Goal: Task Accomplishment & Management: Manage account settings

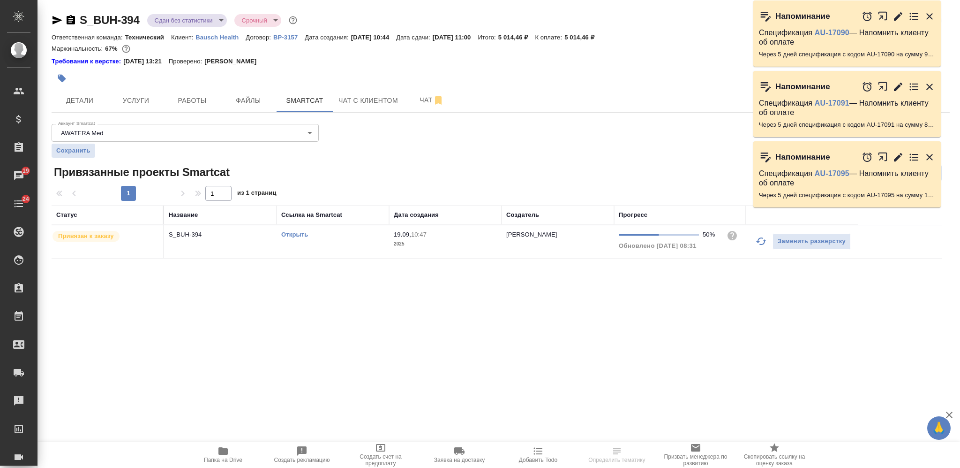
click at [72, 21] on icon "button" at bounding box center [71, 19] width 8 height 9
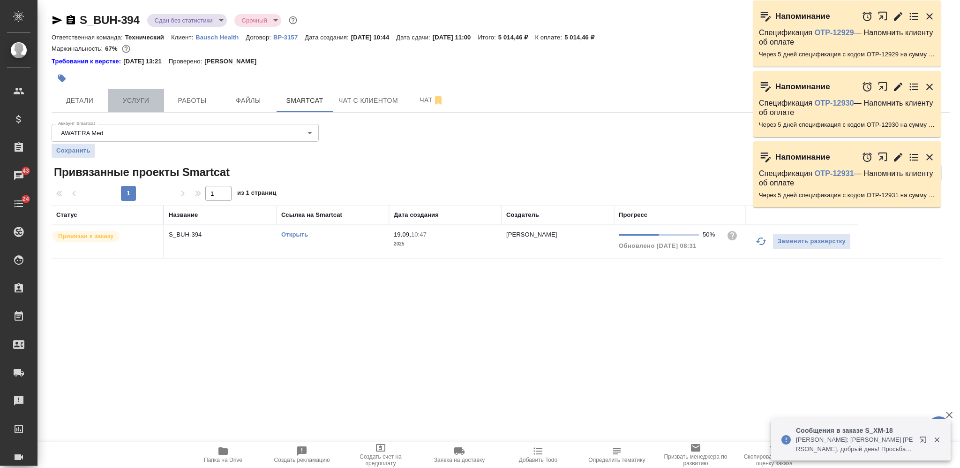
click at [111, 96] on button "Услуги" at bounding box center [136, 100] width 56 height 23
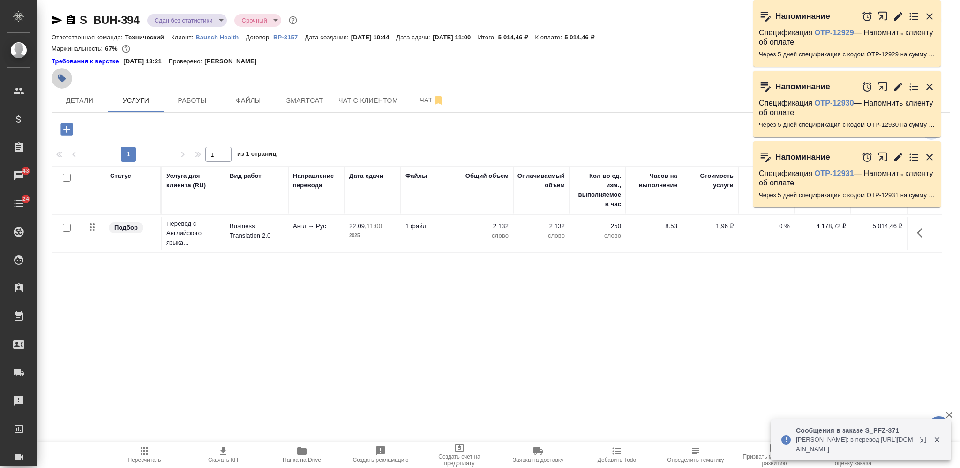
click at [63, 79] on icon "button" at bounding box center [62, 79] width 8 height 8
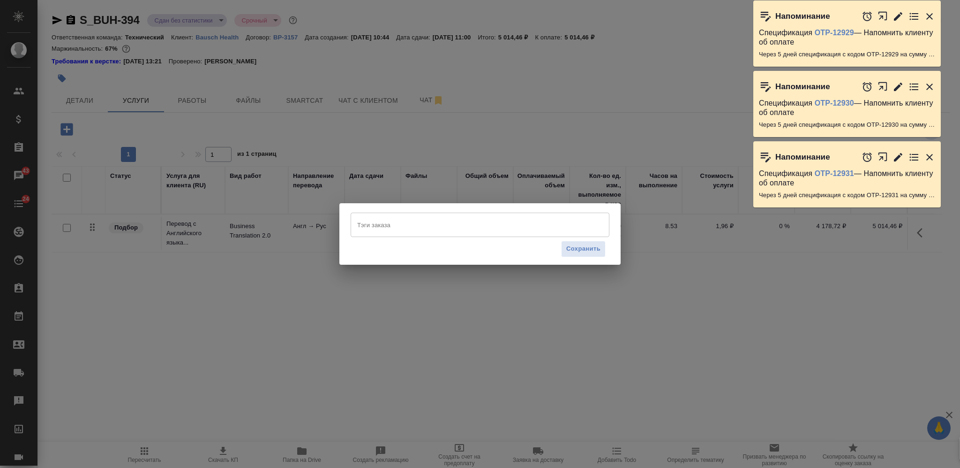
click at [371, 222] on input "Тэги заказа" at bounding box center [471, 225] width 233 height 16
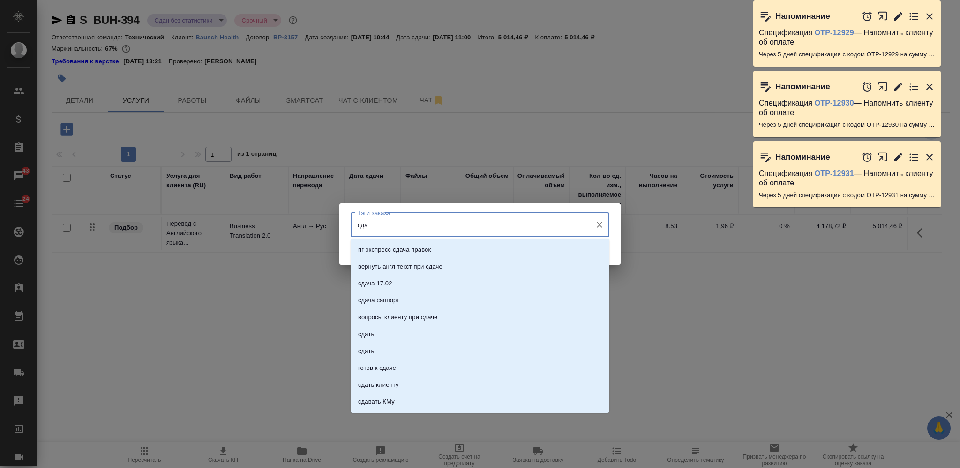
type input "сдан"
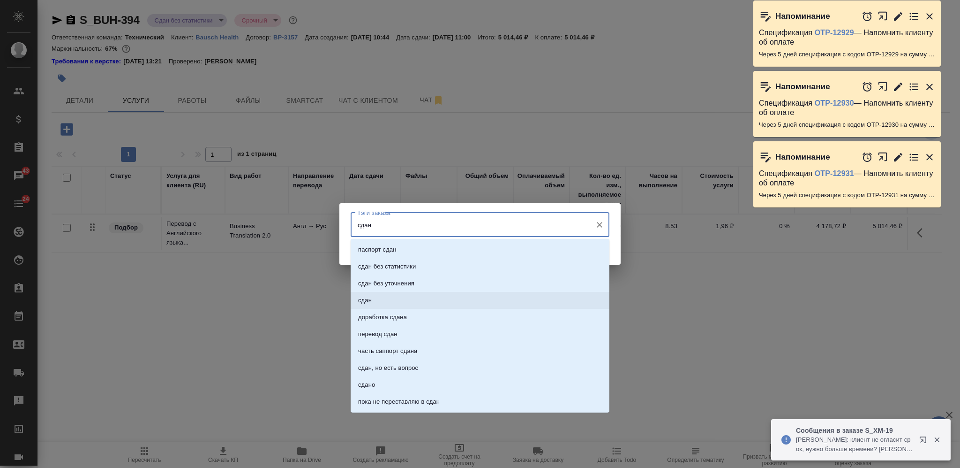
click at [399, 301] on li "сдан" at bounding box center [480, 300] width 259 height 17
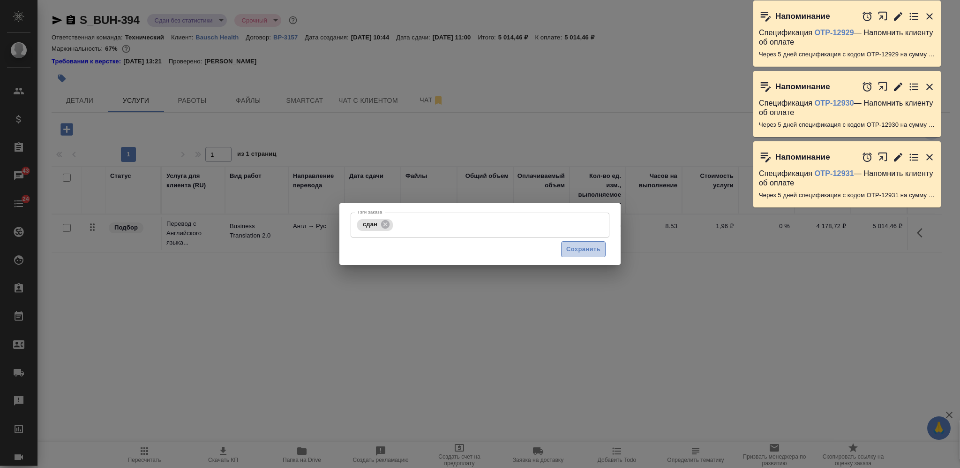
click at [579, 252] on span "Сохранить" at bounding box center [584, 249] width 34 height 11
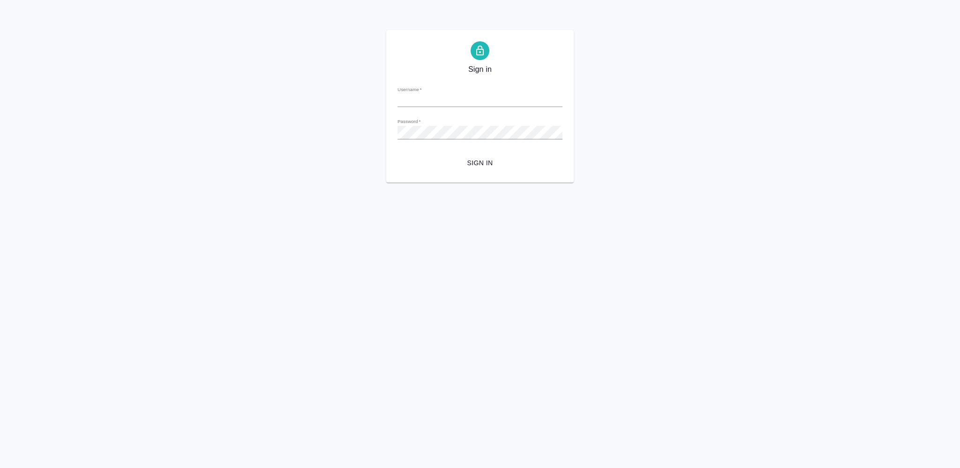
type input "v.nikiforova@awatera.com"
click at [495, 153] on form "Username   * v.nikiforova@awatera.com Password   * urlPath   * / Sign in" at bounding box center [480, 125] width 165 height 92
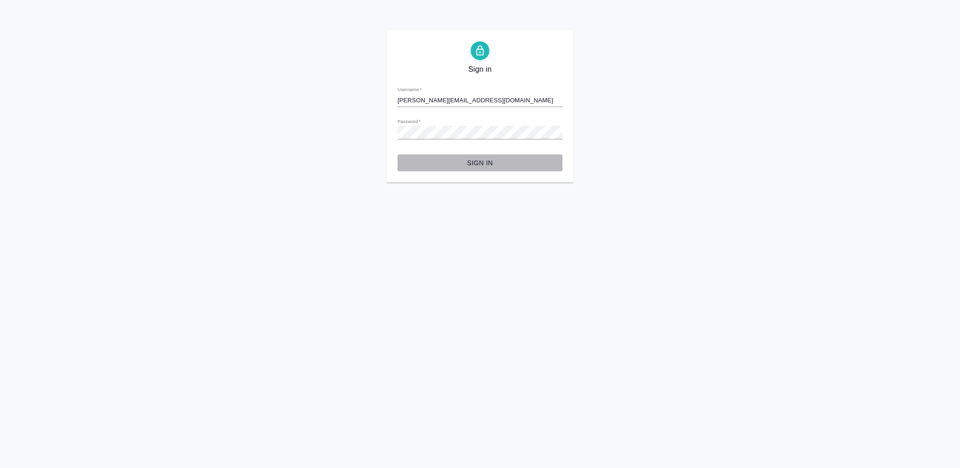
click at [481, 161] on span "Sign in" at bounding box center [480, 163] width 150 height 12
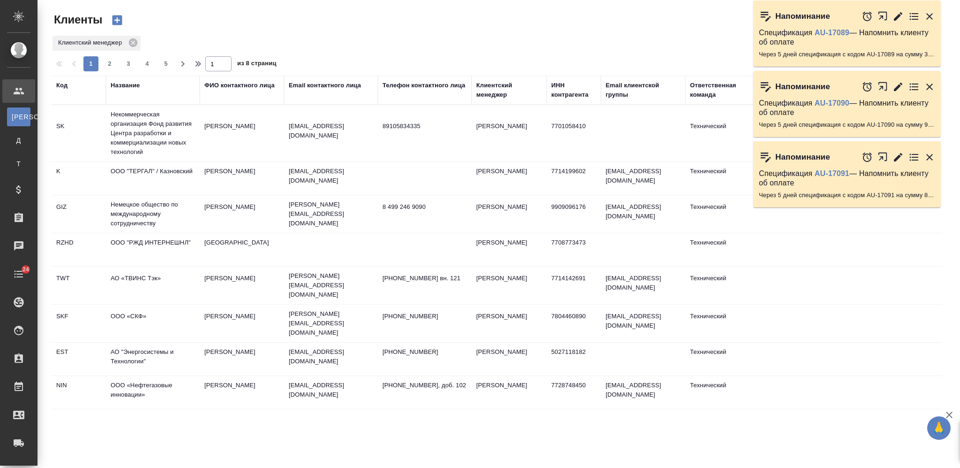
select select "RU"
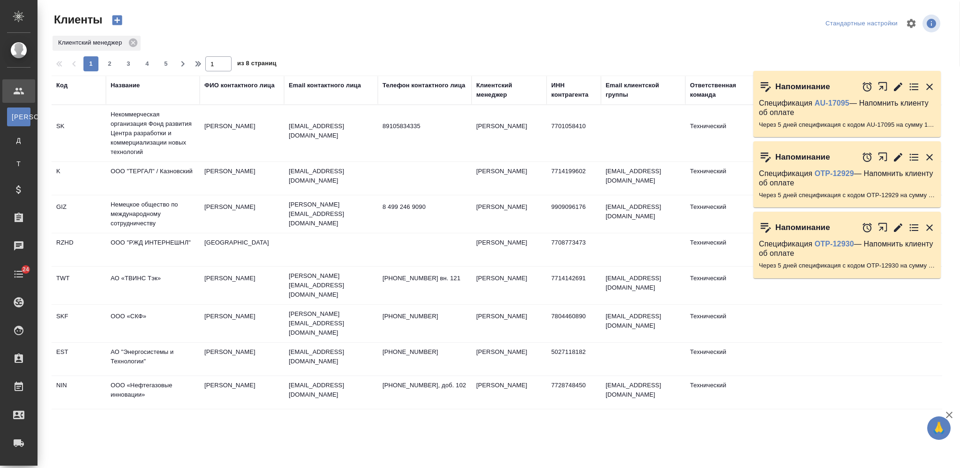
click at [134, 88] on div "Название" at bounding box center [125, 85] width 29 height 9
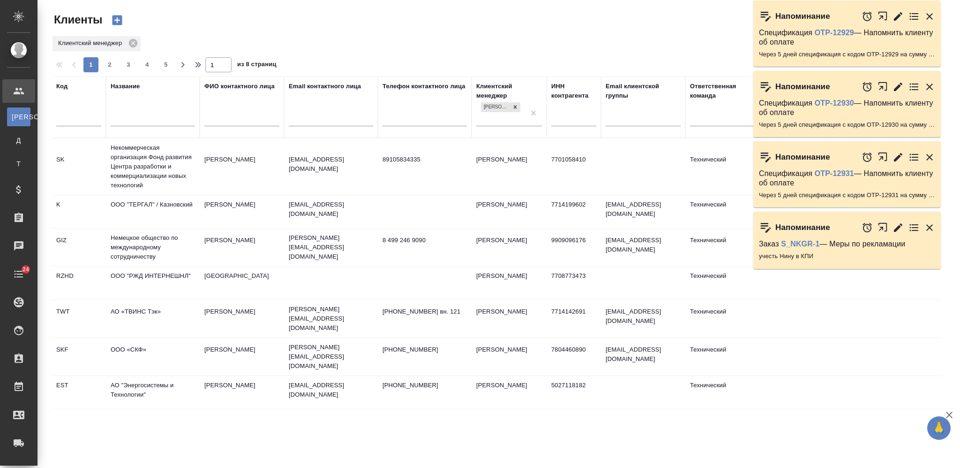
click at [136, 116] on input "text" at bounding box center [153, 120] width 84 height 12
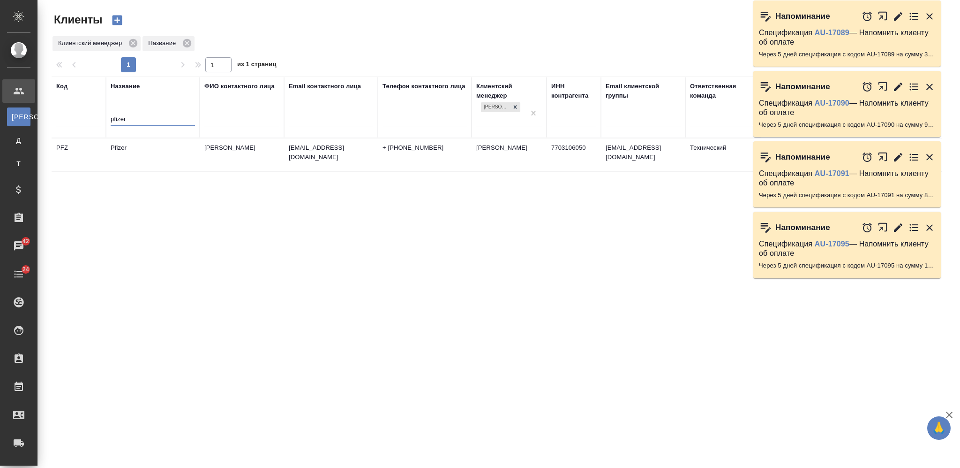
type input "pfizer"
click at [163, 163] on td "Pfizer" at bounding box center [153, 154] width 94 height 33
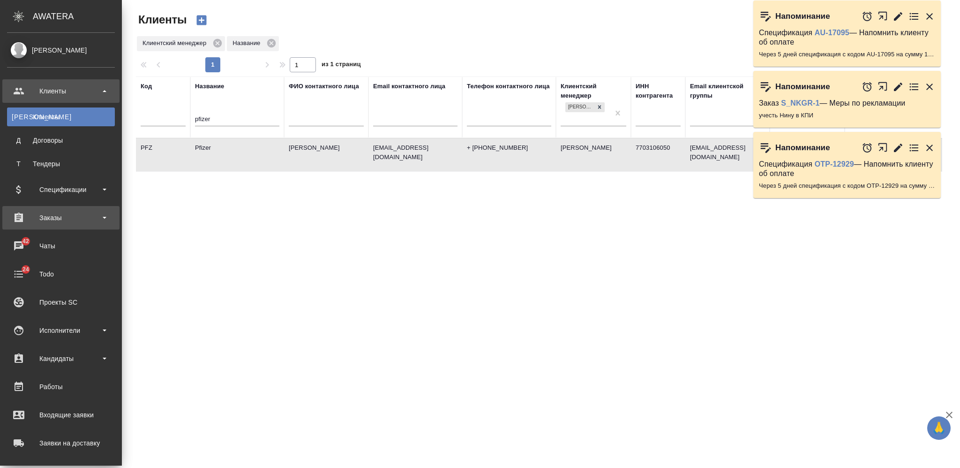
click at [49, 215] on div "Заказы" at bounding box center [61, 218] width 108 height 14
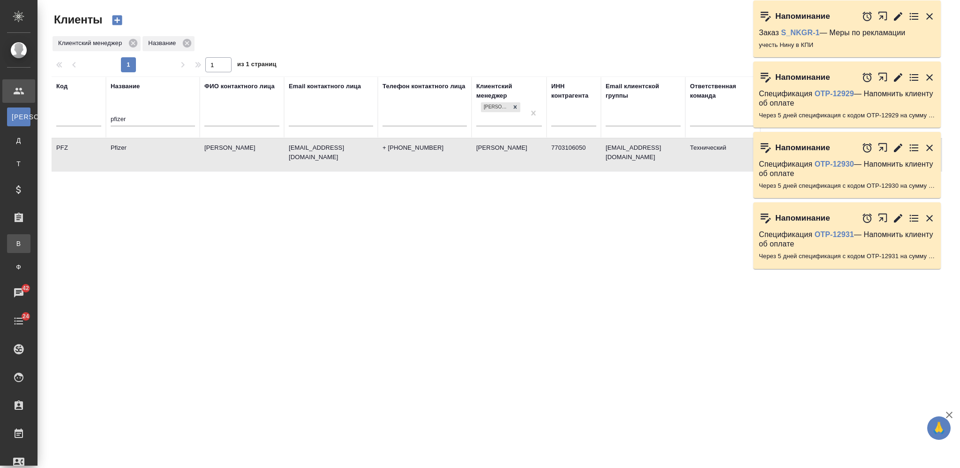
click at [14, 240] on div "Все заказы" at bounding box center [7, 243] width 14 height 9
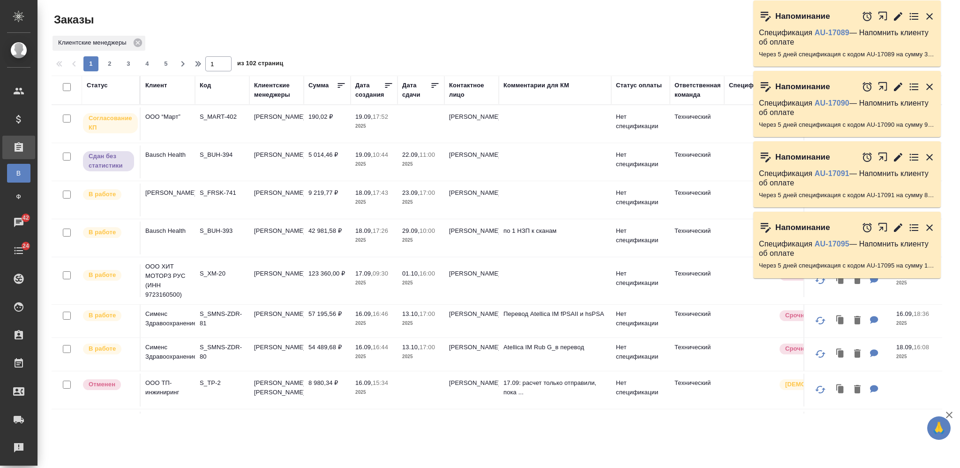
click at [329, 121] on td "190,02 ₽" at bounding box center [327, 123] width 47 height 33
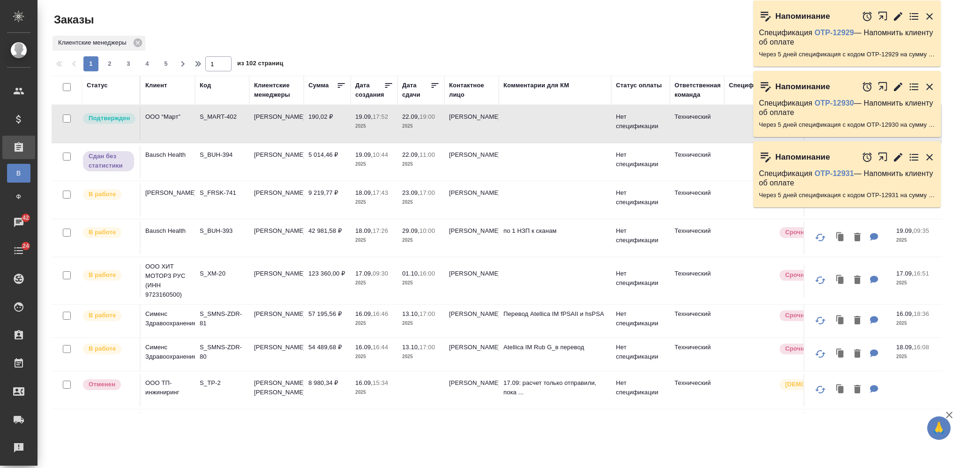
click at [160, 83] on div "Клиент" at bounding box center [156, 85] width 22 height 9
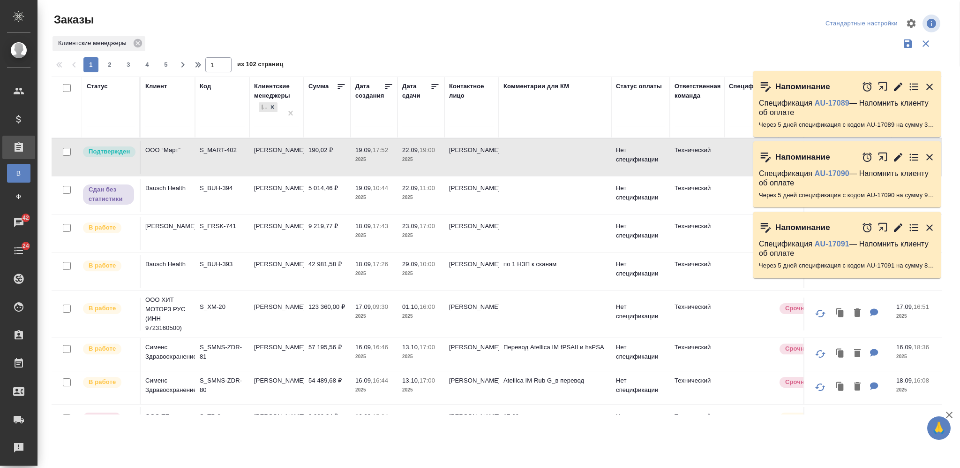
click at [161, 122] on input "text" at bounding box center [167, 120] width 45 height 12
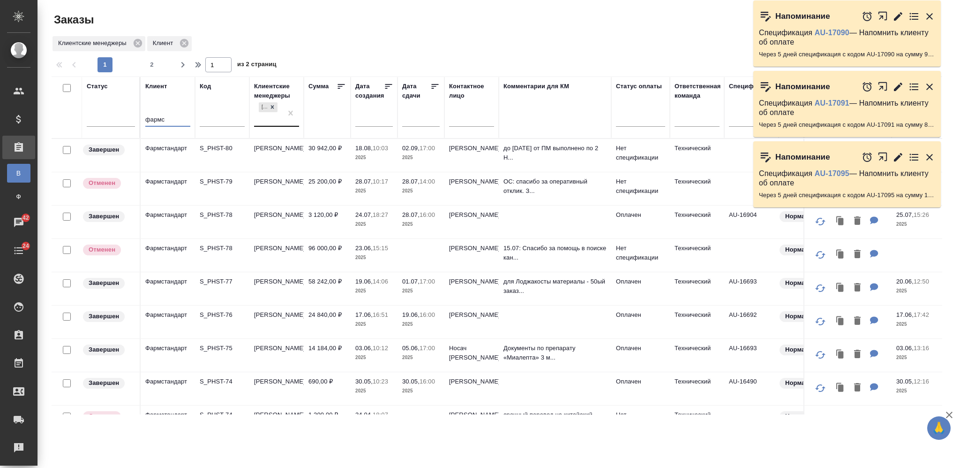
type input "фармс"
click at [267, 121] on div "[PERSON_NAME]" at bounding box center [268, 112] width 28 height 25
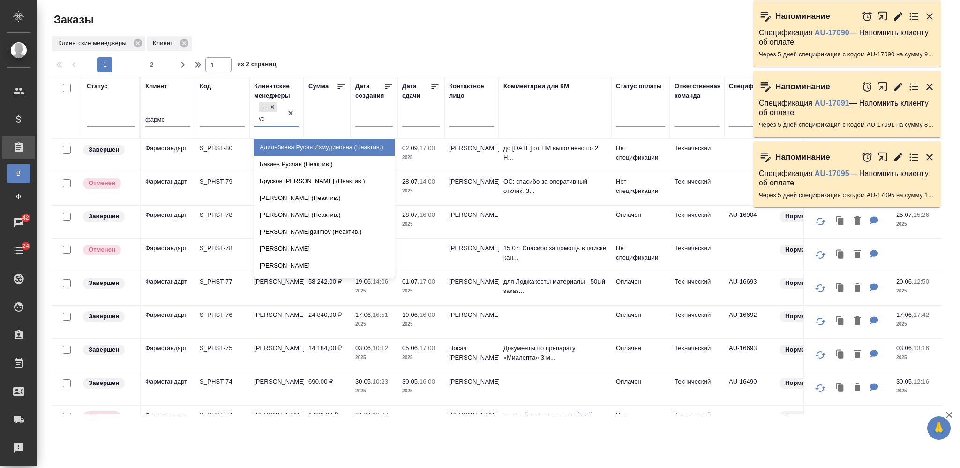
type input "усм"
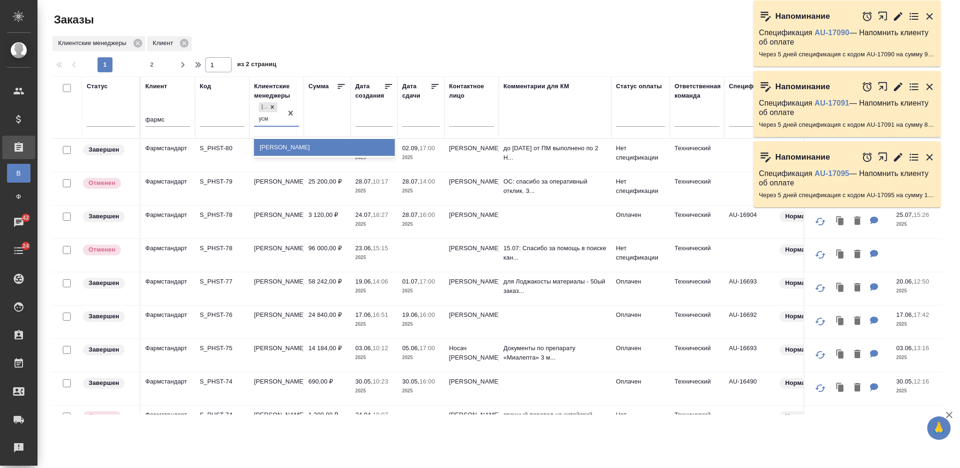
click at [287, 148] on div "Усманова Ольга" at bounding box center [324, 147] width 141 height 17
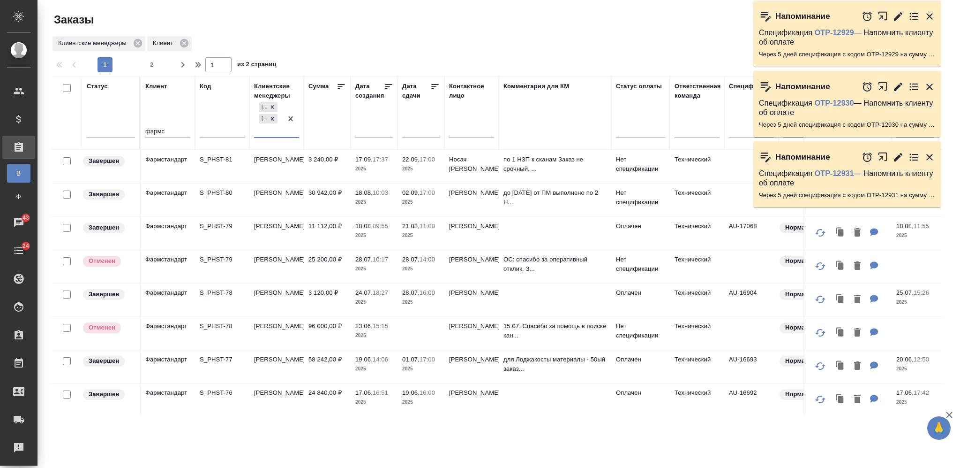
click at [158, 129] on input "фармс" at bounding box center [167, 132] width 45 height 12
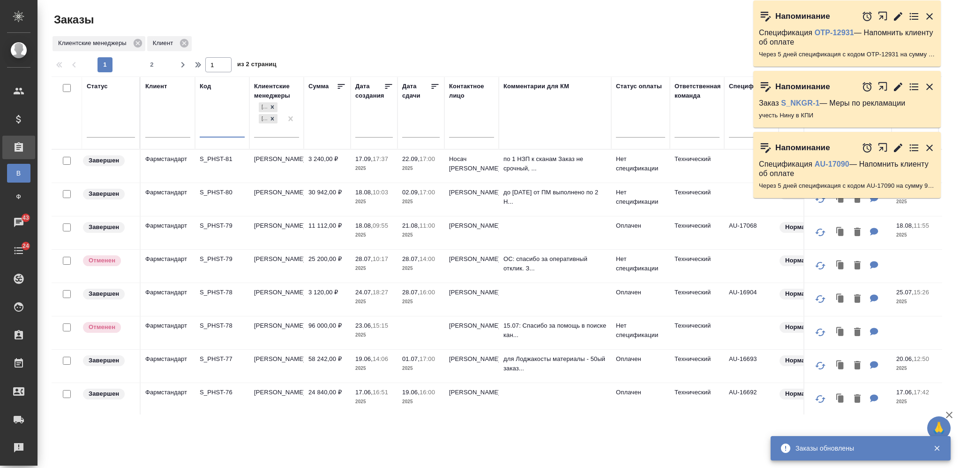
click at [213, 132] on input "text" at bounding box center [222, 132] width 45 height 12
paste input "S_INIX-1"
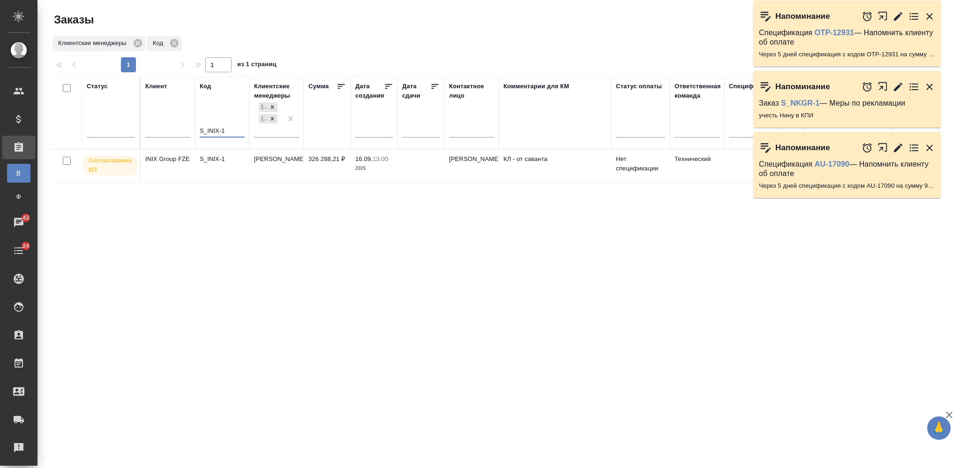
type input "S_INIX-1"
click at [341, 171] on td "326 288,21 ₽" at bounding box center [327, 166] width 47 height 33
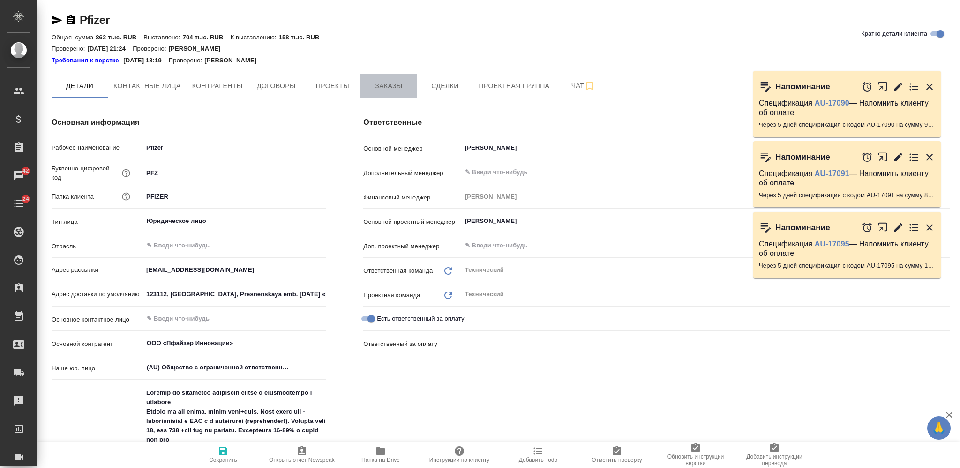
click at [376, 86] on span "Заказы" at bounding box center [388, 86] width 45 height 12
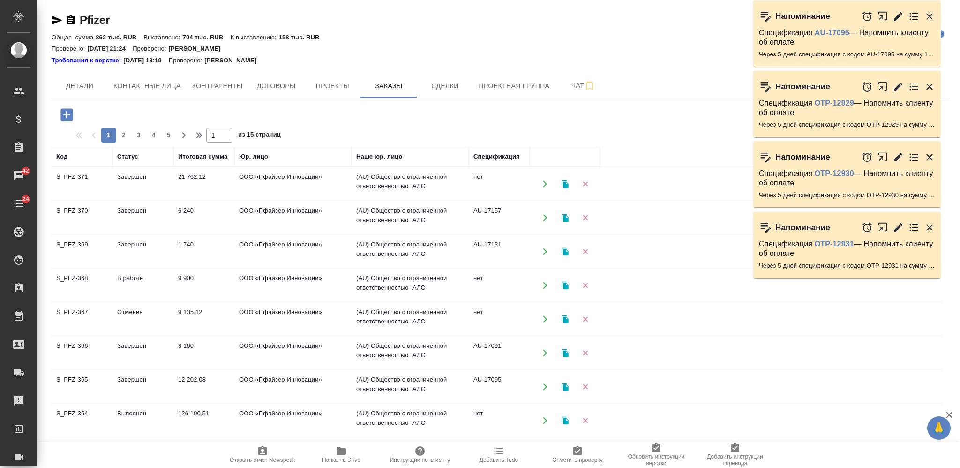
click at [190, 414] on td "126 190,51" at bounding box center [204, 420] width 61 height 33
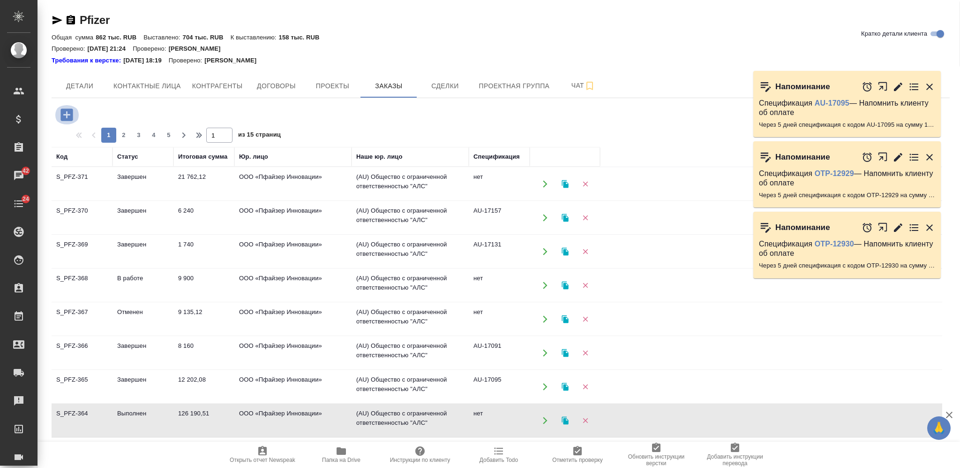
click at [63, 106] on icon "button" at bounding box center [67, 114] width 16 height 16
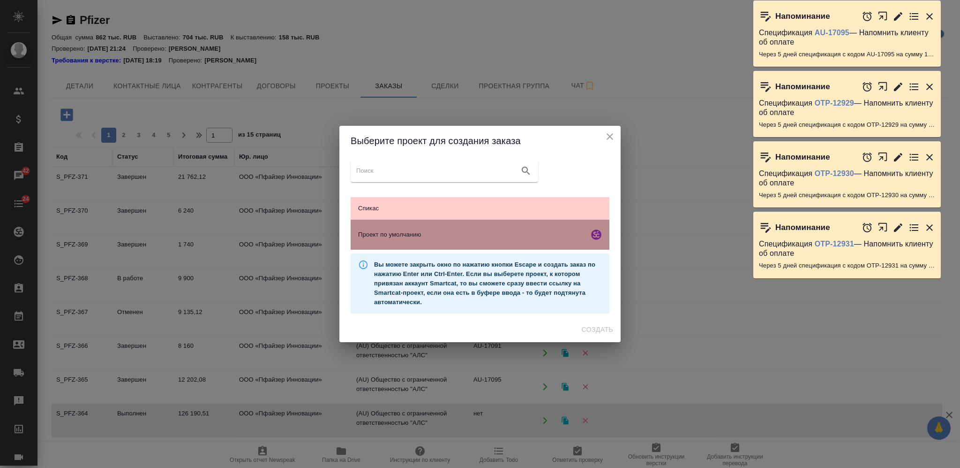
click at [476, 242] on div "Проект по умолчанию" at bounding box center [480, 234] width 259 height 30
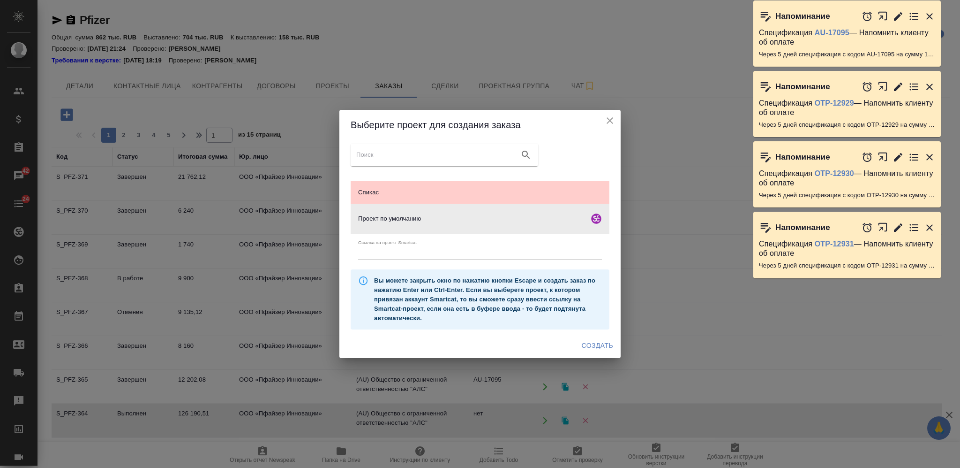
click at [596, 342] on span "Создать" at bounding box center [597, 346] width 31 height 12
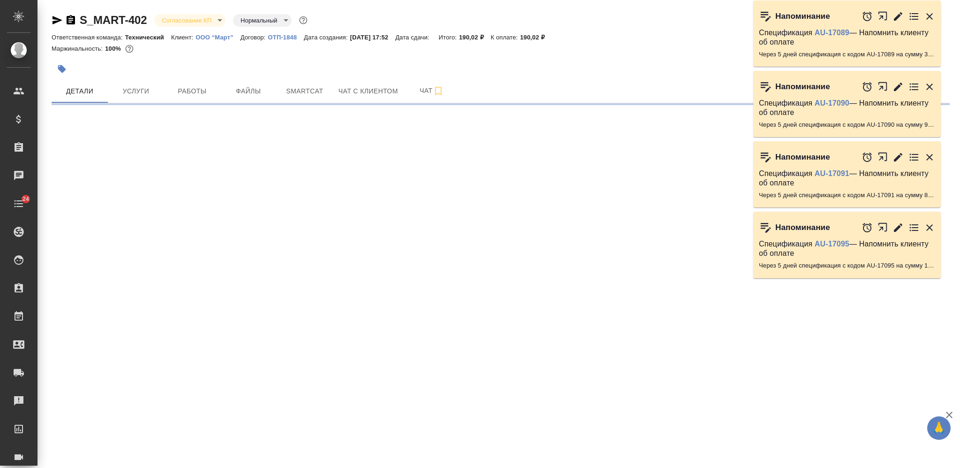
select select "RU"
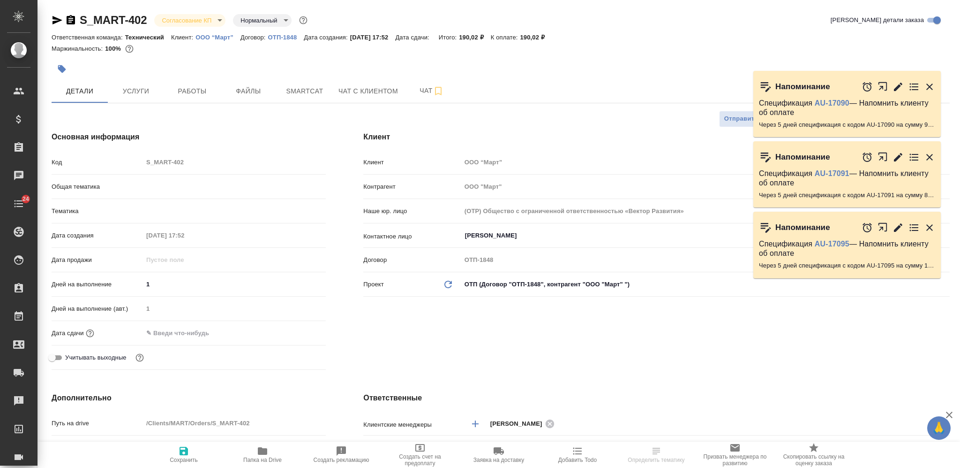
type textarea "x"
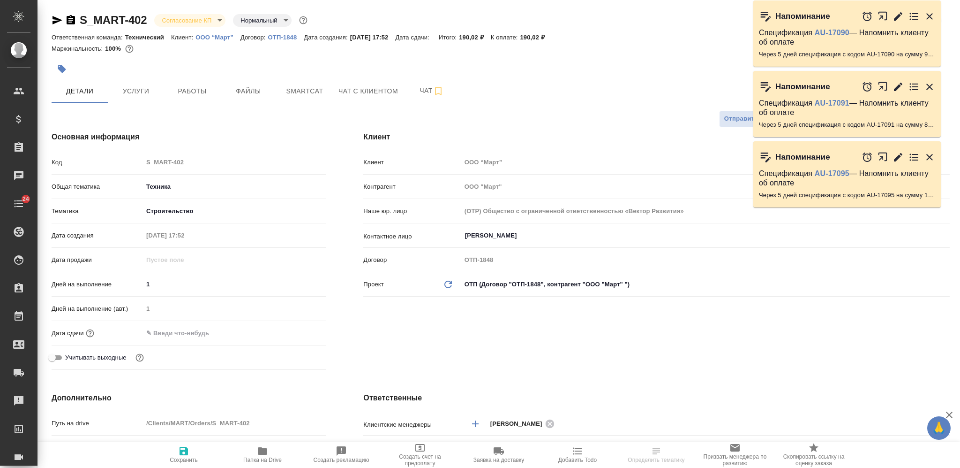
type textarea "x"
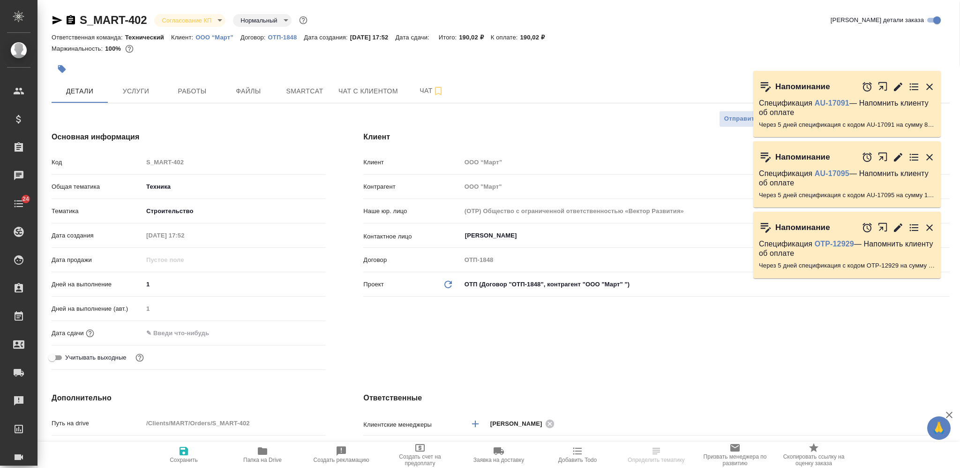
type textarea "x"
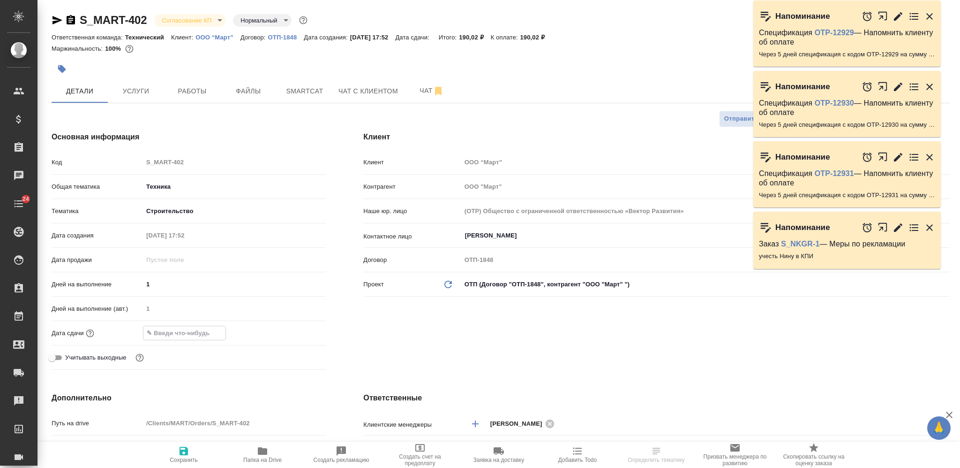
click at [192, 334] on input "text" at bounding box center [185, 333] width 82 height 14
type input "2_.__.____ __:__"
type textarea "x"
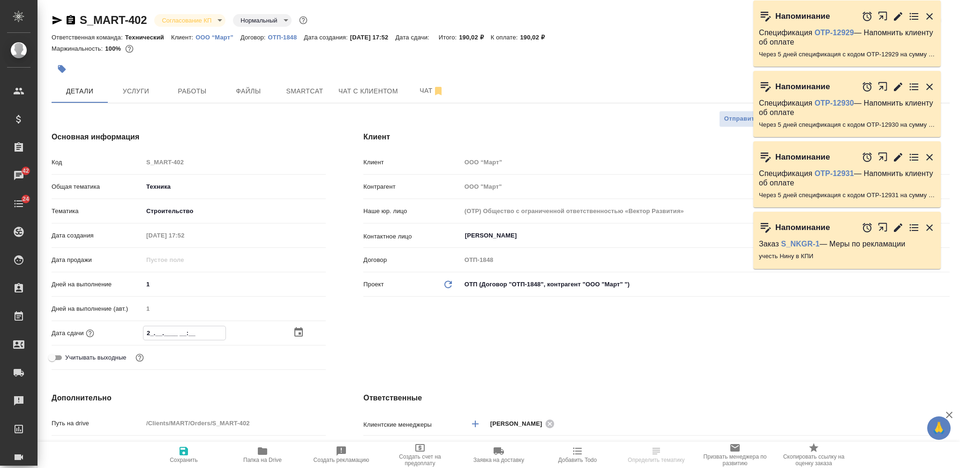
type input "22.__.____ __:__"
type textarea "x"
type input "22.0_.____ __:__"
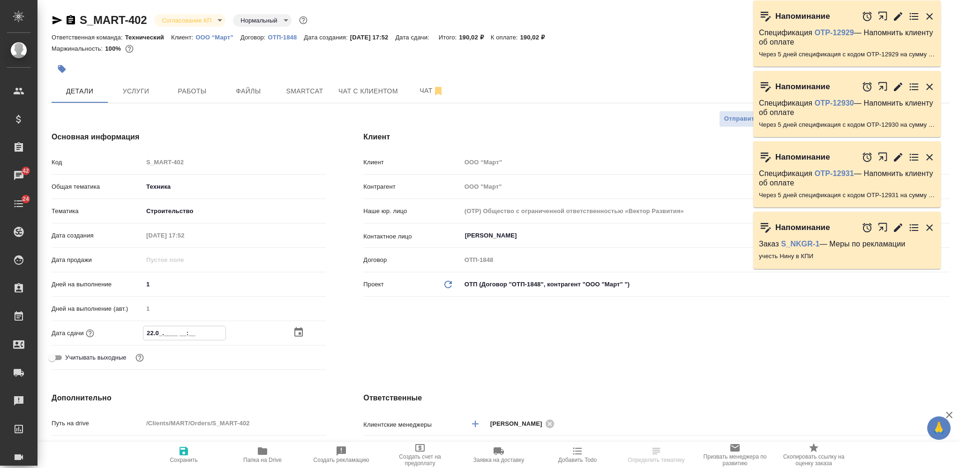
type textarea "x"
type input "22.09.____ __:__"
type textarea "x"
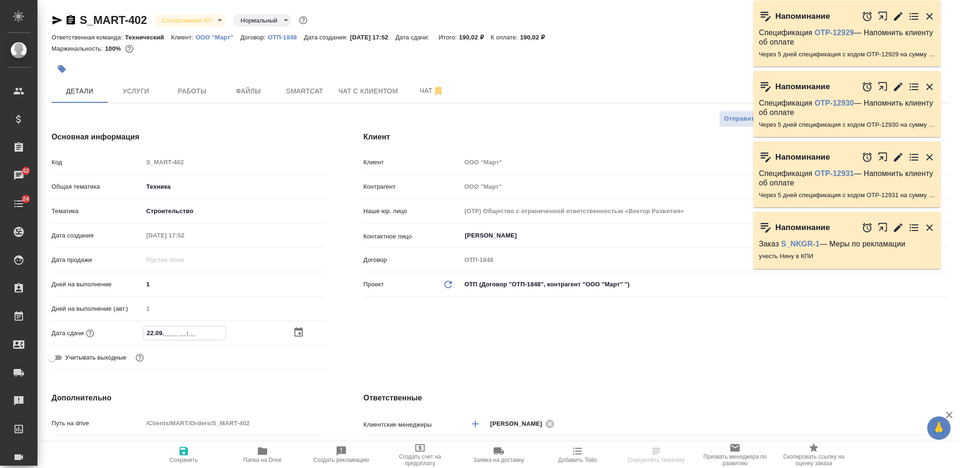
type textarea "x"
type input "22.09.2___ __:__"
type textarea "x"
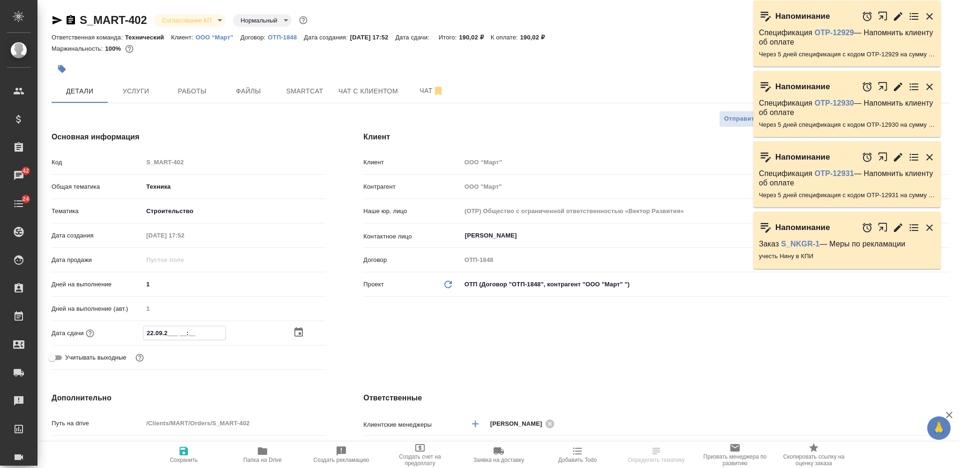
type textarea "x"
type input "22.09.20__ __:__"
type textarea "x"
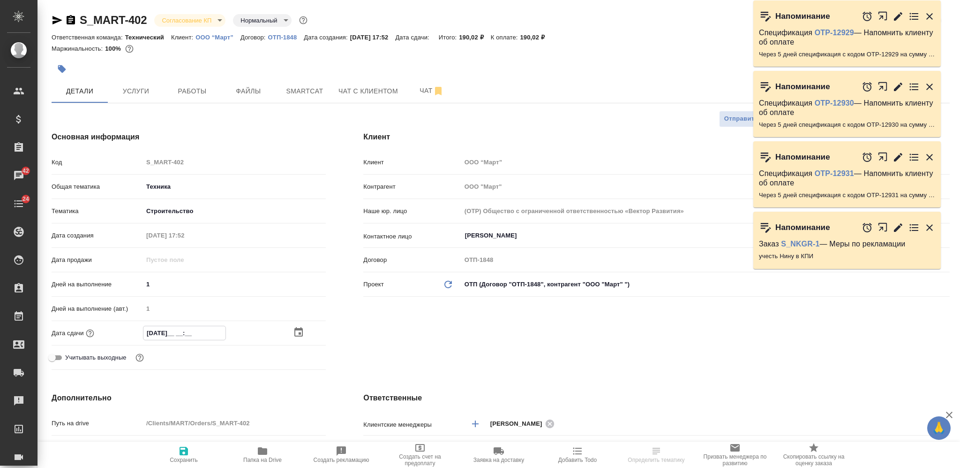
type input "22.09.202_ __:__"
type textarea "x"
type input "22.09.2025 __:__"
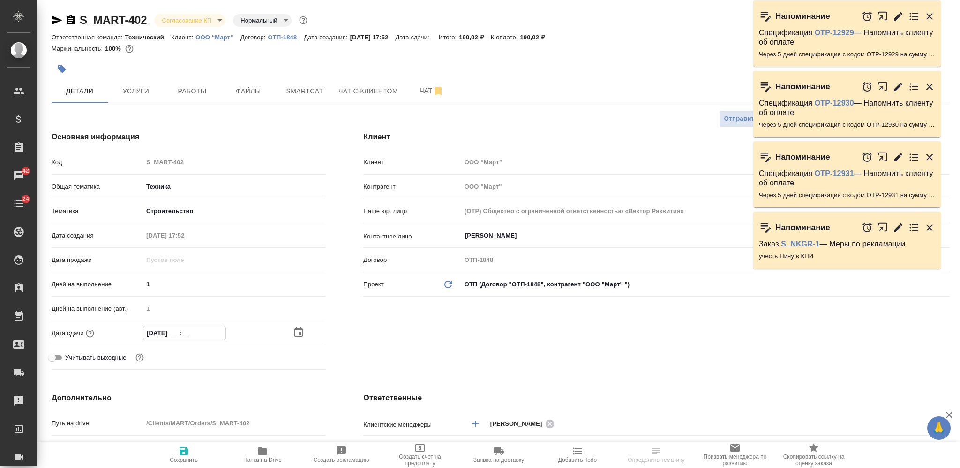
type textarea "x"
type input "22.09.2025 1_:__"
type textarea "x"
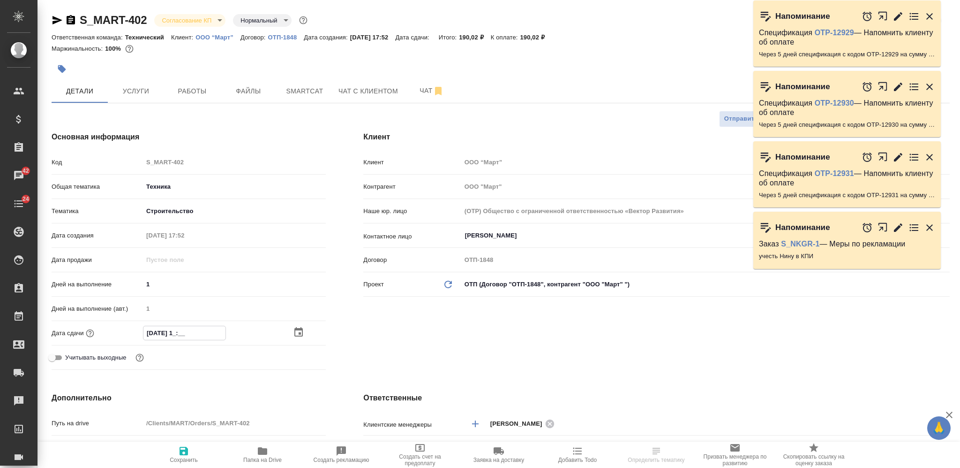
type textarea "x"
type input "22.09.2025 19:__"
type textarea "x"
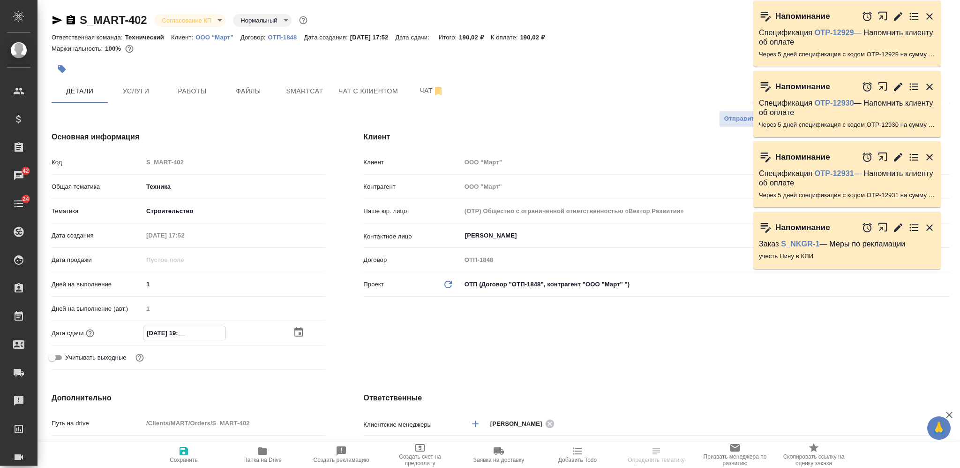
type textarea "x"
type input "22.09.2025 19:0_"
type textarea "x"
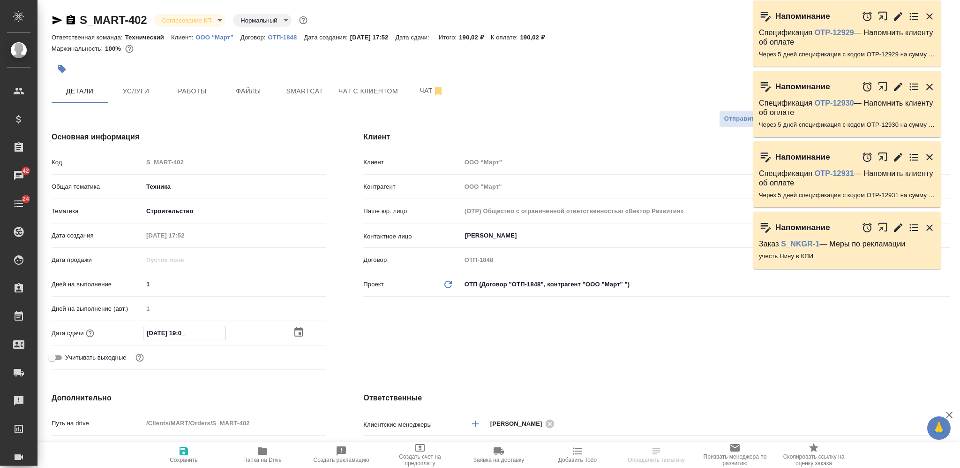
type input "22.09.2025 19:00"
type textarea "x"
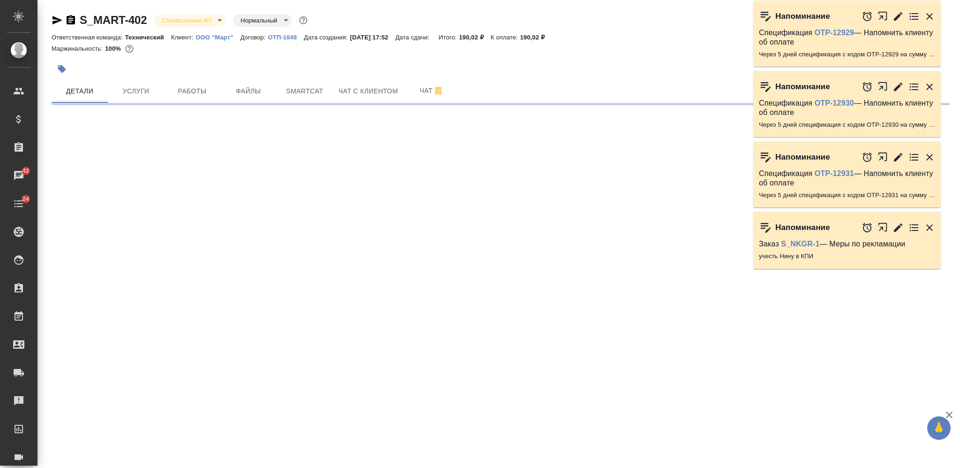
select select "RU"
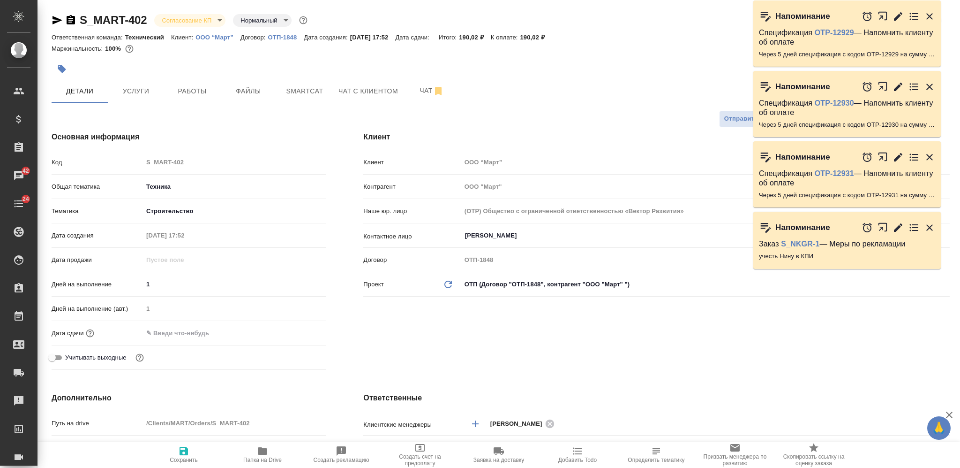
type textarea "x"
click at [189, 334] on input "text" at bounding box center [185, 333] width 82 height 14
type input "2_.__.____ __:__"
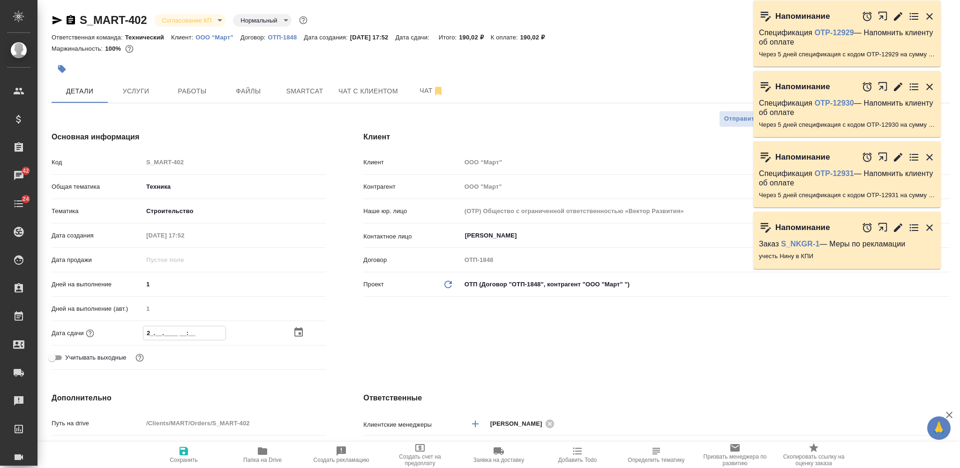
type textarea "x"
type input "22.__.____ __:__"
type textarea "x"
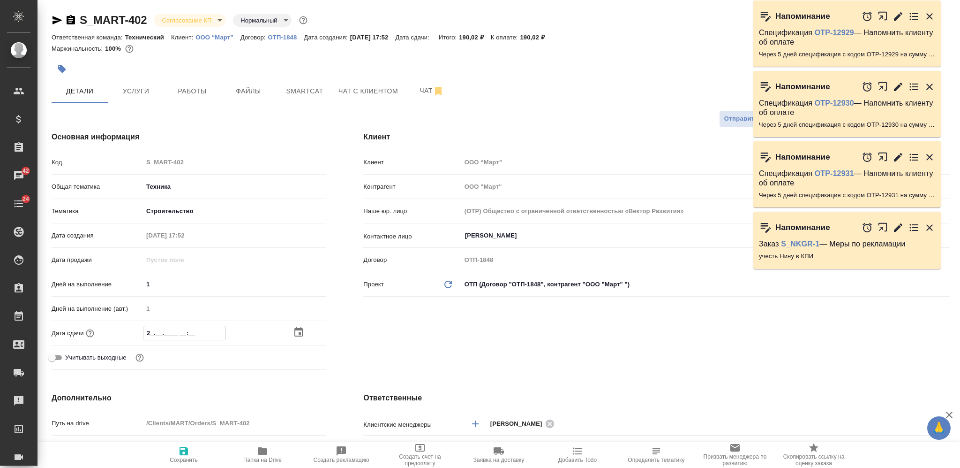
type textarea "x"
type input "22.0_.____ __:__"
type textarea "x"
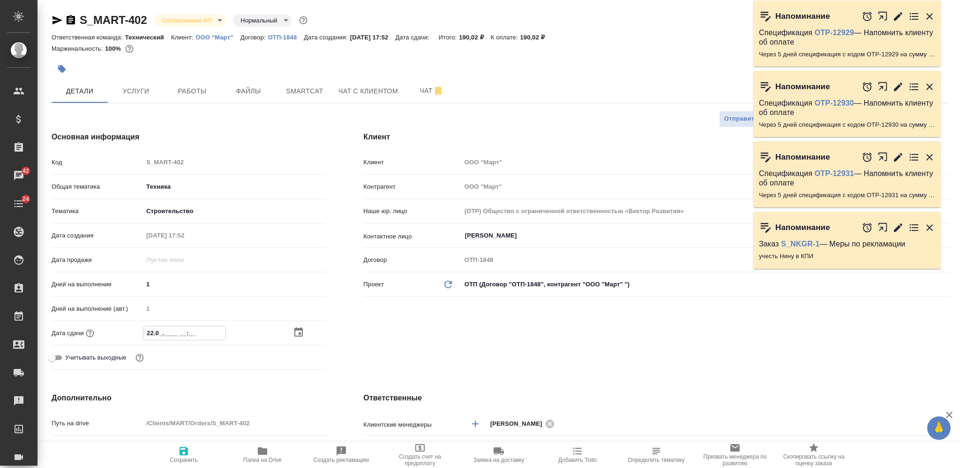
type textarea "x"
type input "22.09.____ __:__"
type textarea "x"
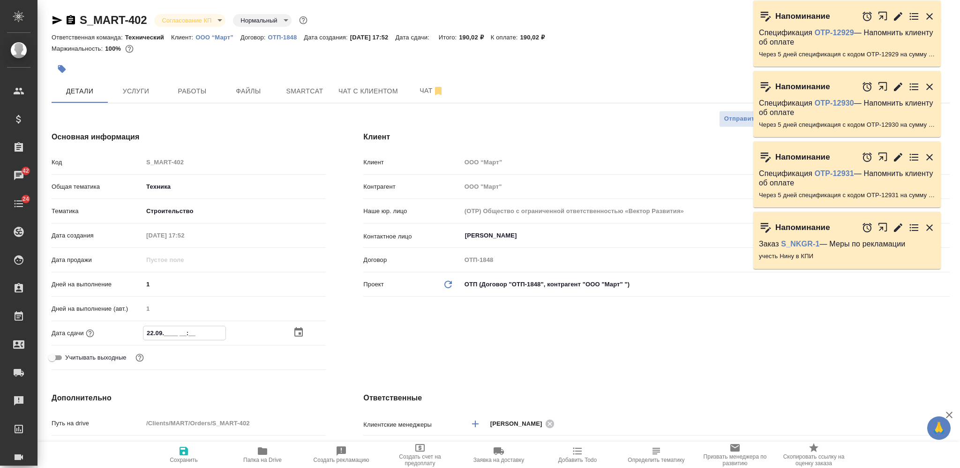
type input "22.09.2___ __:__"
type textarea "x"
type input "22.09.20__ __:__"
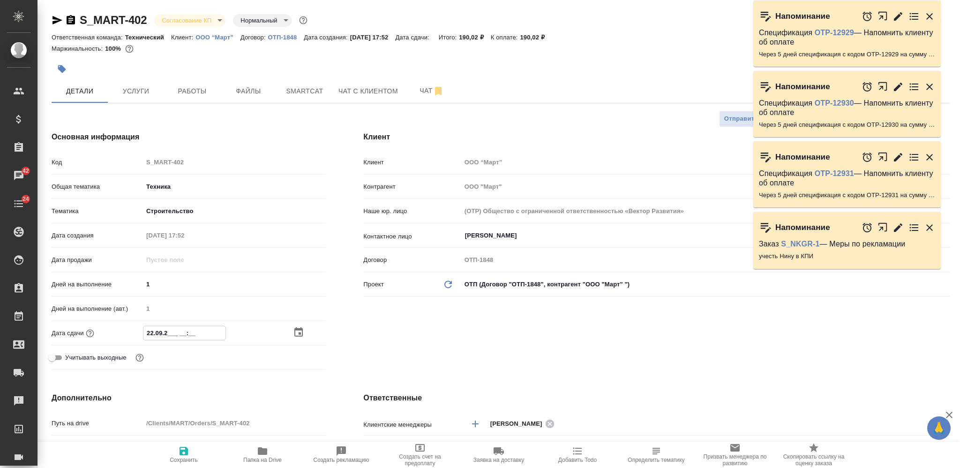
type textarea "x"
type input "22.09.202_ __:__"
type textarea "x"
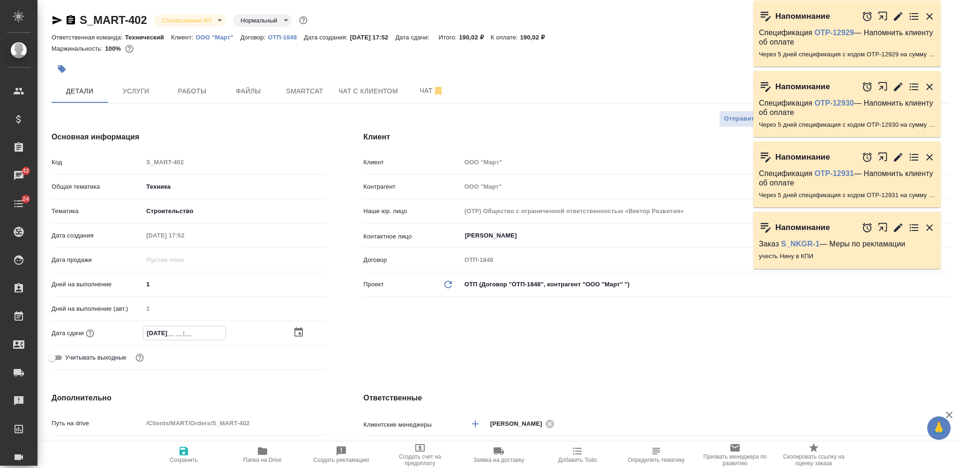
type textarea "x"
type input "22.09.2025 __:__"
type textarea "x"
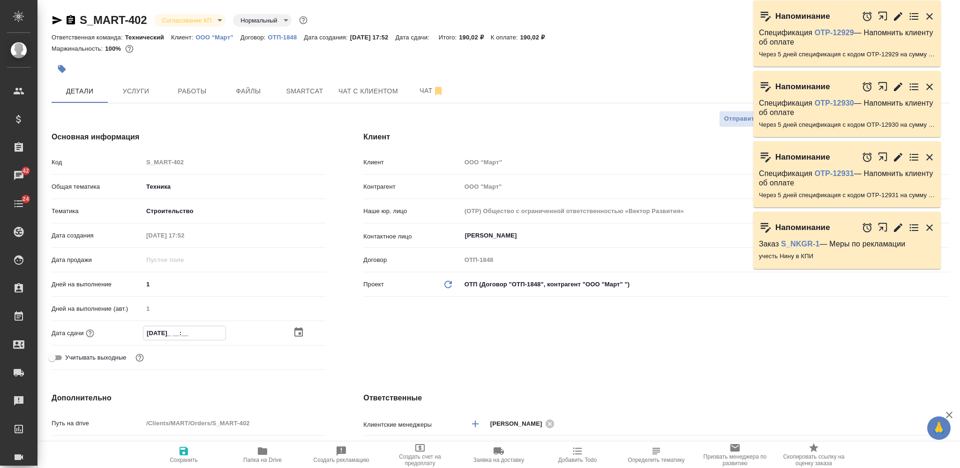
type textarea "x"
type input "22.09.2025 1_:__"
type textarea "x"
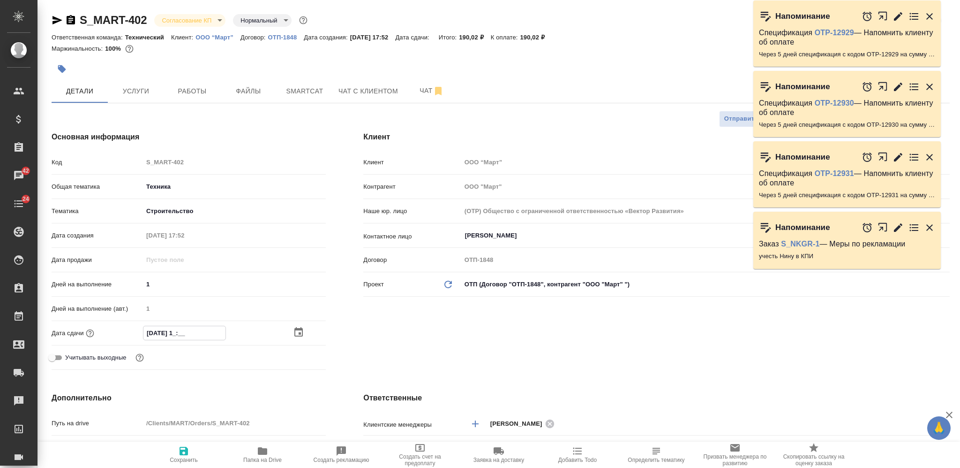
type input "22.09.2025 19:__"
type textarea "x"
type input "22.09.2025 19:0_"
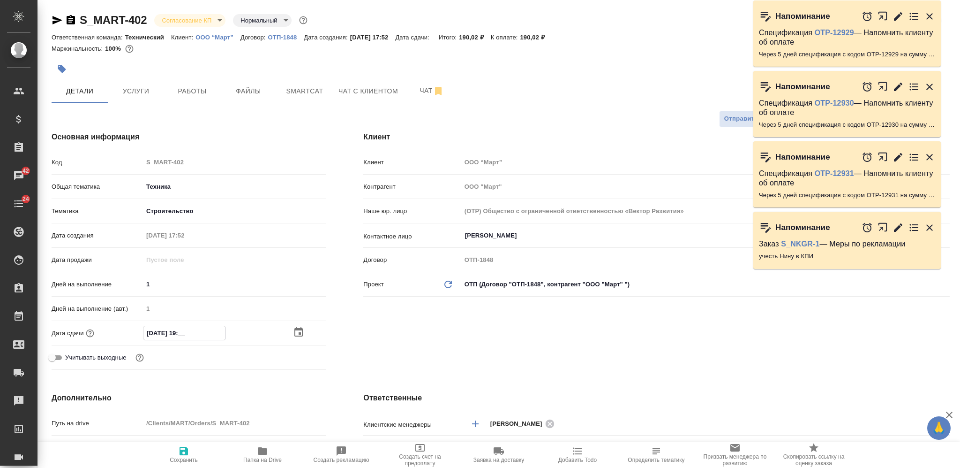
type textarea "x"
type input "22.09.2025 19:00"
type textarea "x"
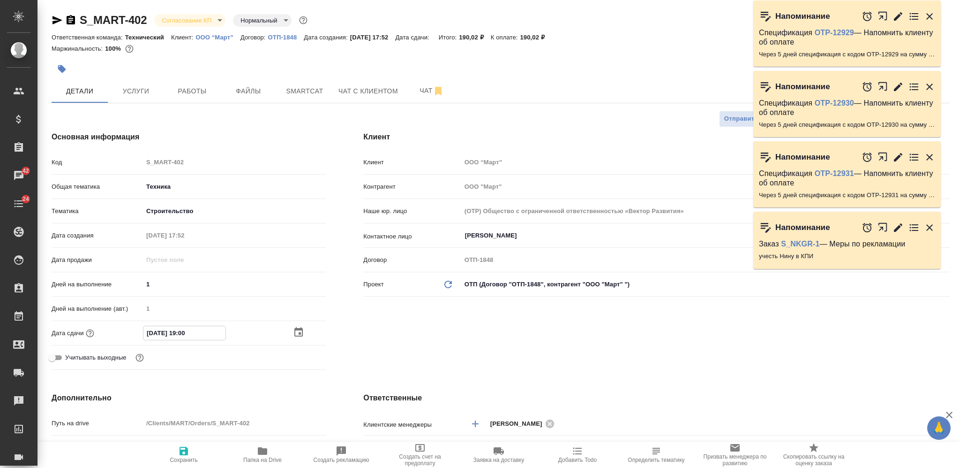
type textarea "x"
type input "22.09.2025 19:00"
click at [186, 448] on icon "button" at bounding box center [184, 450] width 8 height 8
type textarea "x"
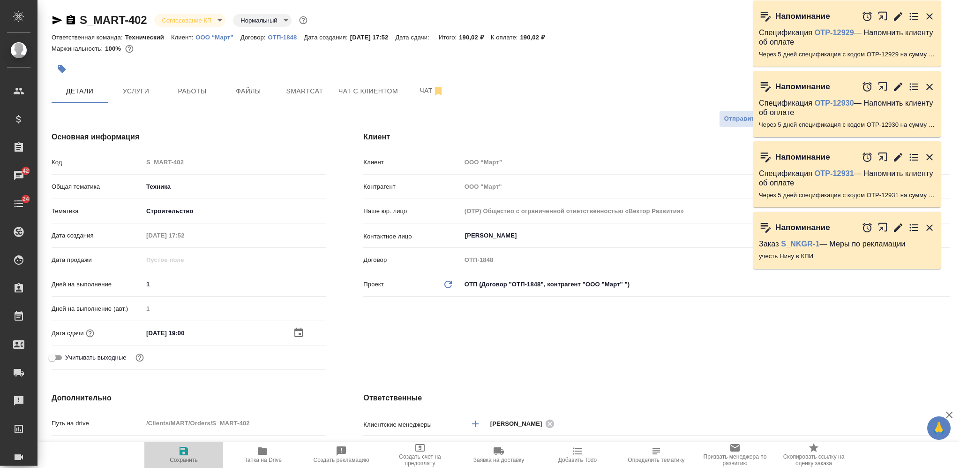
type textarea "x"
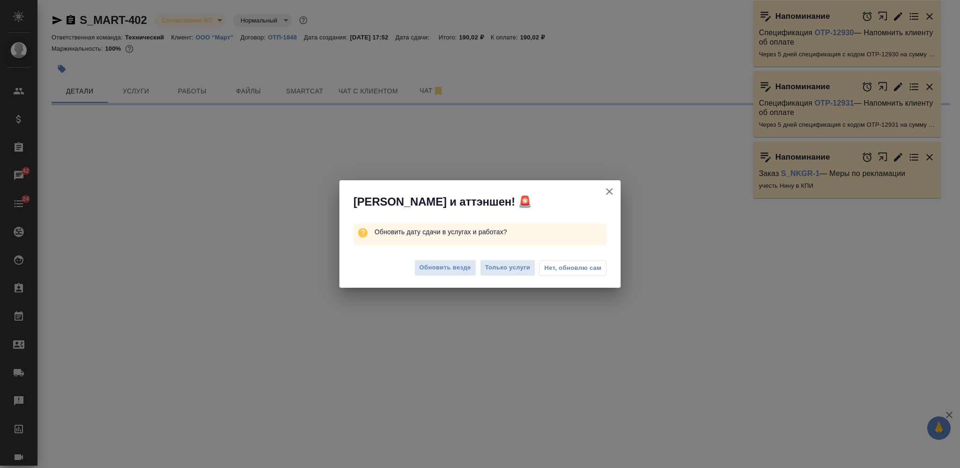
select select "RU"
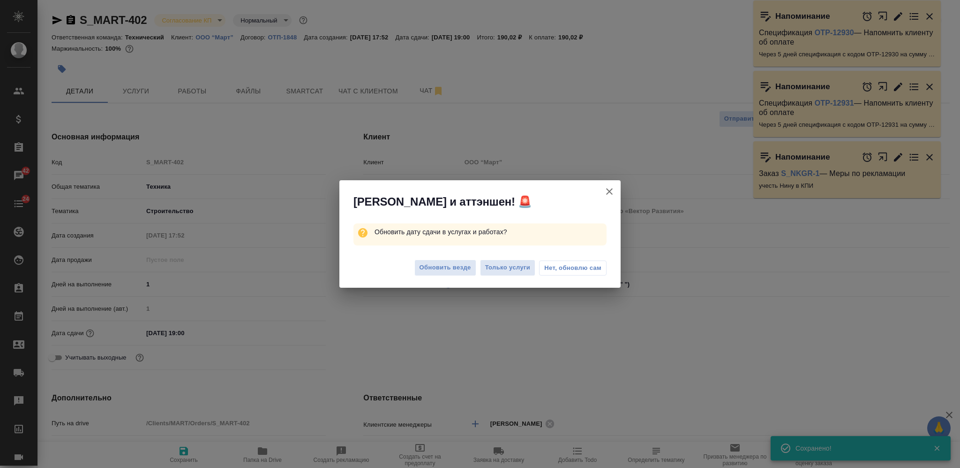
type textarea "x"
click at [431, 264] on span "Обновить везде" at bounding box center [446, 267] width 52 height 11
type textarea "x"
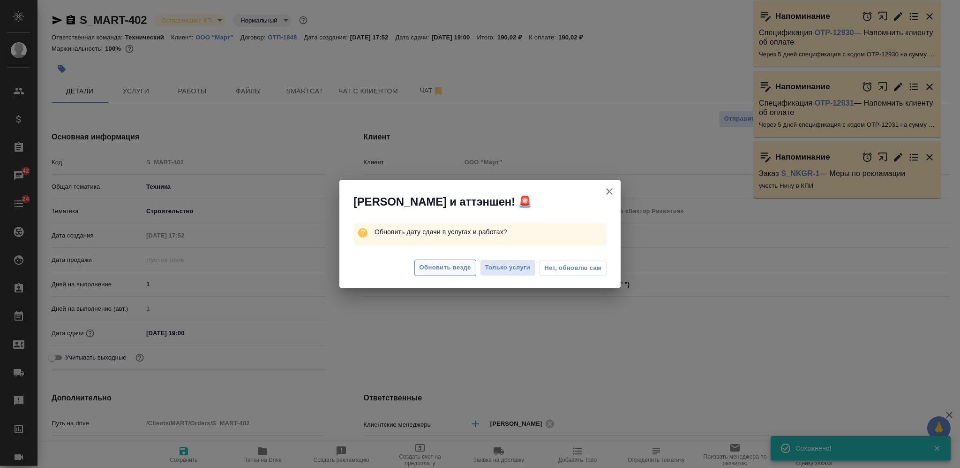
type textarea "x"
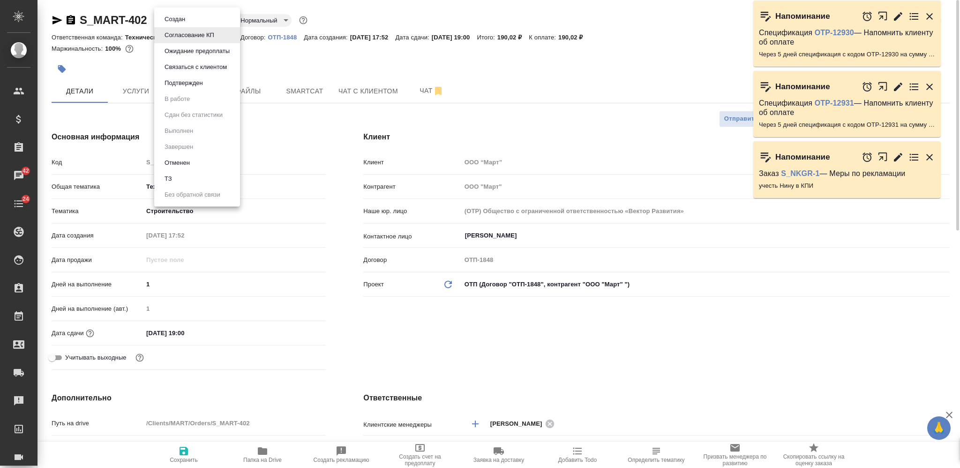
click at [205, 25] on body "🙏 .cls-1 fill:#fff; AWATERA Nikiforova Valeria Клиенты Спецификации Заказы 42 Ч…" at bounding box center [480, 234] width 960 height 468
click at [206, 82] on li "Подтвержден" at bounding box center [197, 83] width 86 height 16
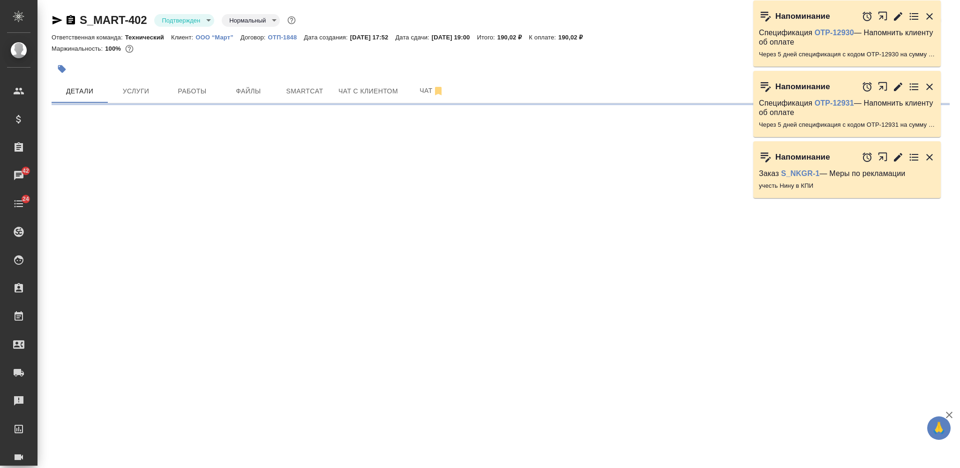
select select "RU"
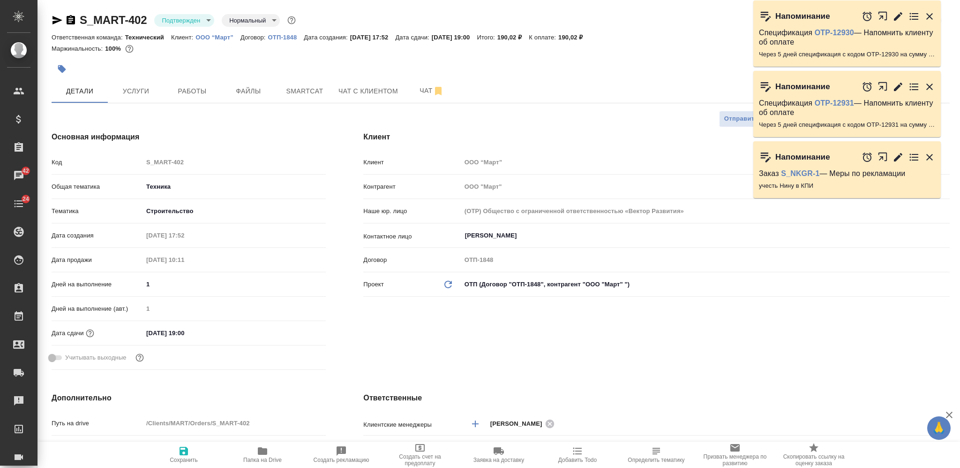
type textarea "x"
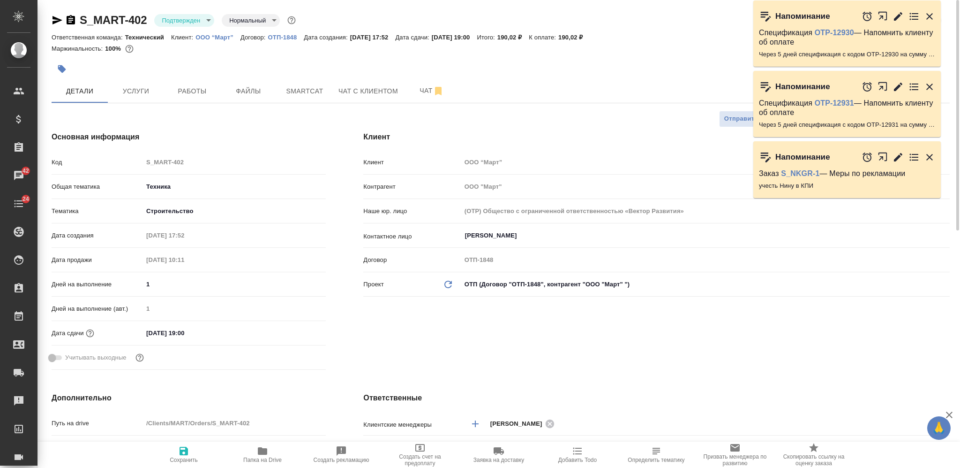
type textarea "x"
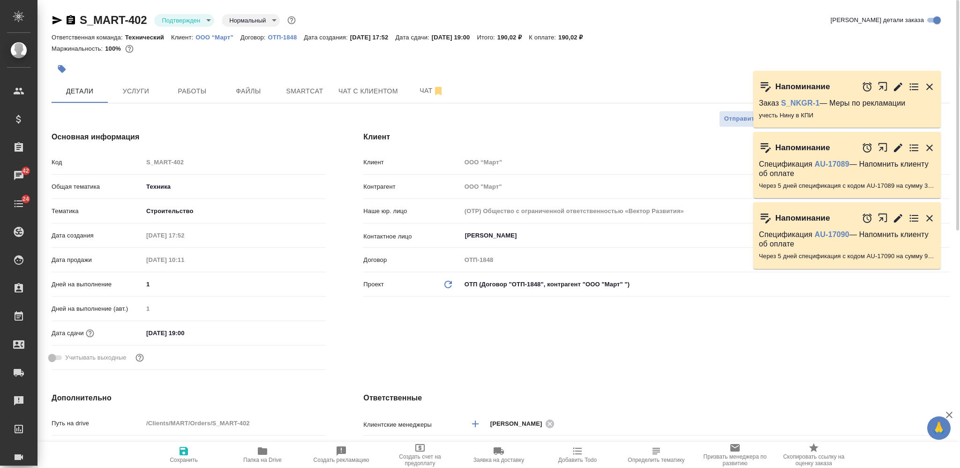
type textarea "x"
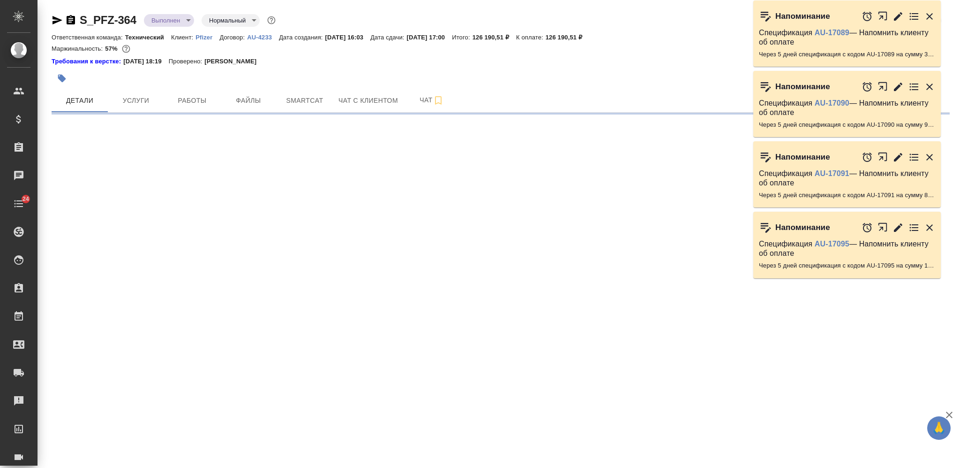
select select "RU"
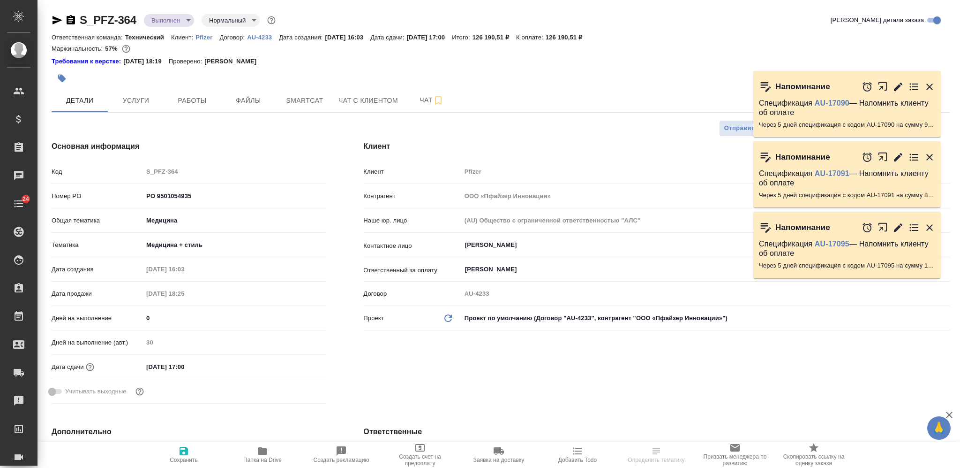
type textarea "x"
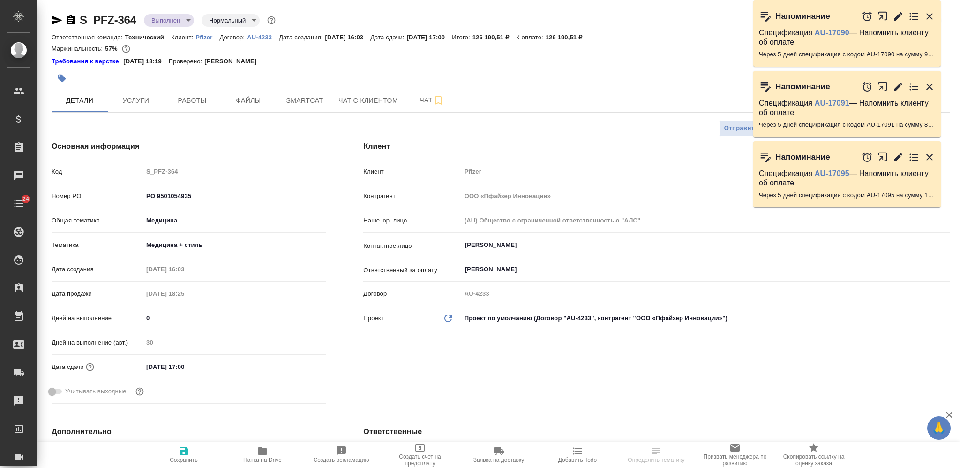
type textarea "x"
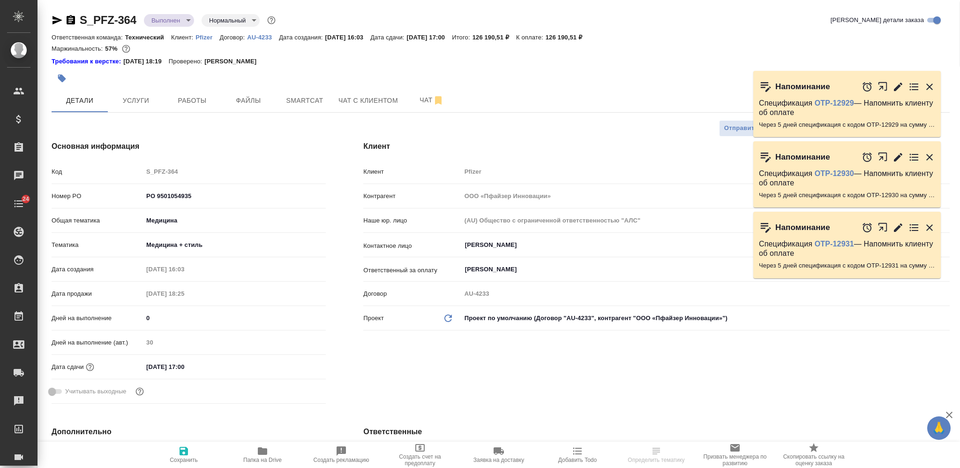
type textarea "x"
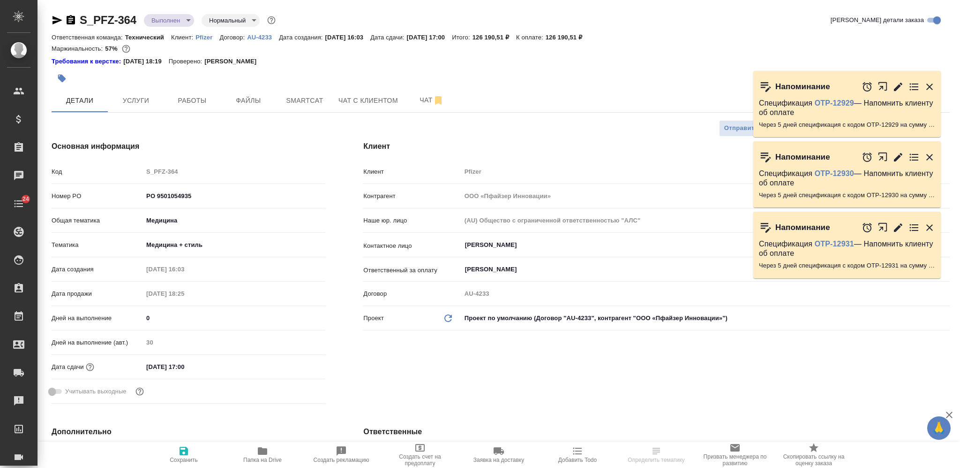
type textarea "x"
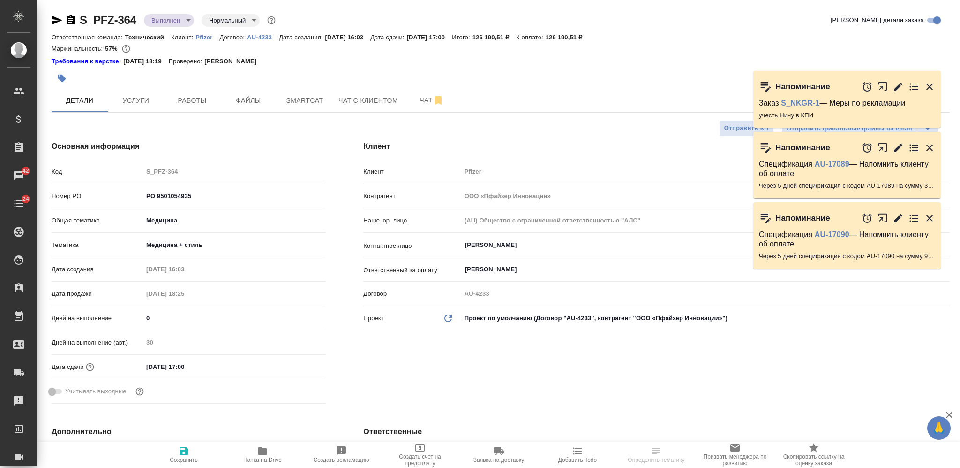
click at [153, 194] on input "PO 9501054935" at bounding box center [234, 196] width 183 height 14
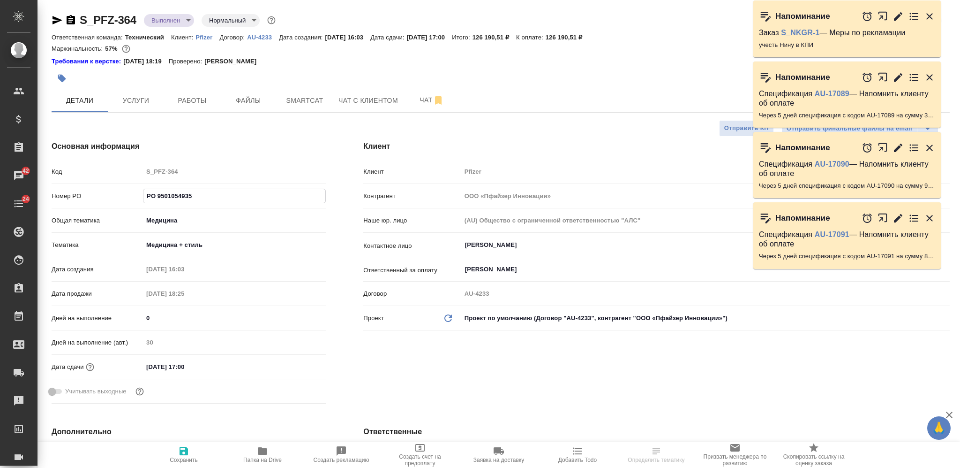
type input "9501054935"
type textarea "x"
type input "9501054935"
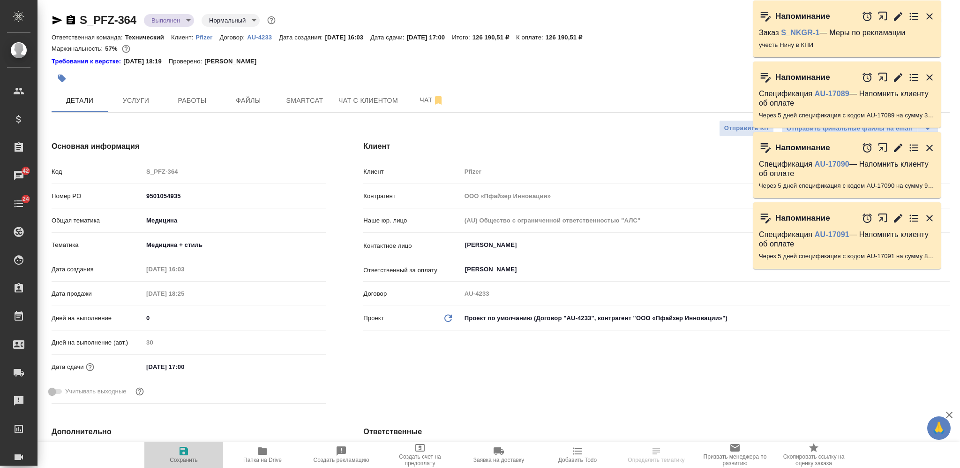
click at [181, 452] on icon "button" at bounding box center [184, 450] width 8 height 8
type textarea "x"
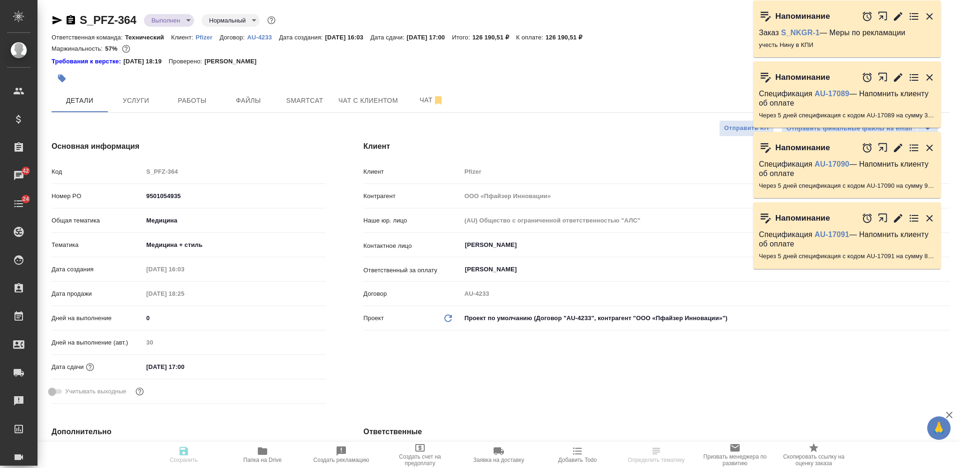
type textarea "x"
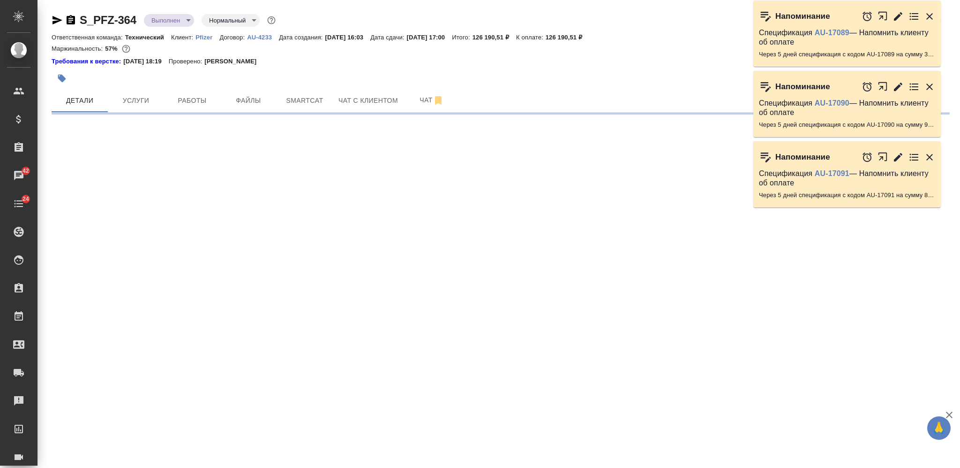
select select "RU"
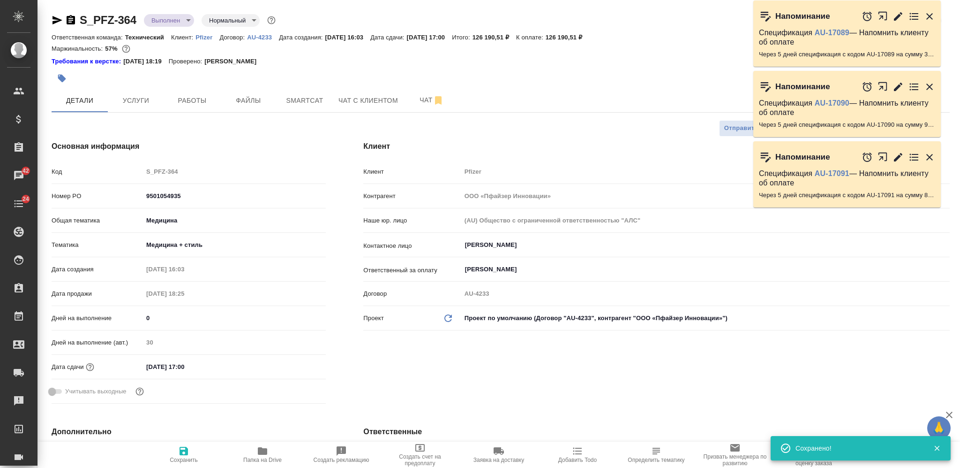
type textarea "x"
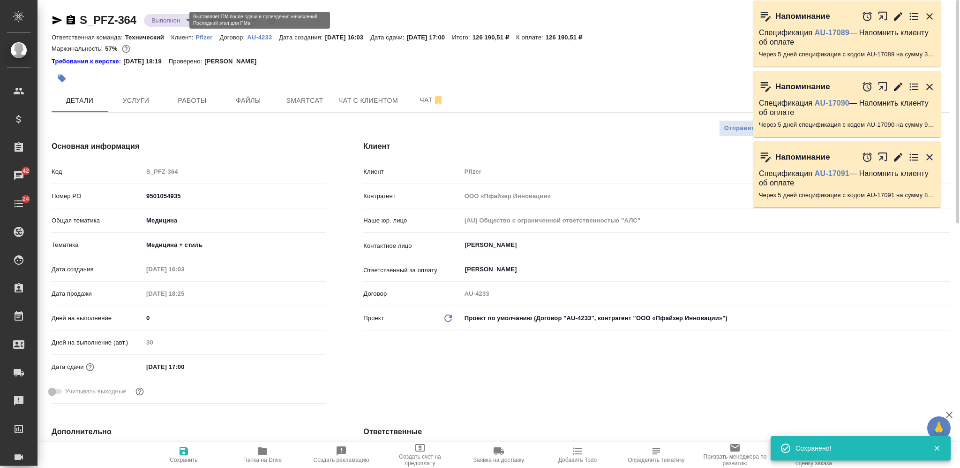
click at [173, 19] on body "🙏 .cls-1 fill:#fff; AWATERA Nikiforova Valeria Клиенты Спецификации Заказы 42 Ч…" at bounding box center [480, 234] width 960 height 468
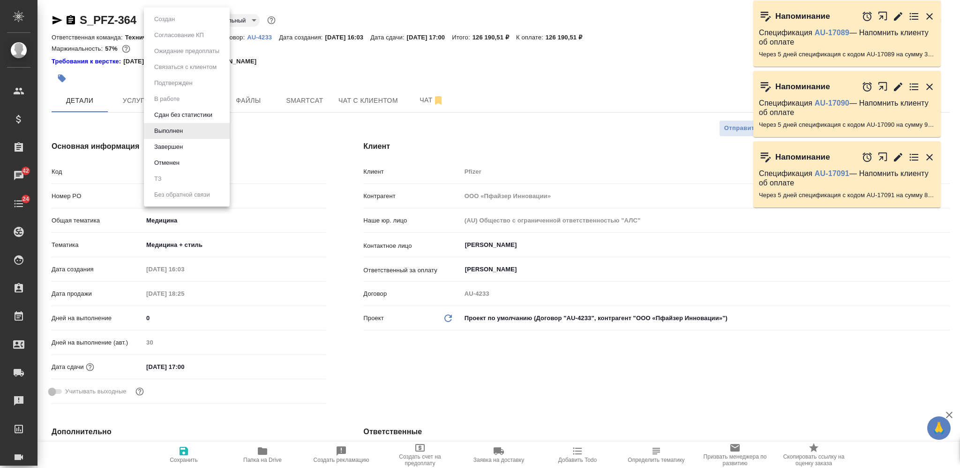
click at [186, 145] on li "Завершен" at bounding box center [187, 147] width 86 height 16
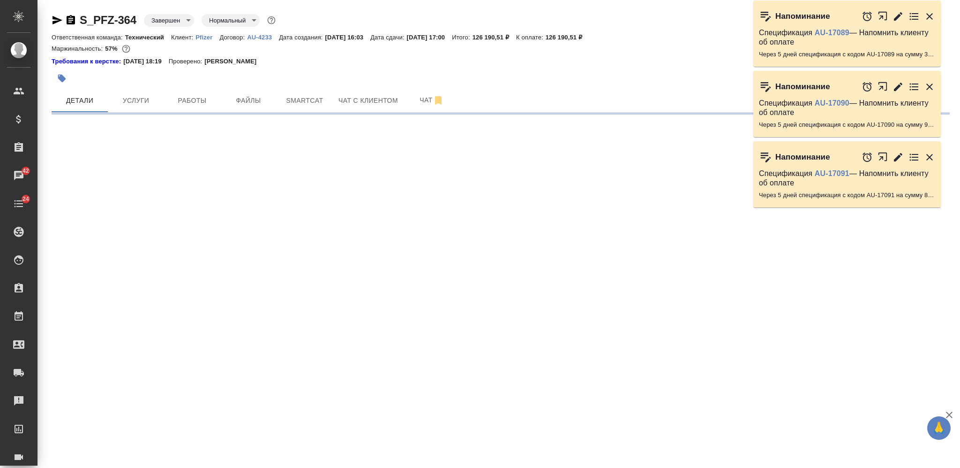
select select "RU"
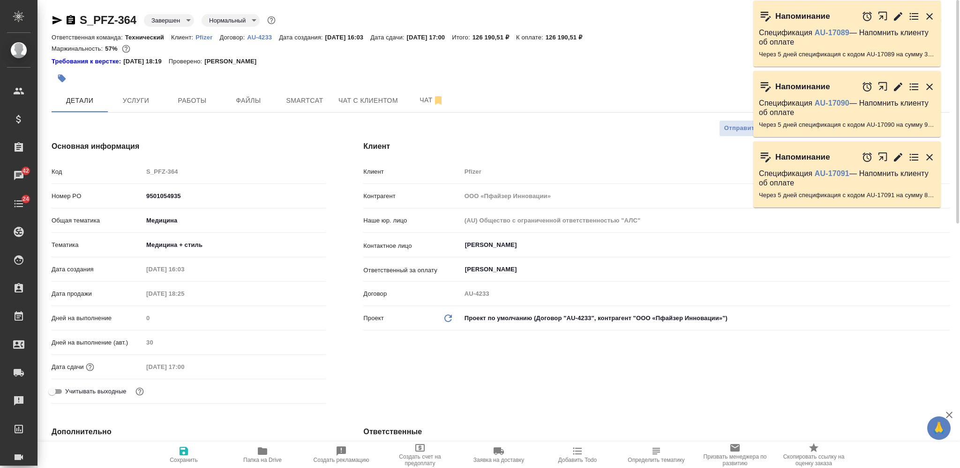
type textarea "x"
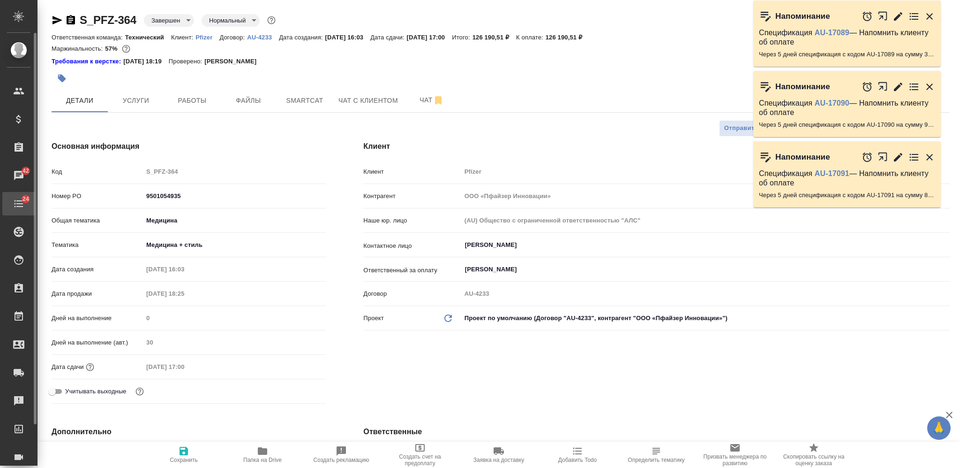
type textarea "x"
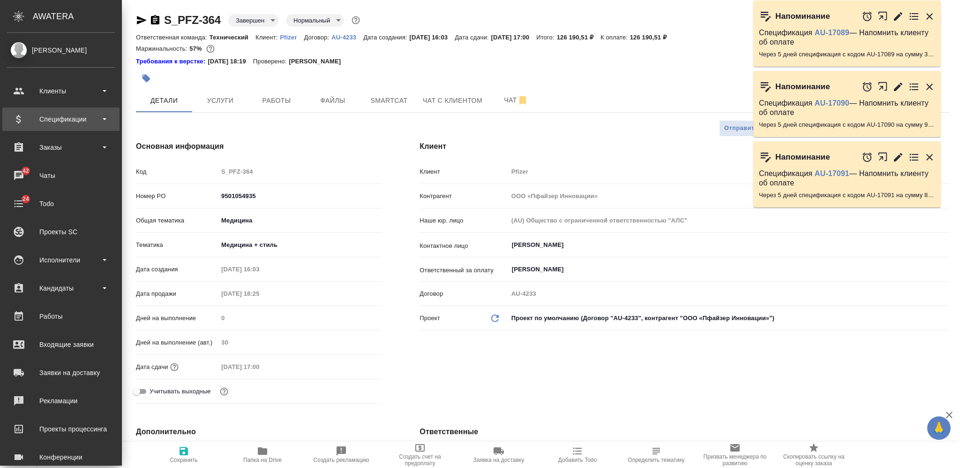
click at [79, 117] on div "Спецификации" at bounding box center [61, 119] width 108 height 14
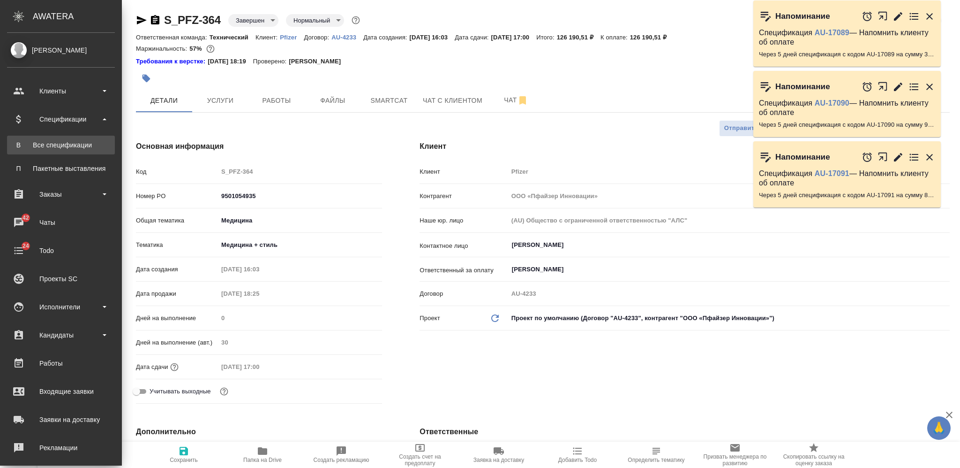
type textarea "x"
click at [76, 146] on div ".cls-1 fill:#fff; AWATERA Nikiforova Valeria Клиенты Спецификации В Все специфи…" at bounding box center [480, 234] width 960 height 468
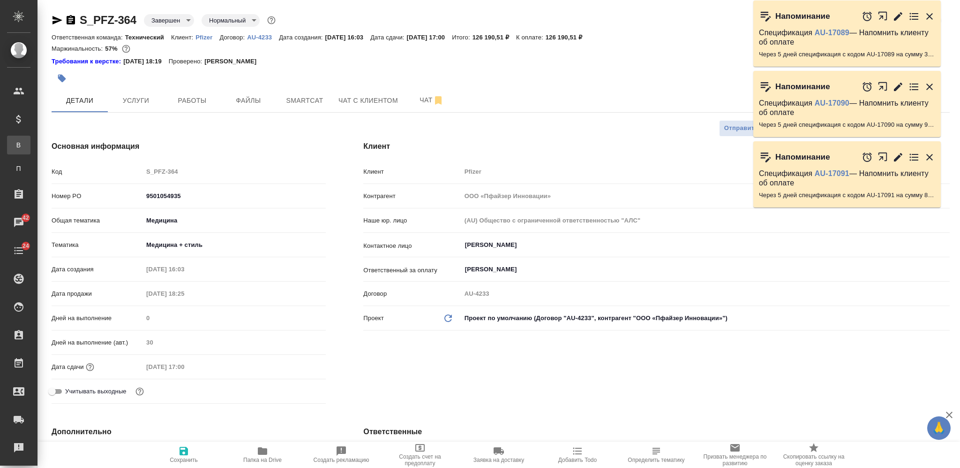
type textarea "x"
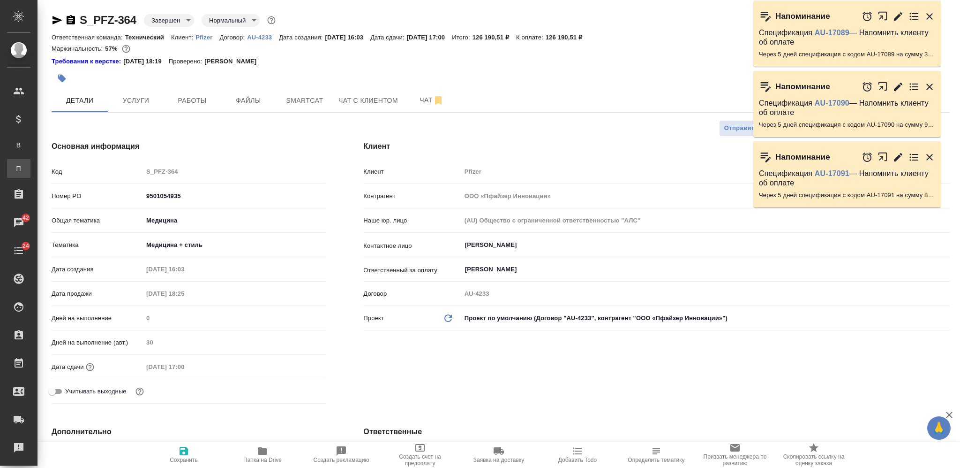
type textarea "x"
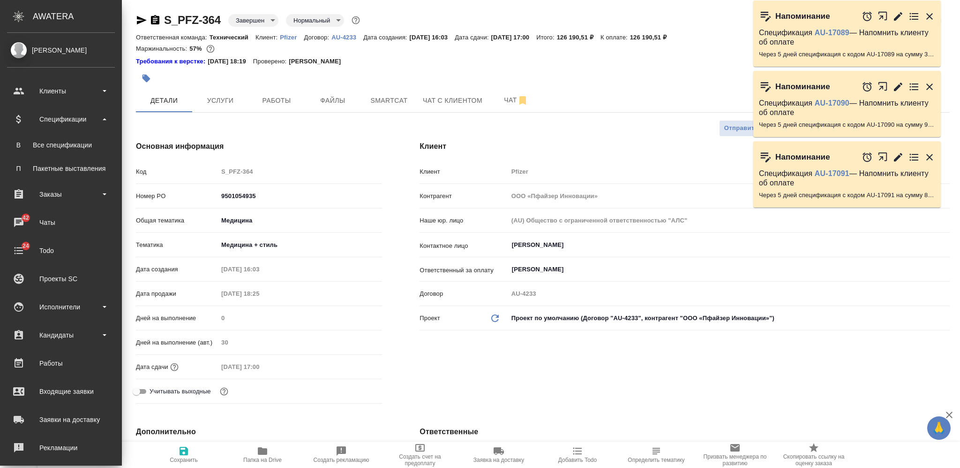
type textarea "x"
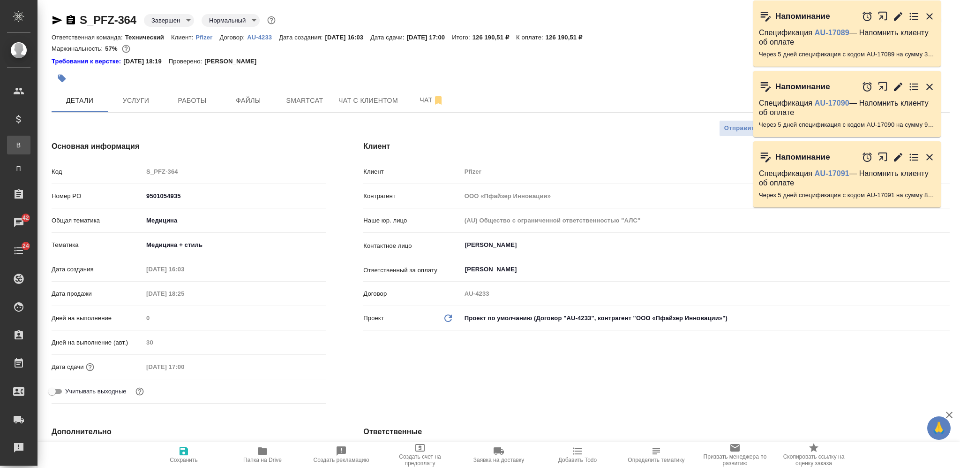
type textarea "x"
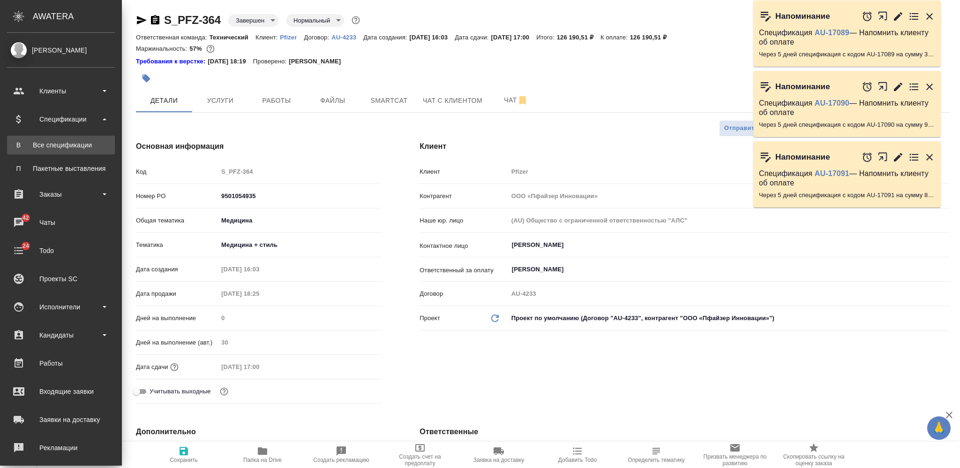
click at [56, 149] on div "Все спецификации" at bounding box center [61, 144] width 98 height 9
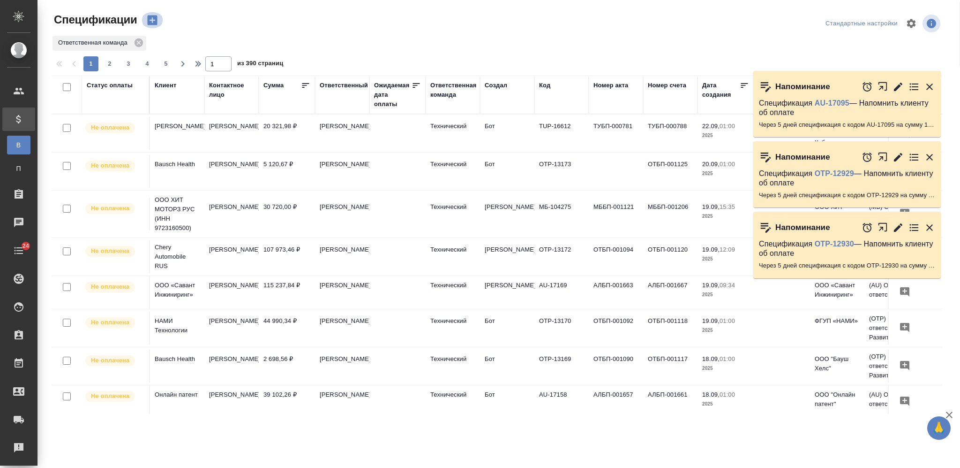
click at [155, 18] on icon "button" at bounding box center [152, 20] width 10 height 10
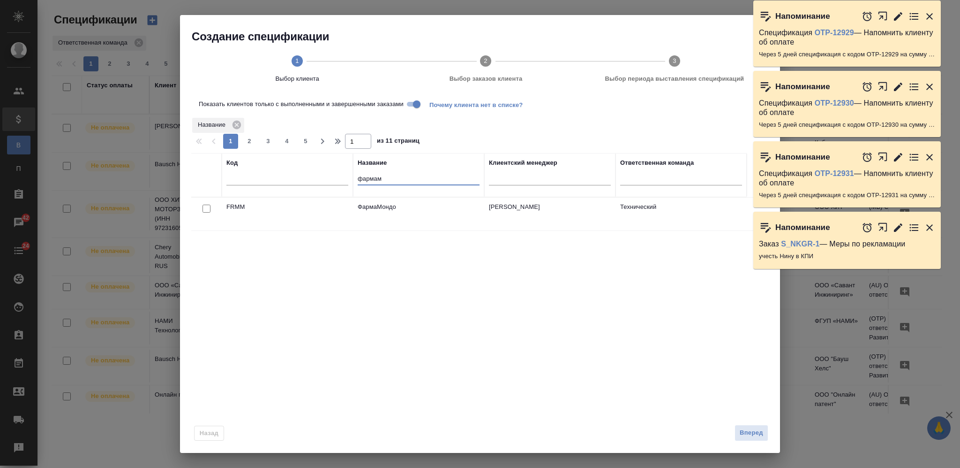
click at [376, 181] on input "фармам" at bounding box center [419, 180] width 122 height 12
type input "pfiz"
click at [206, 208] on input "checkbox" at bounding box center [207, 208] width 8 height 8
checkbox input "true"
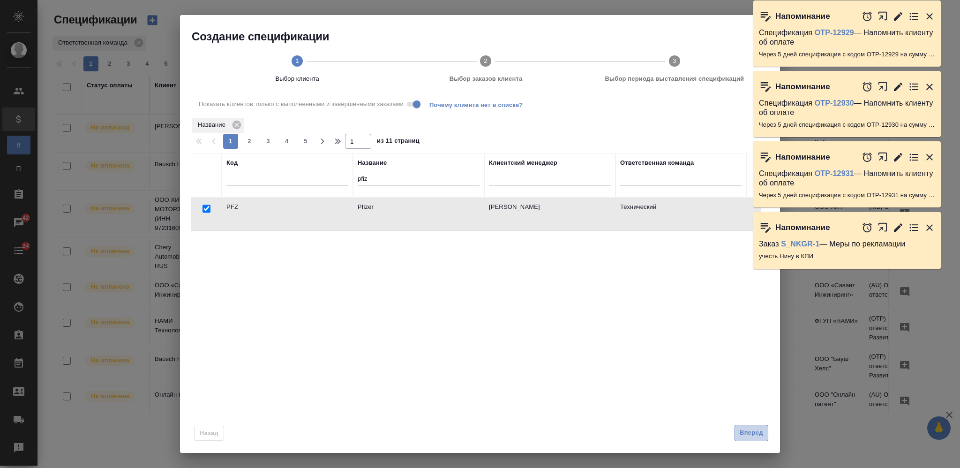
click at [744, 432] on span "Вперед" at bounding box center [751, 432] width 23 height 11
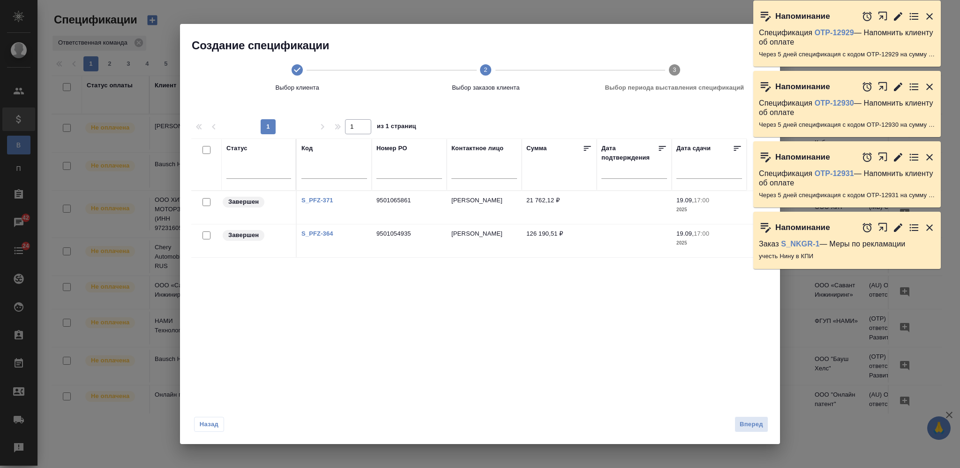
click at [206, 234] on input "checkbox" at bounding box center [207, 235] width 8 height 8
checkbox input "true"
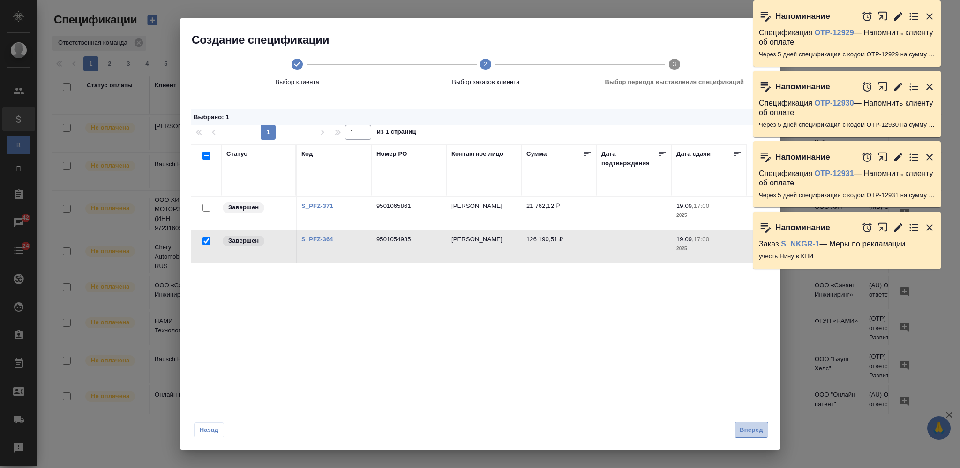
click at [762, 427] on span "Вперед" at bounding box center [751, 429] width 23 height 11
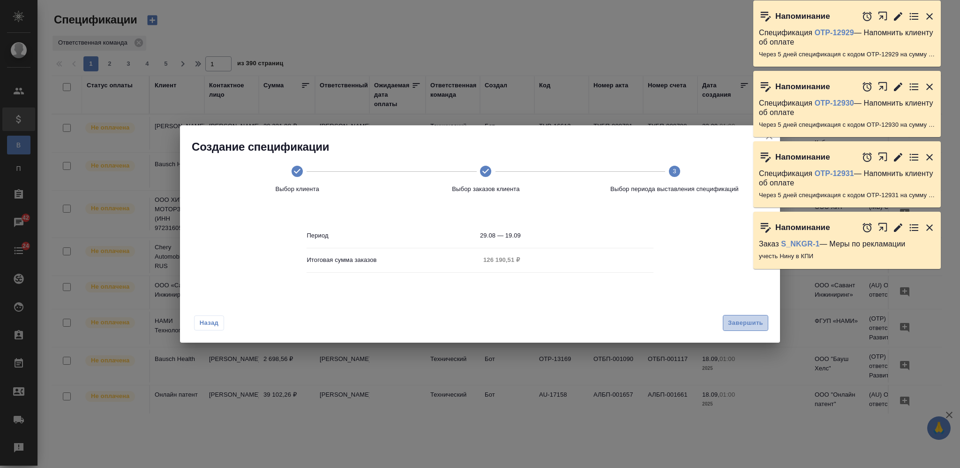
click at [734, 319] on span "Завершить" at bounding box center [745, 322] width 35 height 11
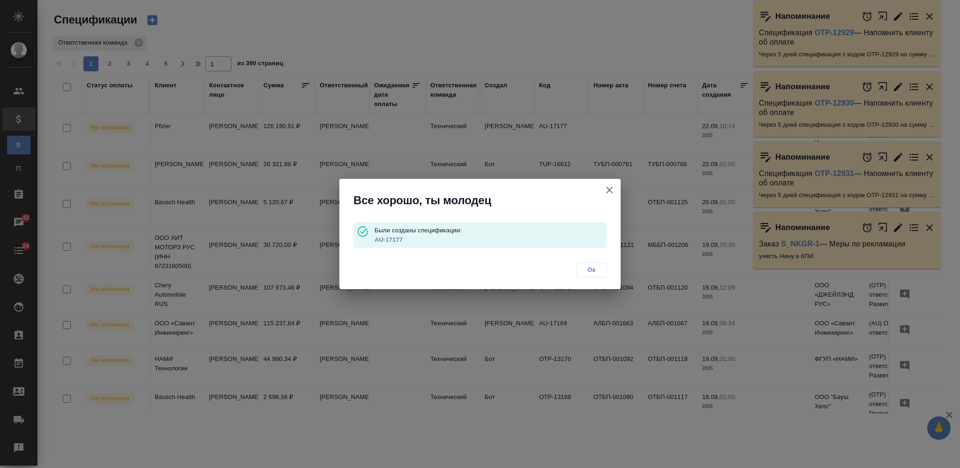
click at [389, 240] on link "AU-17177" at bounding box center [389, 239] width 28 height 7
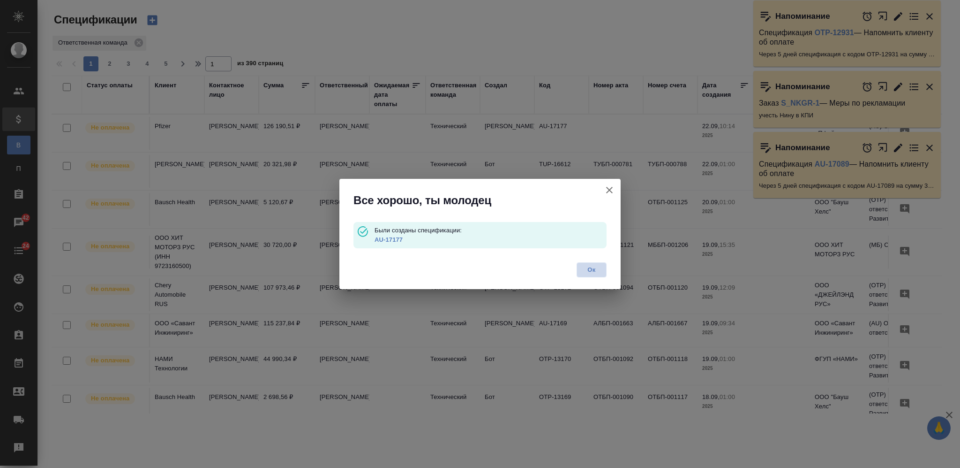
click at [593, 268] on span "Ок" at bounding box center [592, 269] width 20 height 9
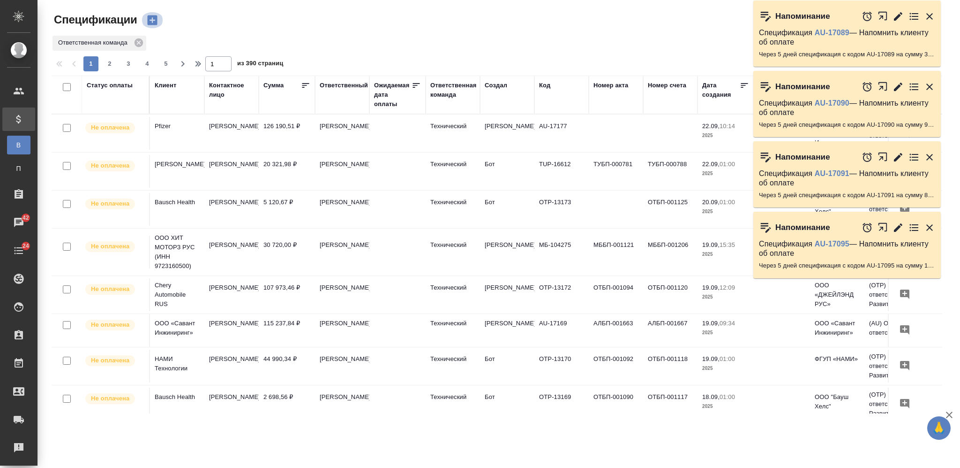
click at [159, 20] on button "button" at bounding box center [152, 20] width 23 height 16
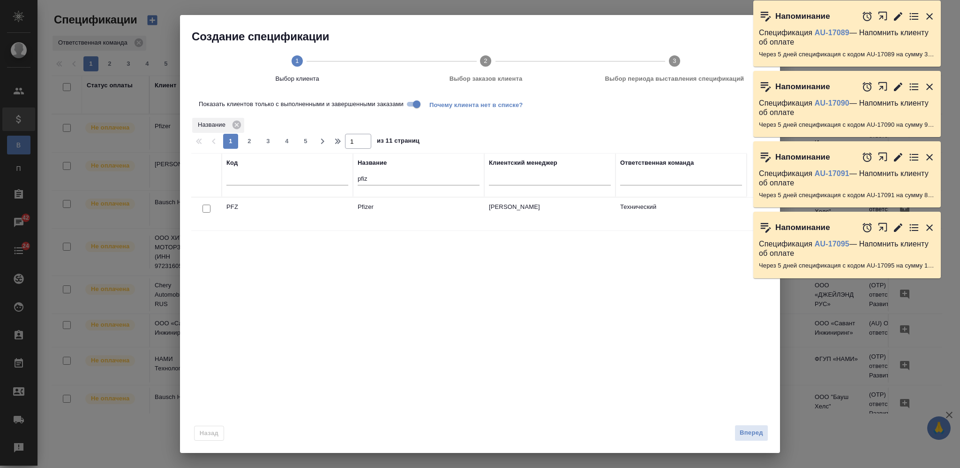
click at [207, 208] on input "checkbox" at bounding box center [207, 208] width 8 height 8
checkbox input "true"
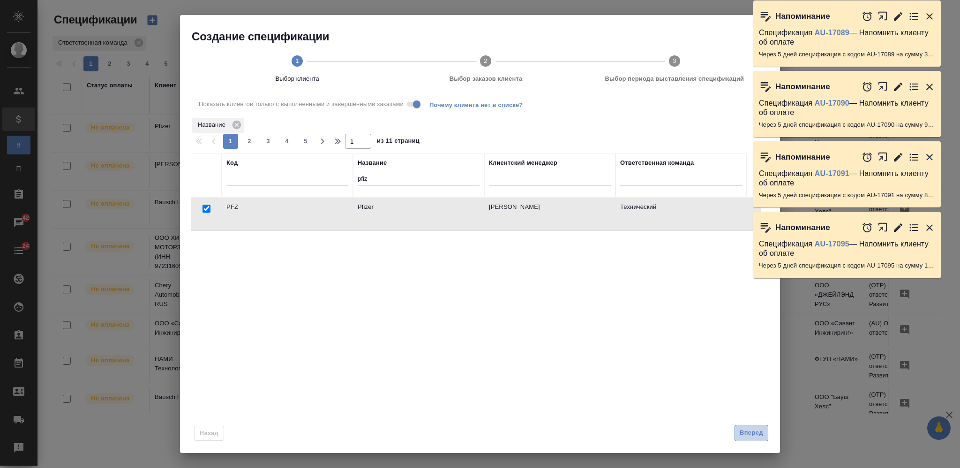
click at [755, 436] on span "Вперед" at bounding box center [751, 432] width 23 height 11
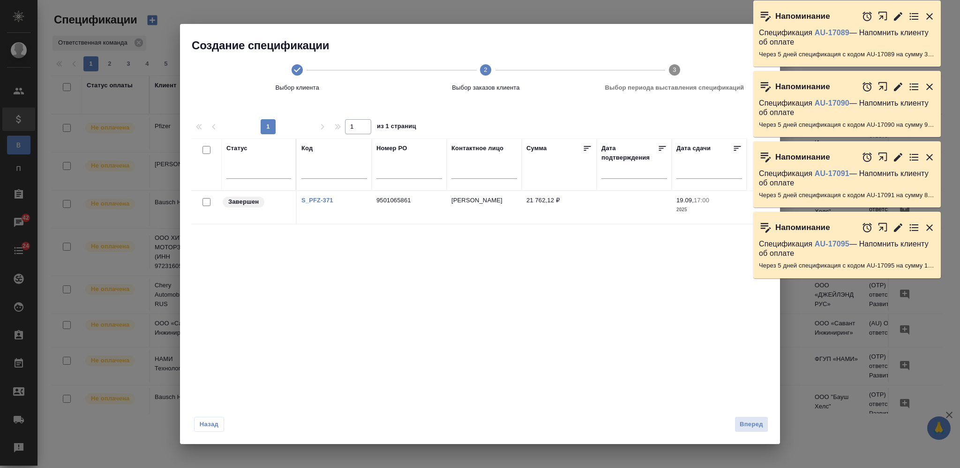
click at [207, 201] on input "checkbox" at bounding box center [207, 202] width 8 height 8
checkbox input "true"
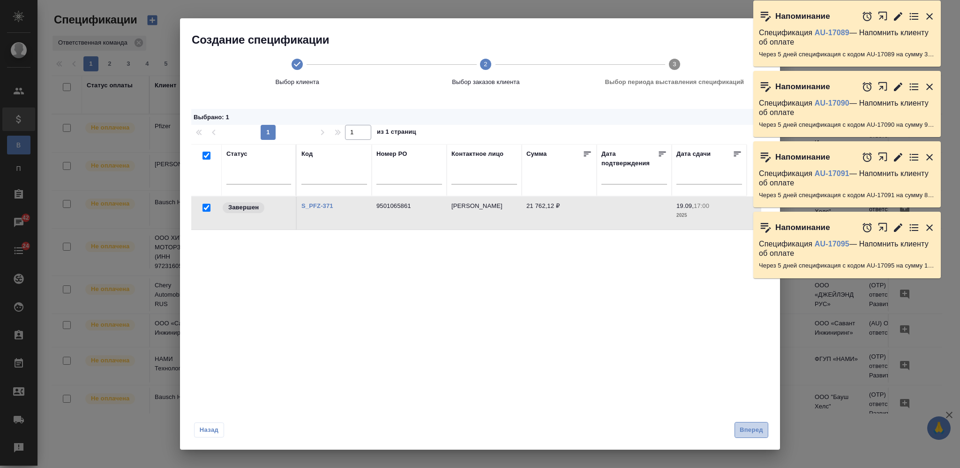
click at [755, 424] on span "Вперед" at bounding box center [751, 429] width 23 height 11
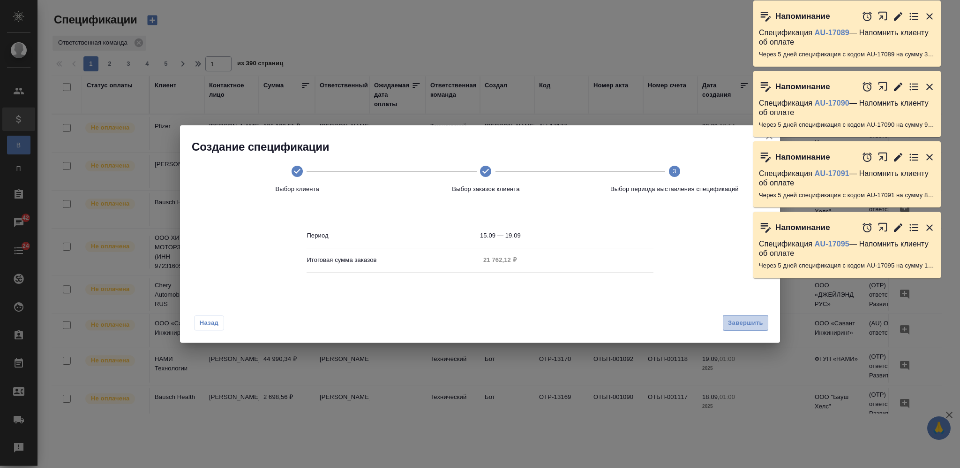
click at [729, 319] on span "Завершить" at bounding box center [745, 322] width 35 height 11
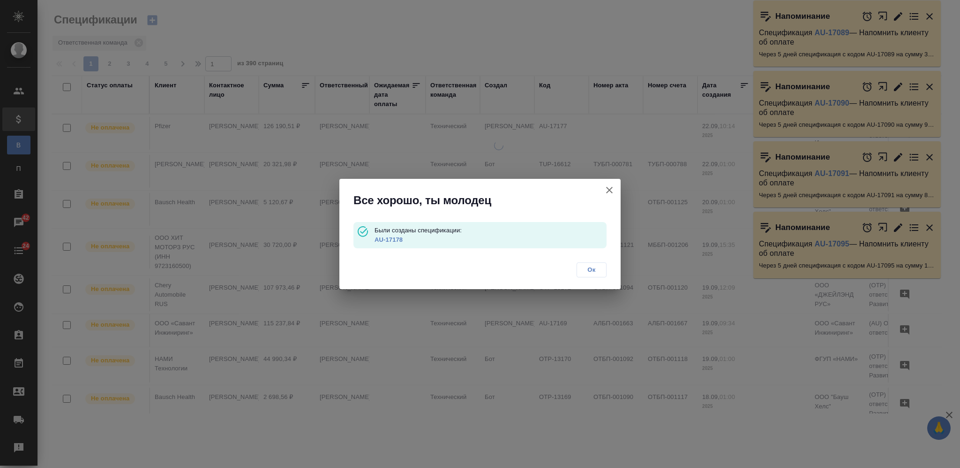
click at [391, 240] on link "AU-17178" at bounding box center [389, 239] width 28 height 7
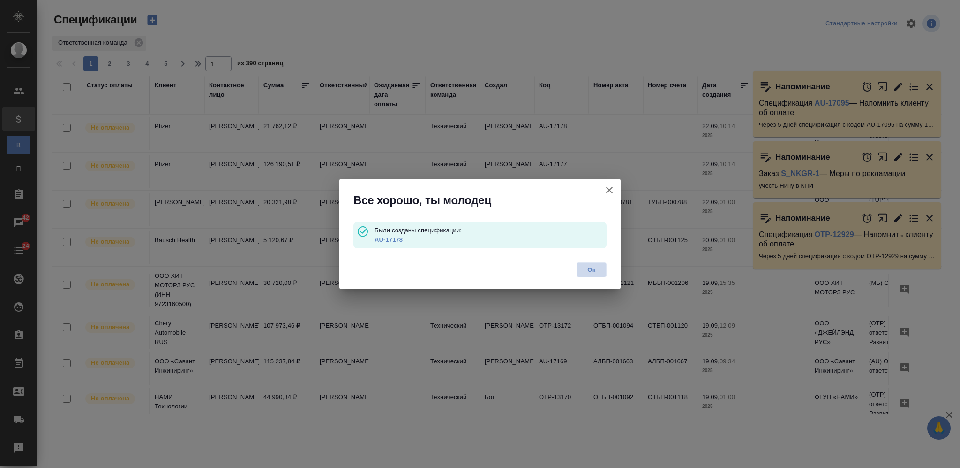
click at [588, 271] on span "Ок" at bounding box center [592, 269] width 20 height 9
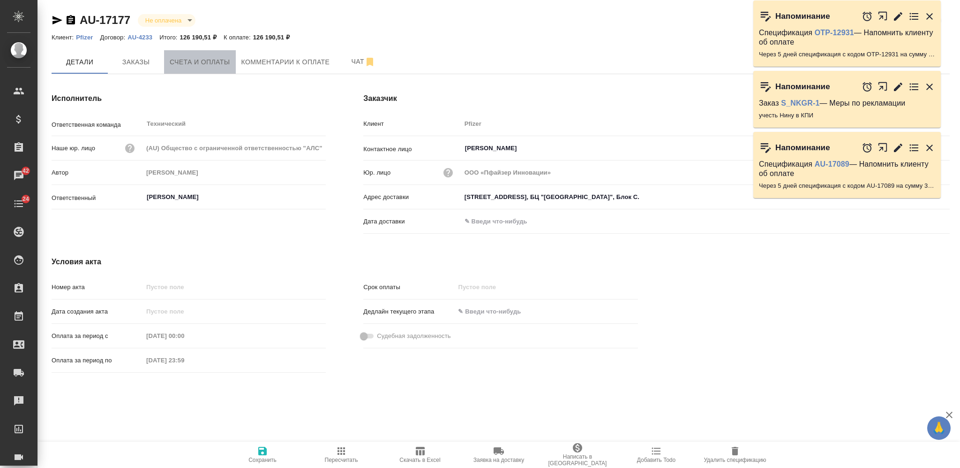
click at [216, 56] on span "Счета и оплаты" at bounding box center [200, 62] width 60 height 12
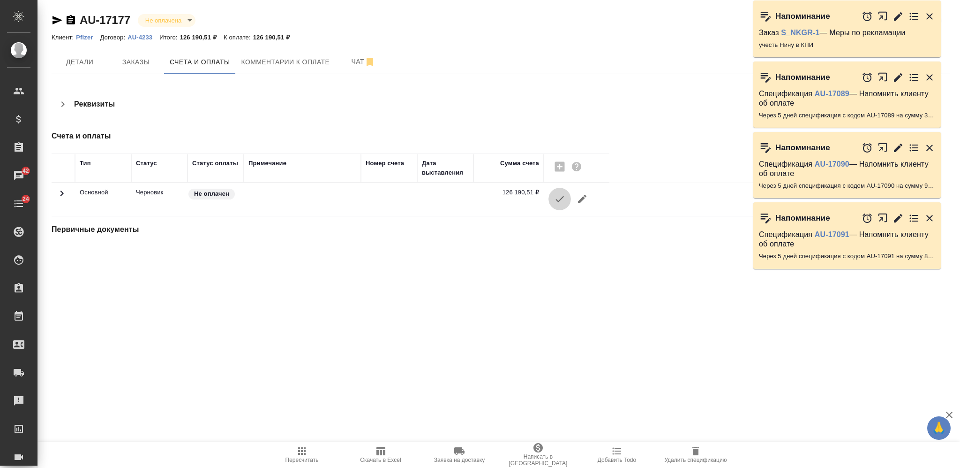
click at [556, 194] on icon "button" at bounding box center [559, 198] width 11 height 11
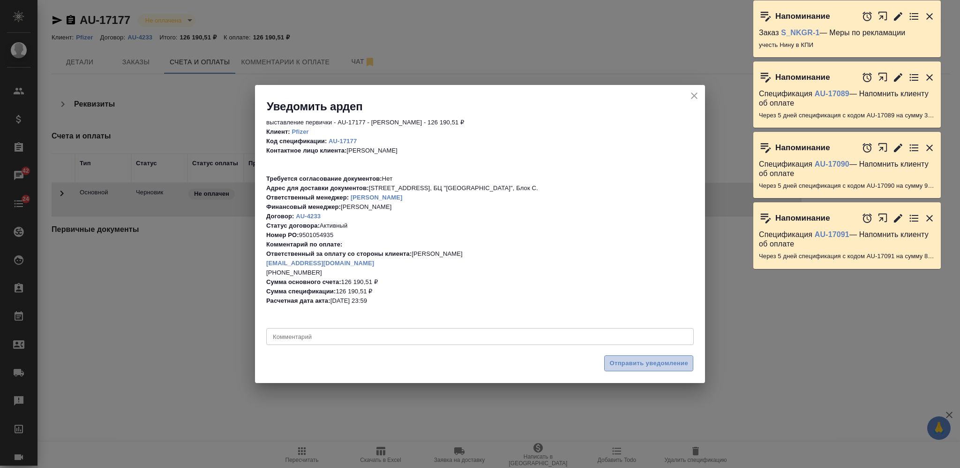
click at [649, 363] on span "Отправить уведомление" at bounding box center [649, 363] width 79 height 11
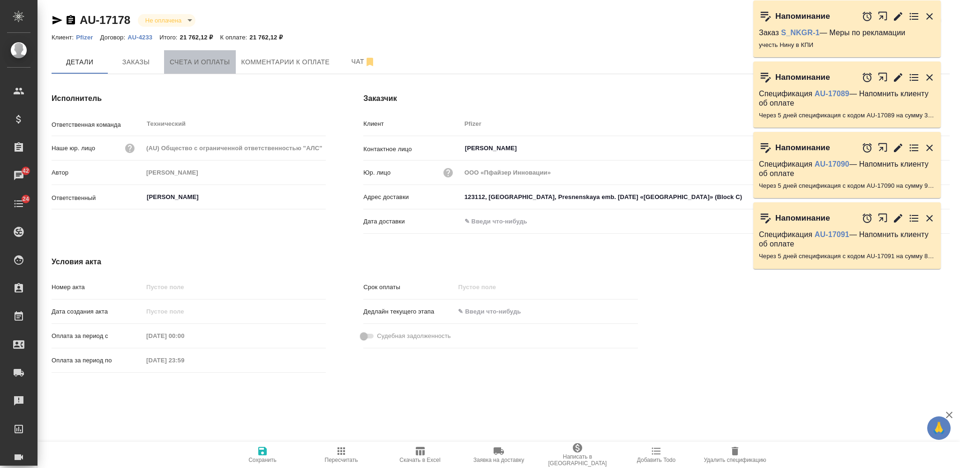
click at [223, 68] on button "Счета и оплаты" at bounding box center [200, 61] width 72 height 23
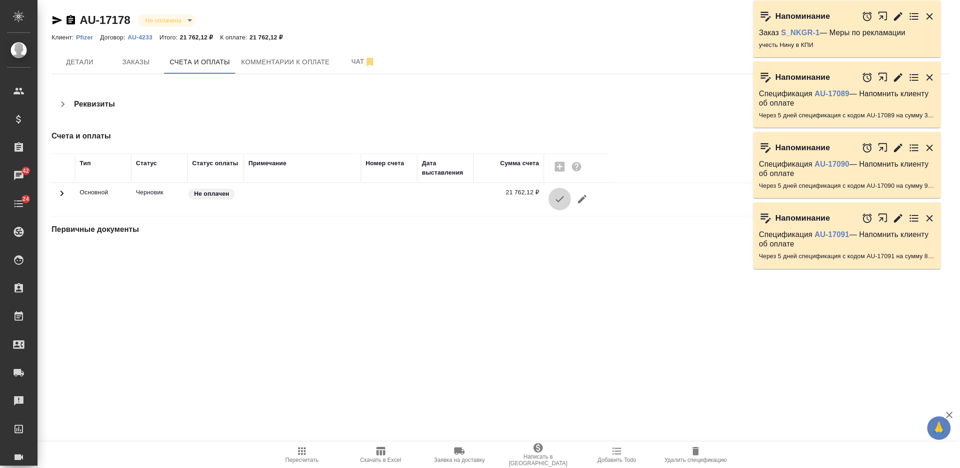
click at [557, 200] on icon "button" at bounding box center [560, 199] width 8 height 6
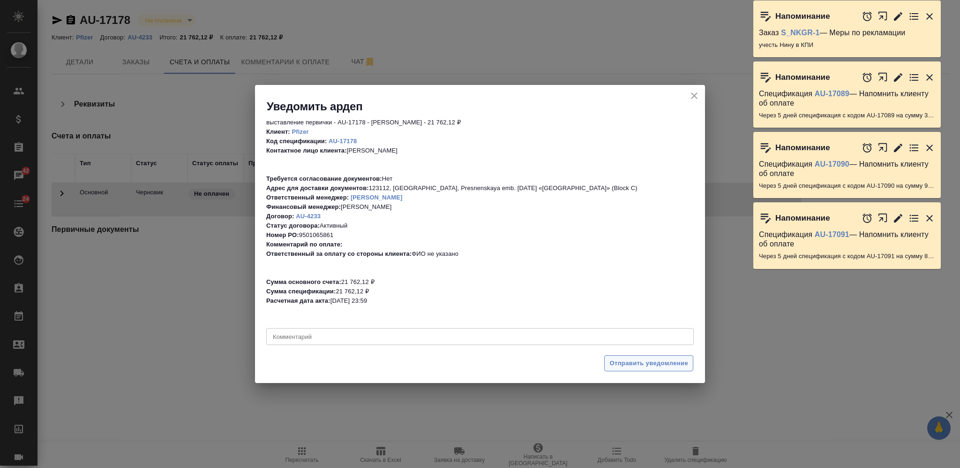
click at [626, 362] on span "Отправить уведомление" at bounding box center [649, 363] width 79 height 11
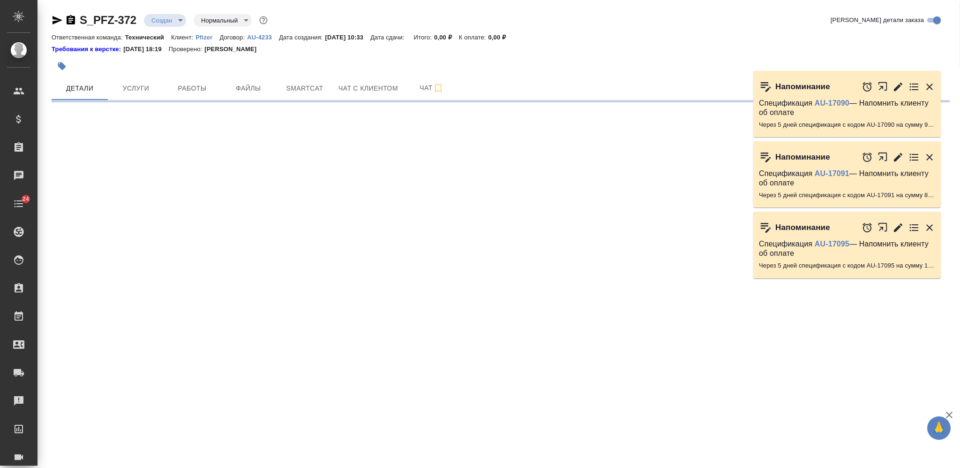
select select "RU"
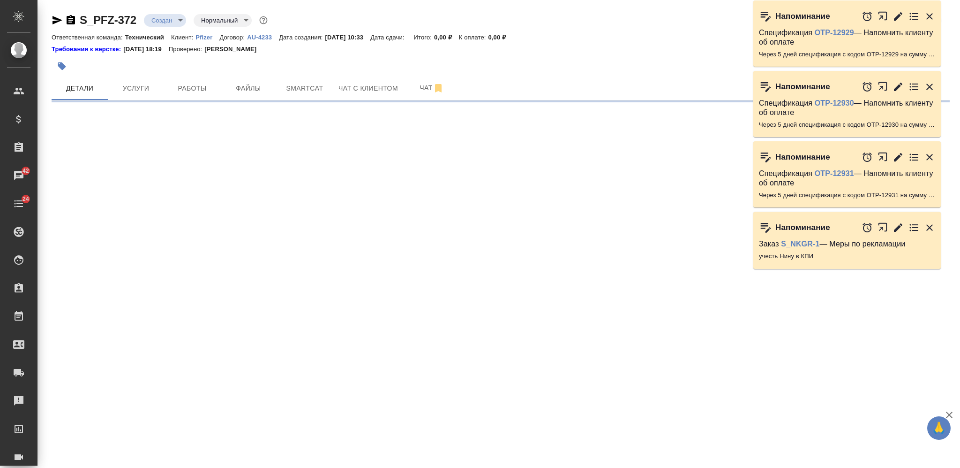
select select "RU"
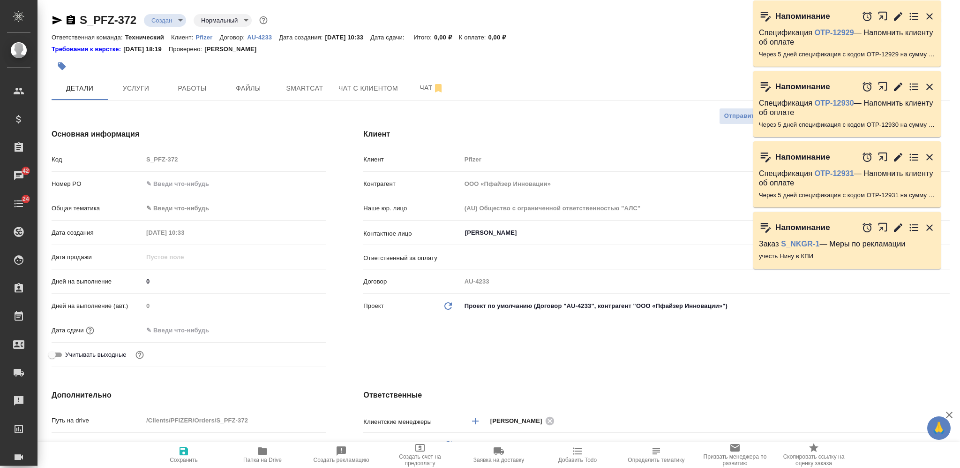
type textarea "x"
click at [589, 23] on div "S_PFZ-372 Создан new Нормальный normal Кратко детали заказа" at bounding box center [501, 20] width 899 height 15
type textarea "x"
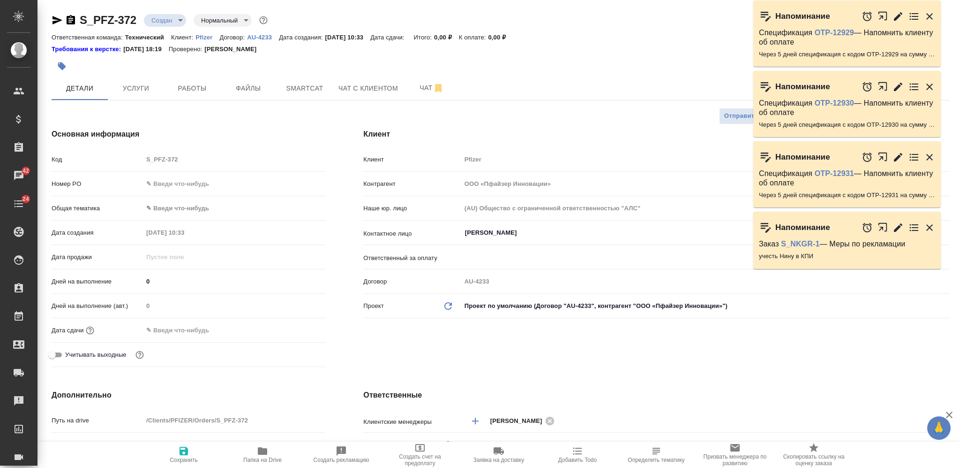
type textarea "x"
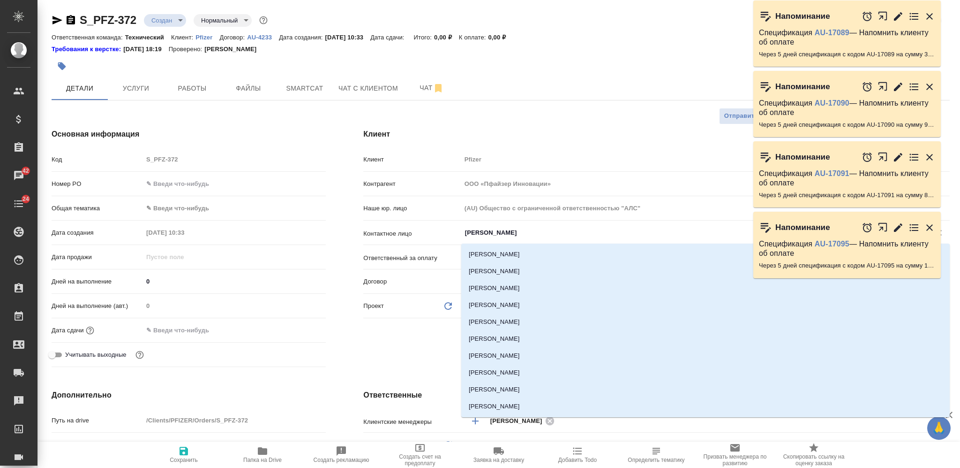
click at [556, 236] on input "[PERSON_NAME]" at bounding box center [690, 232] width 452 height 11
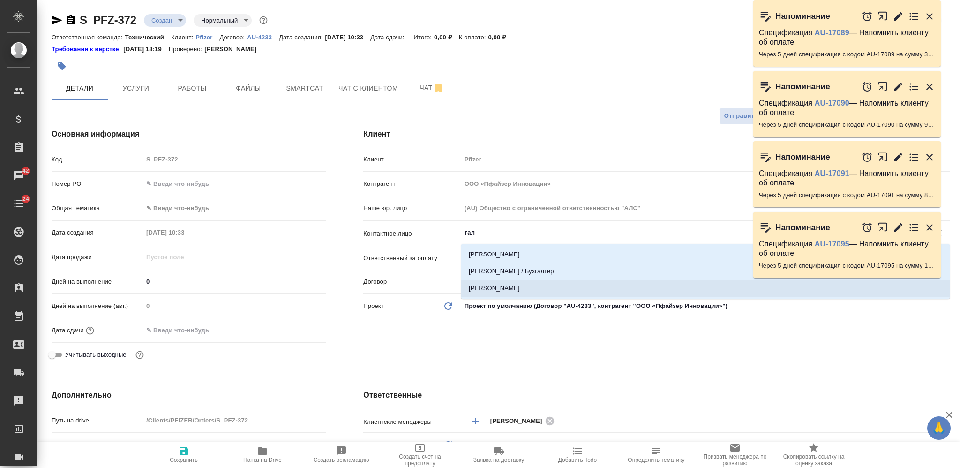
click at [550, 280] on li "[PERSON_NAME]" at bounding box center [705, 288] width 489 height 17
type input "[PERSON_NAME]"
type textarea "x"
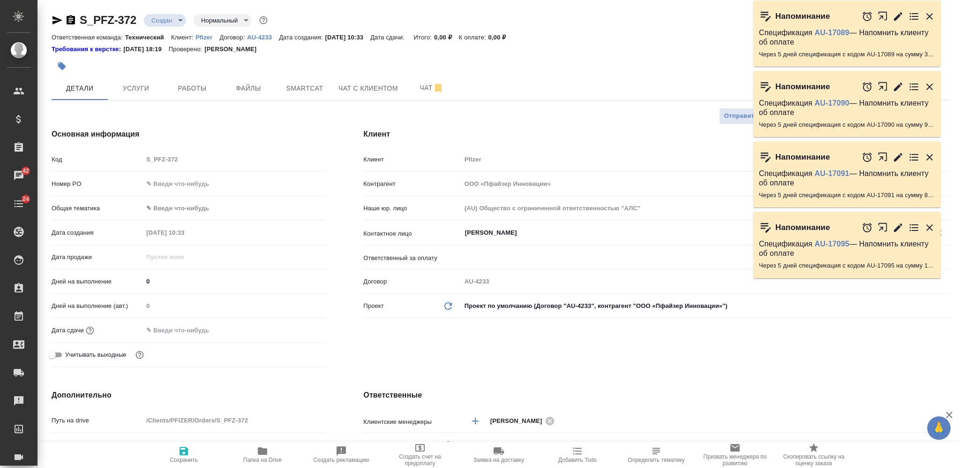
type input "[PERSON_NAME]"
click at [184, 450] on icon "button" at bounding box center [184, 450] width 8 height 8
type textarea "x"
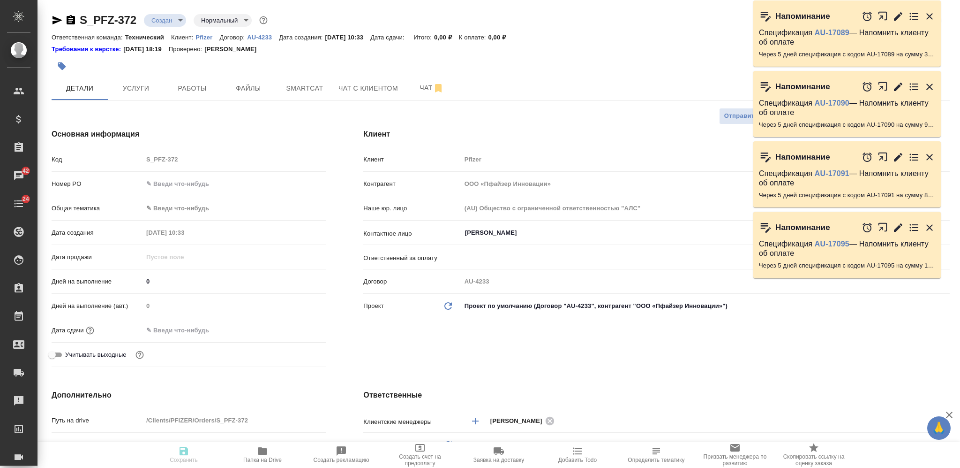
type textarea "x"
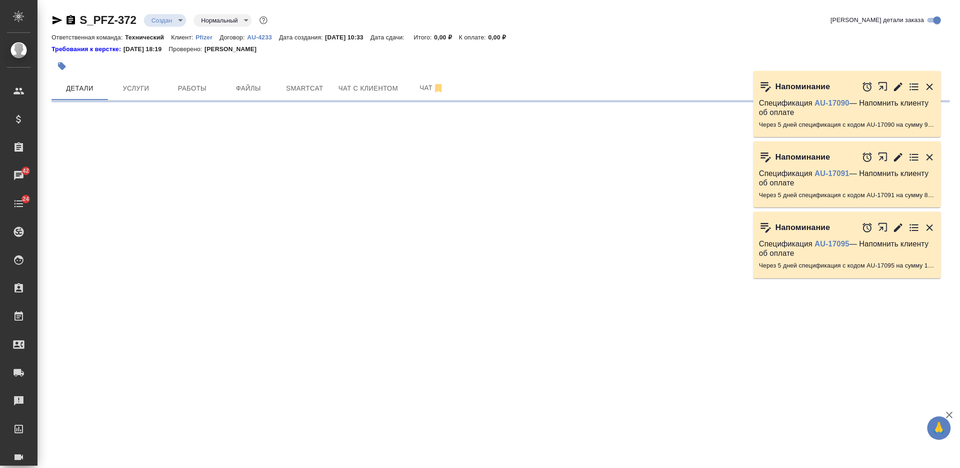
type input "holyTrinity"
select select "RU"
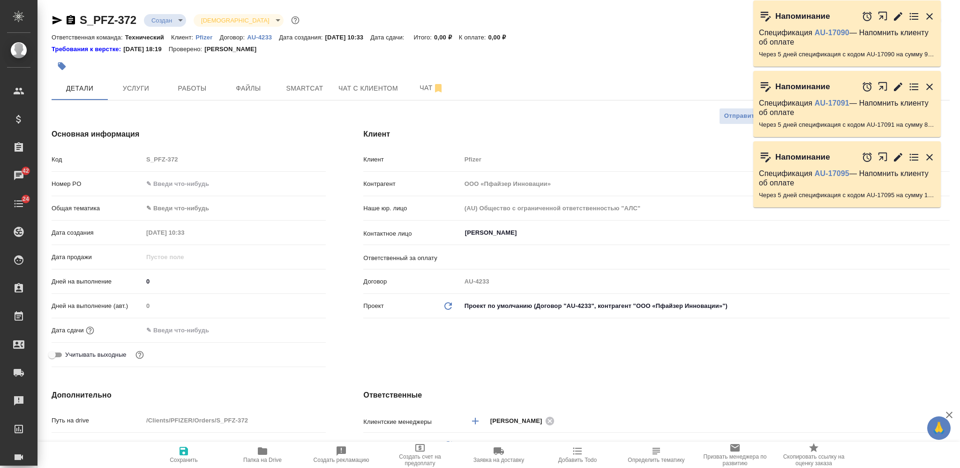
type textarea "x"
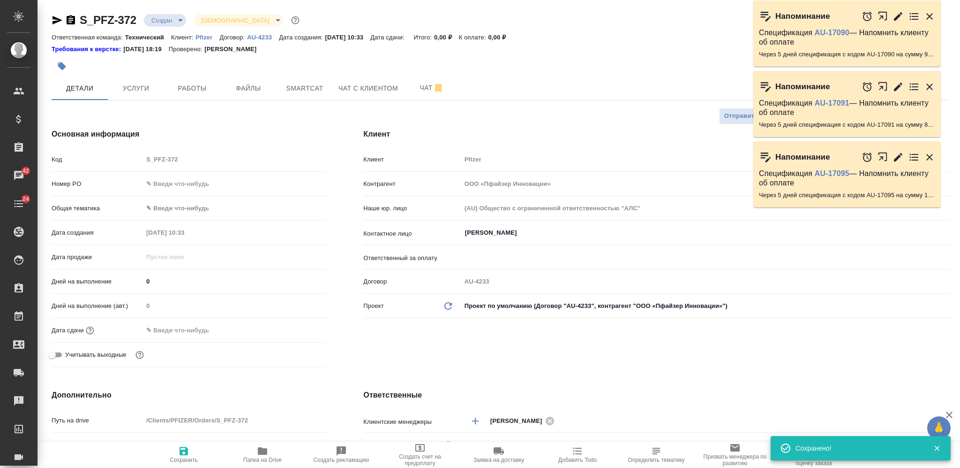
type textarea "x"
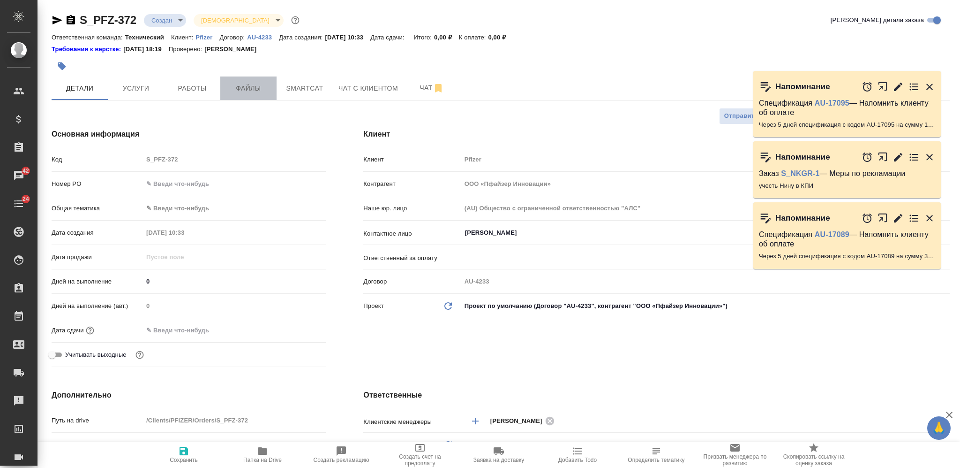
click at [242, 80] on button "Файлы" at bounding box center [248, 87] width 56 height 23
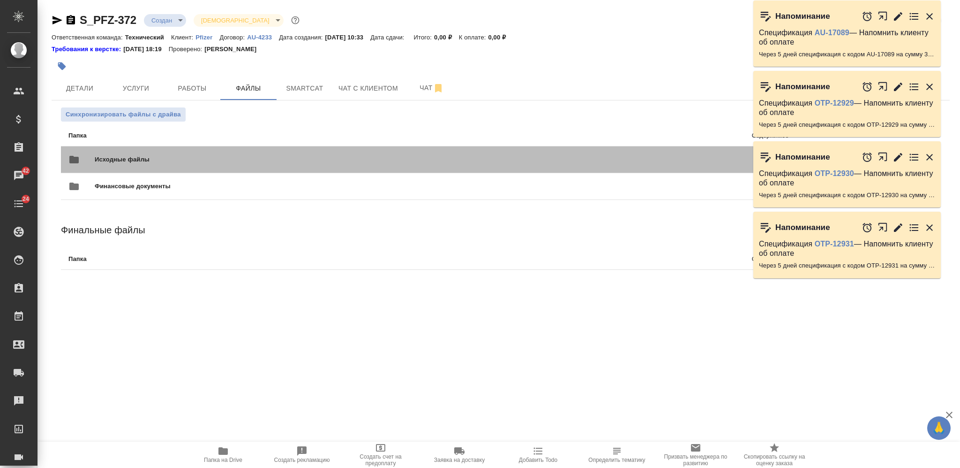
click at [252, 155] on span "Исходные файлы" at bounding box center [274, 159] width 359 height 9
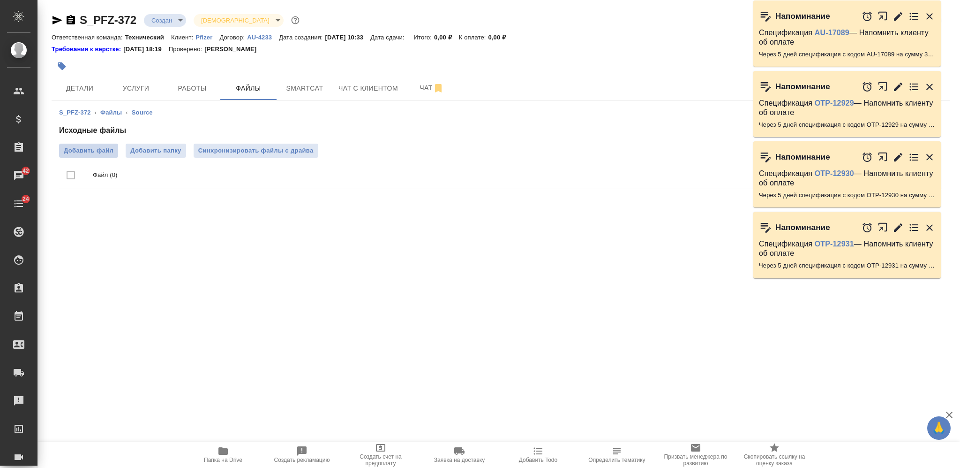
click at [105, 147] on span "Добавить файл" at bounding box center [89, 150] width 50 height 9
click at [0, 0] on input "Добавить файл" at bounding box center [0, 0] width 0 height 0
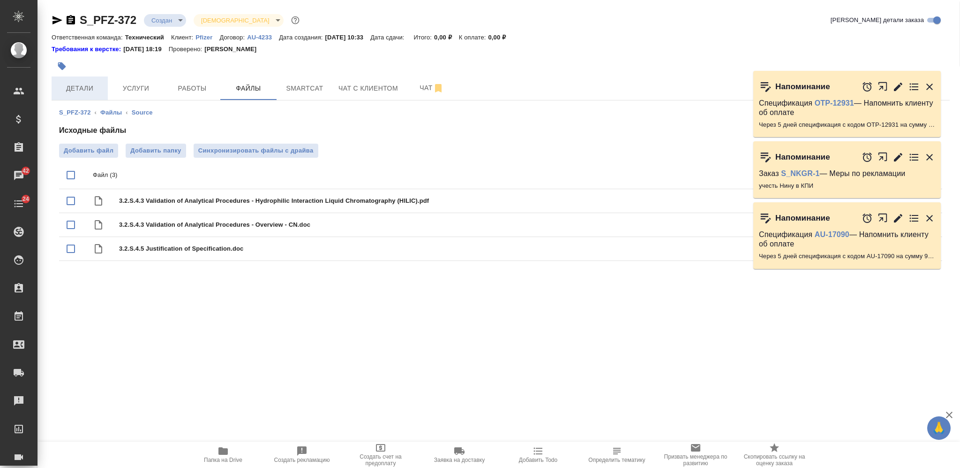
click at [90, 84] on span "Детали" at bounding box center [79, 89] width 45 height 12
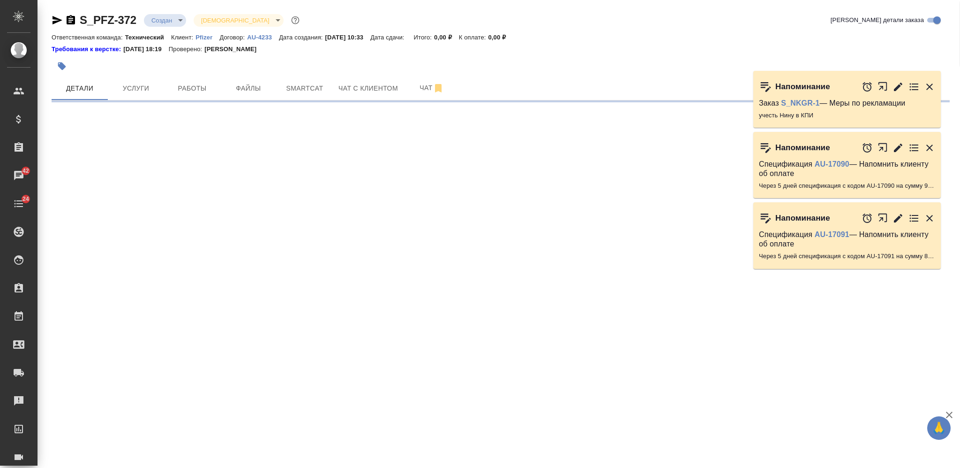
select select "RU"
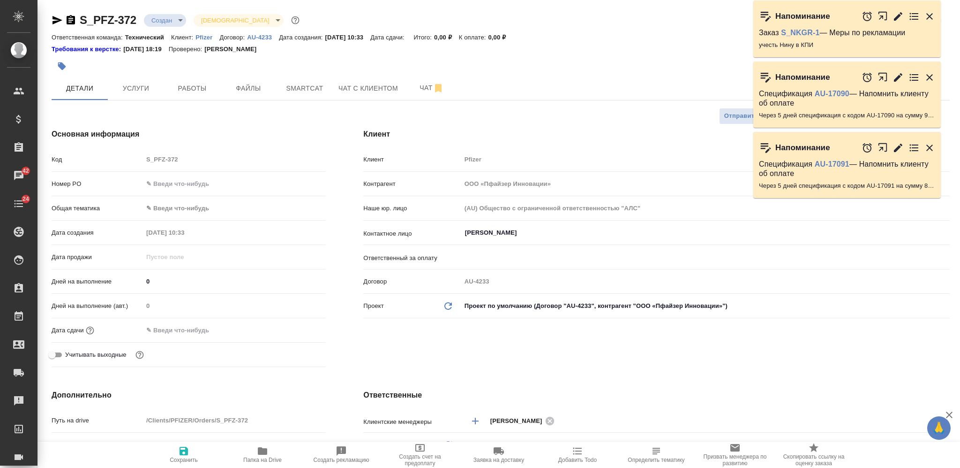
type textarea "x"
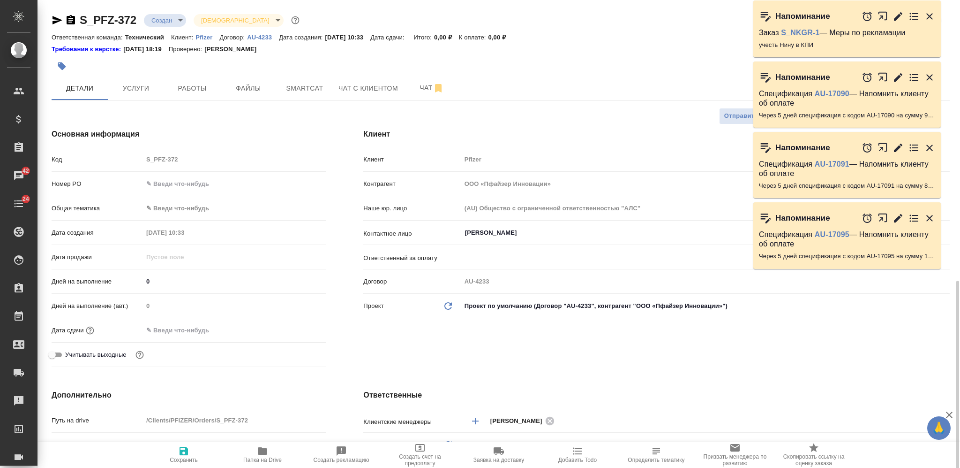
scroll to position [188, 0]
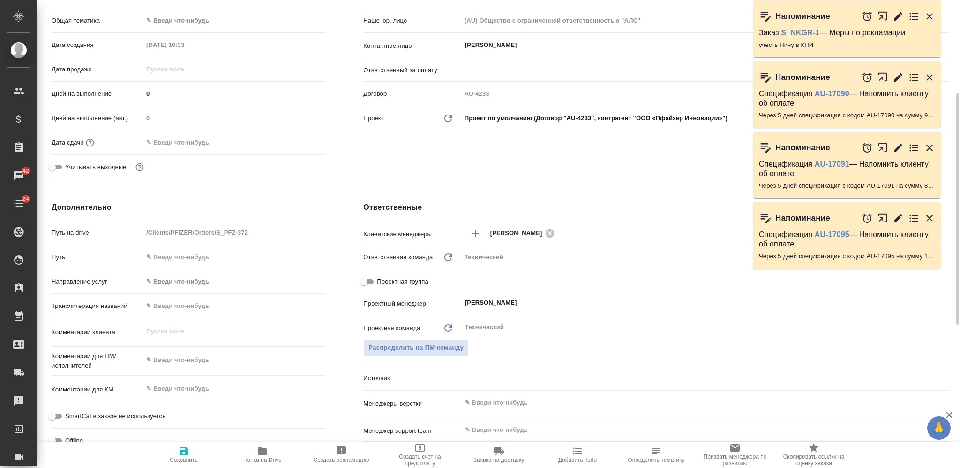
type textarea "x"
click at [207, 357] on textarea at bounding box center [234, 360] width 183 height 16
type textarea "а"
type textarea "x"
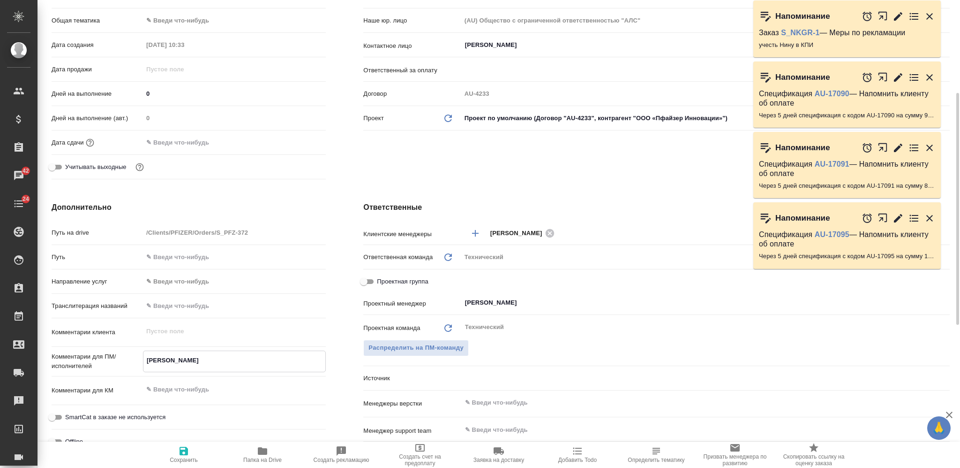
type textarea "x"
type textarea "ан"
type textarea "x"
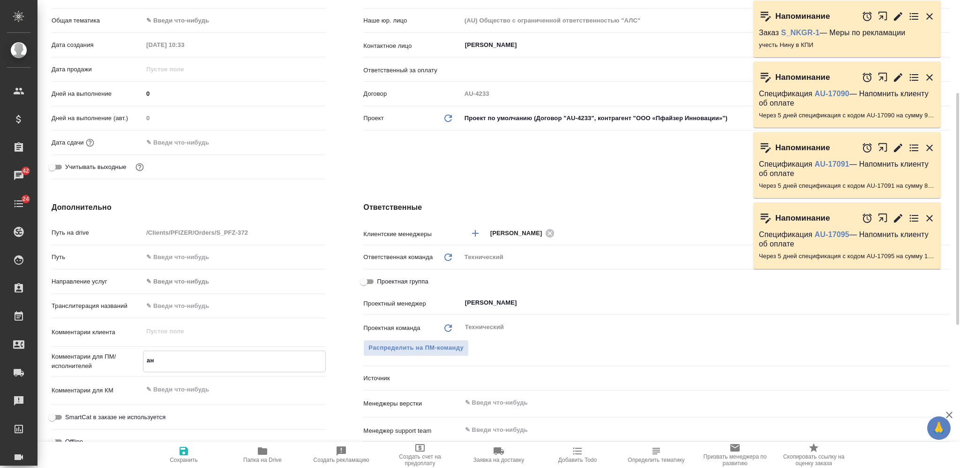
type textarea "x"
type textarea "анг"
type textarea "x"
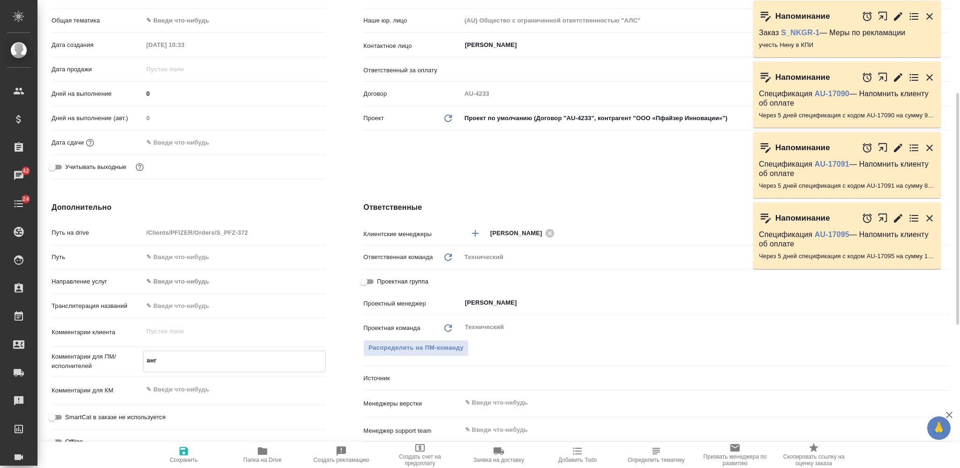
type textarea "англ"
type textarea "x"
type textarea "англ-"
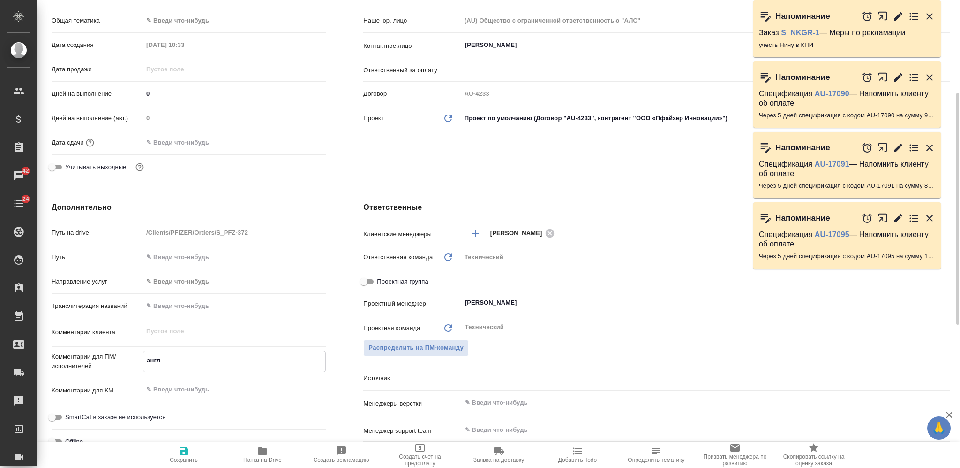
type textarea "x"
type textarea "англ-р"
type textarea "x"
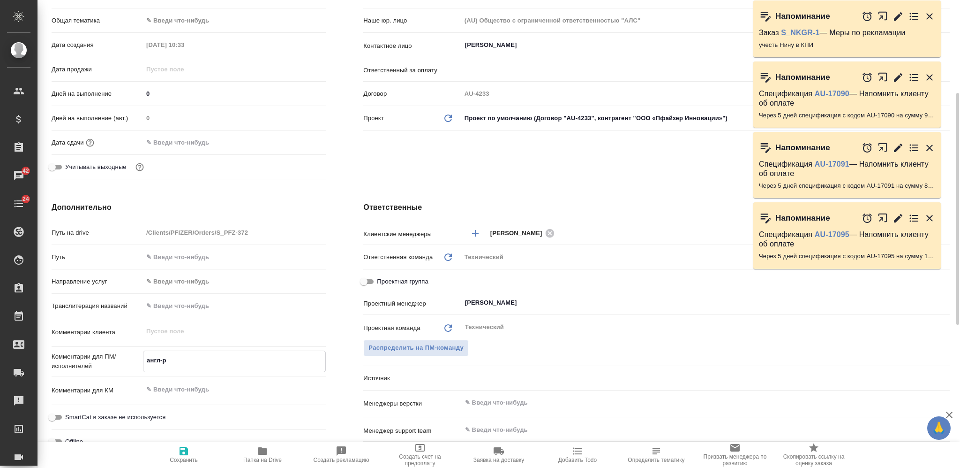
type textarea "x"
type textarea "англ-ру"
type textarea "x"
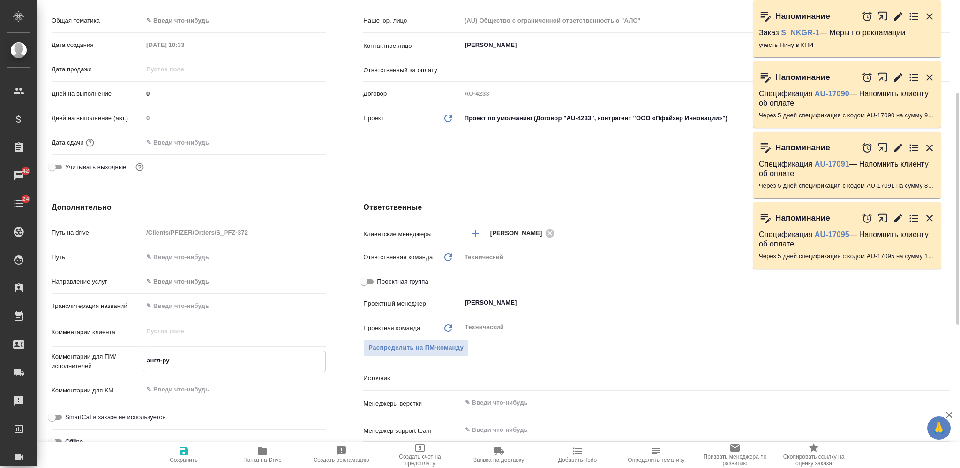
type textarea "англ-рус"
type textarea "x"
type textarea "англ-рус"
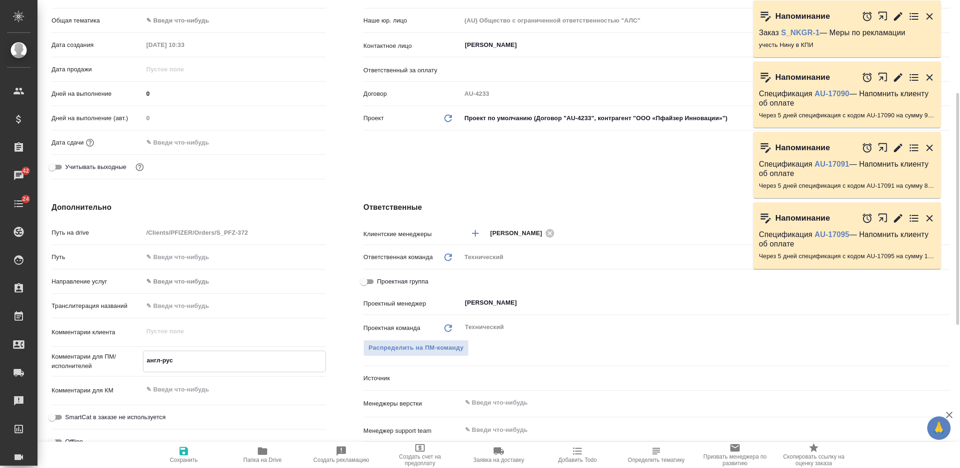
type textarea "x"
type textarea "англ-рус срочн"
type textarea "x"
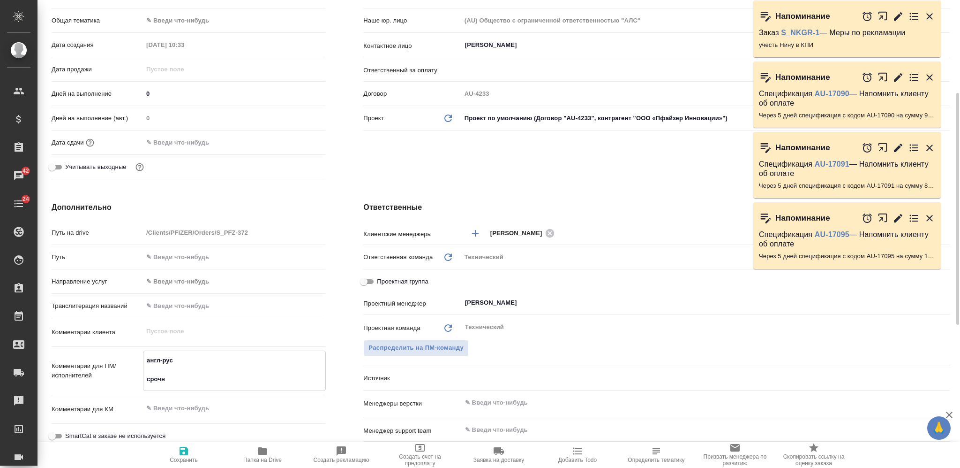
type textarea "x"
type textarea "англ-рус срочны"
type textarea "x"
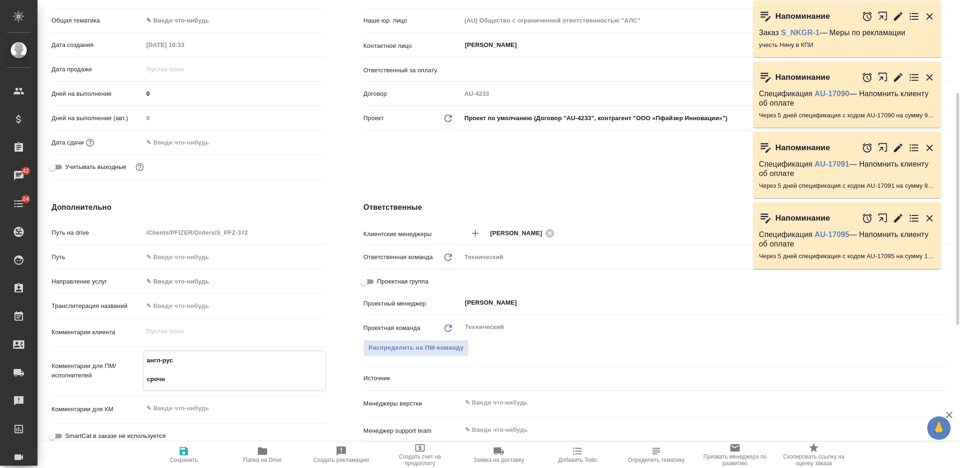
type textarea "x"
type textarea "англ-рус срочный"
type textarea "x"
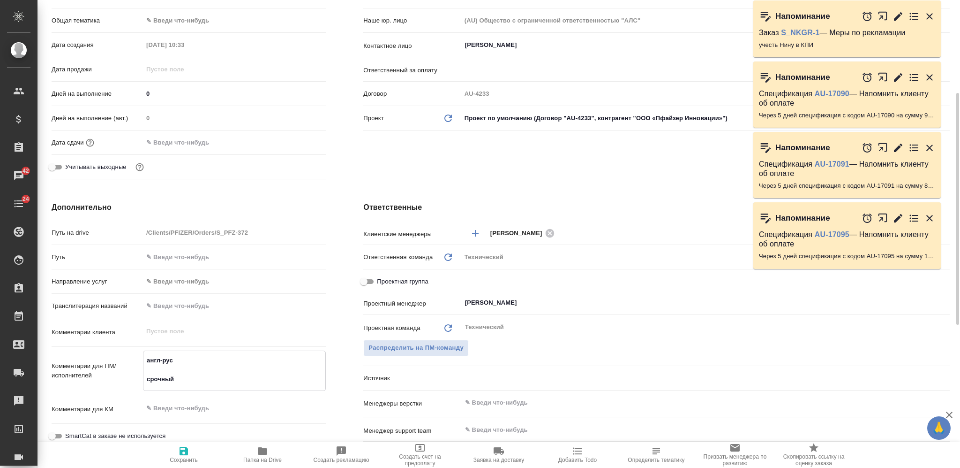
type textarea "англ-рус срочный"
type textarea "x"
type textarea "англ-рус срочный с"
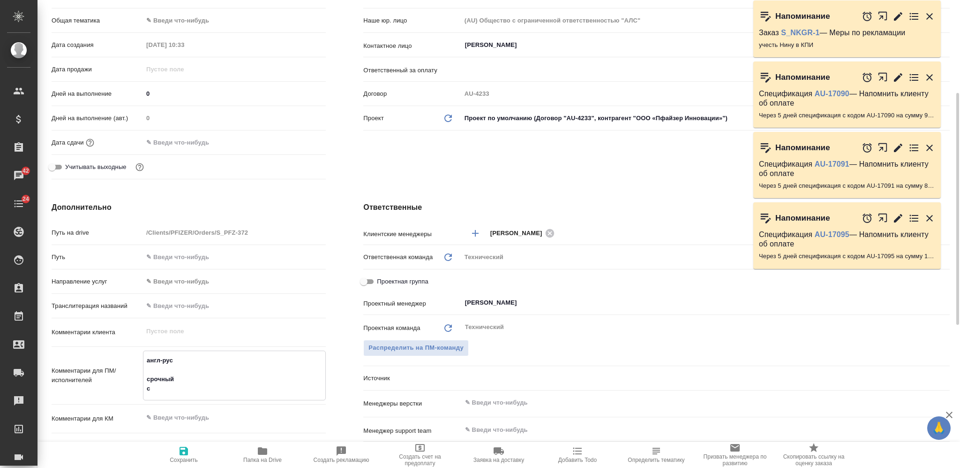
type textarea "x"
type textarea "англ-рус срочный с"
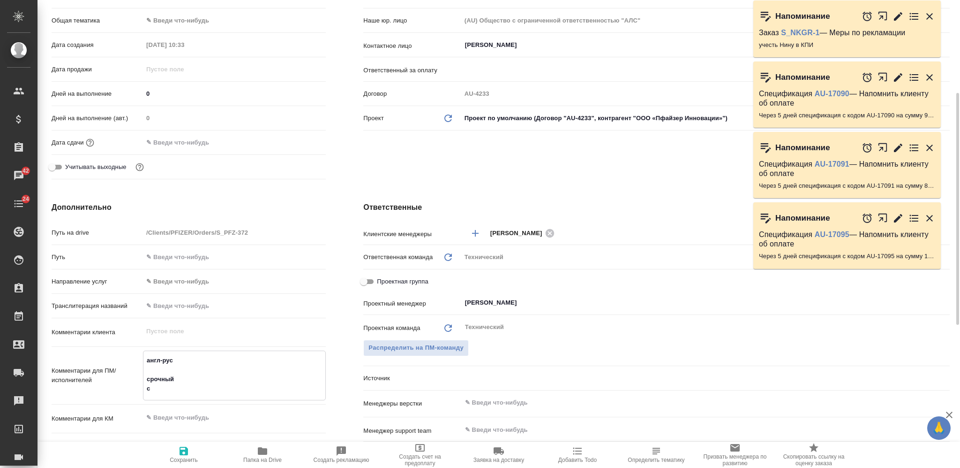
type textarea "x"
type textarea "англ-рус срочный с г"
type textarea "x"
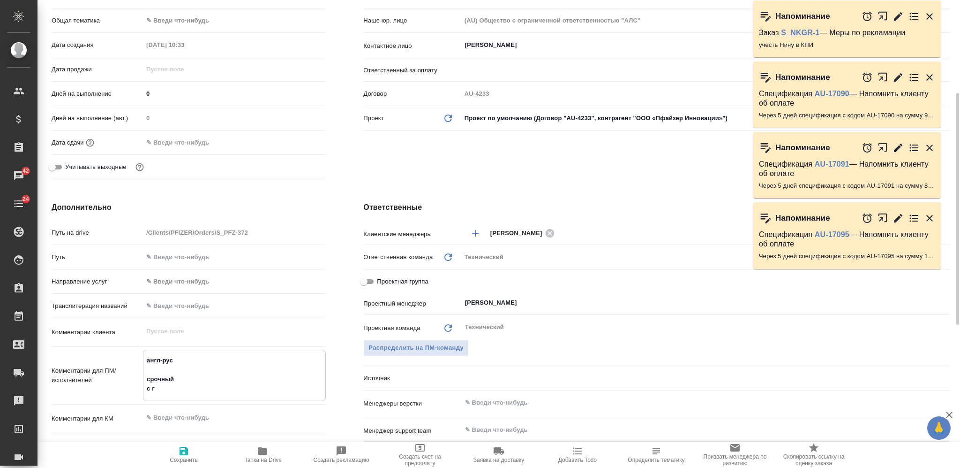
type textarea "x"
type textarea "англ-рус срочный с го"
type textarea "x"
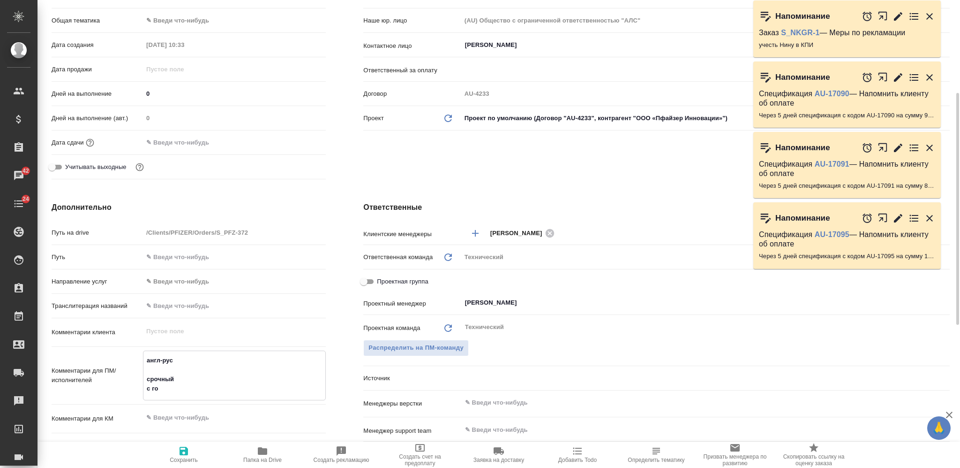
type textarea "x"
type textarea "англ-рус срочный с гот"
type textarea "x"
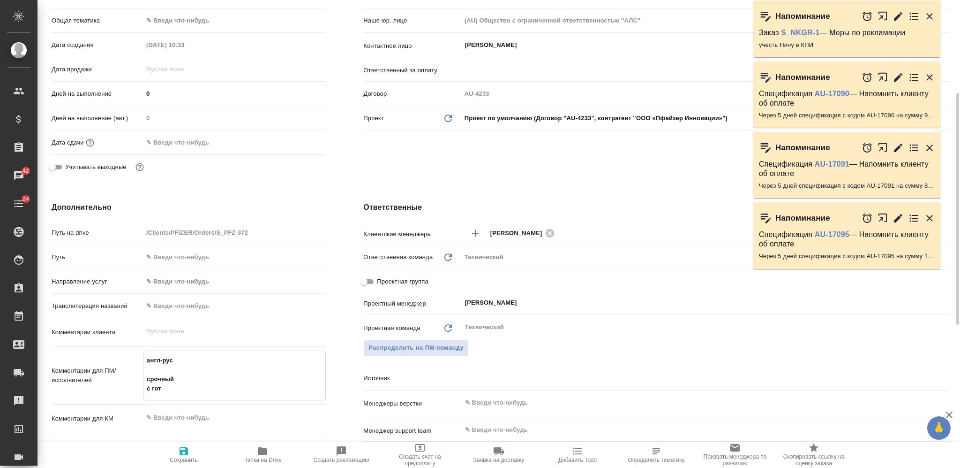
type textarea "англ-рус срочный с гото"
type textarea "x"
type textarea "англ-рус срочный с готов"
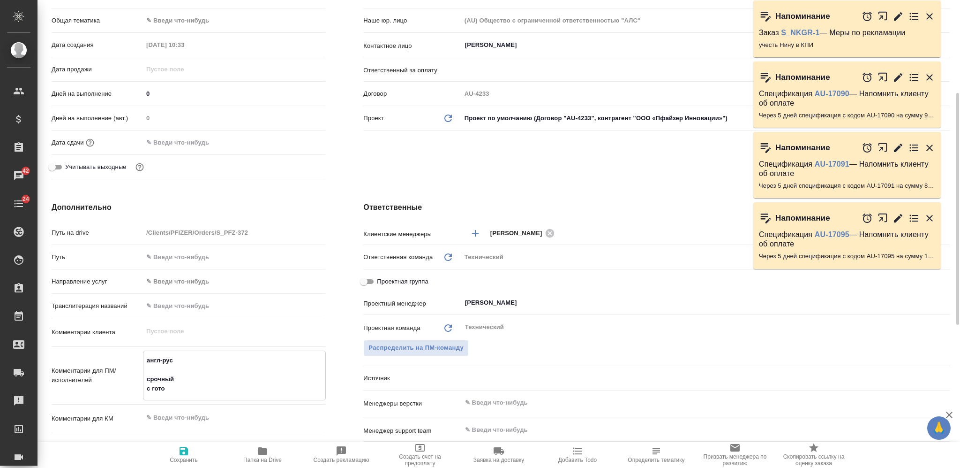
type textarea "x"
type textarea "англ-рус срочный с готовн"
type textarea "x"
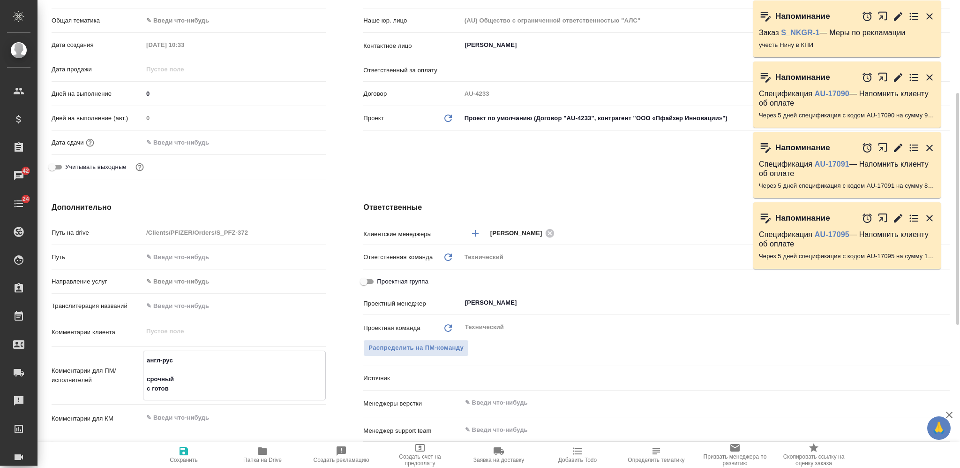
type textarea "x"
type textarea "англ-рус срочный с готовнос"
type textarea "x"
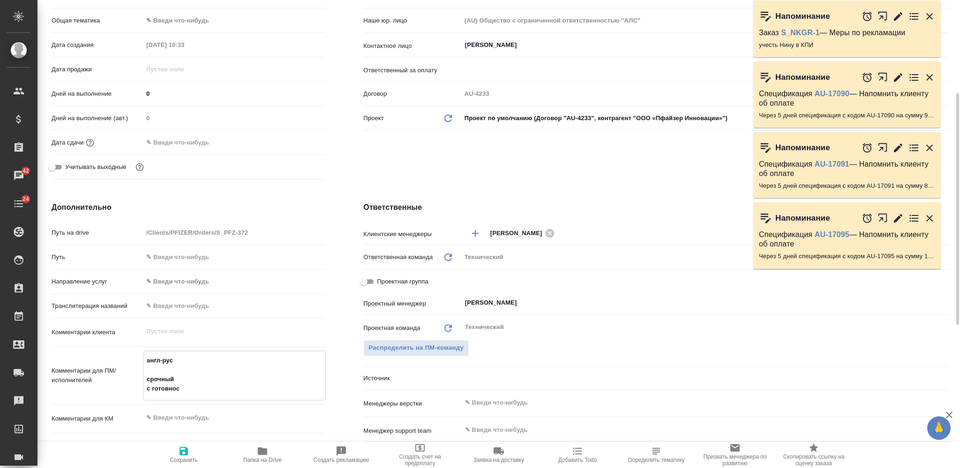
type textarea "x"
type textarea "англ-рус срочный с готовност"
type textarea "x"
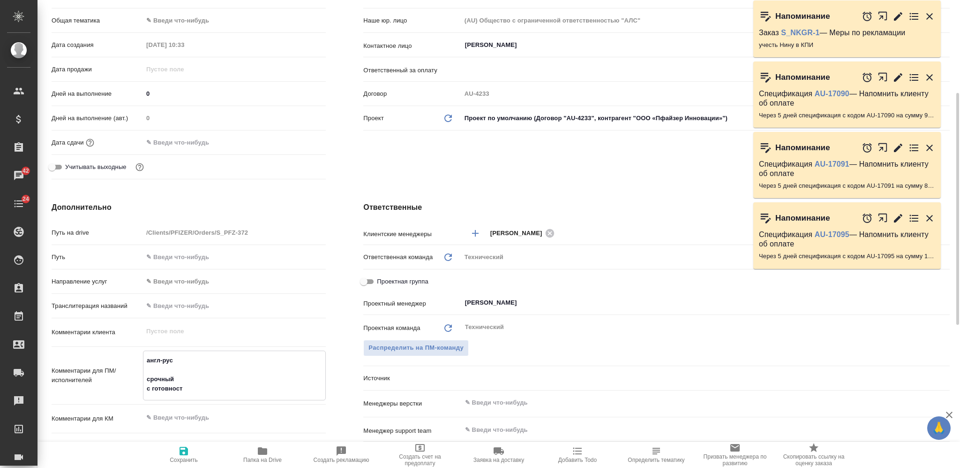
type textarea "англ-рус срочный с готовность"
type textarea "x"
type textarea "англ-рус срочный с готовность"
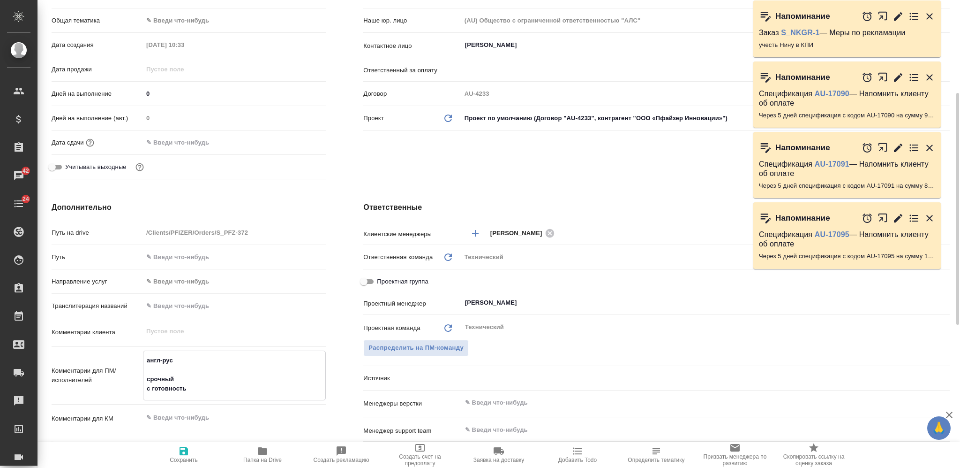
type textarea "x"
type textarea "англ-рус срочный с готовность д"
type textarea "x"
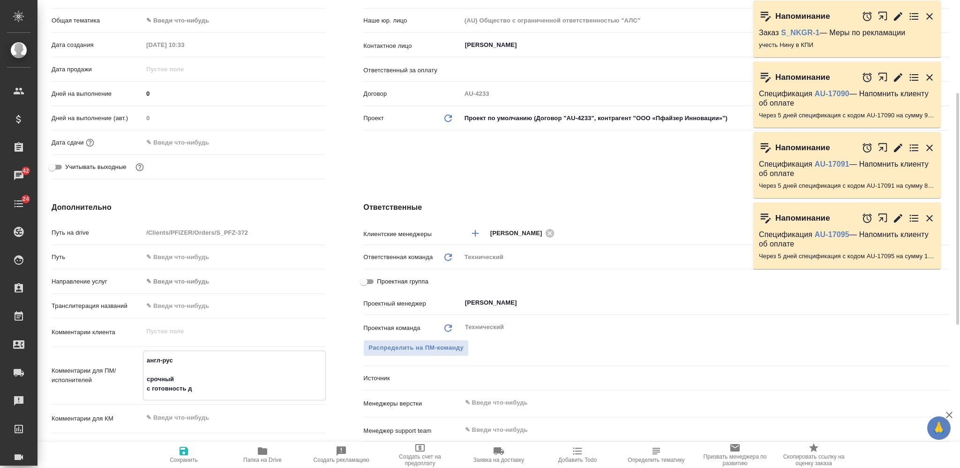
type textarea "x"
type textarea "англ-рус срочный с готовность до"
type textarea "x"
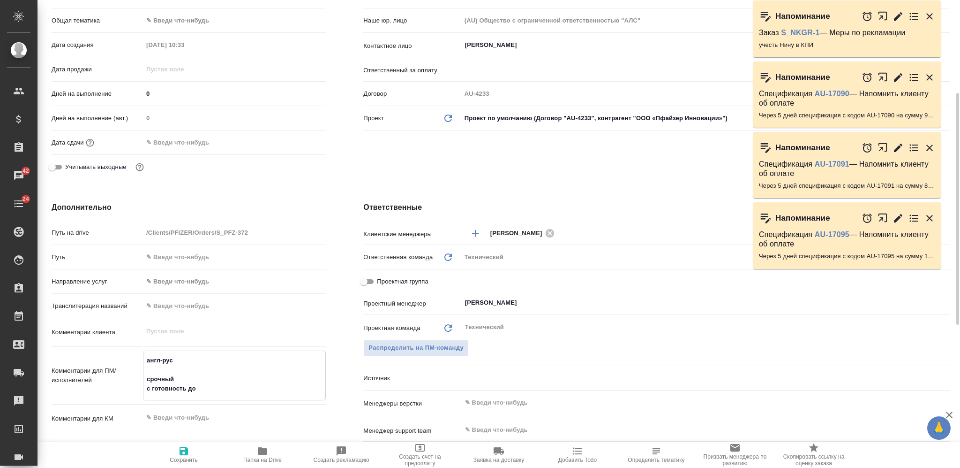
type textarea "x"
type textarea "англ-рус срочный с готовность до"
type textarea "x"
type textarea "англ-рус срочный с готовность до 2"
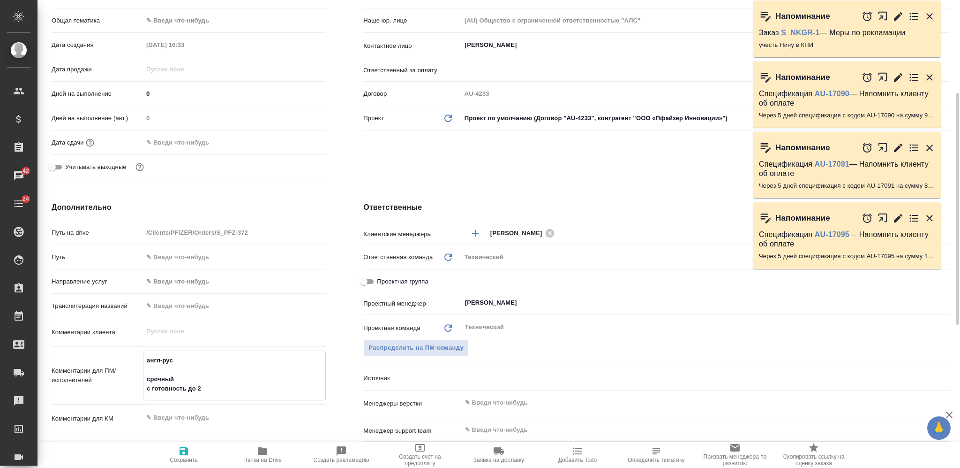
type textarea "x"
type textarea "англ-рус срочный с готовность до 24"
type textarea "x"
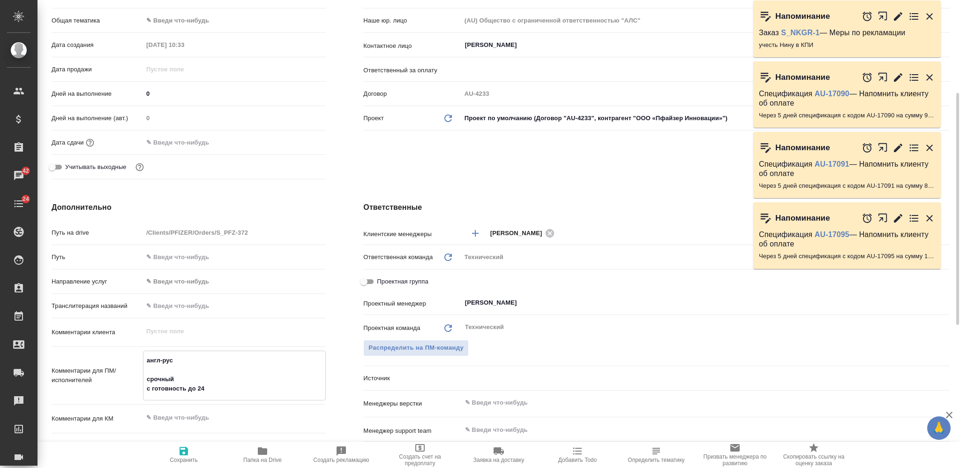
type textarea "x"
type textarea "англ-рус срочный с готовность до 24."
type textarea "x"
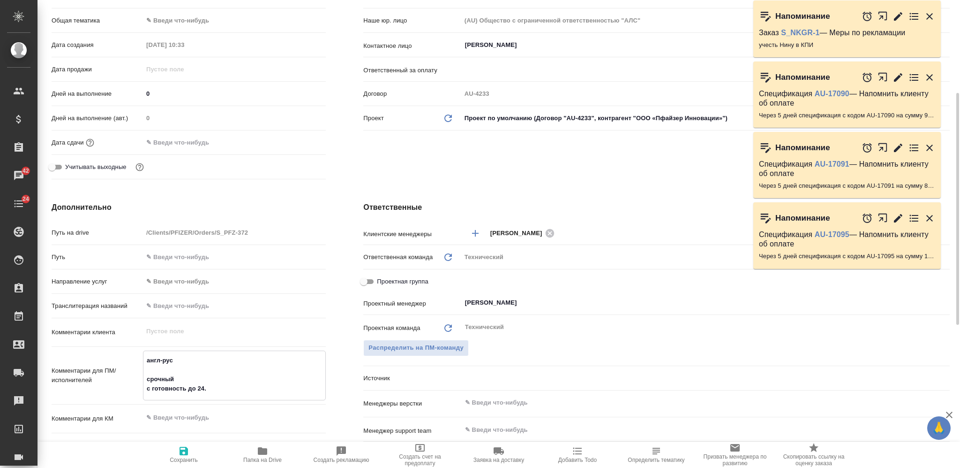
type textarea "x"
type textarea "англ-рус срочный с готовность до 24.0"
type textarea "x"
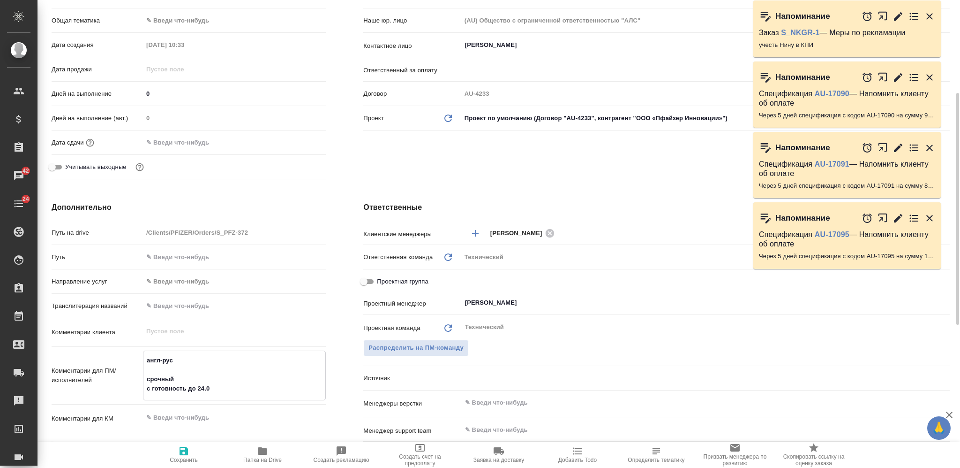
type textarea "англ-рус срочный с готовность до 24.09"
type textarea "x"
type textarea "англ-рус срочный с готовность до 24.09."
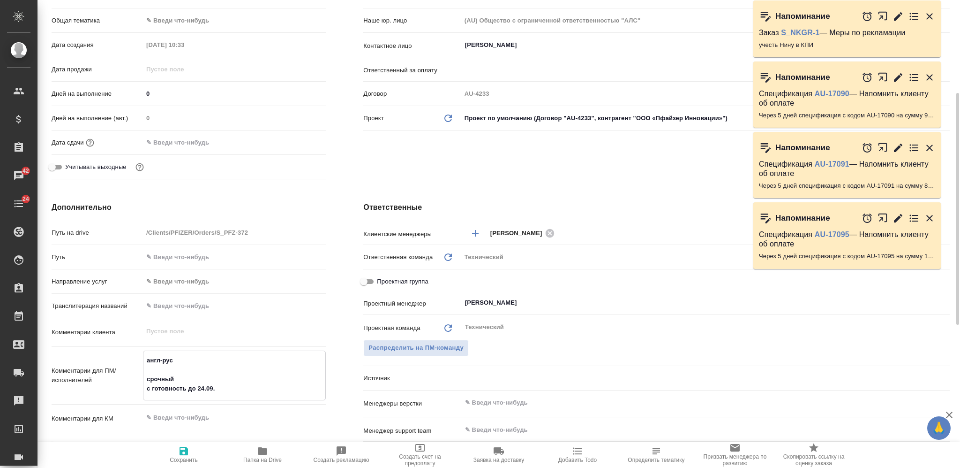
type textarea "x"
type textarea "англ-рус срочный с готовность до 24.09.2"
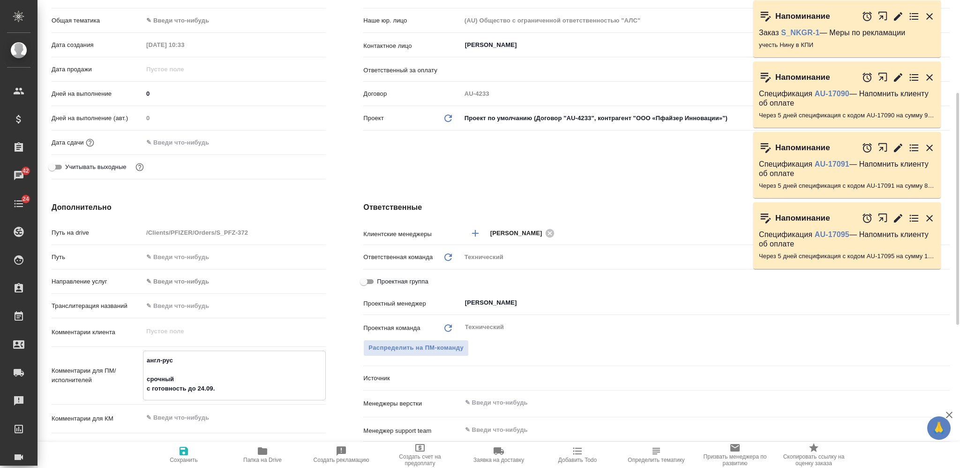
type textarea "x"
type textarea "англ-рус срочный с готовность до 24.09.20"
type textarea "x"
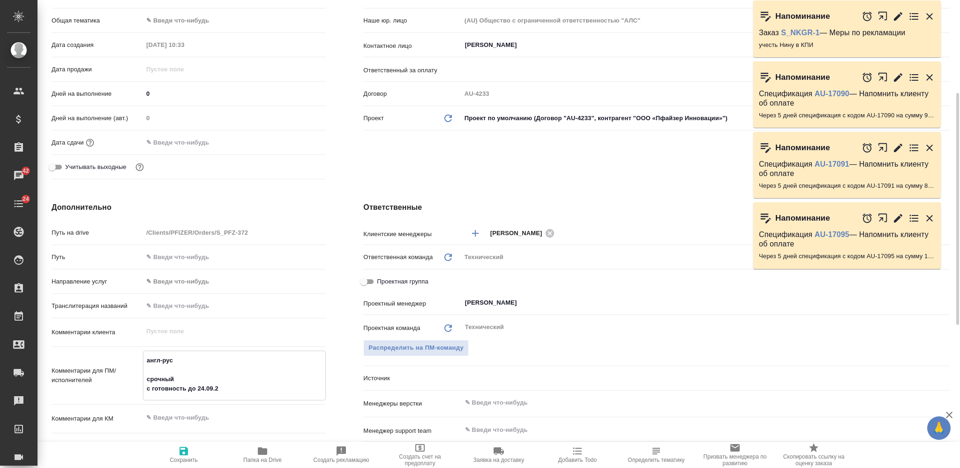
type textarea "x"
type textarea "англ-рус срочный с готовность до 24.09.202"
type textarea "x"
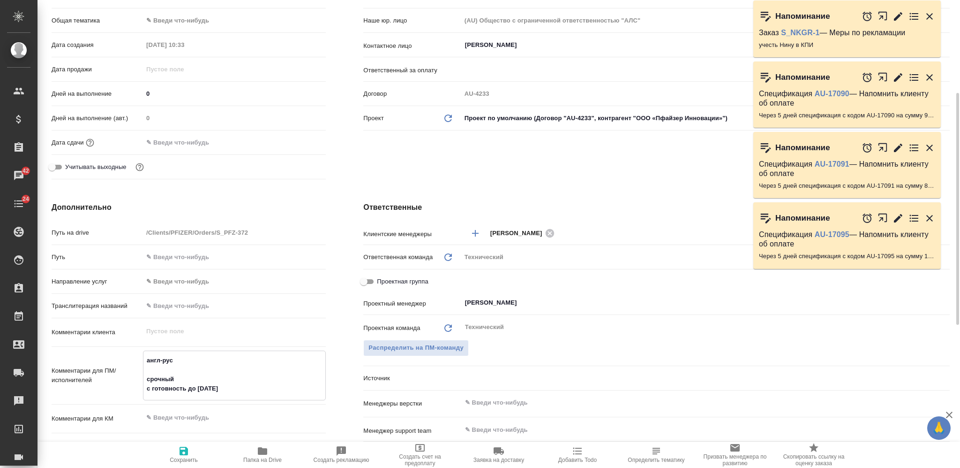
type textarea "x"
type textarea "англ-рус срочный с готовность до 24.09.2025"
type textarea "x"
type textarea "англ-рус срочный с готовность до 24.09.2025"
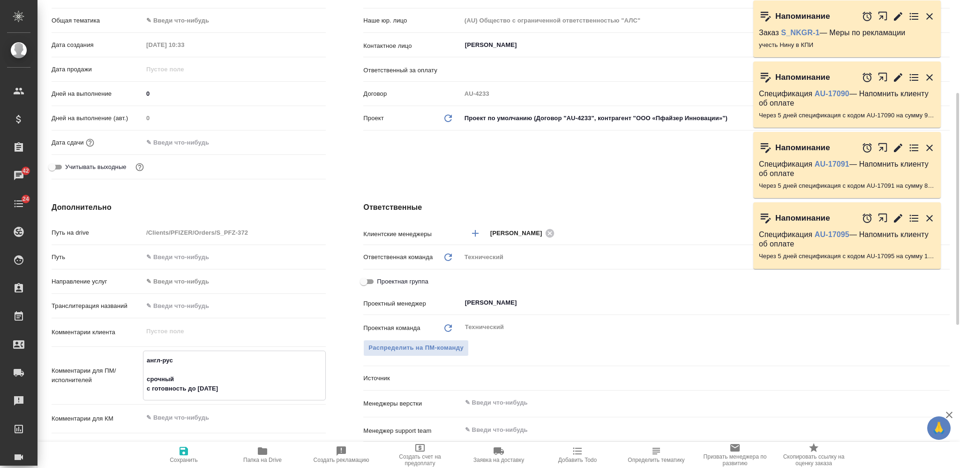
type textarea "x"
type textarea "англ-рус срочный с готовность до 24.09.2025 1"
type textarea "x"
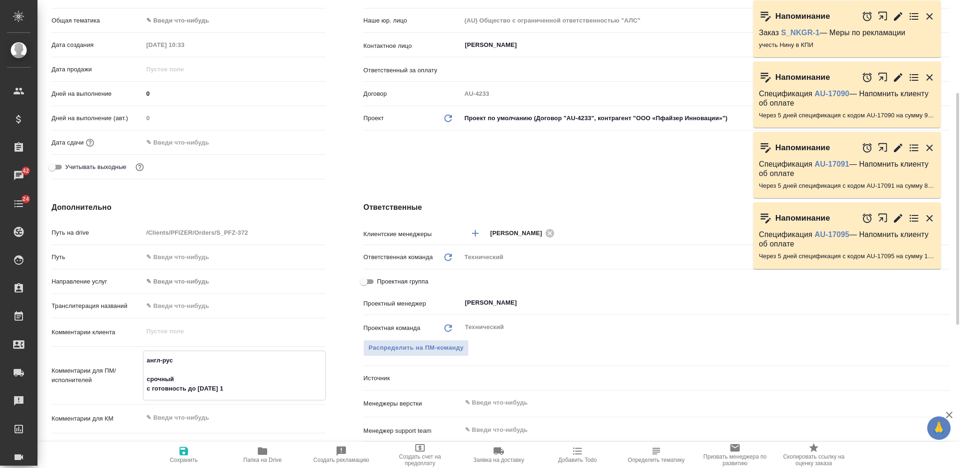
type textarea "x"
type textarea "англ-рус срочный с готовность до 24.09.2025 11"
type textarea "x"
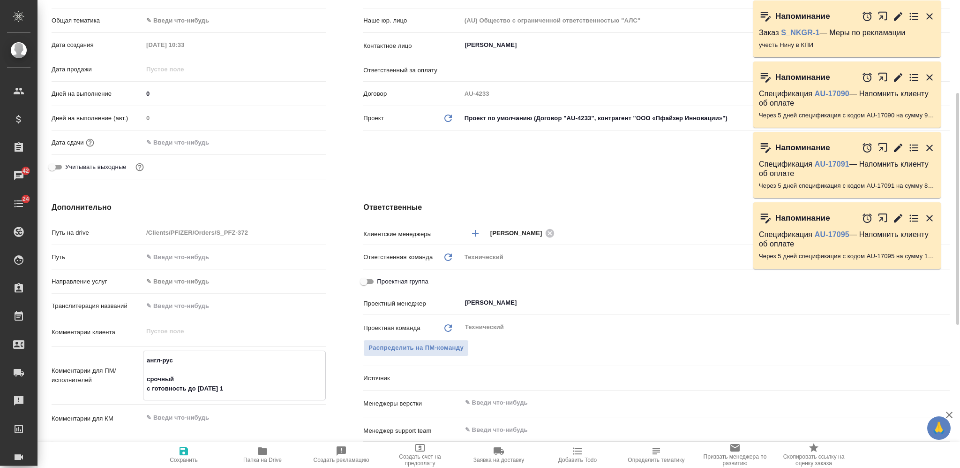
type textarea "x"
click at [234, 387] on textarea "англ-рус срочный с готовность до 24.09.2025 11 :00" at bounding box center [235, 374] width 182 height 44
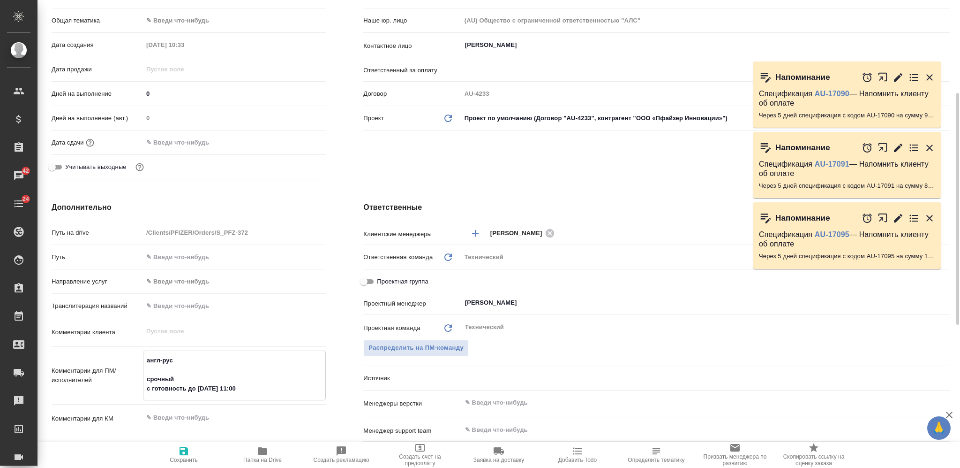
scroll to position [312, 0]
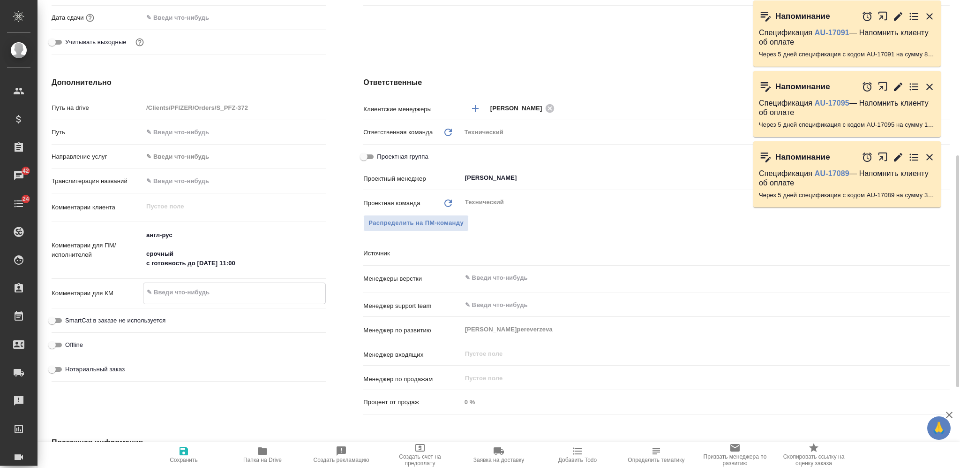
click at [212, 293] on textarea at bounding box center [235, 292] width 182 height 16
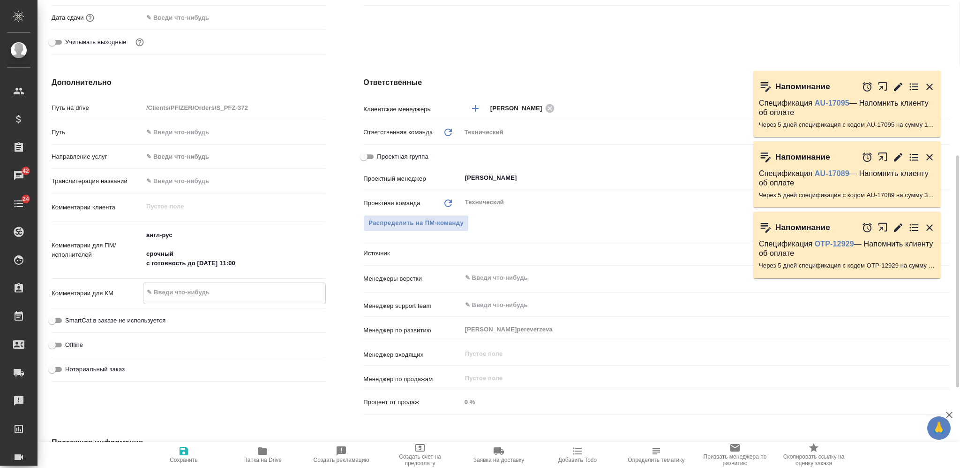
paste textarea "MARSTACIMAB_RTQ#1 (Валидация)_на СРОЧНЫЙ перевод"
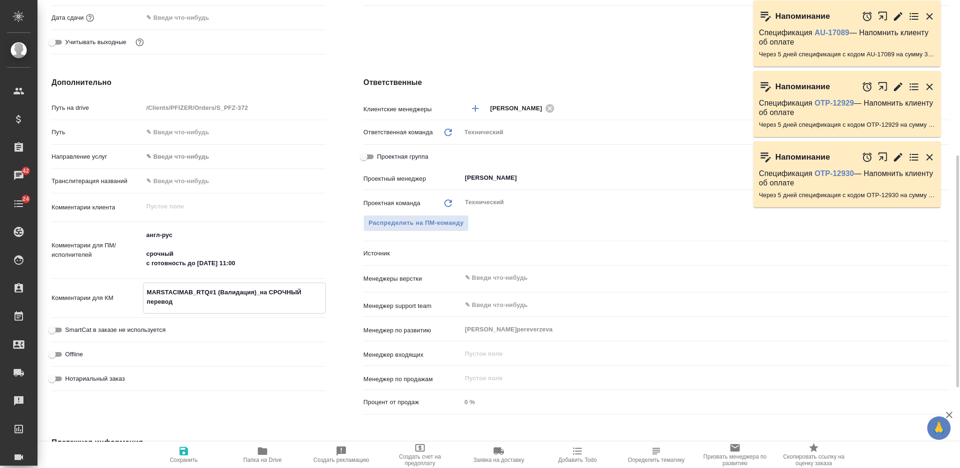
click at [508, 273] on input "text" at bounding box center [690, 277] width 452 height 11
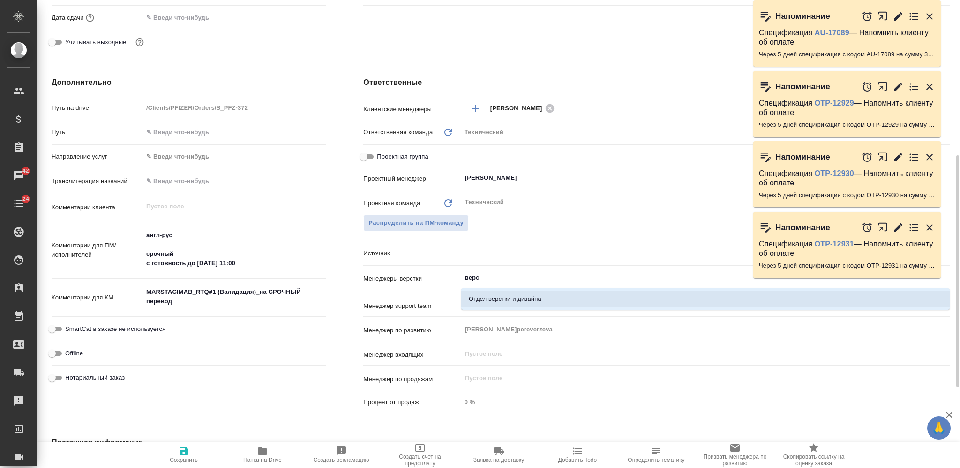
click at [492, 298] on li "Отдел верстки и дизайна" at bounding box center [705, 298] width 489 height 17
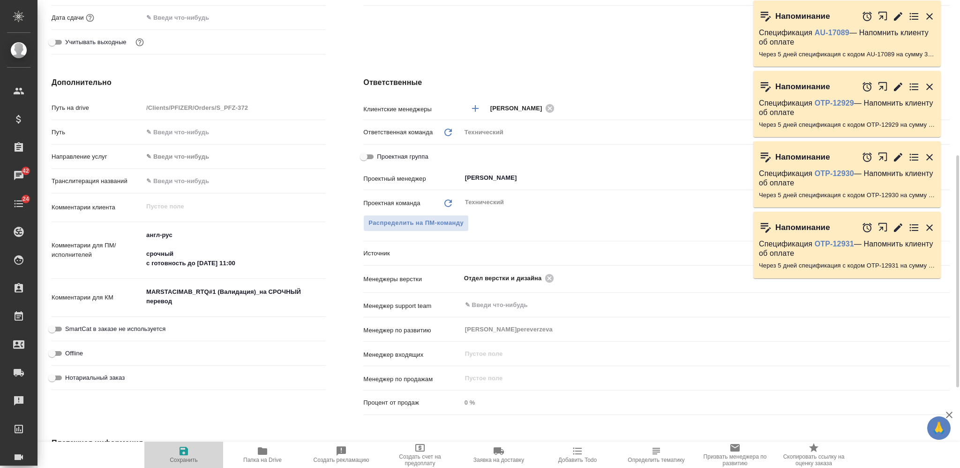
click at [186, 453] on icon "button" at bounding box center [184, 450] width 8 height 8
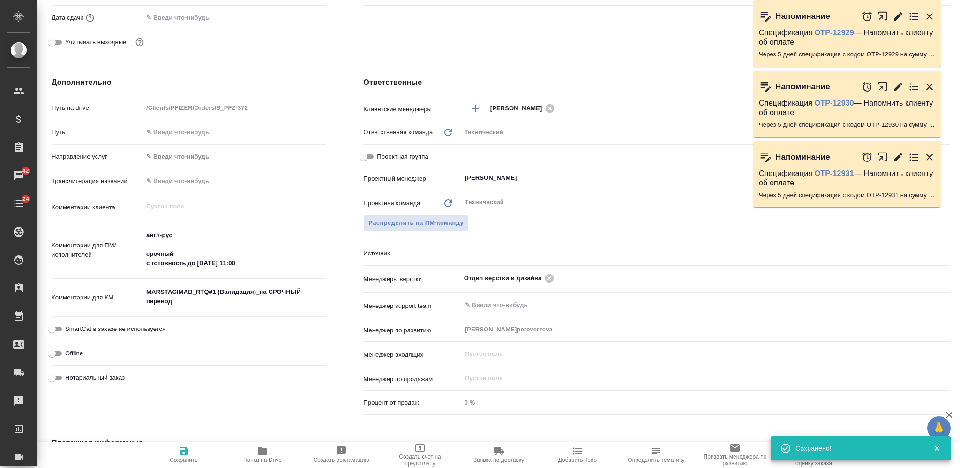
scroll to position [0, 0]
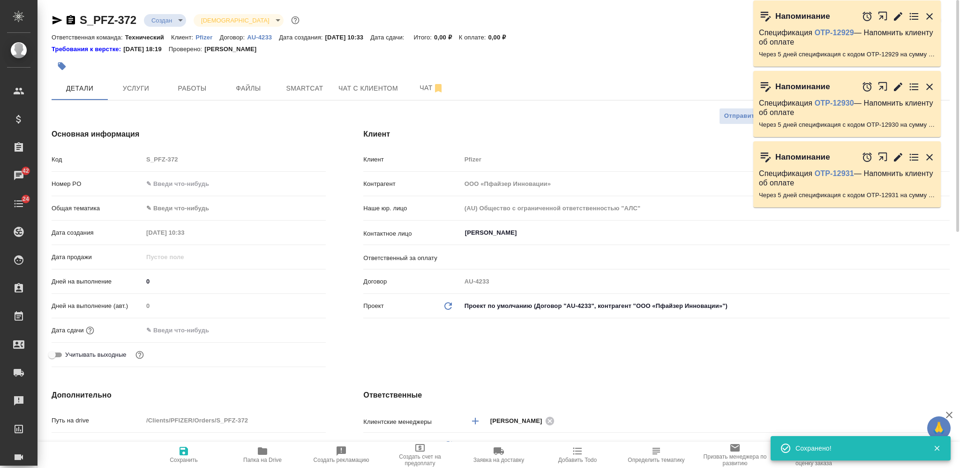
click at [170, 18] on body "🙏 .cls-1 fill:#fff; AWATERA Nikiforova Valeria Клиенты Спецификации Заказы 42 Ч…" at bounding box center [480, 234] width 960 height 468
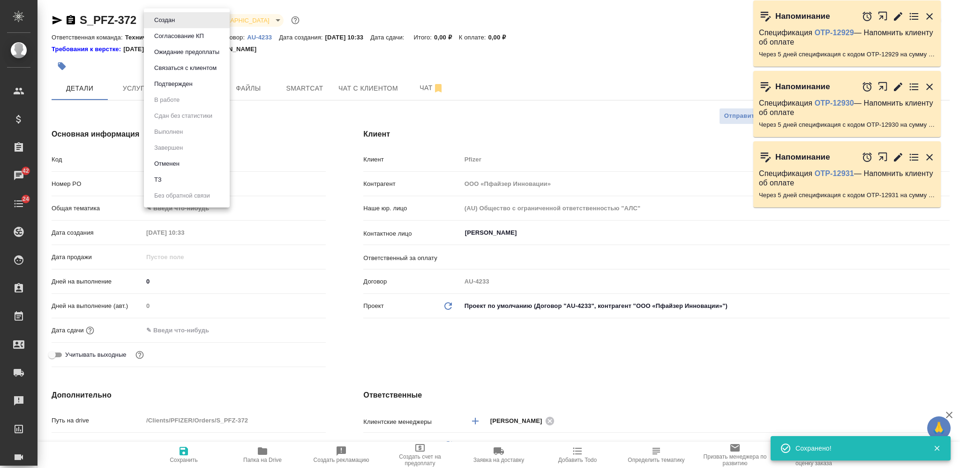
click at [182, 176] on li "ТЗ" at bounding box center [187, 180] width 86 height 16
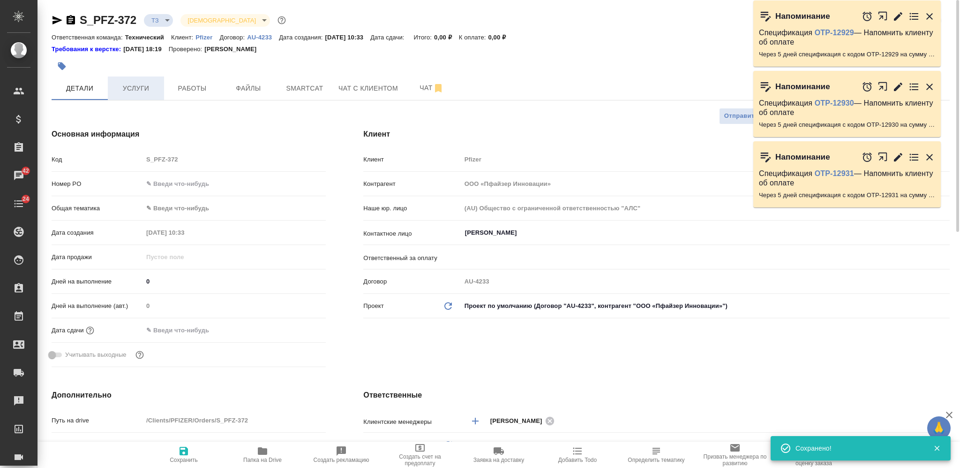
click at [144, 83] on span "Услуги" at bounding box center [135, 89] width 45 height 12
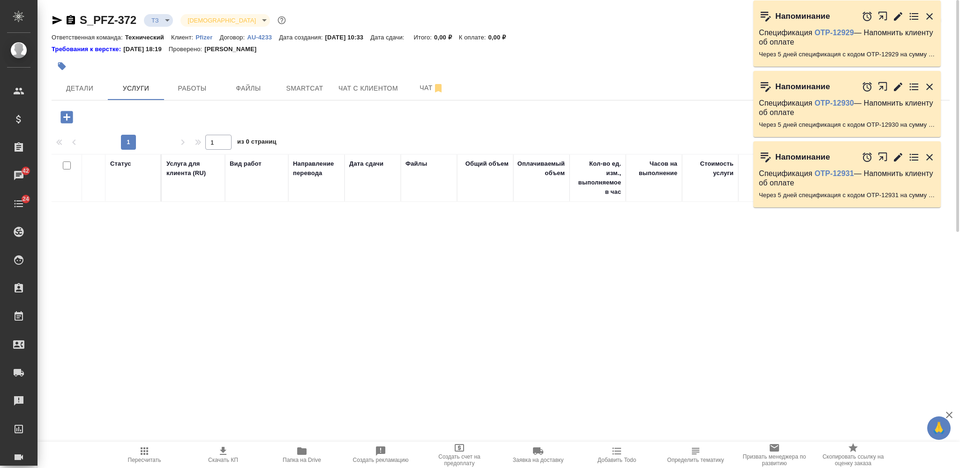
click at [70, 119] on icon "button" at bounding box center [66, 117] width 12 height 12
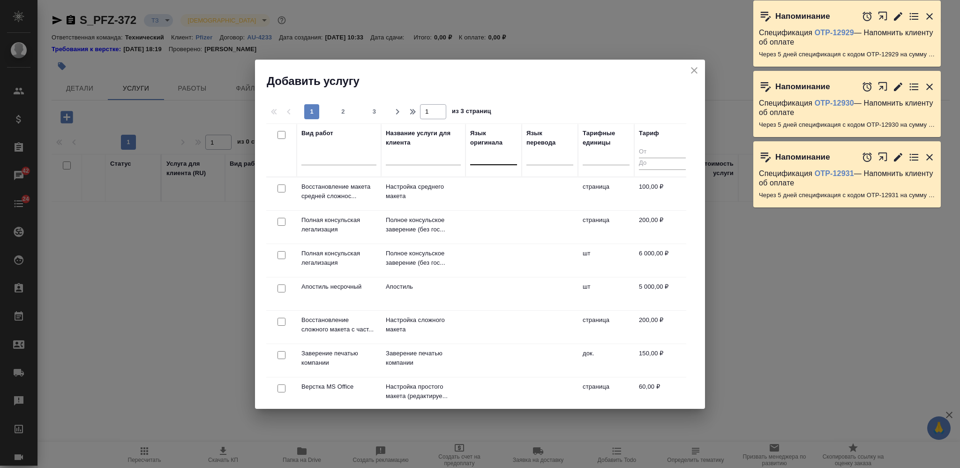
click at [498, 153] on div at bounding box center [493, 156] width 47 height 14
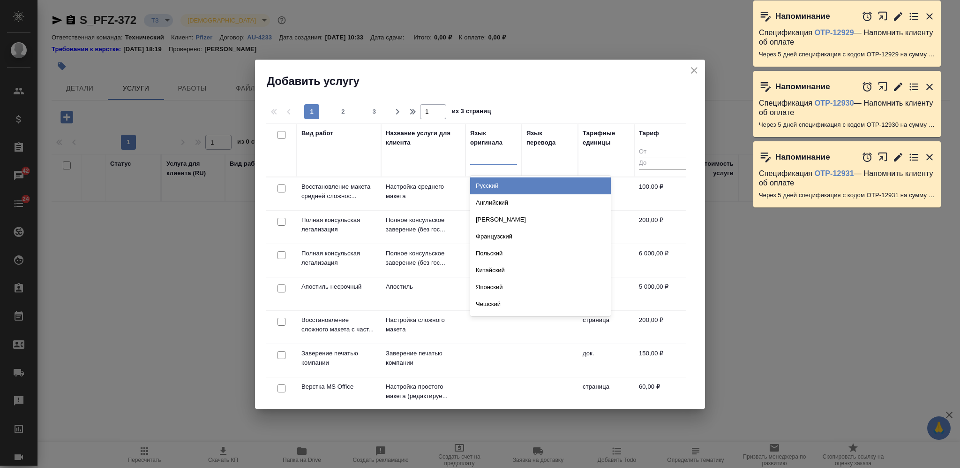
click at [494, 198] on div "Английский" at bounding box center [540, 202] width 141 height 17
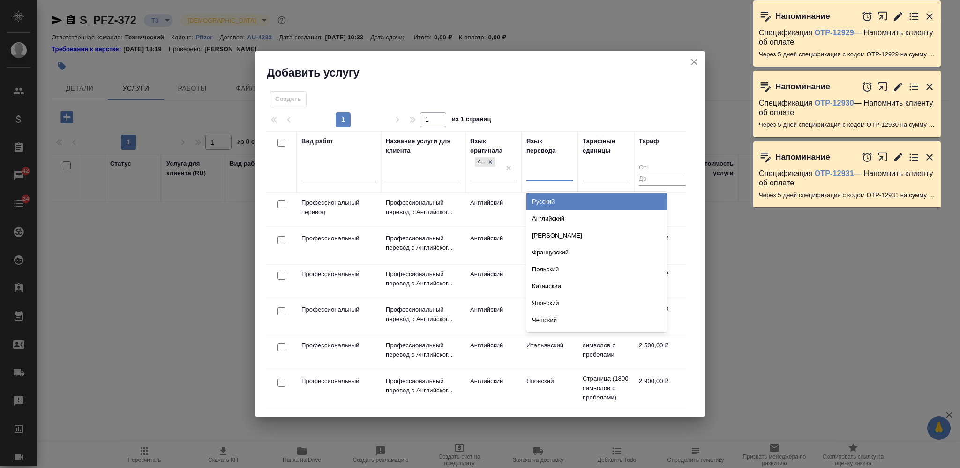
click at [541, 173] on div at bounding box center [550, 172] width 47 height 14
click at [544, 195] on div "Русский" at bounding box center [597, 201] width 141 height 17
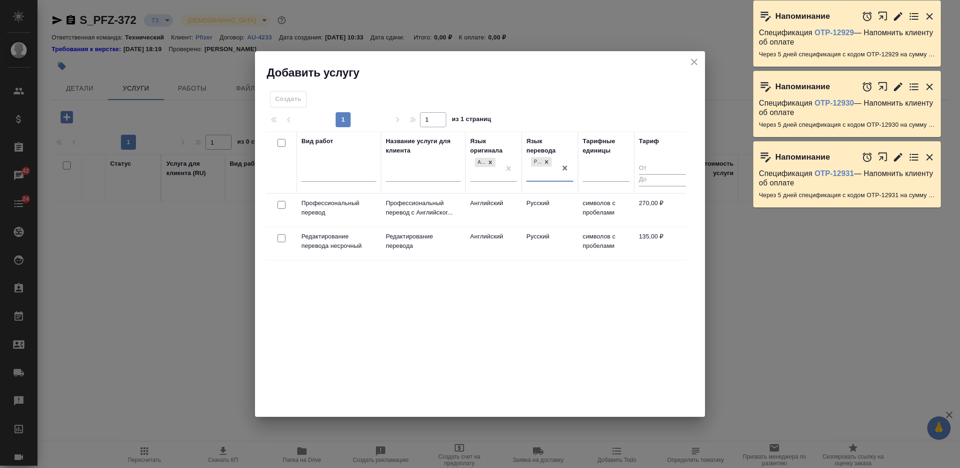
click at [279, 204] on input "checkbox" at bounding box center [282, 205] width 8 height 8
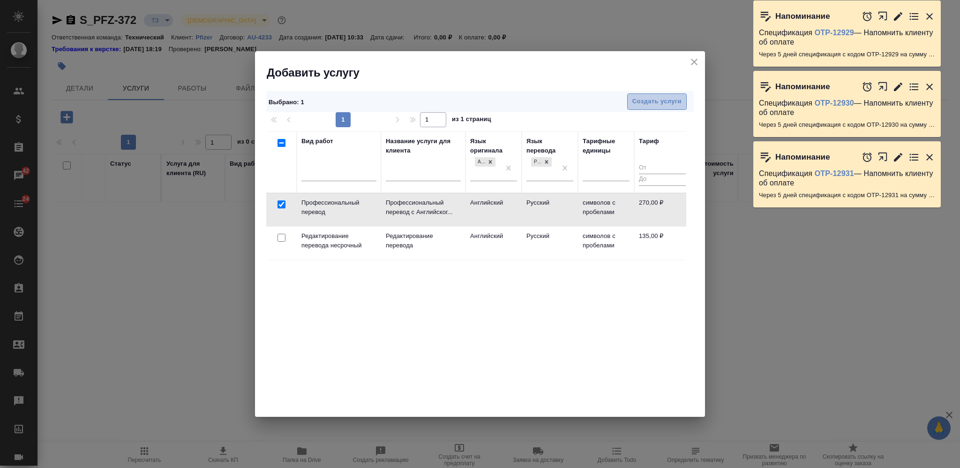
click at [637, 98] on span "Создать услуги" at bounding box center [657, 101] width 49 height 11
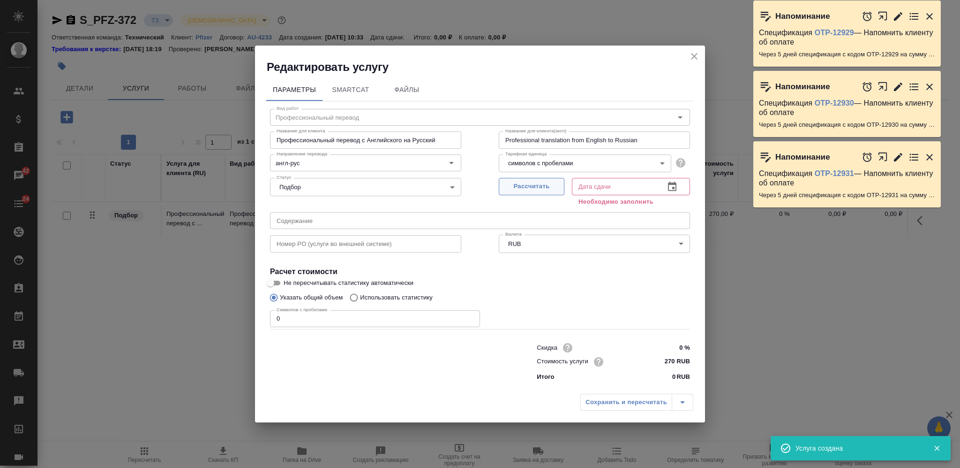
click at [522, 186] on span "Рассчитать" at bounding box center [531, 186] width 55 height 11
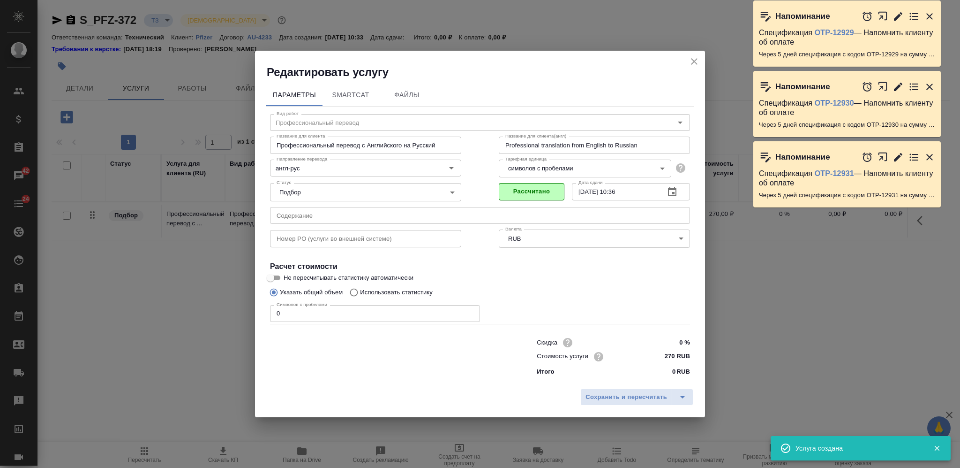
click at [266, 314] on div "Вид работ Профессиональный перевод Вид работ Название для клиента Профессиональ…" at bounding box center [480, 242] width 428 height 273
click at [619, 400] on span "Сохранить и пересчитать" at bounding box center [627, 397] width 82 height 11
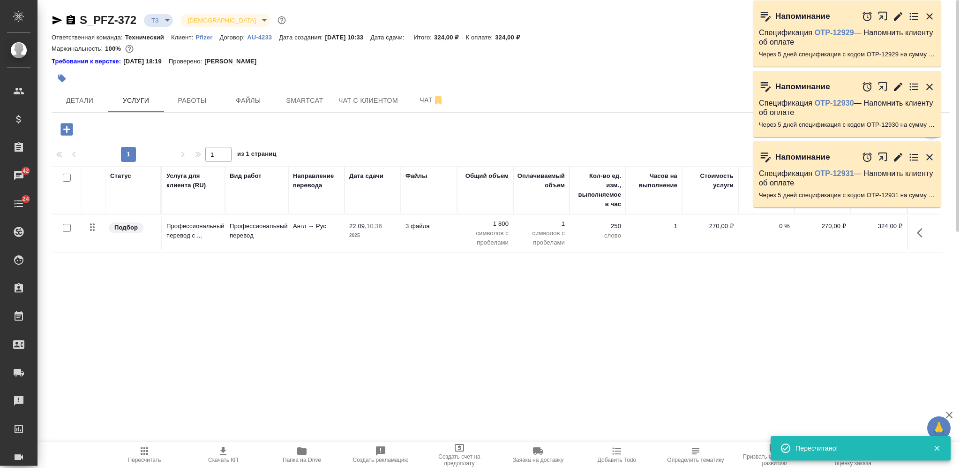
drag, startPoint x: 64, startPoint y: 177, endPoint x: 78, endPoint y: 175, distance: 14.3
click at [64, 178] on input "checkbox" at bounding box center [67, 178] width 8 height 8
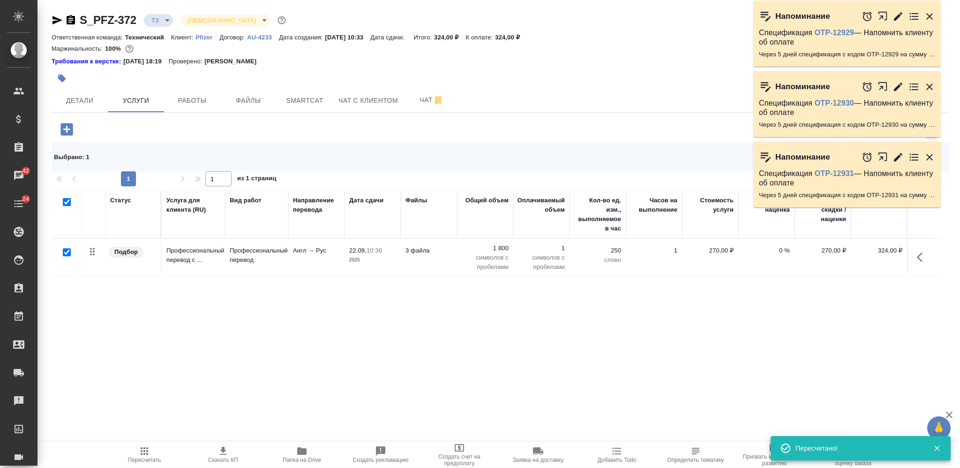
click at [933, 156] on icon "button" at bounding box center [929, 156] width 11 height 11
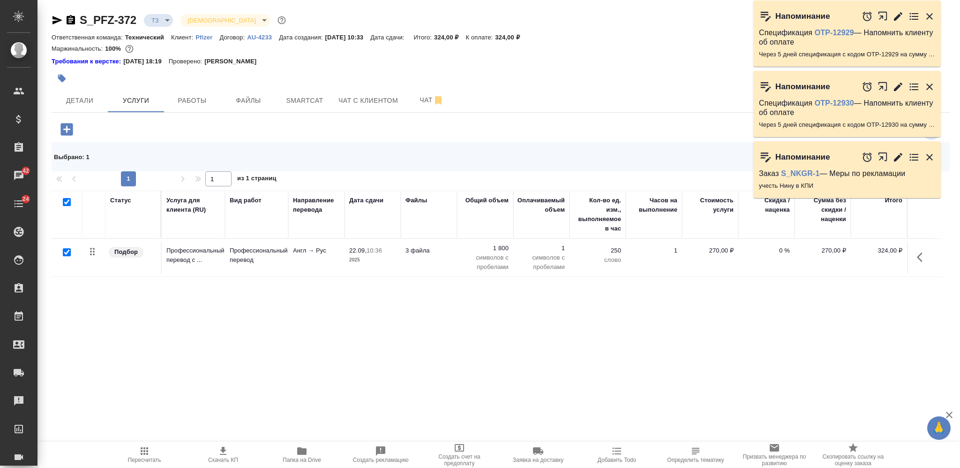
click at [849, 154] on div "Напоминание" at bounding box center [848, 156] width 188 height 31
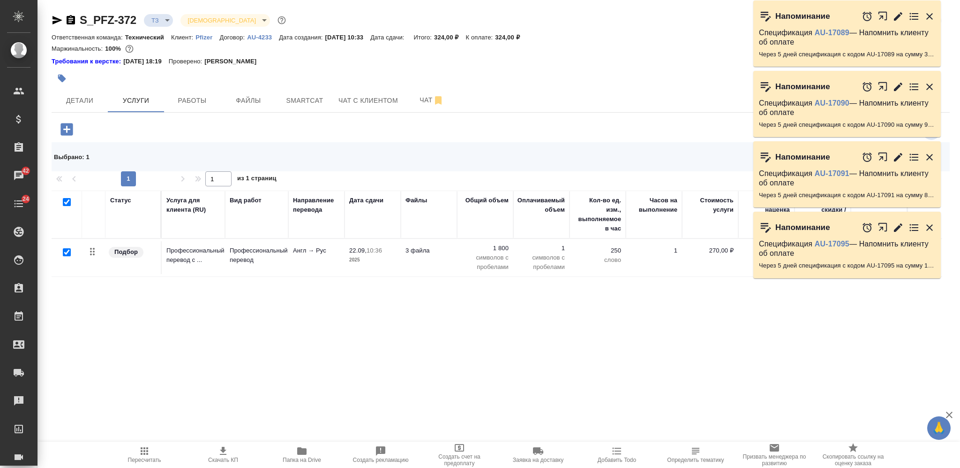
click at [929, 155] on icon "button" at bounding box center [930, 157] width 7 height 7
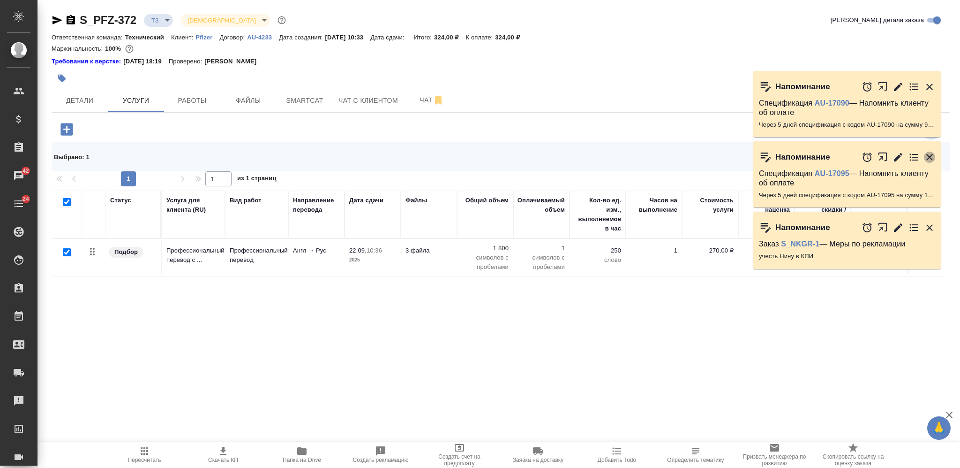
click at [931, 153] on icon "button" at bounding box center [929, 156] width 11 height 11
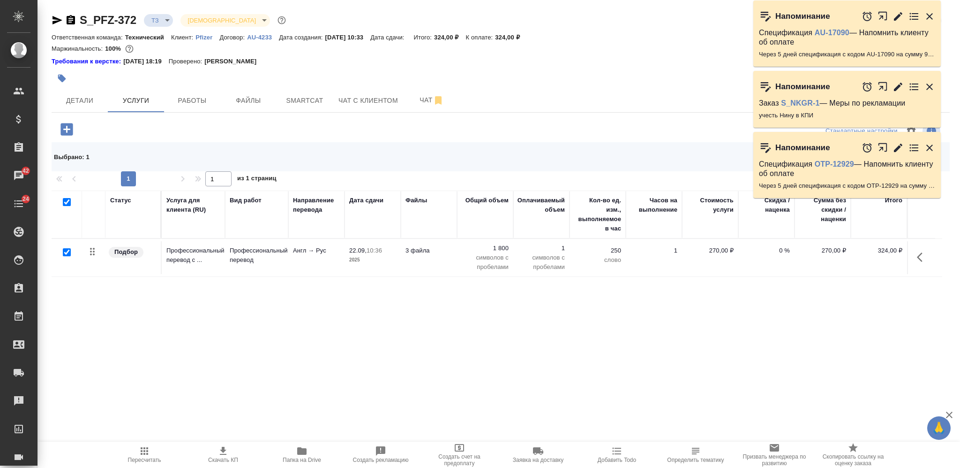
click at [931, 154] on div at bounding box center [899, 147] width 74 height 20
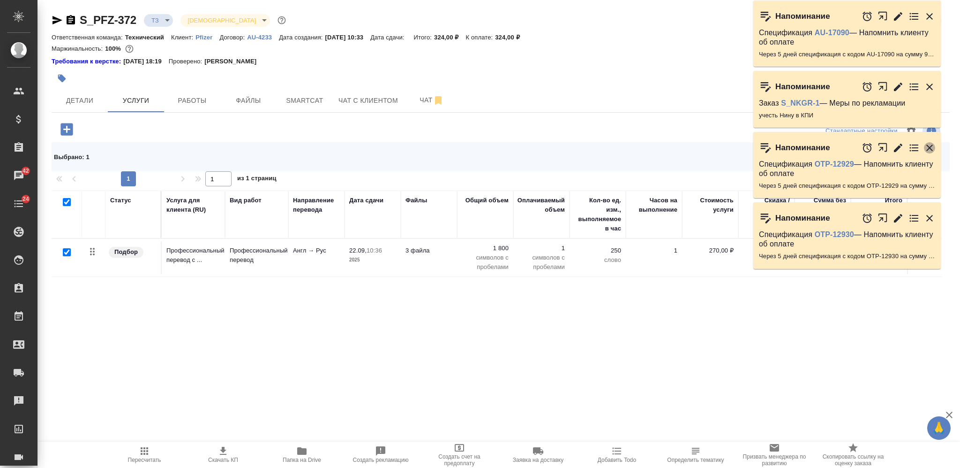
click at [929, 143] on icon "button" at bounding box center [929, 147] width 11 height 11
click at [929, 146] on icon "button" at bounding box center [930, 147] width 7 height 7
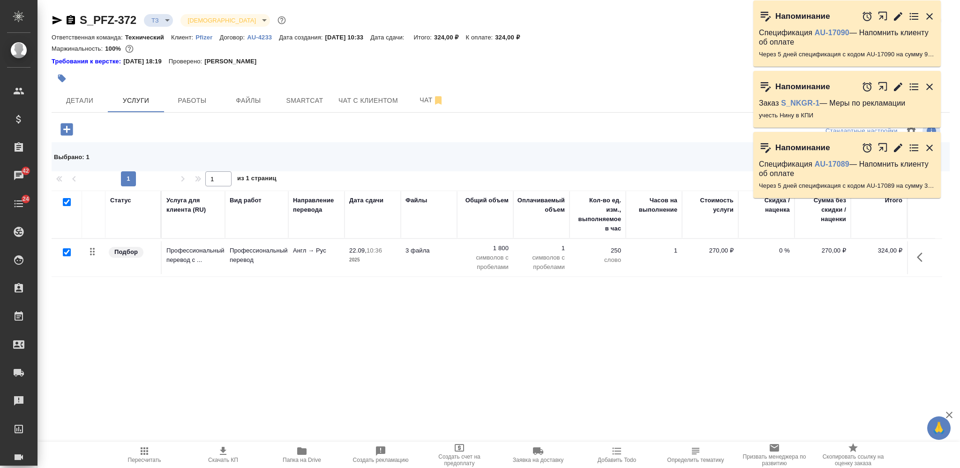
click at [929, 146] on icon "button" at bounding box center [930, 147] width 7 height 7
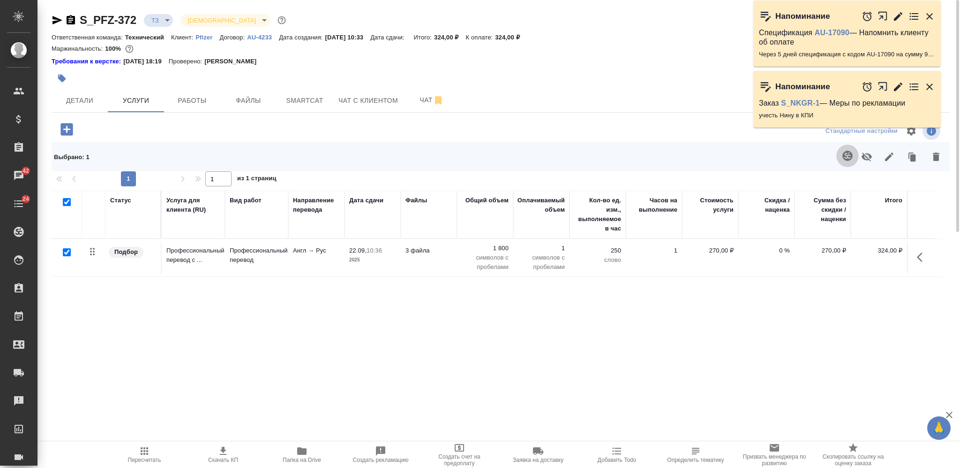
click at [850, 153] on icon "button" at bounding box center [848, 156] width 10 height 10
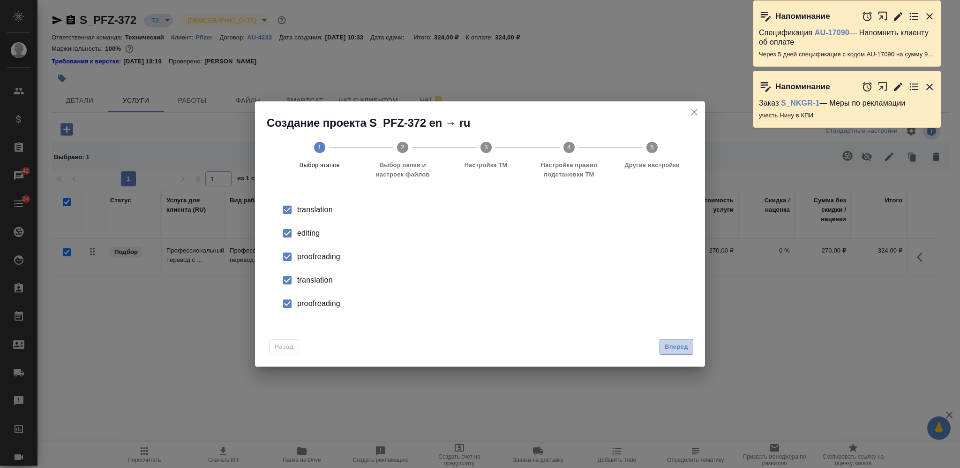
click at [671, 348] on span "Вперед" at bounding box center [676, 346] width 23 height 11
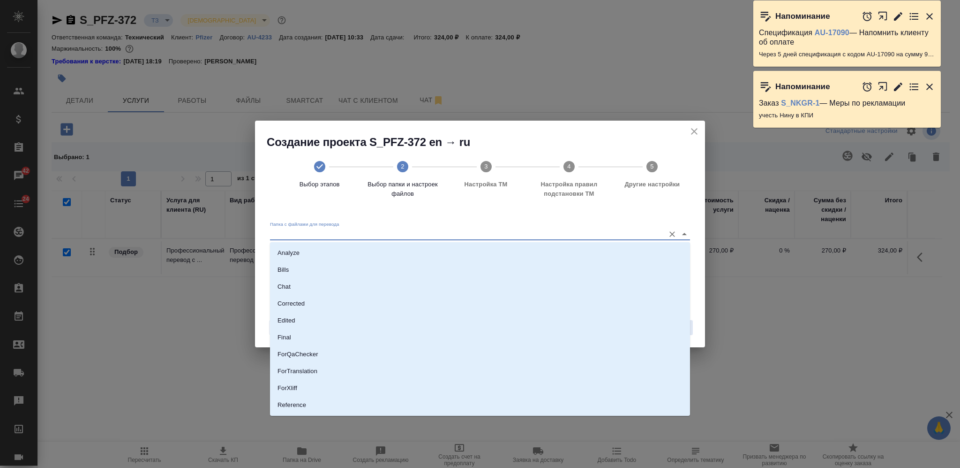
click at [477, 234] on input "Папка с файлами для перевода" at bounding box center [465, 233] width 390 height 11
click at [433, 365] on li "Source" at bounding box center [480, 373] width 420 height 17
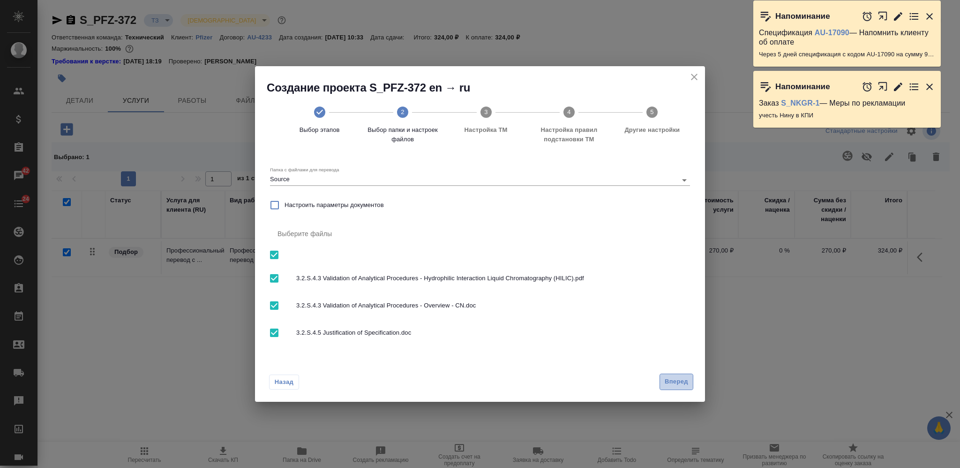
click at [677, 383] on span "Вперед" at bounding box center [676, 381] width 23 height 11
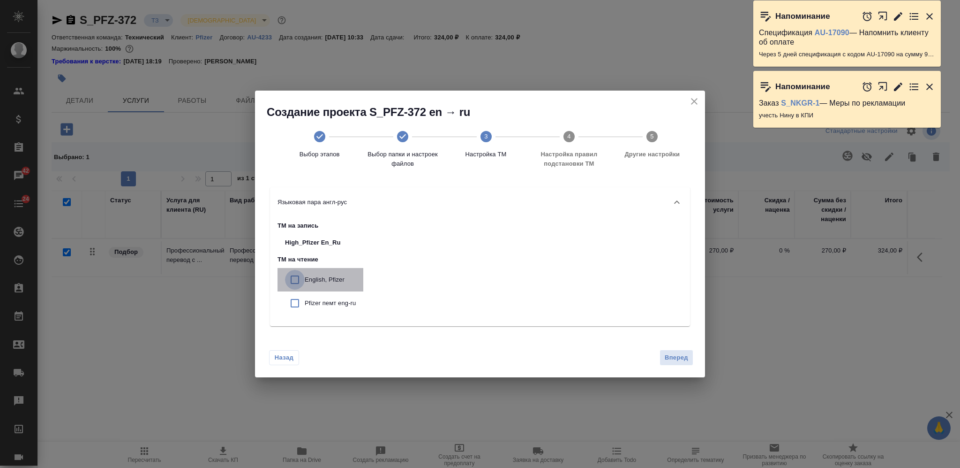
click at [293, 279] on input "checkbox" at bounding box center [295, 280] width 20 height 20
drag, startPoint x: 298, startPoint y: 305, endPoint x: 320, endPoint y: 310, distance: 22.6
click at [298, 306] on input "checkbox" at bounding box center [295, 303] width 20 height 20
click at [660, 355] on button "Вперед" at bounding box center [677, 357] width 34 height 16
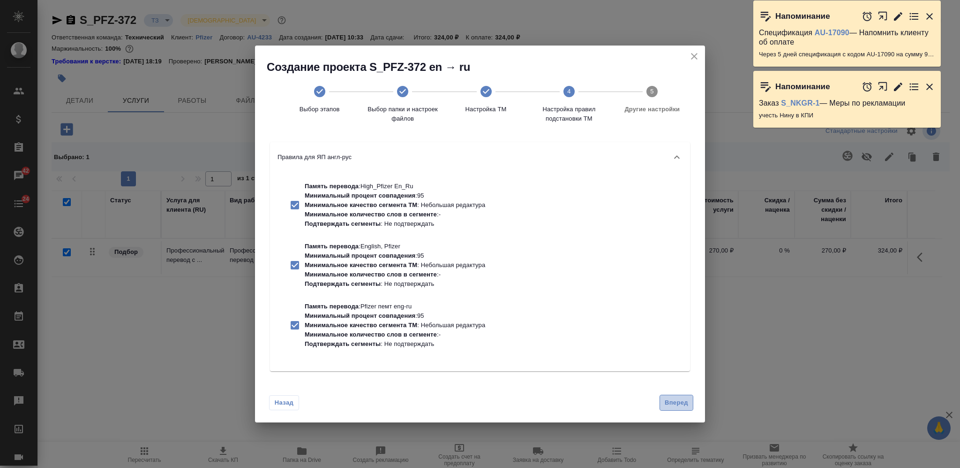
click at [674, 401] on span "Вперед" at bounding box center [676, 402] width 23 height 11
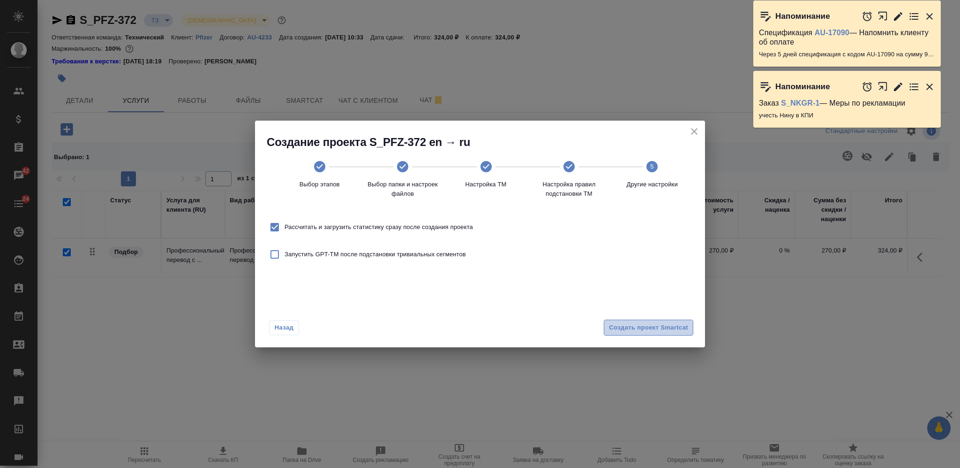
click at [672, 328] on span "Создать проект Smartcat" at bounding box center [648, 327] width 79 height 11
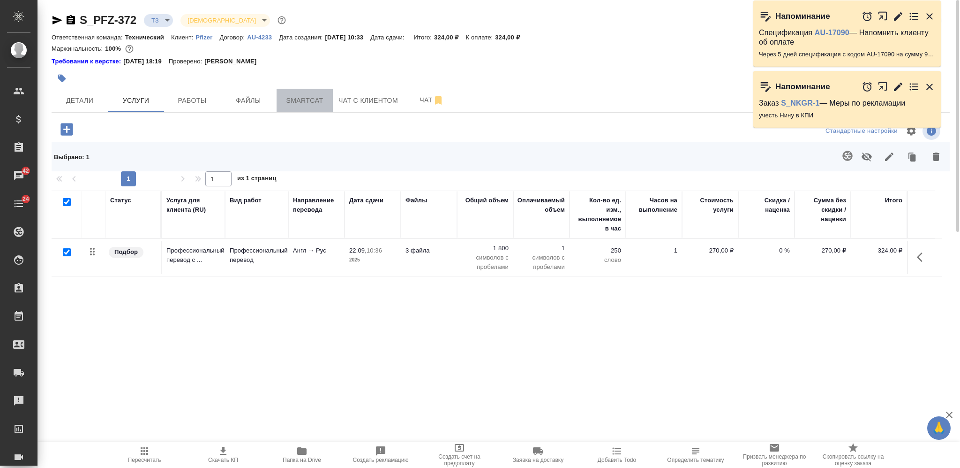
click at [309, 105] on span "Smartcat" at bounding box center [304, 101] width 45 height 12
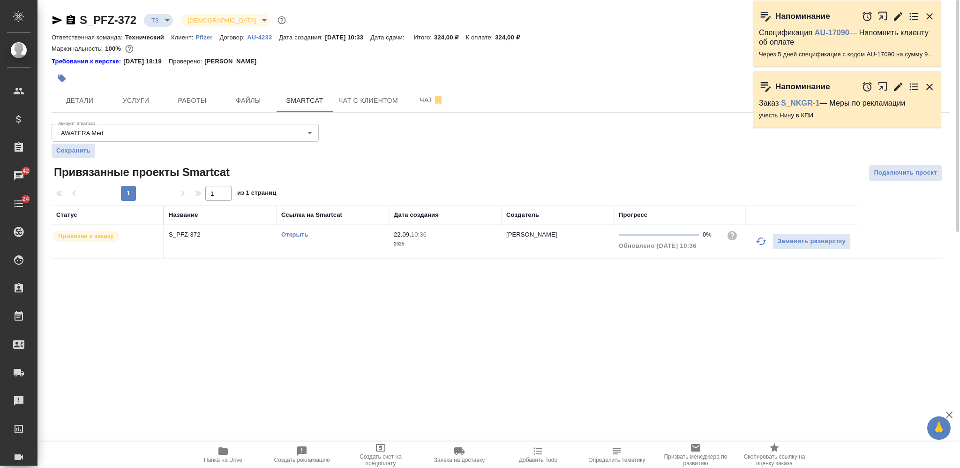
click at [284, 235] on link "Открыть" at bounding box center [294, 234] width 27 height 7
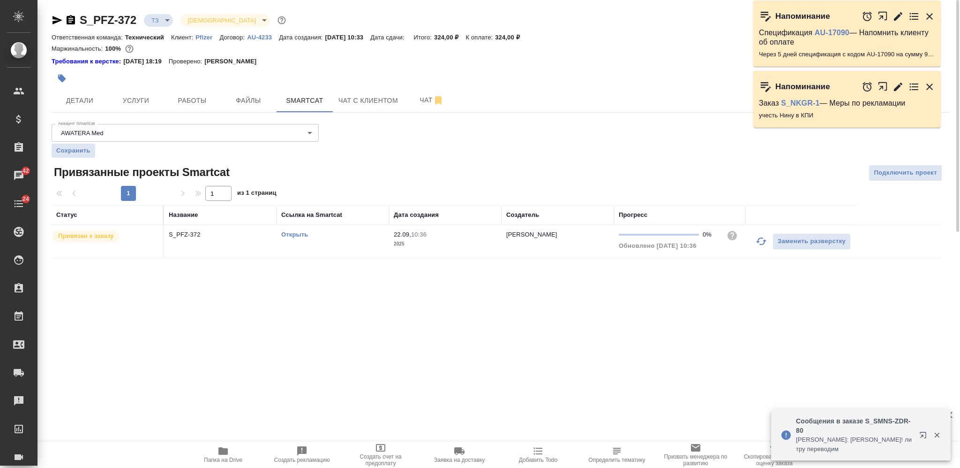
click at [260, 39] on p "AU-4233" at bounding box center [263, 37] width 32 height 7
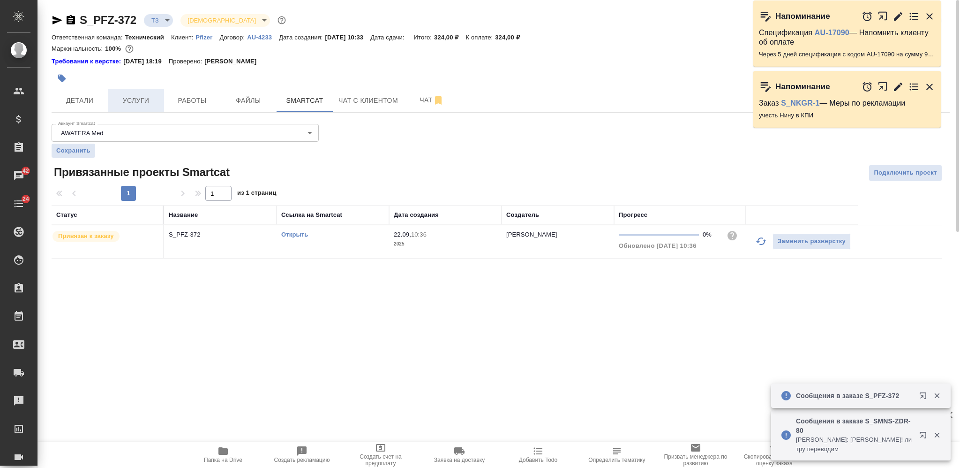
click at [145, 100] on span "Услуги" at bounding box center [135, 101] width 45 height 12
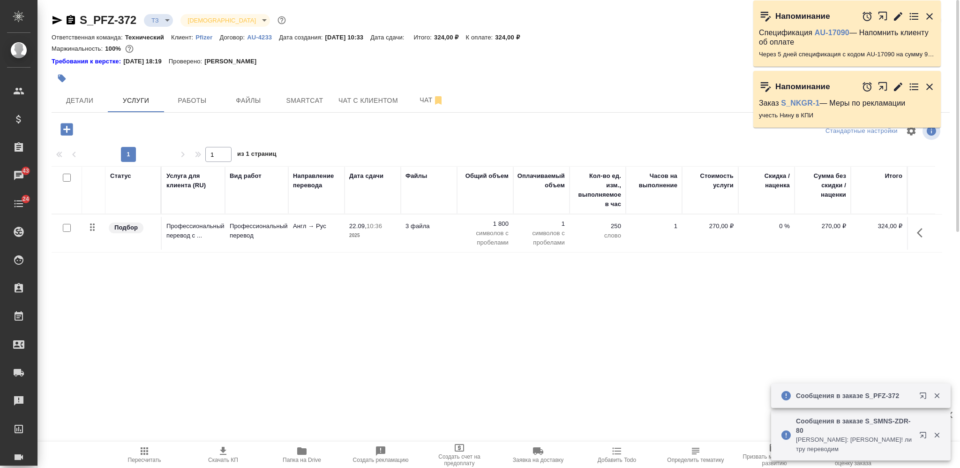
click at [438, 246] on td "3 файла" at bounding box center [429, 233] width 56 height 33
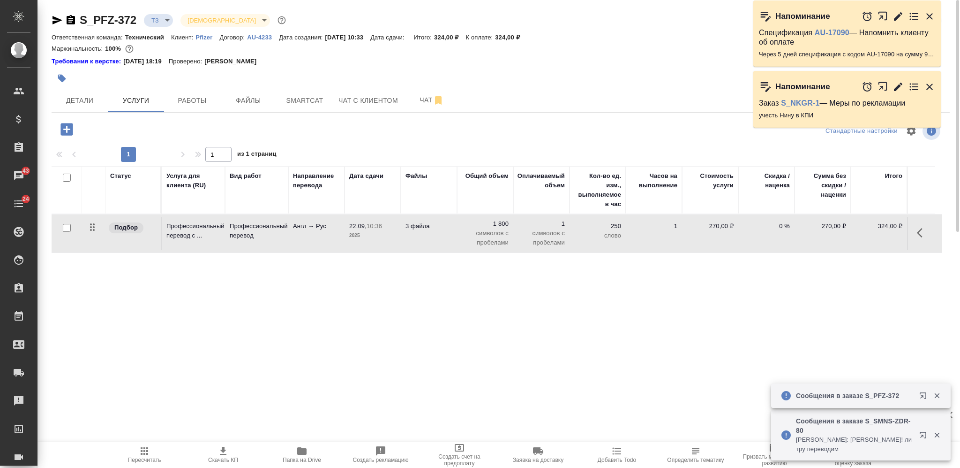
click at [438, 246] on td "3 файла" at bounding box center [429, 233] width 56 height 33
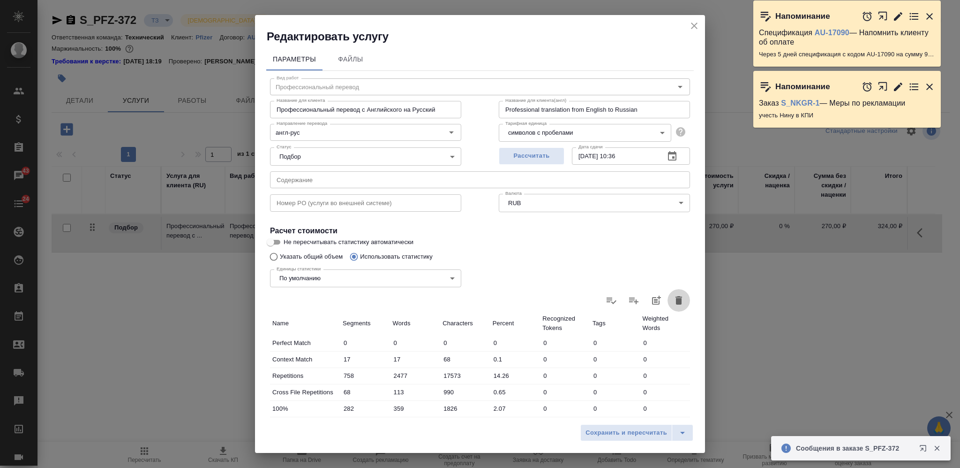
click at [668, 302] on button "button" at bounding box center [679, 300] width 23 height 23
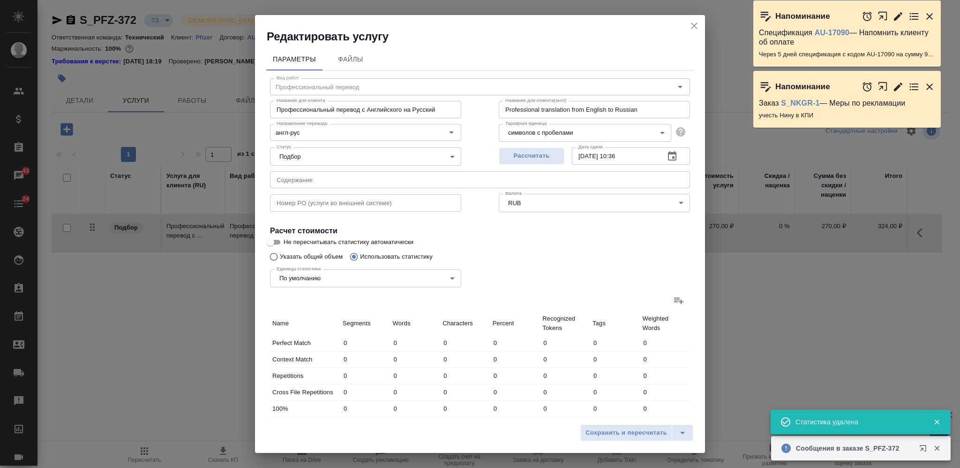
click at [283, 257] on div "Единицы статистики По умолчанию default Единицы статистики" at bounding box center [365, 277] width 229 height 61
click at [273, 253] on input "Указать общий объем" at bounding box center [272, 257] width 15 height 18
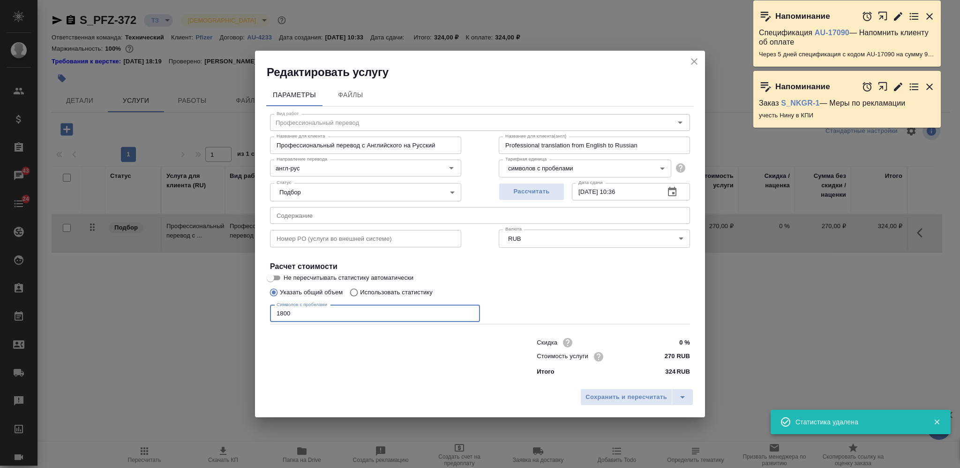
click at [309, 312] on input "1800" at bounding box center [375, 313] width 210 height 17
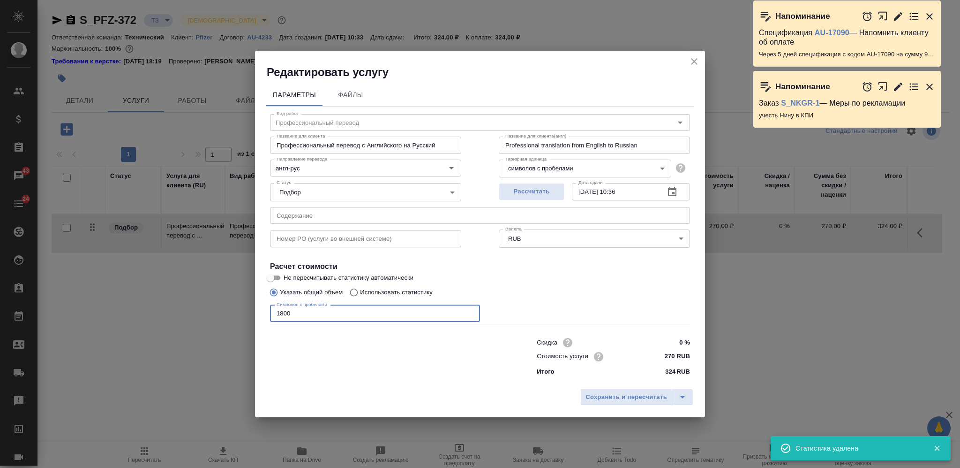
paste input "19747"
click at [597, 399] on span "Сохранить и пересчитать" at bounding box center [627, 397] width 82 height 11
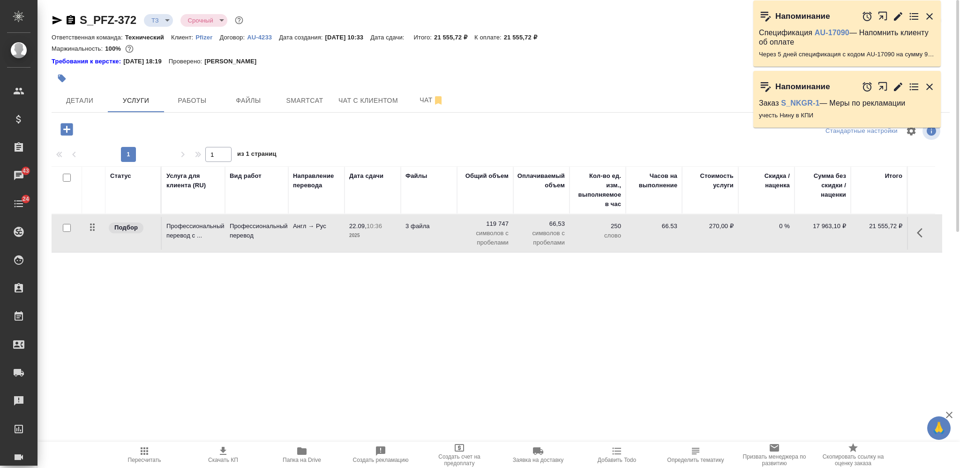
click at [52, 22] on icon "button" at bounding box center [57, 20] width 11 height 11
click at [60, 18] on icon "button" at bounding box center [57, 20] width 11 height 11
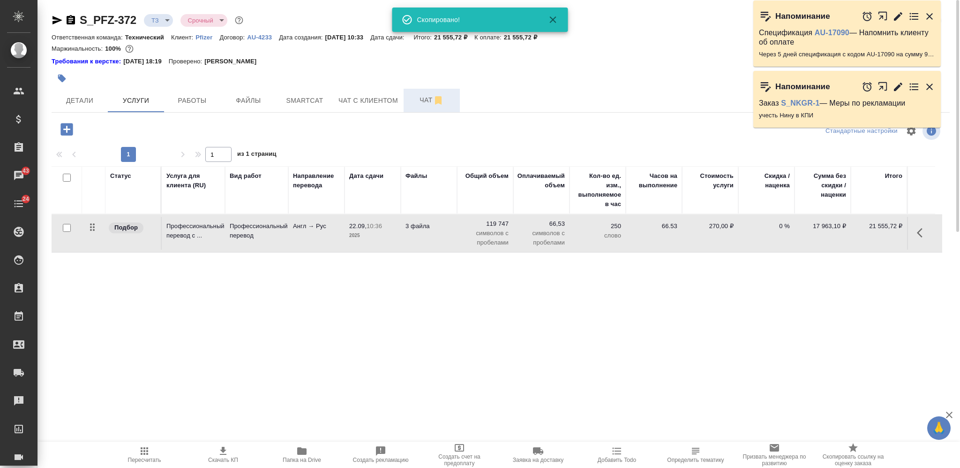
click at [428, 94] on button "Чат" at bounding box center [432, 100] width 56 height 23
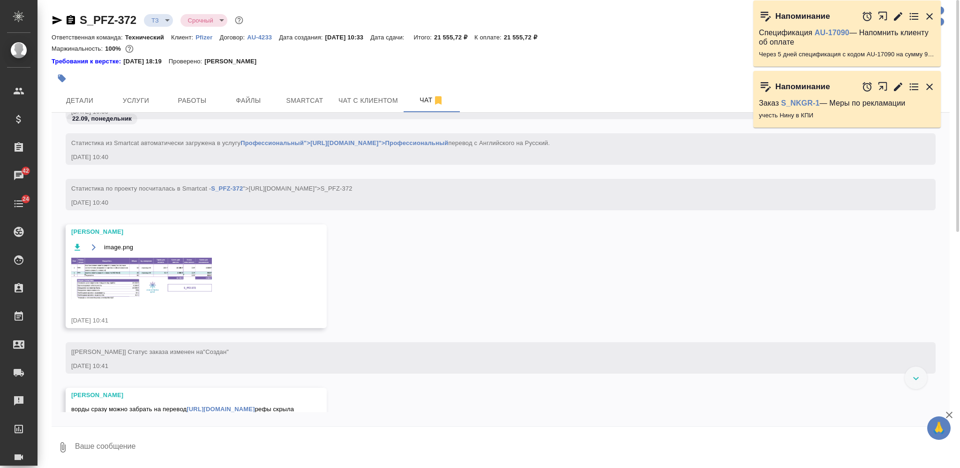
scroll to position [784, 0]
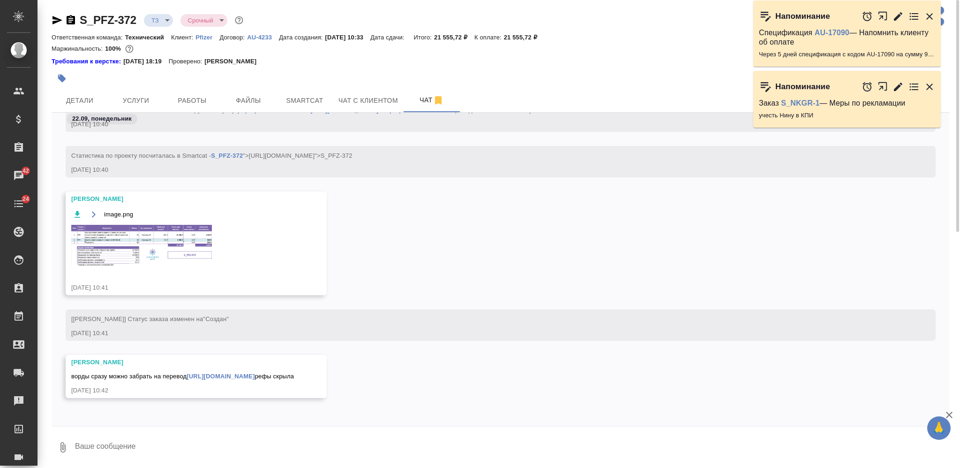
click at [170, 225] on img at bounding box center [141, 246] width 141 height 42
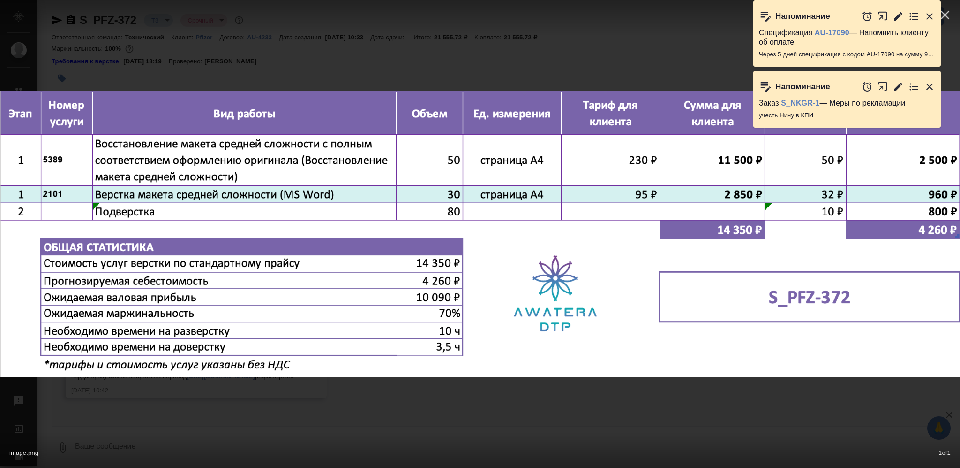
click at [504, 441] on div "image.png 1 of 1" at bounding box center [480, 450] width 960 height 35
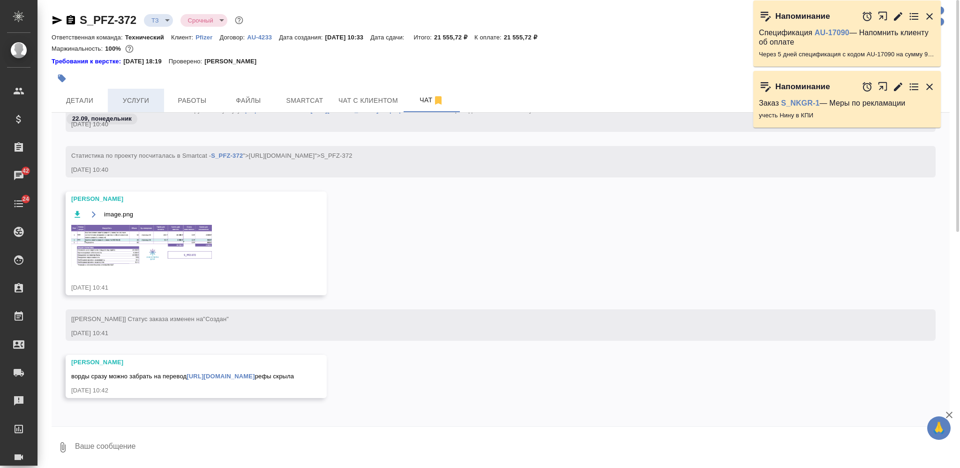
click at [145, 93] on button "Услуги" at bounding box center [136, 100] width 56 height 23
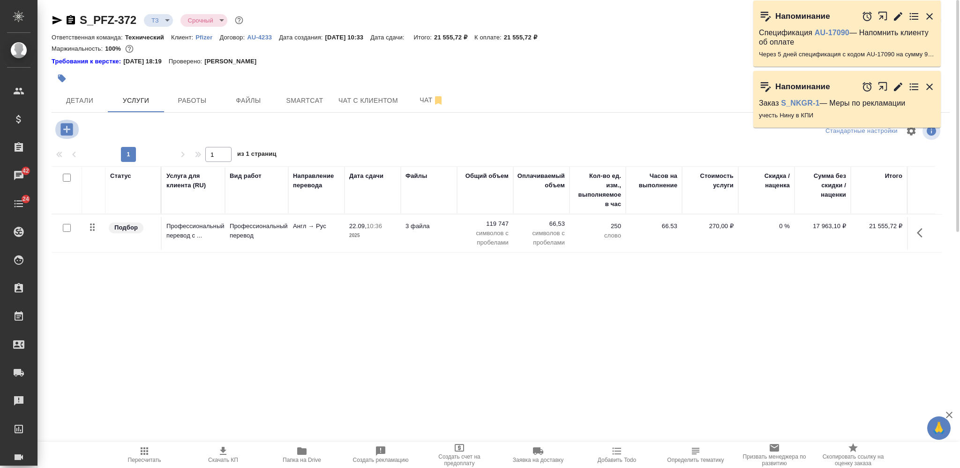
click at [64, 128] on icon "button" at bounding box center [66, 129] width 12 height 12
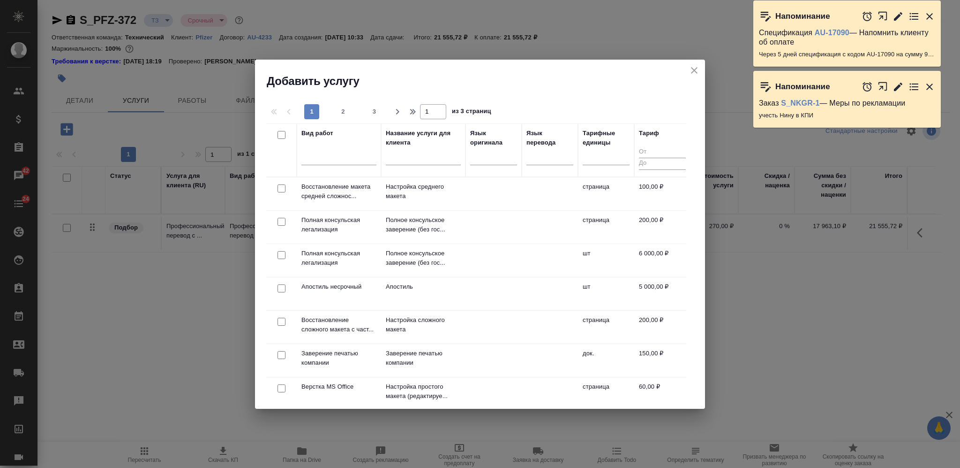
click at [337, 167] on div at bounding box center [339, 159] width 75 height 24
click at [336, 159] on div at bounding box center [339, 156] width 75 height 14
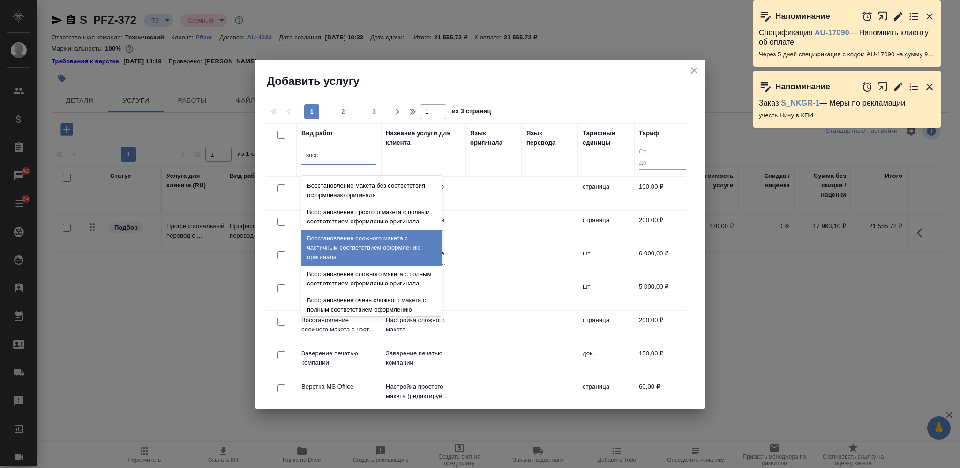
scroll to position [173, 0]
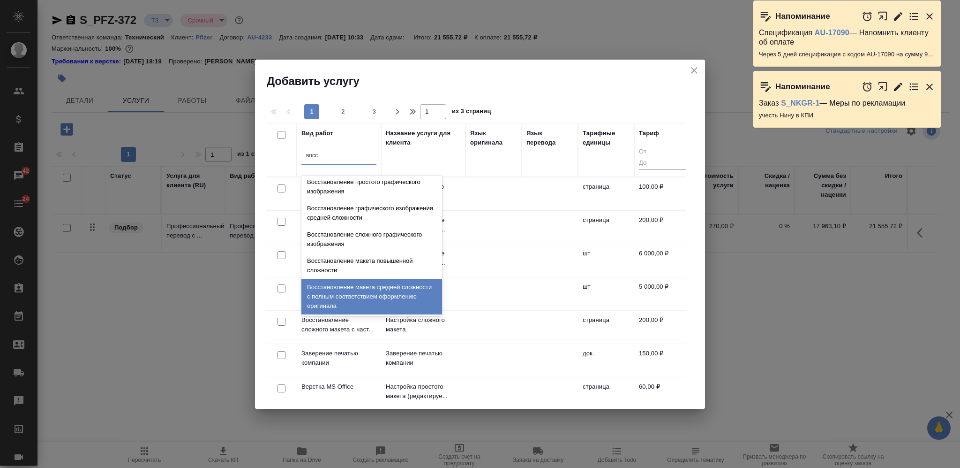
click at [363, 296] on div "Восстановление макета средней сложности с полным соответствием оформлению ориги…" at bounding box center [372, 297] width 141 height 36
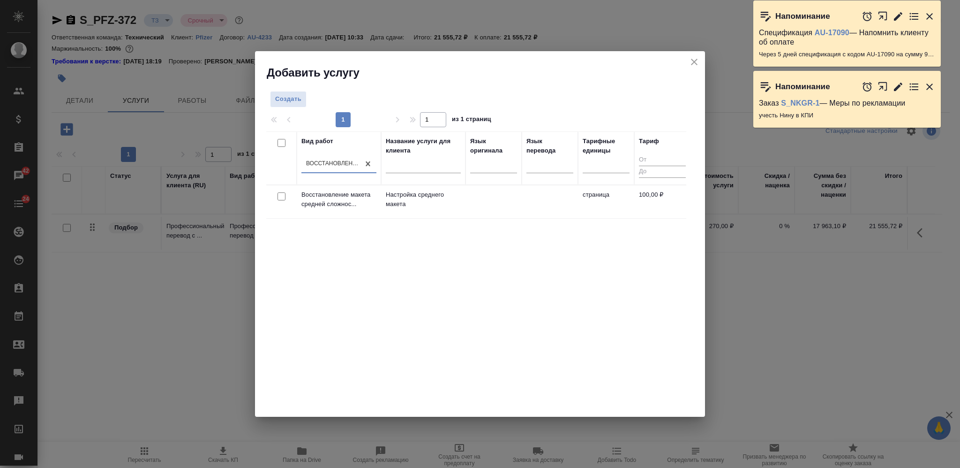
click at [279, 196] on input "checkbox" at bounding box center [282, 196] width 8 height 8
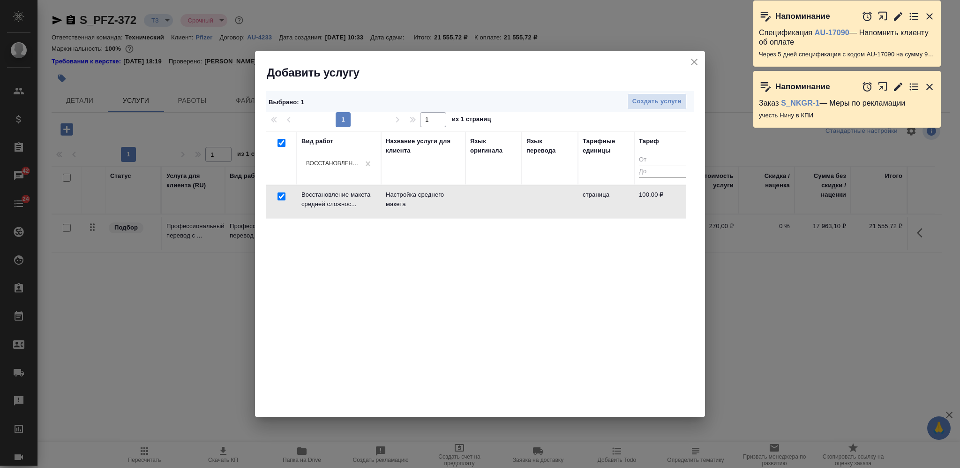
click at [282, 194] on input "checkbox" at bounding box center [282, 196] width 8 height 8
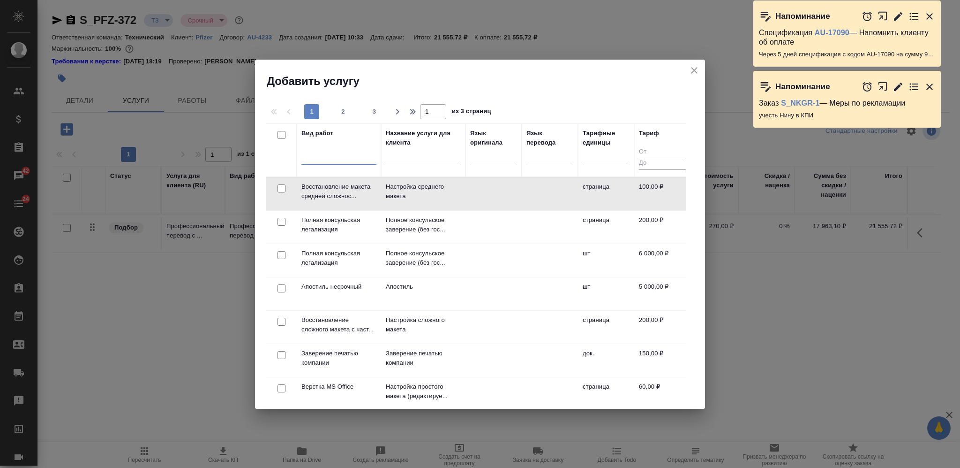
click at [434, 157] on input "text" at bounding box center [423, 159] width 75 height 12
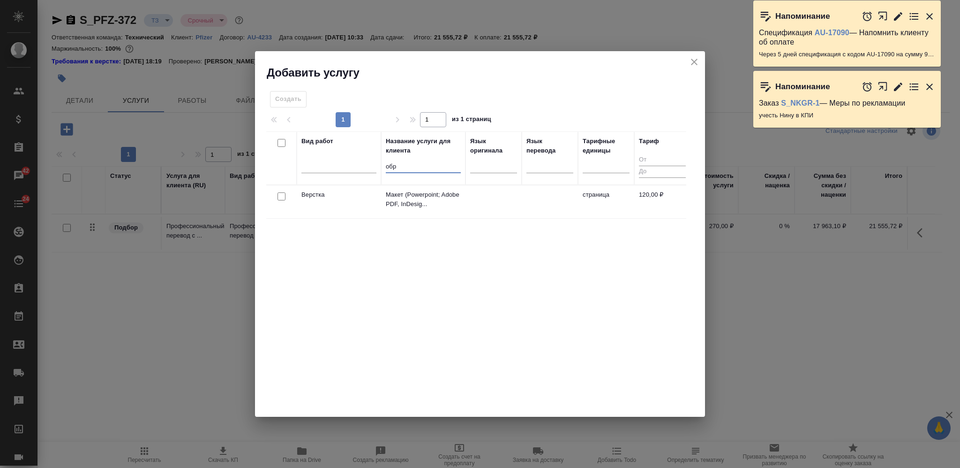
click at [284, 193] on input "checkbox" at bounding box center [282, 196] width 8 height 8
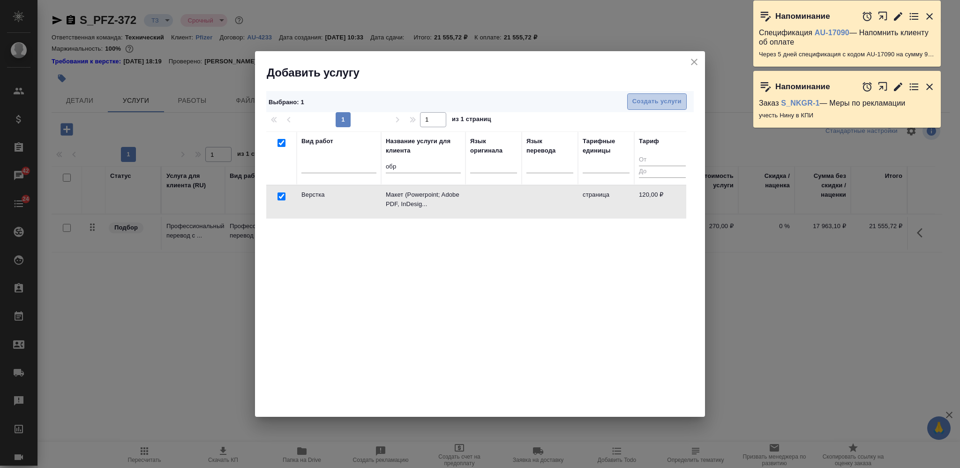
click at [658, 105] on span "Создать услуги" at bounding box center [657, 101] width 49 height 11
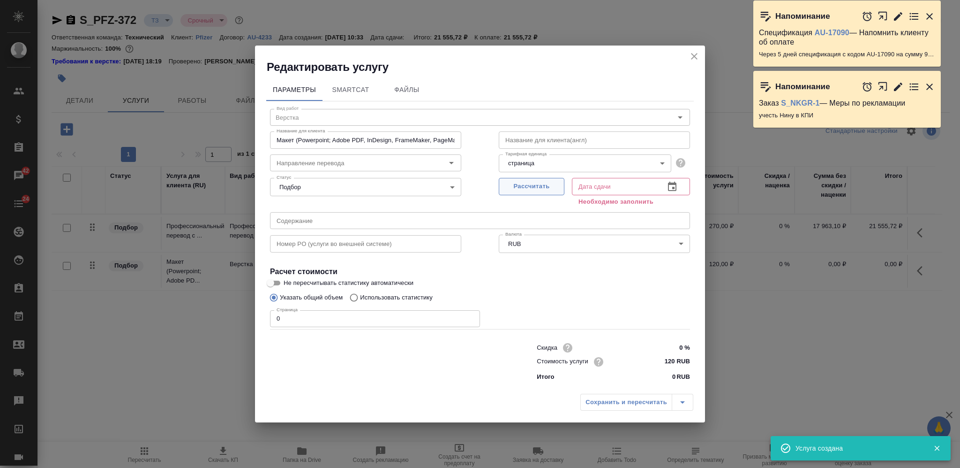
click at [541, 178] on button "Рассчитать" at bounding box center [532, 186] width 66 height 17
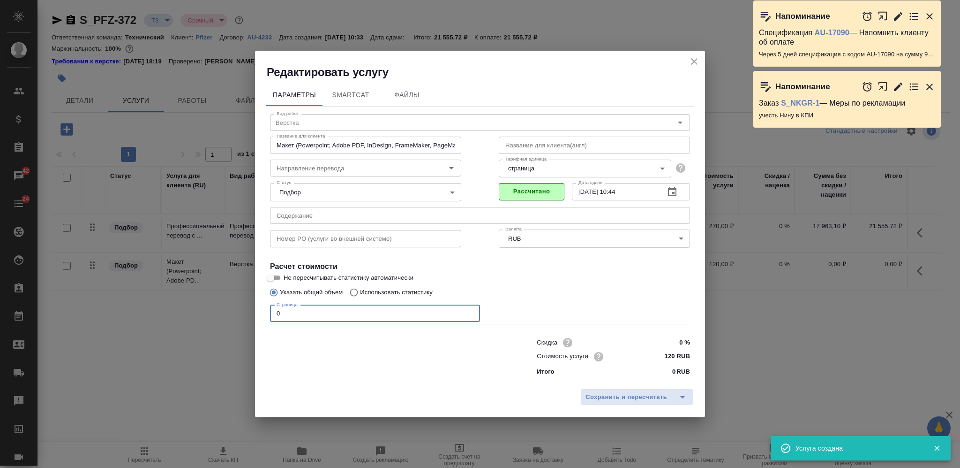
drag, startPoint x: 287, startPoint y: 310, endPoint x: 269, endPoint y: 306, distance: 18.8
click at [271, 308] on input "0" at bounding box center [375, 313] width 210 height 17
click at [623, 390] on button "Сохранить и пересчитать" at bounding box center [627, 396] width 92 height 17
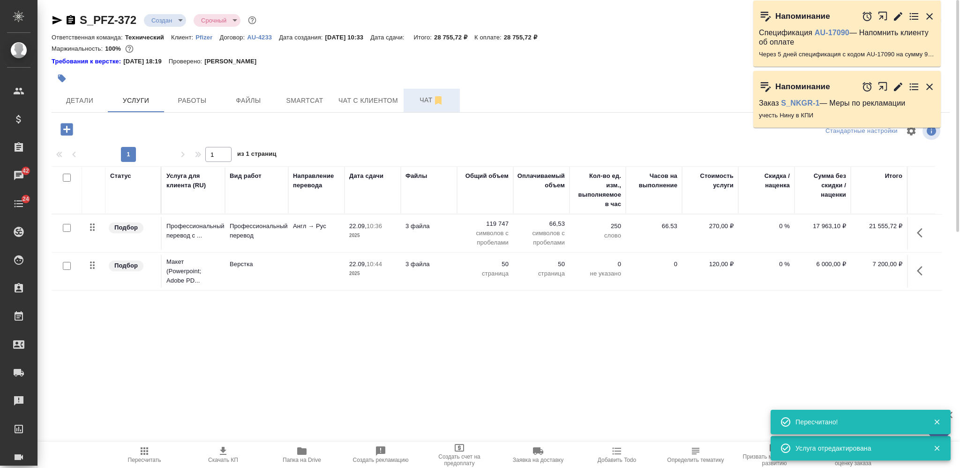
click at [419, 99] on span "Чат" at bounding box center [431, 100] width 45 height 12
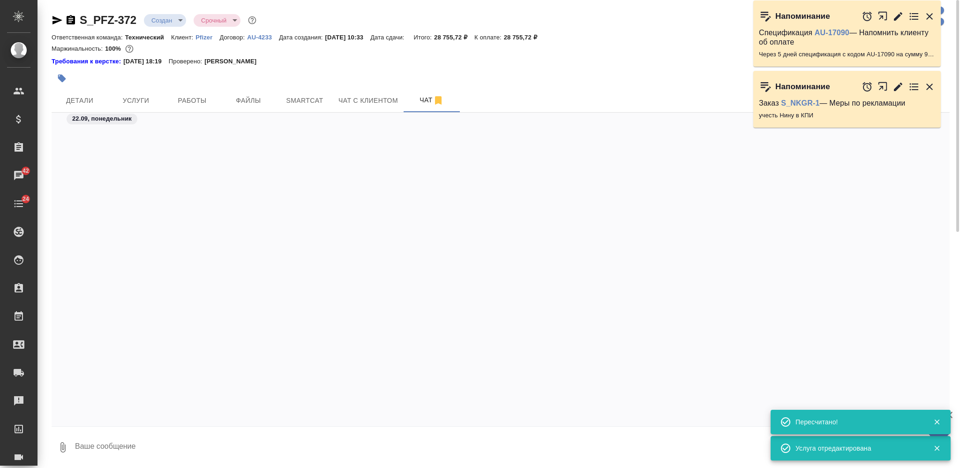
scroll to position [971, 0]
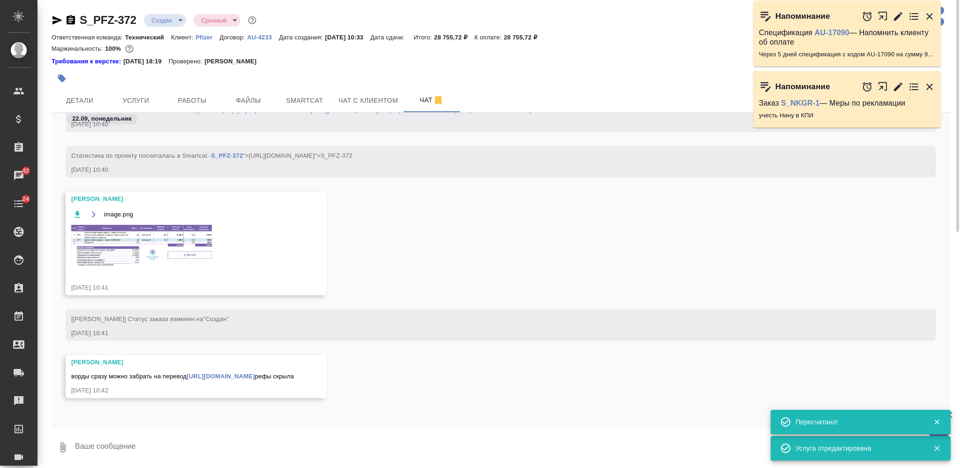
click at [195, 250] on img at bounding box center [141, 246] width 141 height 42
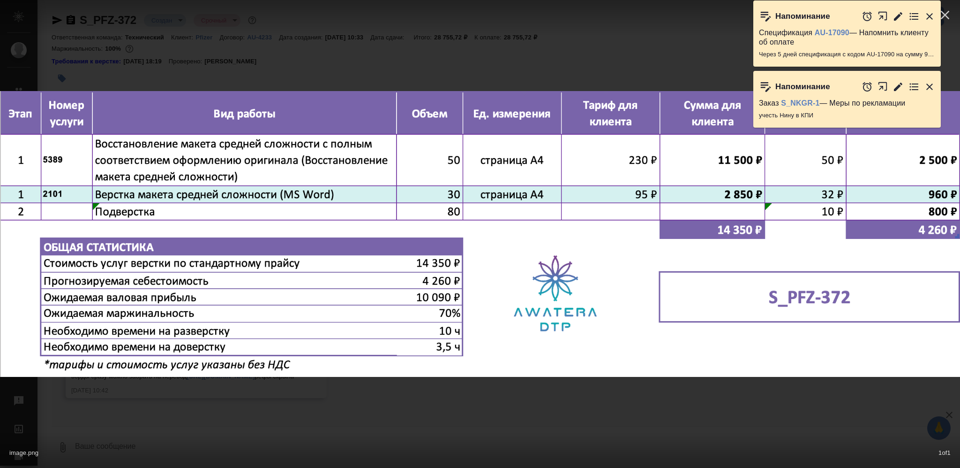
click at [452, 443] on div "image.png 1 of 1" at bounding box center [480, 450] width 960 height 35
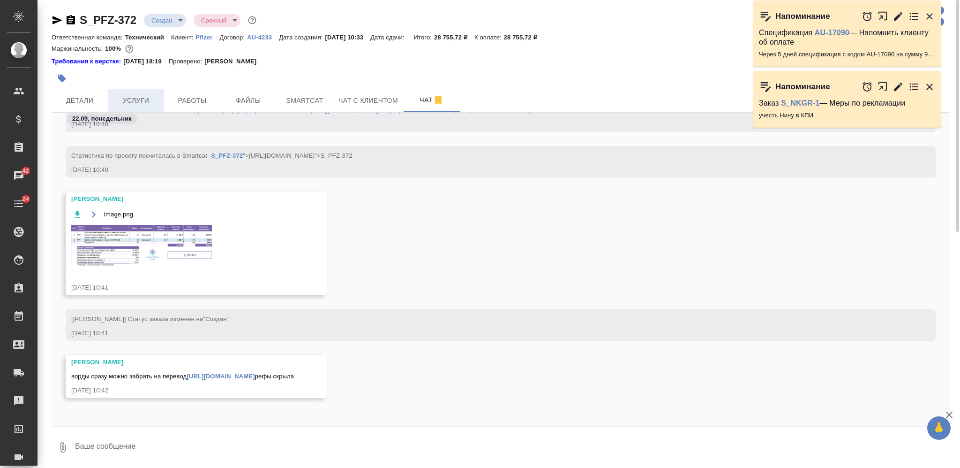
click at [149, 92] on button "Услуги" at bounding box center [136, 100] width 56 height 23
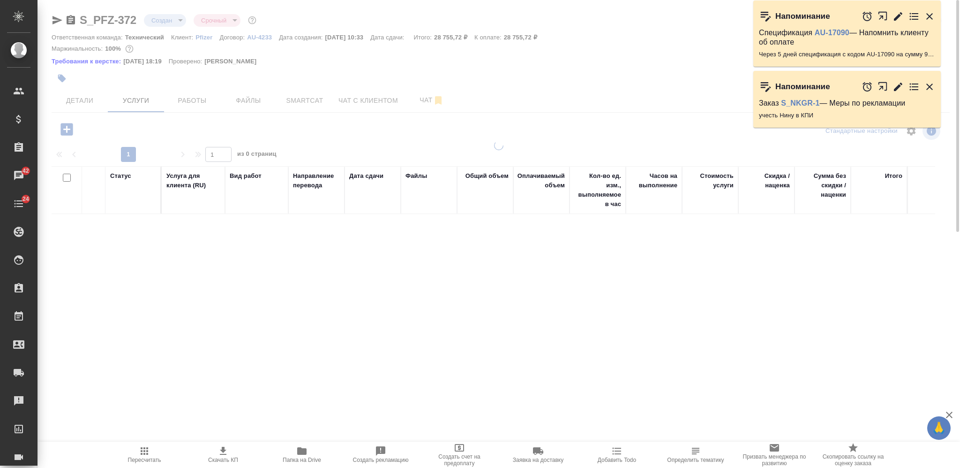
click at [64, 127] on div at bounding box center [499, 196] width 923 height 392
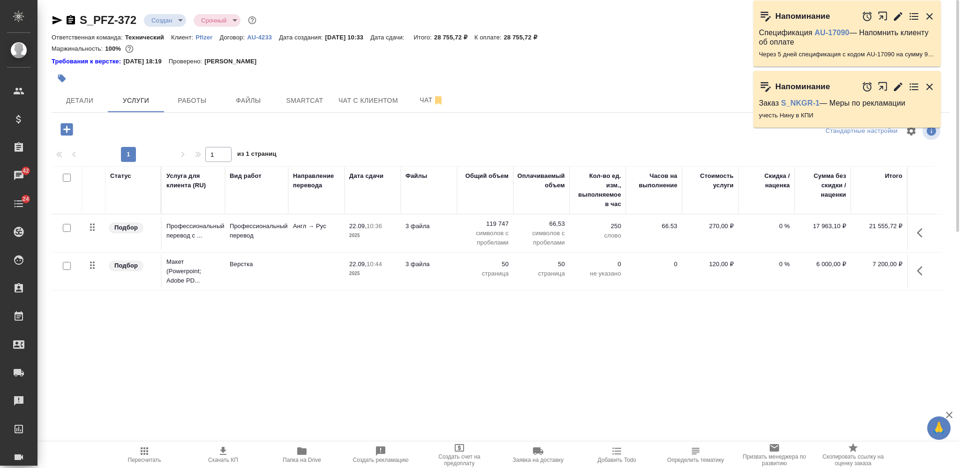
click at [68, 130] on icon "button" at bounding box center [66, 129] width 12 height 12
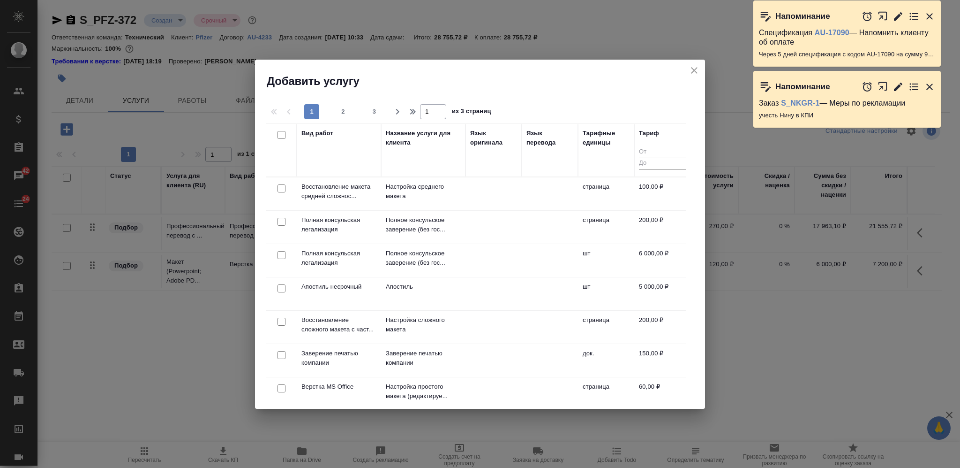
click at [417, 160] on input "text" at bounding box center [423, 159] width 75 height 12
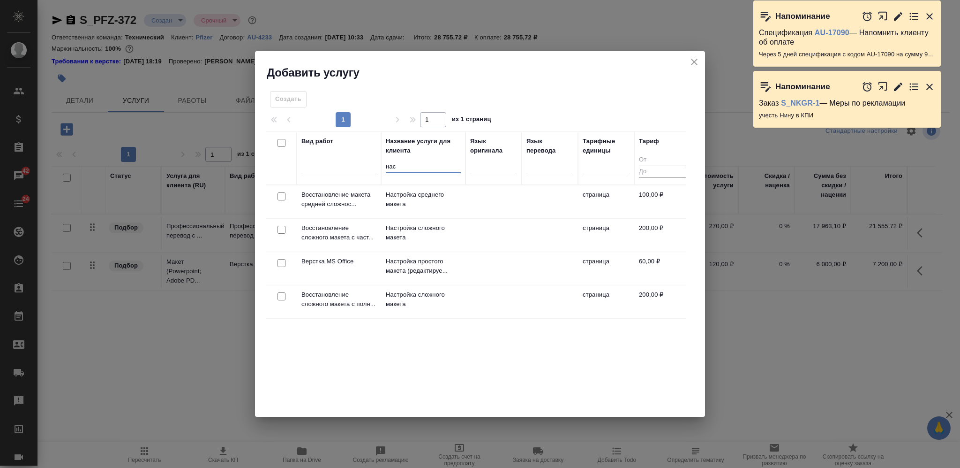
drag, startPoint x: 282, startPoint y: 194, endPoint x: 288, endPoint y: 194, distance: 6.1
click at [283, 194] on input "checkbox" at bounding box center [282, 196] width 8 height 8
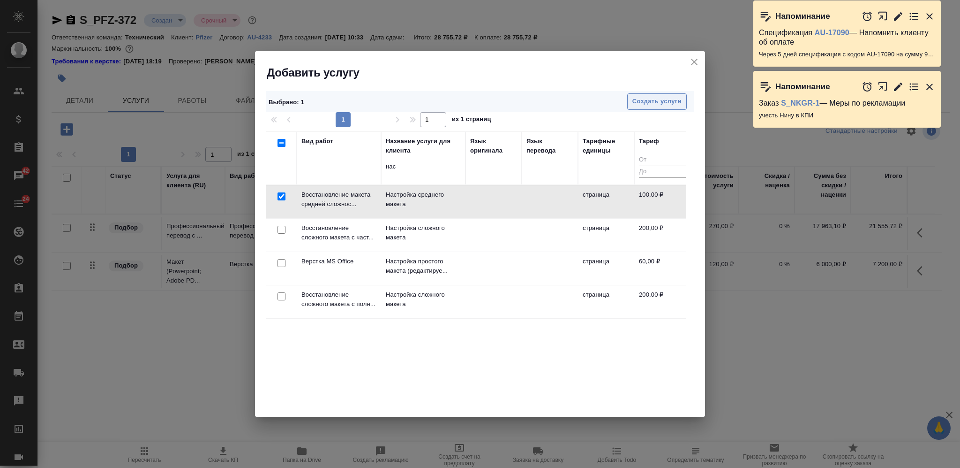
click at [665, 98] on span "Создать услуги" at bounding box center [657, 101] width 49 height 11
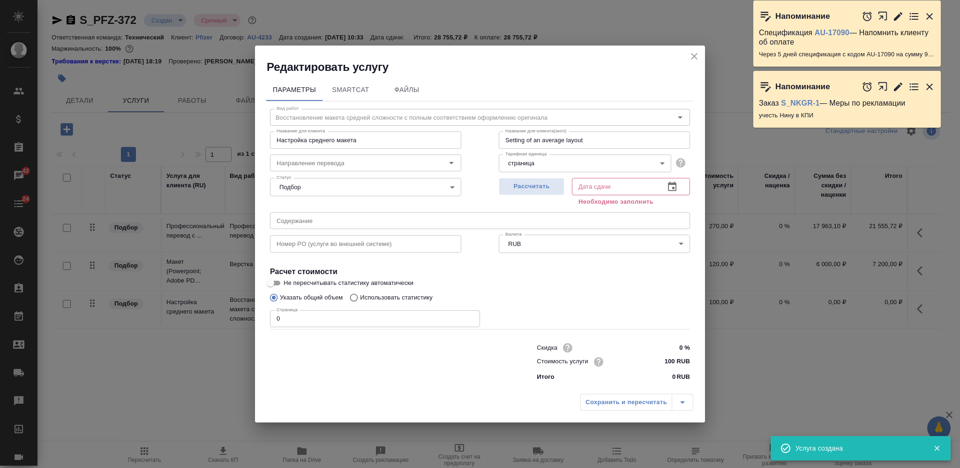
click at [275, 320] on input "0" at bounding box center [375, 318] width 210 height 17
click at [535, 189] on span "Рассчитать" at bounding box center [531, 186] width 55 height 11
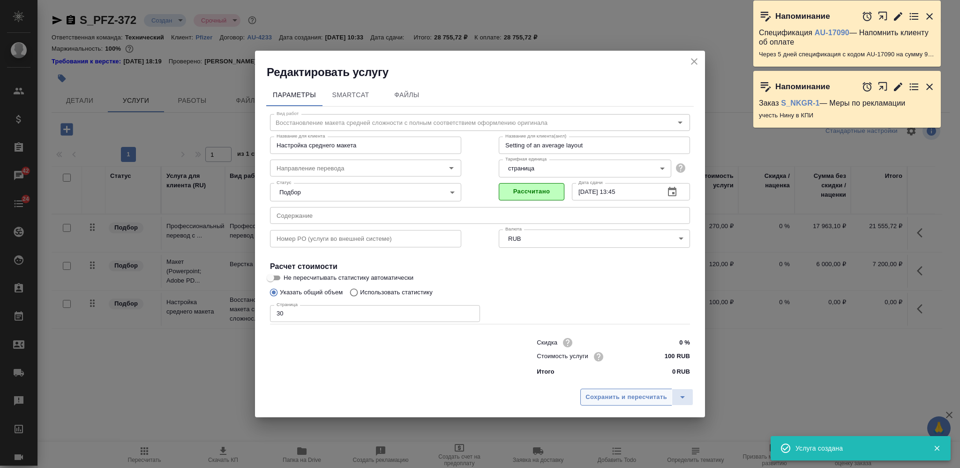
click at [618, 388] on button "Сохранить и пересчитать" at bounding box center [627, 396] width 92 height 17
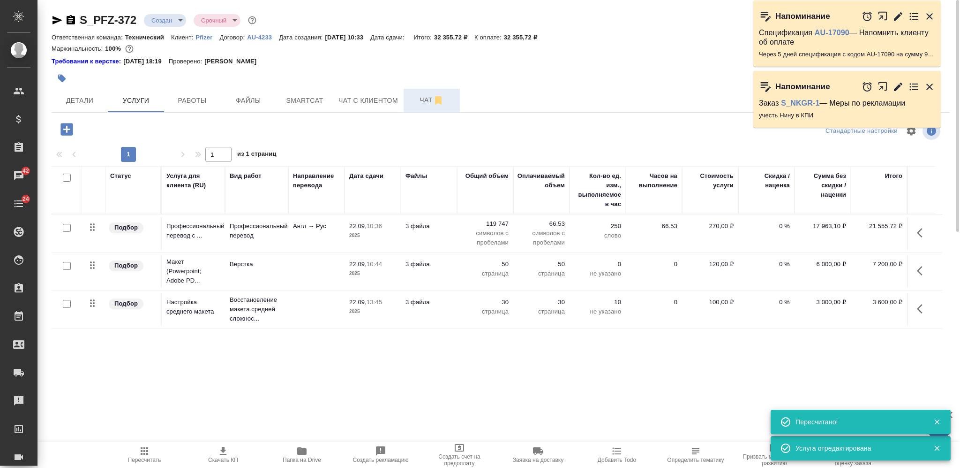
click at [425, 98] on span "Чат" at bounding box center [431, 100] width 45 height 12
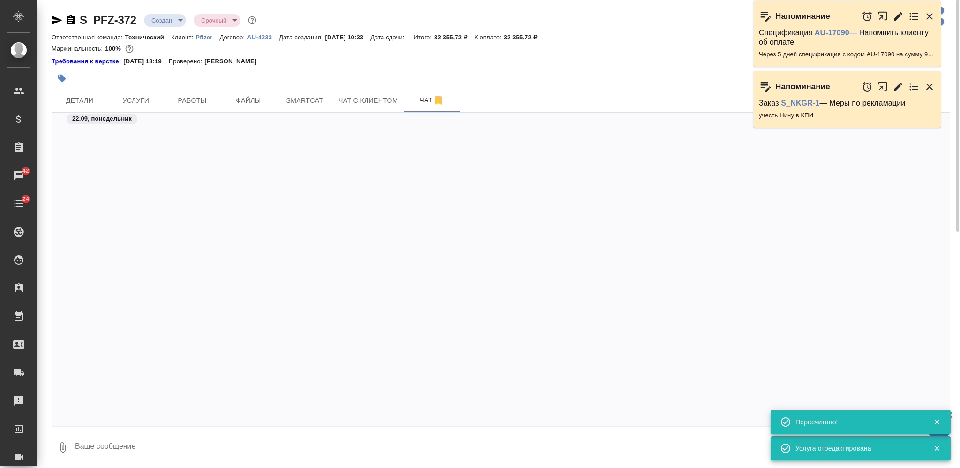
scroll to position [971, 0]
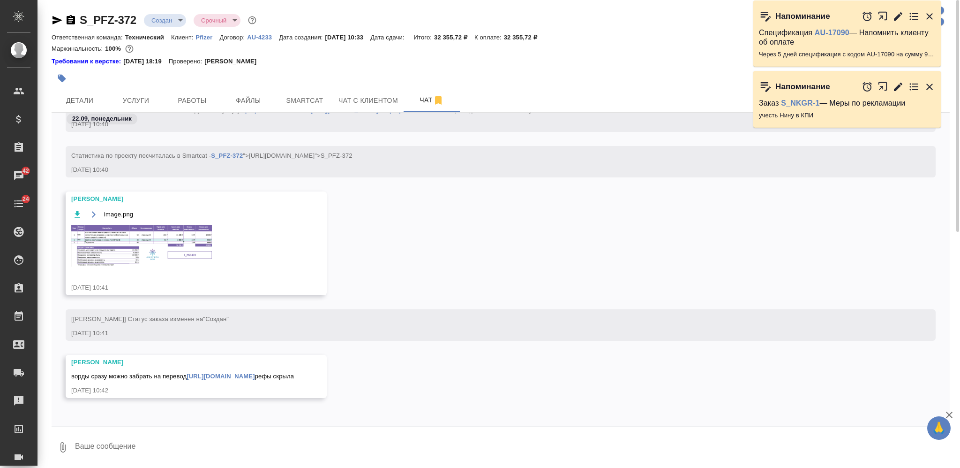
click at [173, 233] on img at bounding box center [141, 246] width 141 height 42
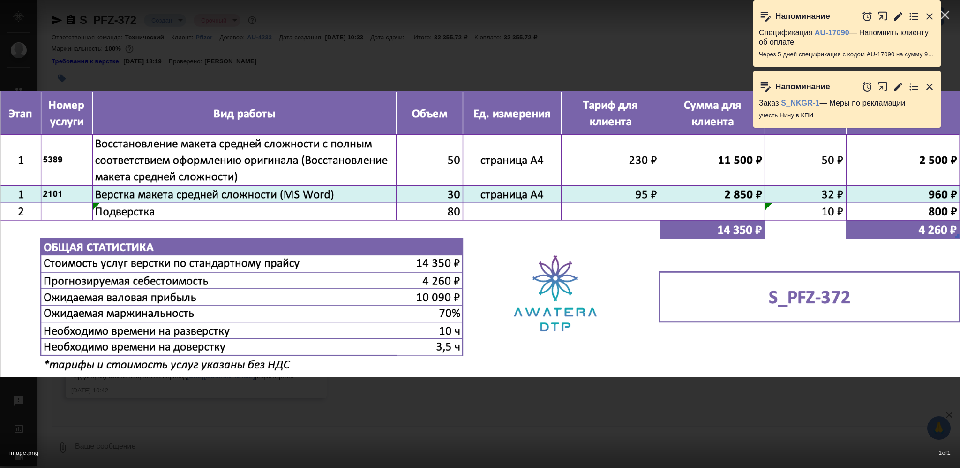
click at [470, 447] on div "image.png 1 of 1" at bounding box center [480, 450] width 960 height 35
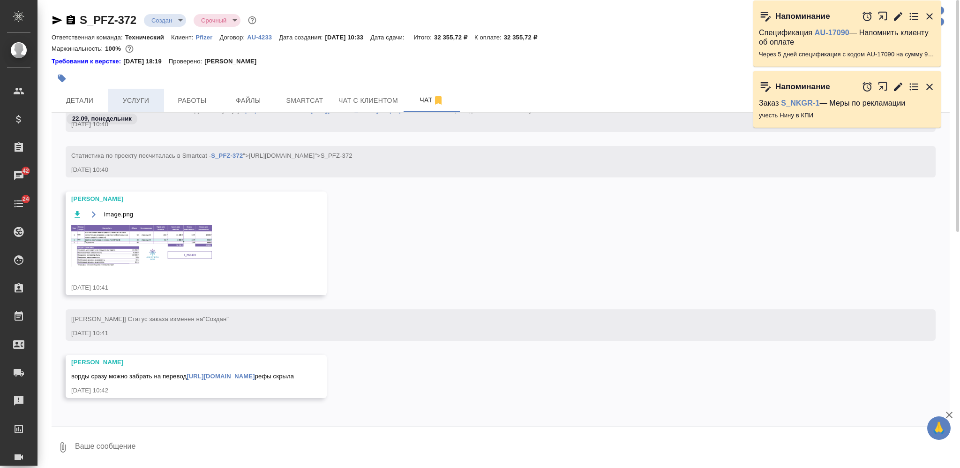
click at [139, 95] on span "Услуги" at bounding box center [135, 101] width 45 height 12
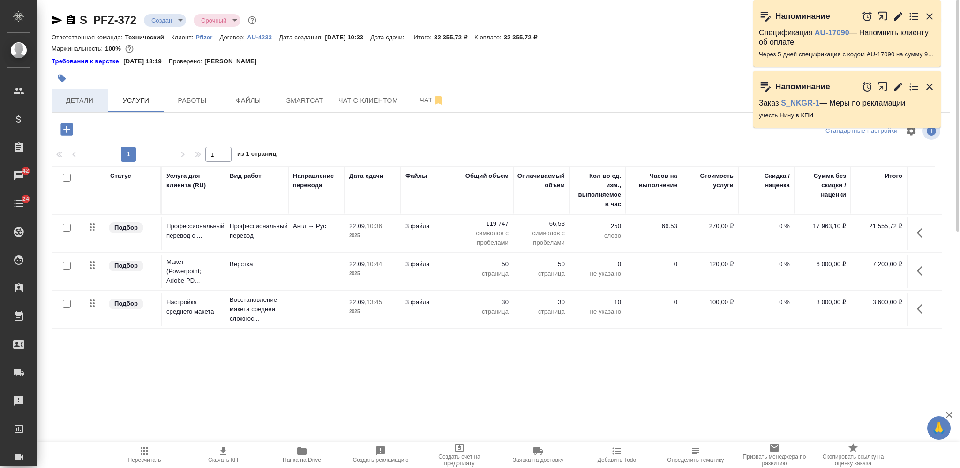
click at [91, 101] on span "Детали" at bounding box center [79, 101] width 45 height 12
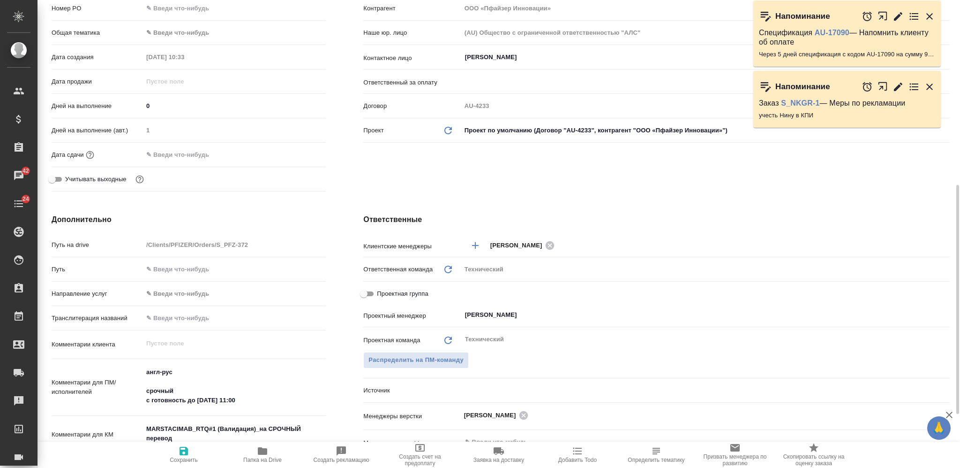
scroll to position [250, 0]
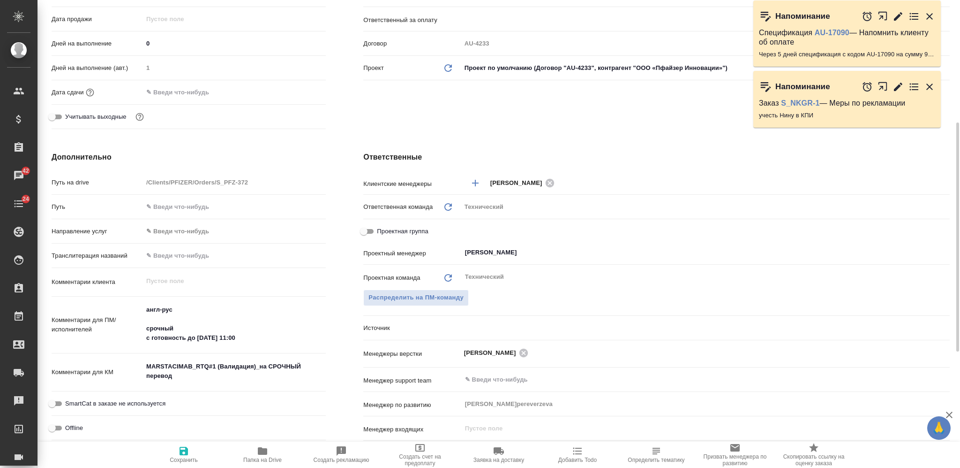
click at [183, 369] on textarea "MARSTACIMAB_RTQ#1 (Валидация)_на СРОЧНЫЙ перевод" at bounding box center [234, 370] width 183 height 25
click at [183, 369] on textarea "MARSTACIMAB_RTQ#1 (Валидация)_на СРОЧНЫЙ перевод" at bounding box center [235, 371] width 182 height 25
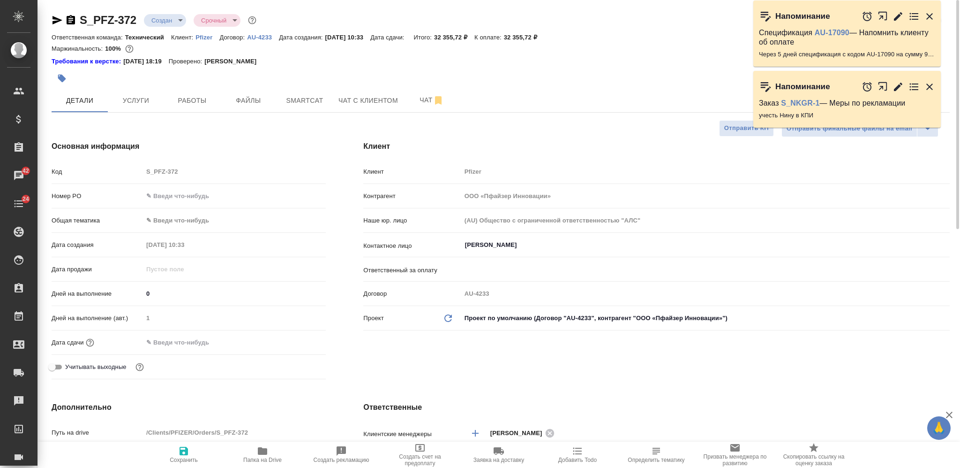
click at [196, 447] on span "Сохранить" at bounding box center [184, 454] width 68 height 18
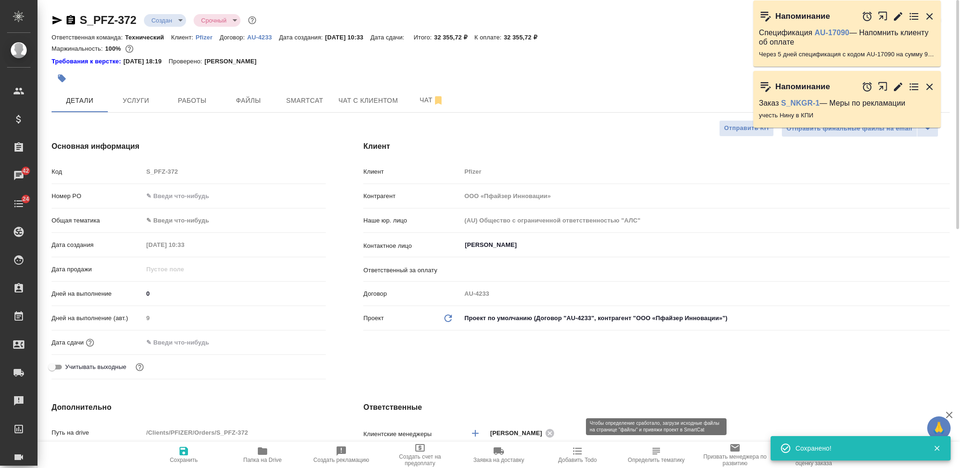
click at [663, 458] on span "Определить тематику" at bounding box center [656, 459] width 57 height 7
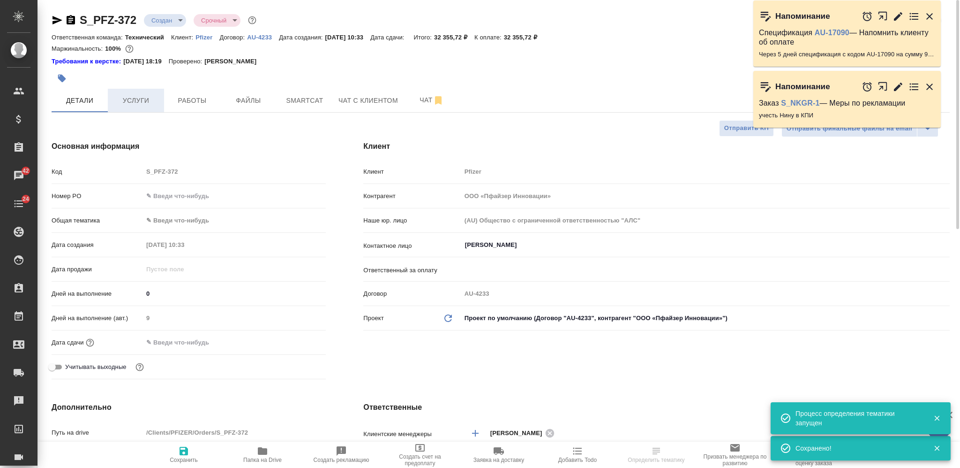
click at [143, 98] on span "Услуги" at bounding box center [135, 101] width 45 height 12
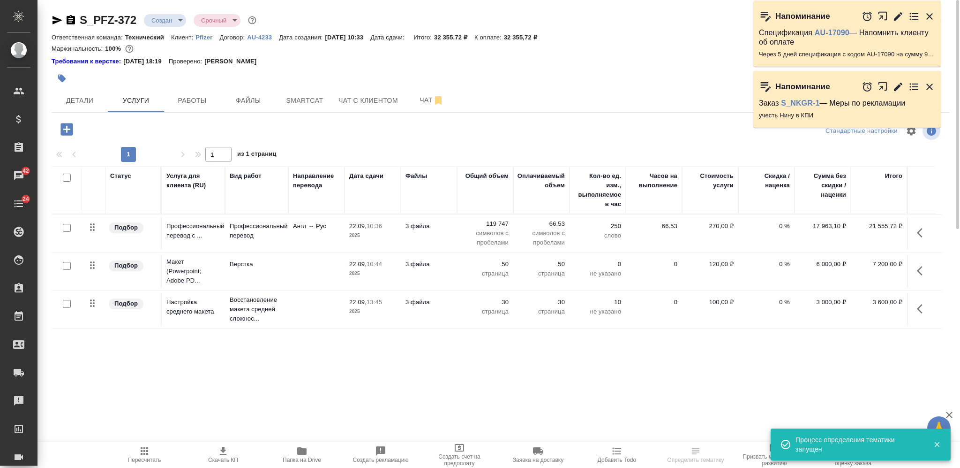
click at [65, 178] on input "checkbox" at bounding box center [67, 178] width 8 height 8
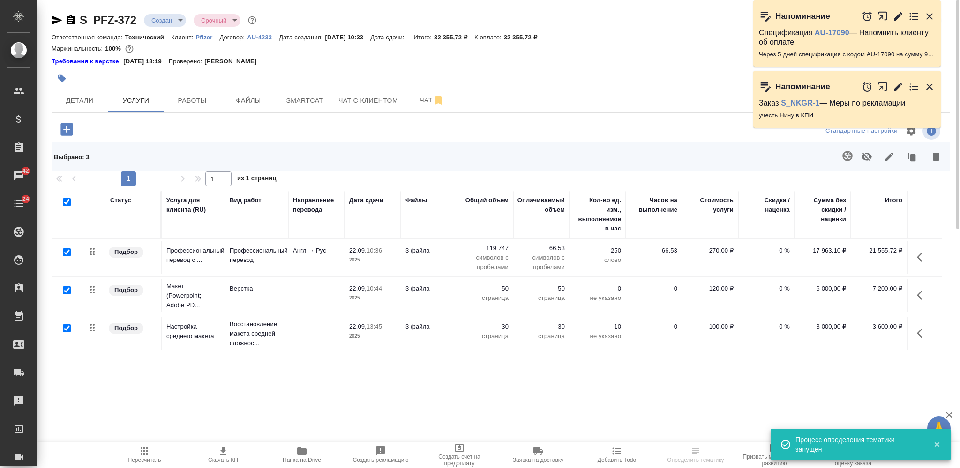
click at [884, 160] on icon "button" at bounding box center [889, 156] width 11 height 11
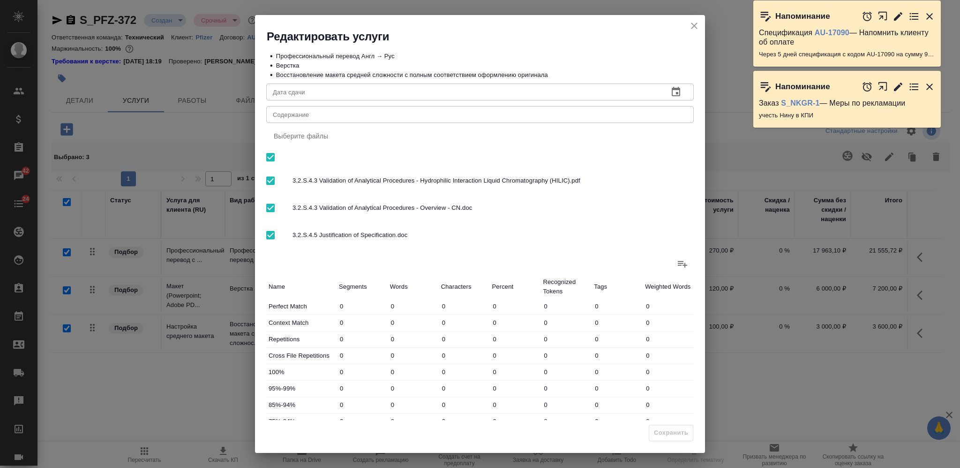
click at [458, 109] on div "x Содержание" at bounding box center [480, 114] width 428 height 17
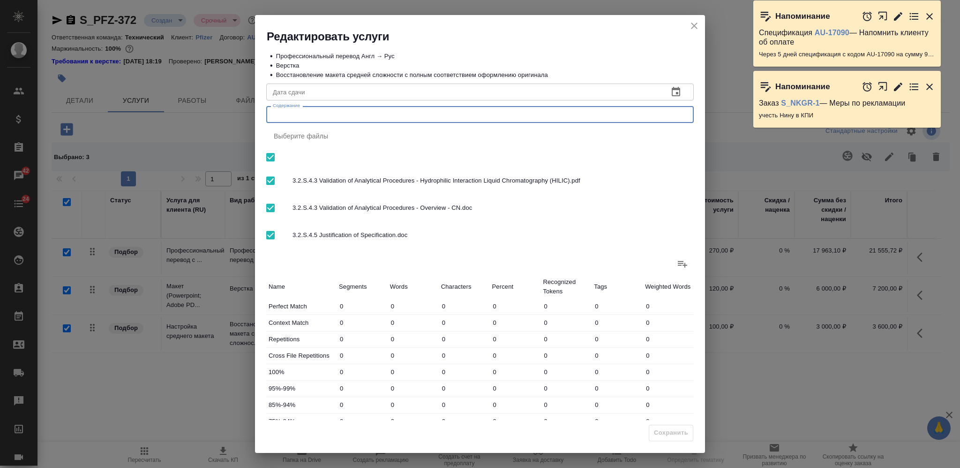
paste textarea "MARSTACIMAB_RTQ#1 (Валидация)_на СРОЧНЫЙ перевод"
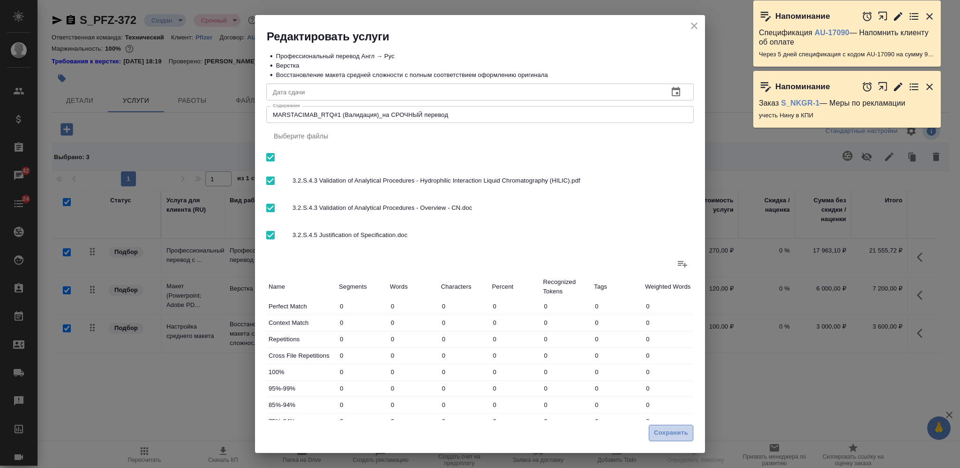
drag, startPoint x: 666, startPoint y: 433, endPoint x: 676, endPoint y: 431, distance: 10.6
click at [669, 433] on span "Сохранить" at bounding box center [671, 432] width 34 height 11
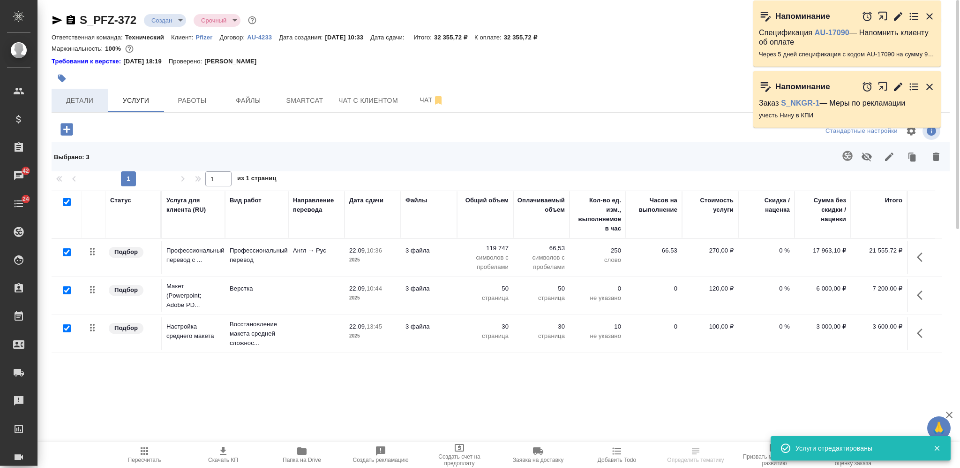
click at [82, 102] on span "Детали" at bounding box center [79, 101] width 45 height 12
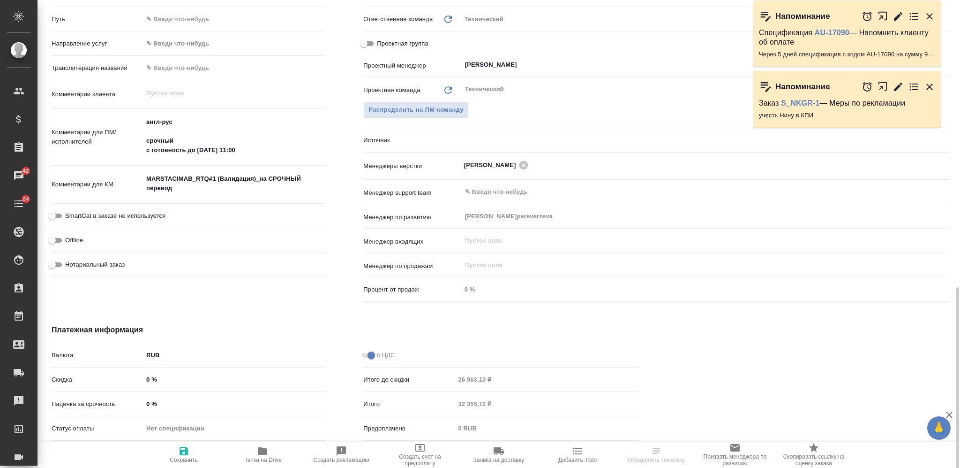
scroll to position [486, 0]
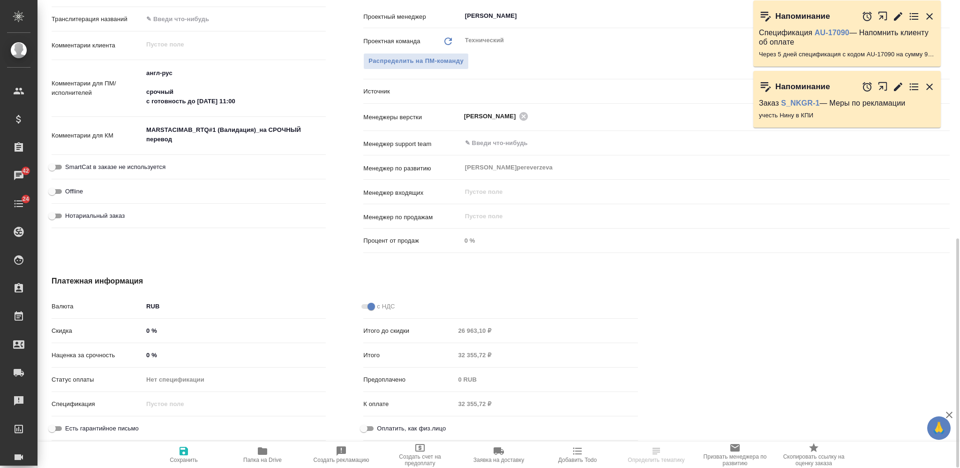
click at [144, 349] on input "0 %" at bounding box center [234, 355] width 183 height 14
click at [185, 454] on icon "button" at bounding box center [184, 450] width 8 height 8
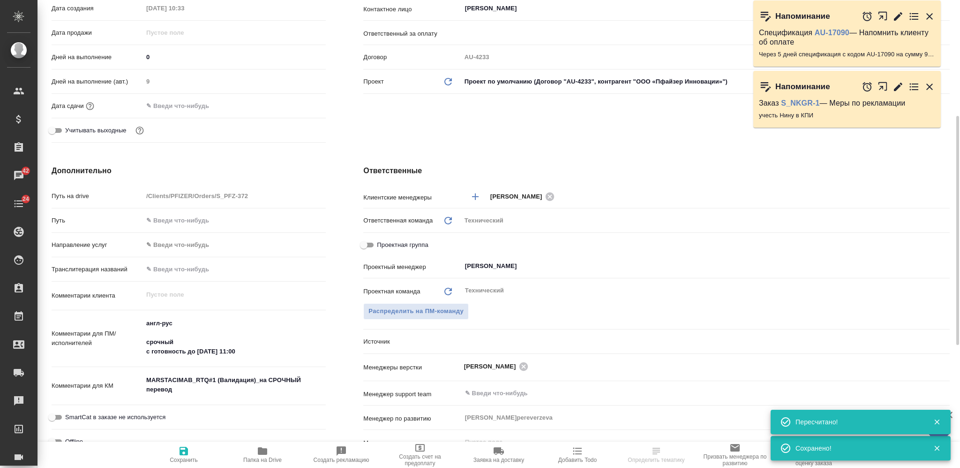
scroll to position [0, 0]
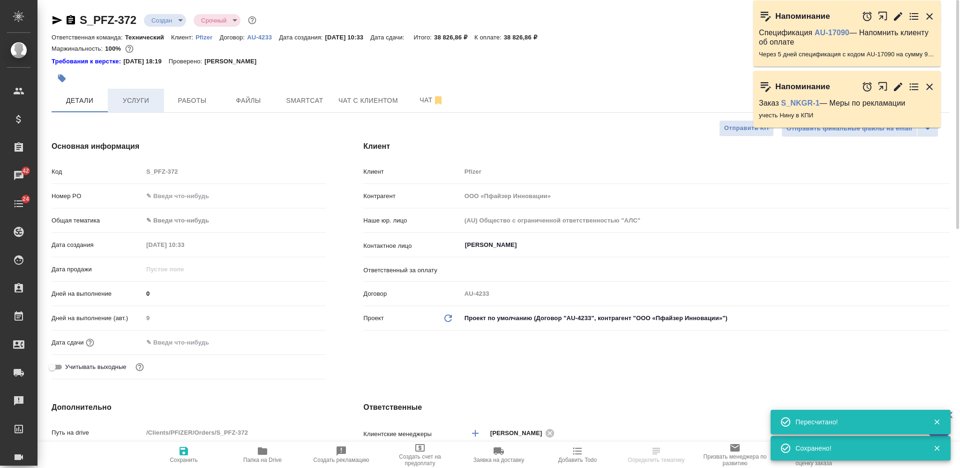
click at [144, 99] on span "Услуги" at bounding box center [135, 101] width 45 height 12
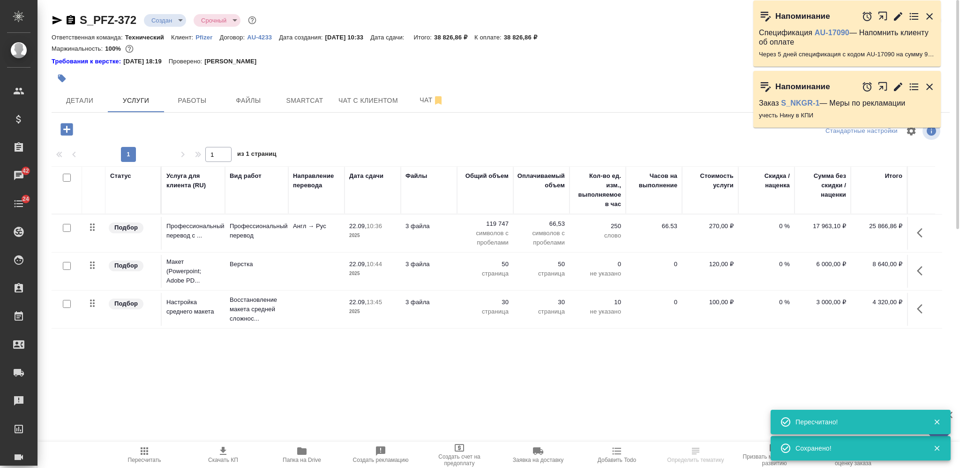
click at [224, 463] on button "Скачать КП" at bounding box center [223, 454] width 79 height 26
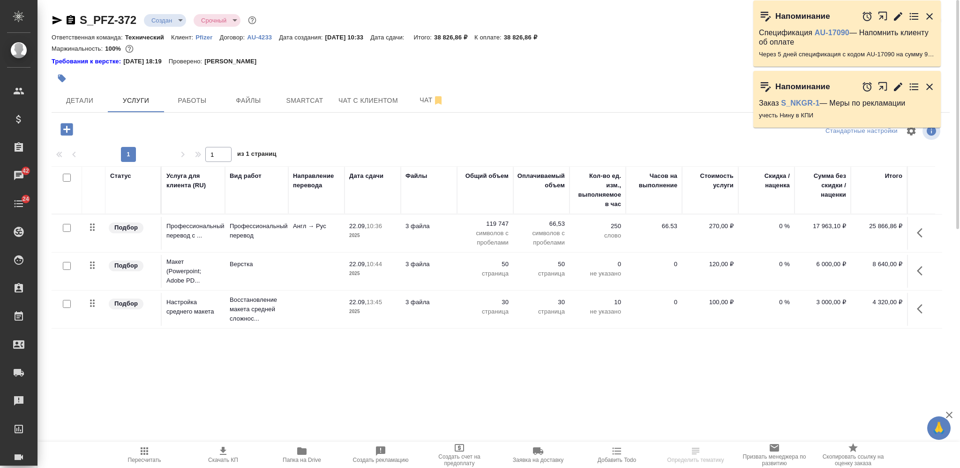
click at [72, 20] on icon "button" at bounding box center [70, 20] width 11 height 11
drag, startPoint x: 553, startPoint y: 39, endPoint x: 517, endPoint y: 36, distance: 36.3
click at [517, 36] on p "38 826,86 ₽" at bounding box center [524, 37] width 40 height 7
copy p "38 826,86 ₽"
click at [159, 23] on body "🙏 .cls-1 fill:#fff; AWATERA Nikiforova Valeria Клиенты Спецификации Заказы 42 Ч…" at bounding box center [480, 234] width 960 height 468
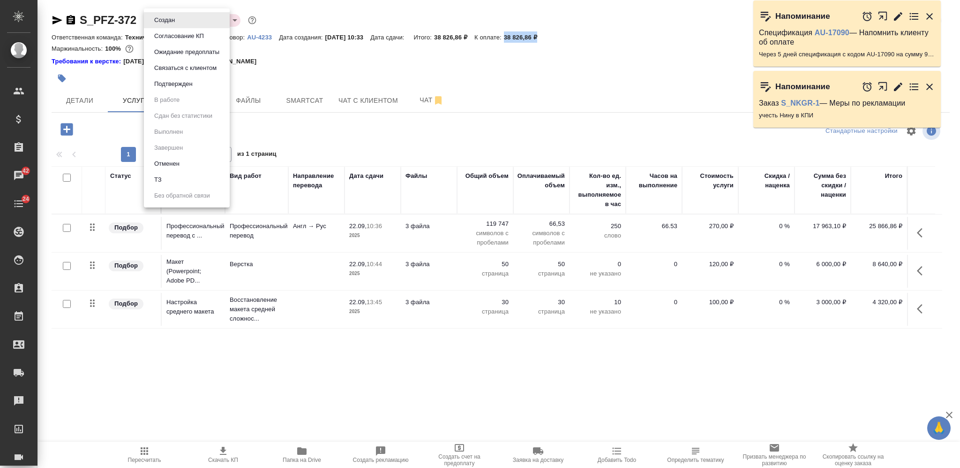
click at [164, 38] on button "Согласование КП" at bounding box center [178, 36] width 55 height 10
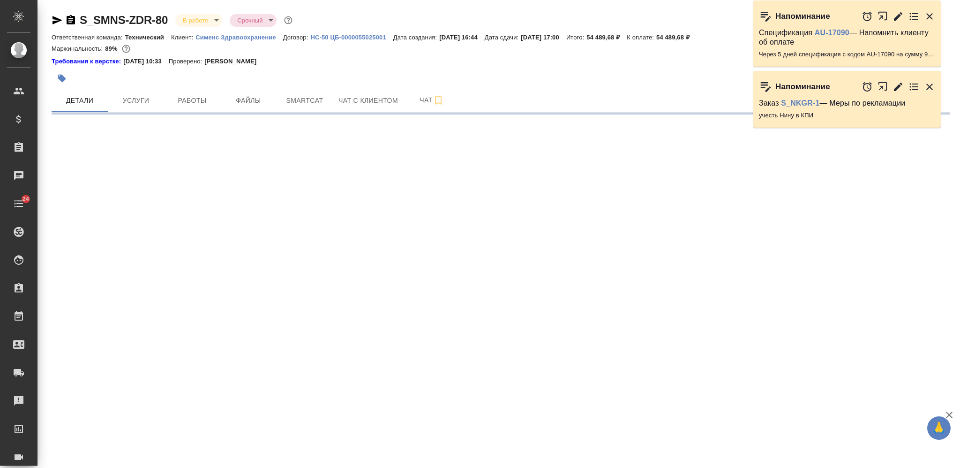
select select "RU"
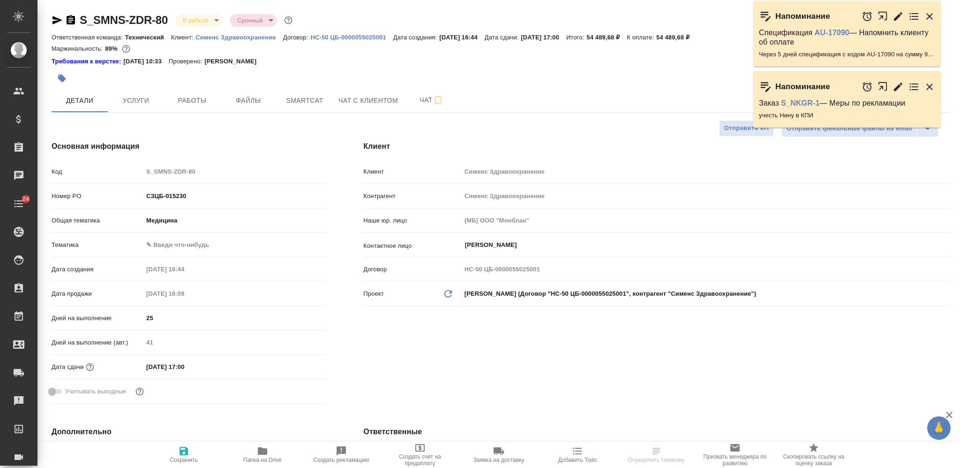
type textarea "x"
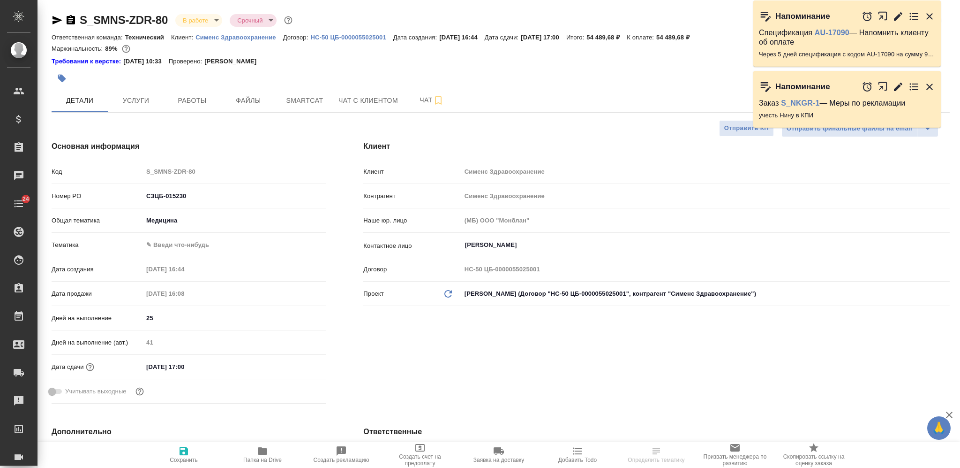
type textarea "x"
select select "RU"
type textarea "x"
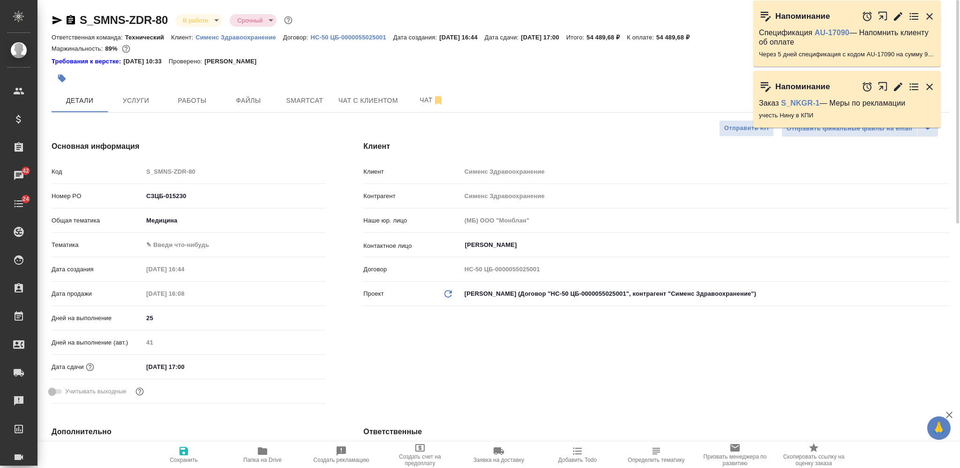
type textarea "x"
click at [66, 15] on icon "button" at bounding box center [70, 20] width 11 height 11
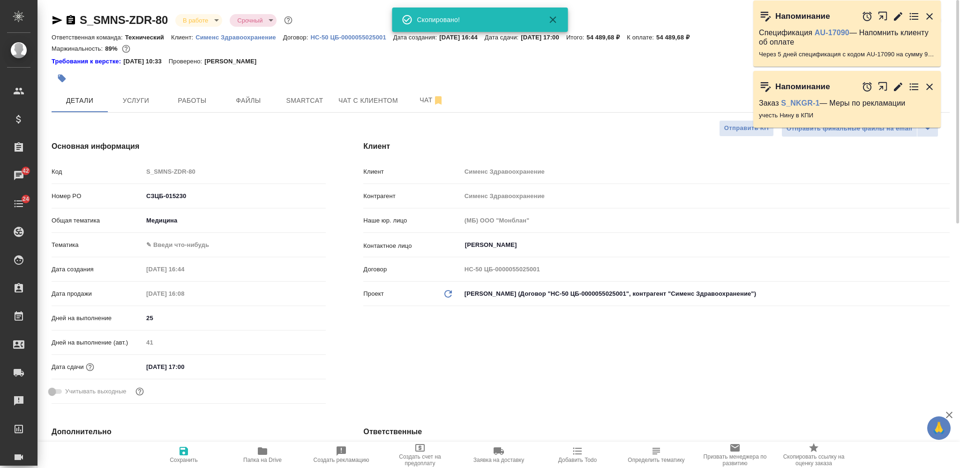
type textarea "x"
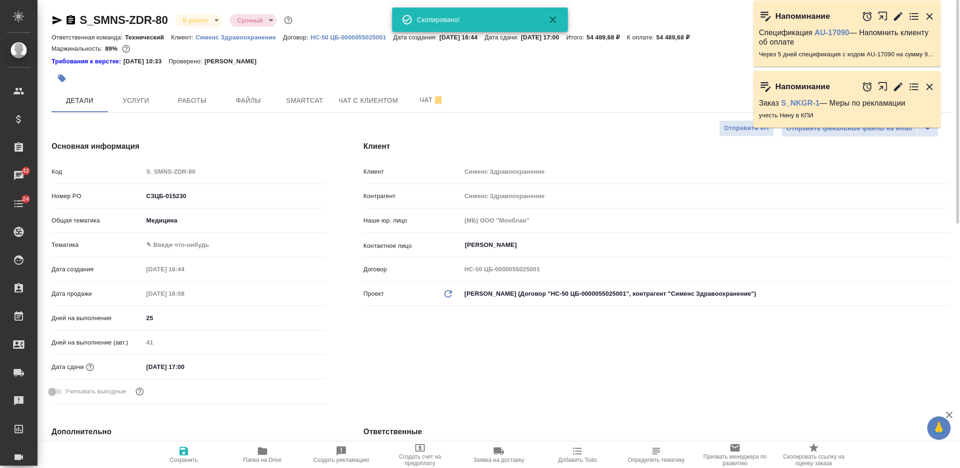
type textarea "x"
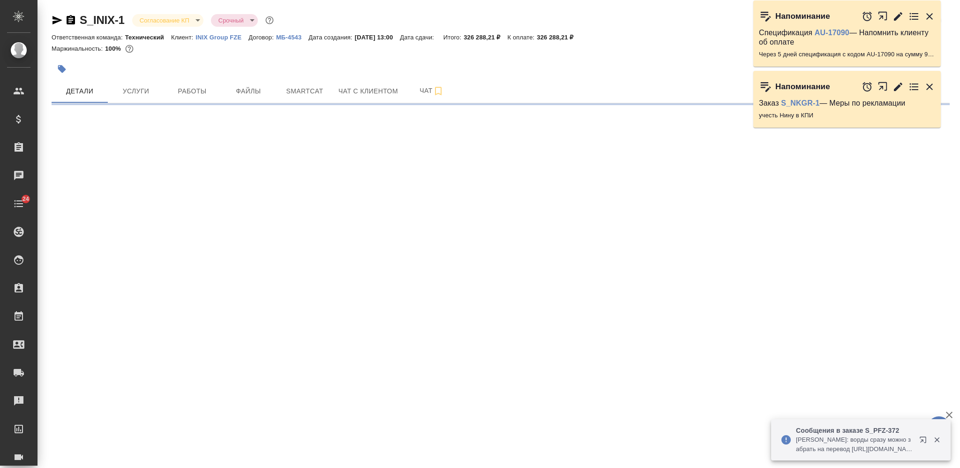
select select "RU"
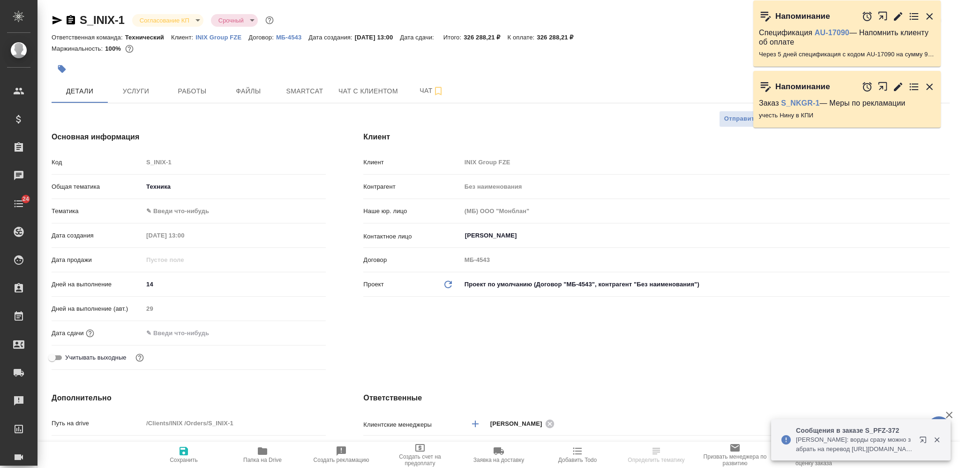
type textarea "x"
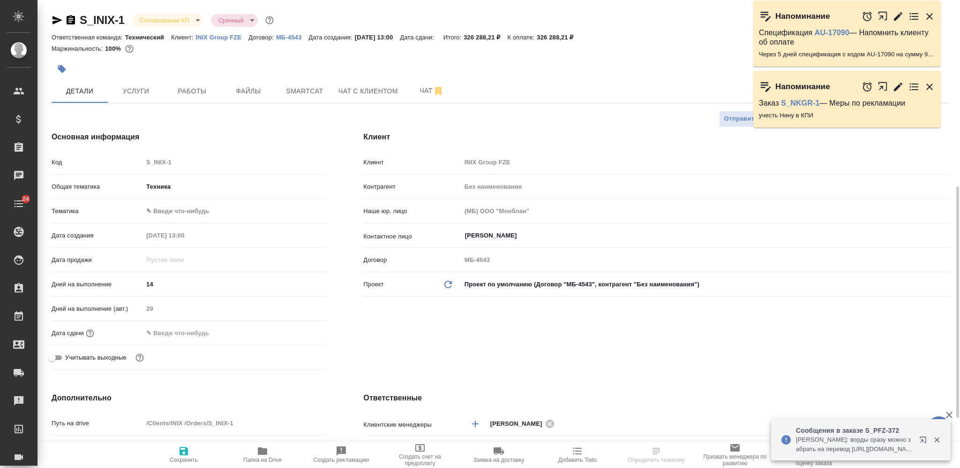
scroll to position [250, 0]
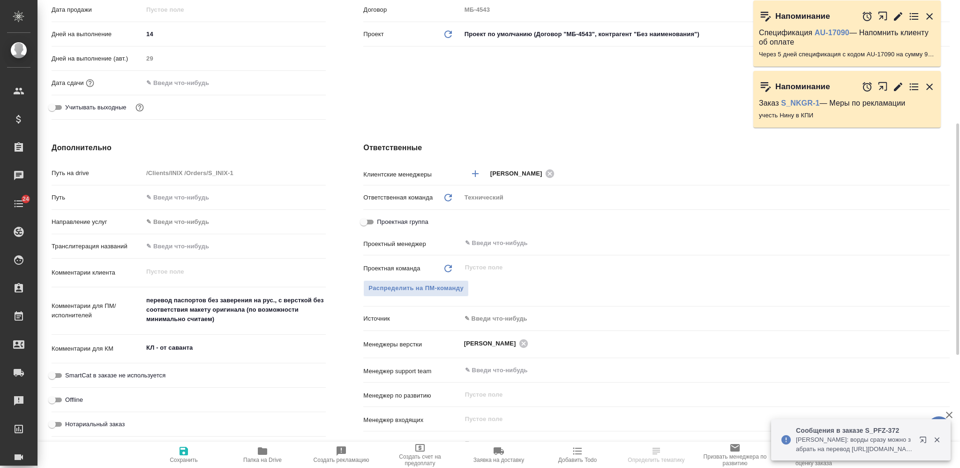
type textarea "x"
click at [227, 346] on textarea "КЛ - от саванта" at bounding box center [234, 348] width 183 height 16
click at [144, 347] on textarea "КЛ - от саванта" at bounding box center [235, 348] width 182 height 16
type textarea "x"
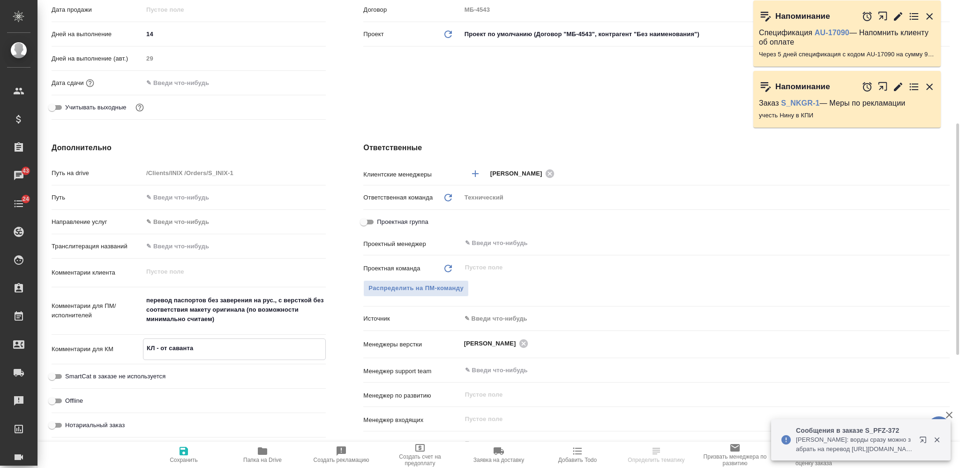
type textarea "2КЛ - от саванта"
type textarea "x"
type textarea "22КЛ - от саванта"
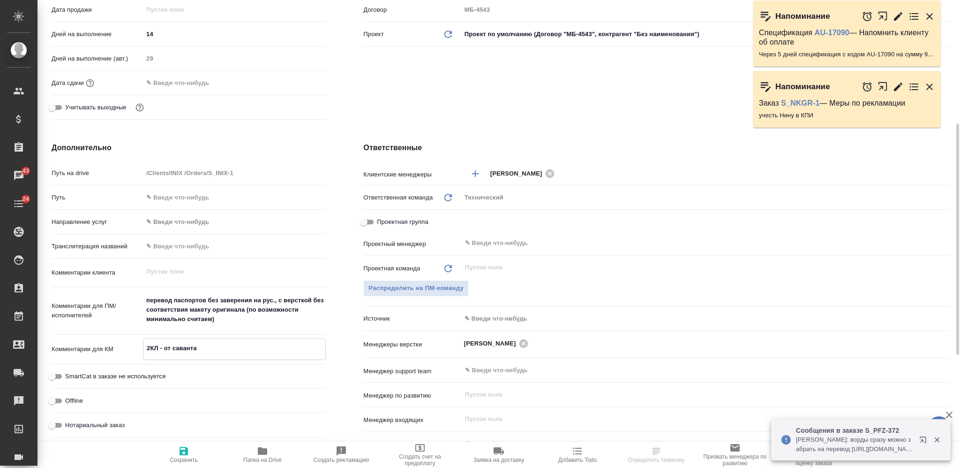
type textarea "x"
type textarea "22.КЛ - от саванта"
type textarea "x"
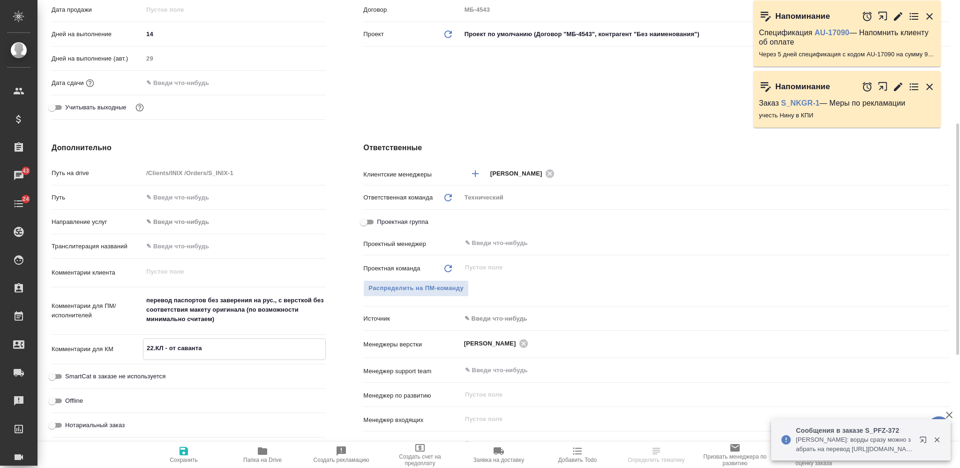
type textarea "x"
type textarea "22.0КЛ - от саванта"
type textarea "x"
type textarea "22.09КЛ - от саванта"
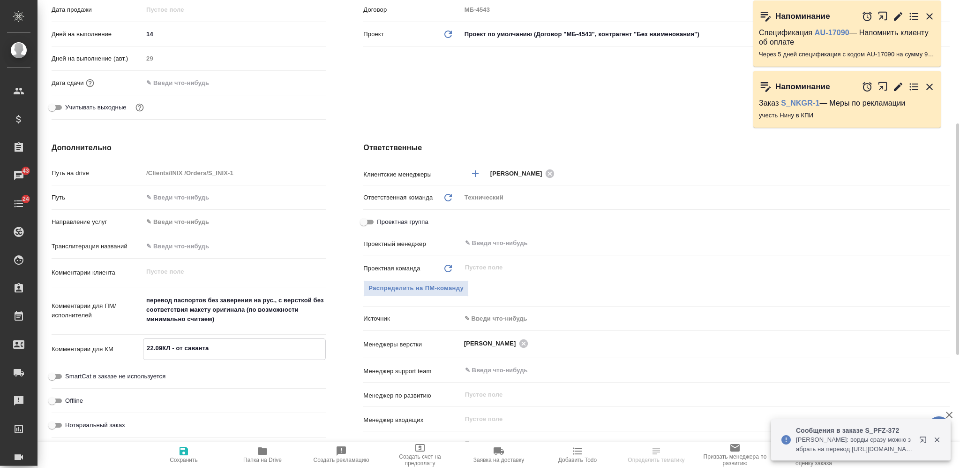
type textarea "x"
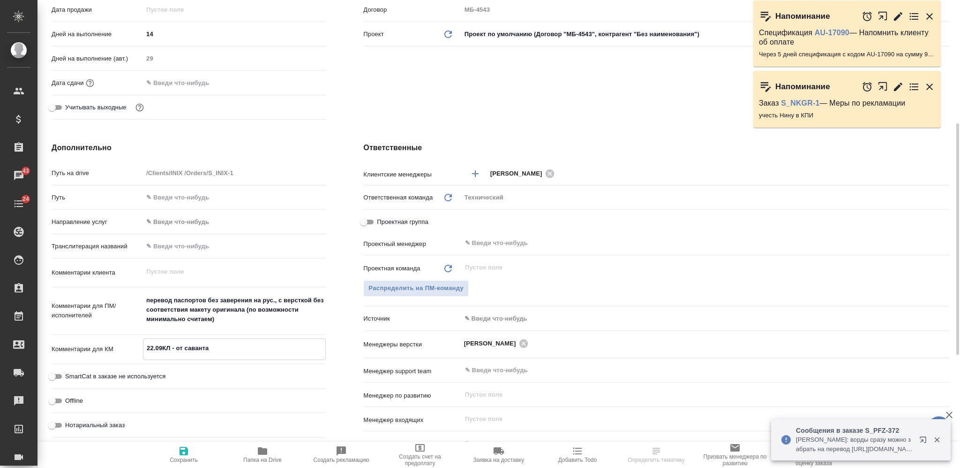
type textarea "22.09 КЛ - от саванта"
type textarea "x"
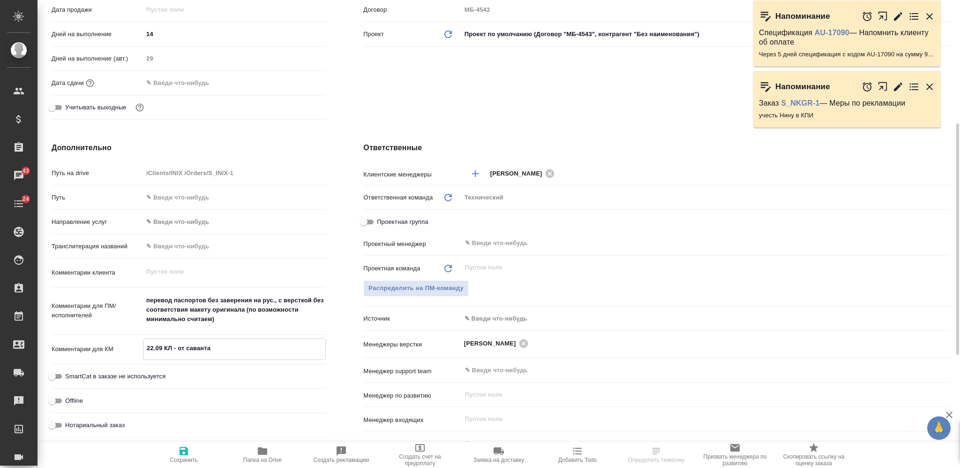
type textarea "22.09 -КЛ - от саванта"
type textarea "x"
type textarea "22.09 -КЛ - от саванта"
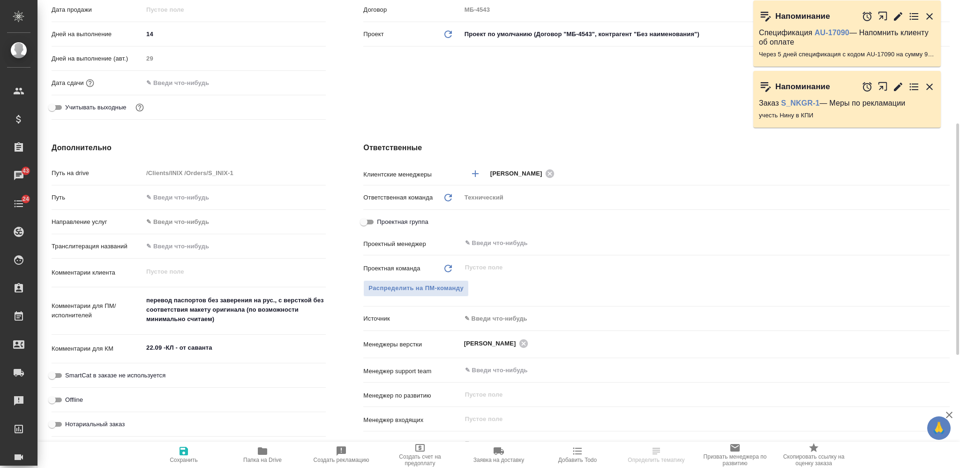
type textarea "x"
select select "RU"
type textarea "x"
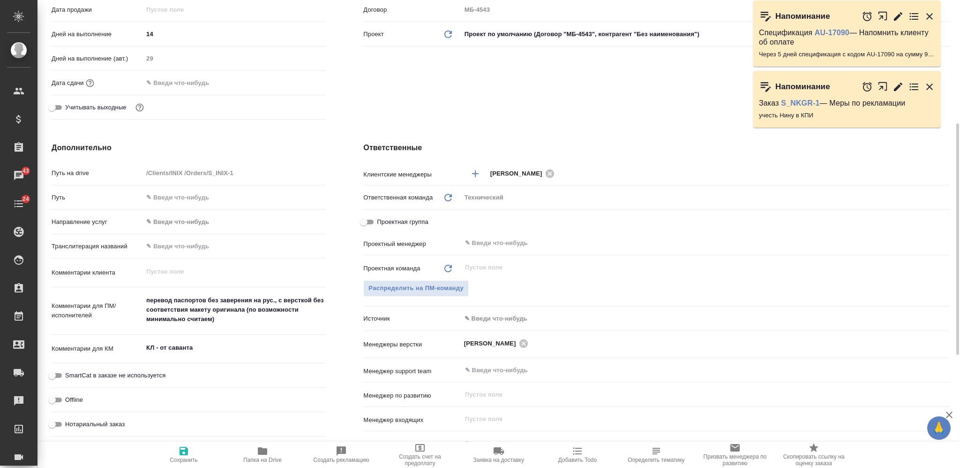
type textarea "x"
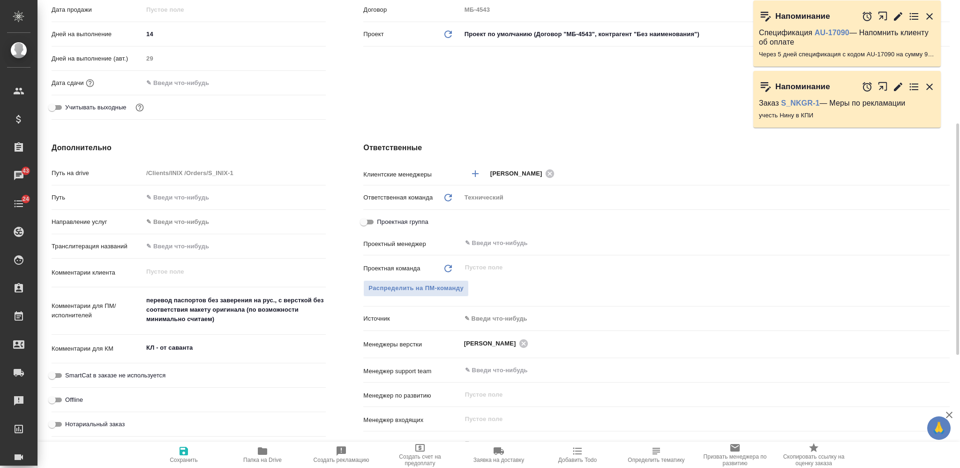
click at [147, 342] on textarea "КЛ - от саванта" at bounding box center [234, 348] width 183 height 16
type textarea "x"
type textarea "2КЛ - от саванта"
type textarea "x"
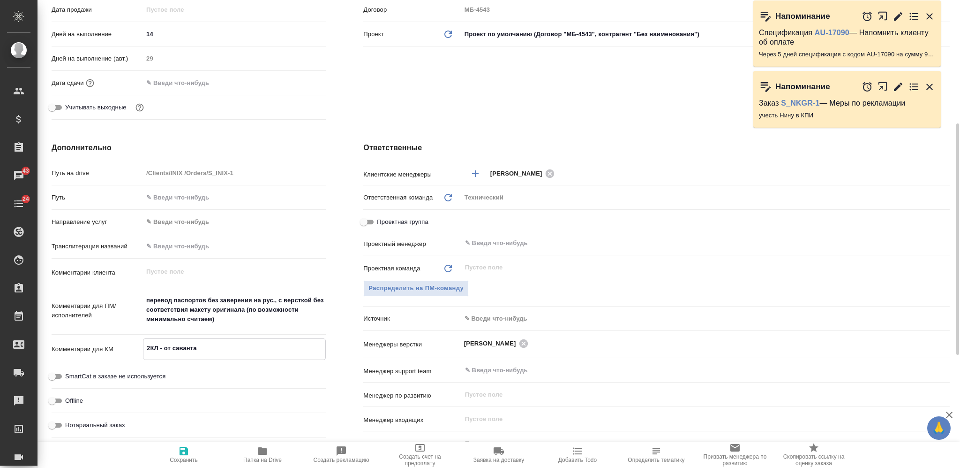
type textarea "x"
type textarea "22КЛ - от саванта"
type textarea "x"
type textarea "22.КЛ - от саванта"
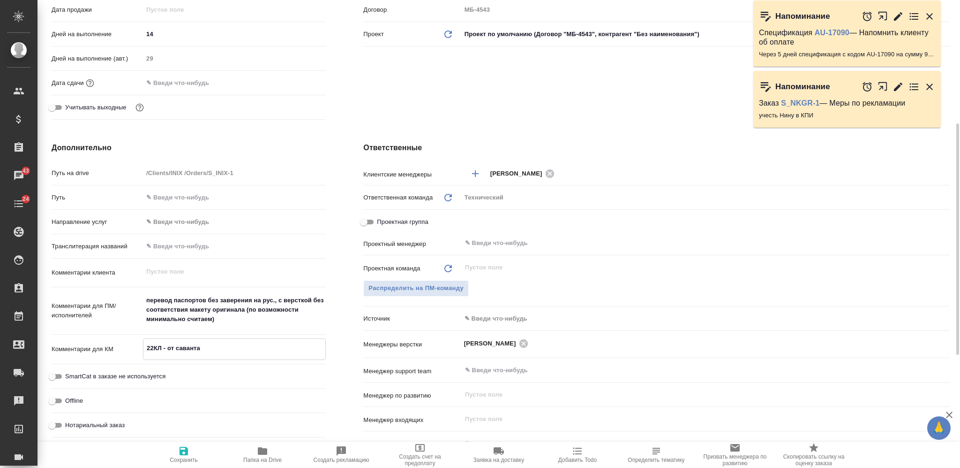
type textarea "x"
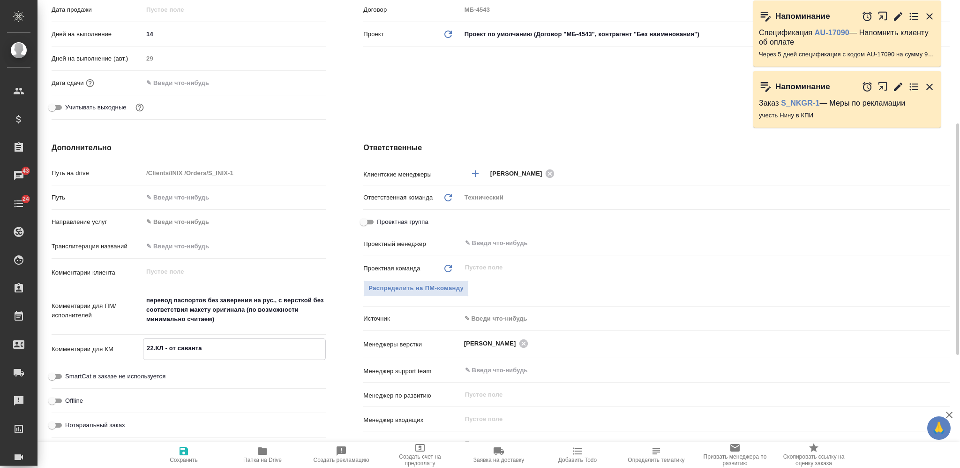
type textarea "22.0КЛ - от саванта"
type textarea "x"
type textarea "22.09КЛ - от саванта"
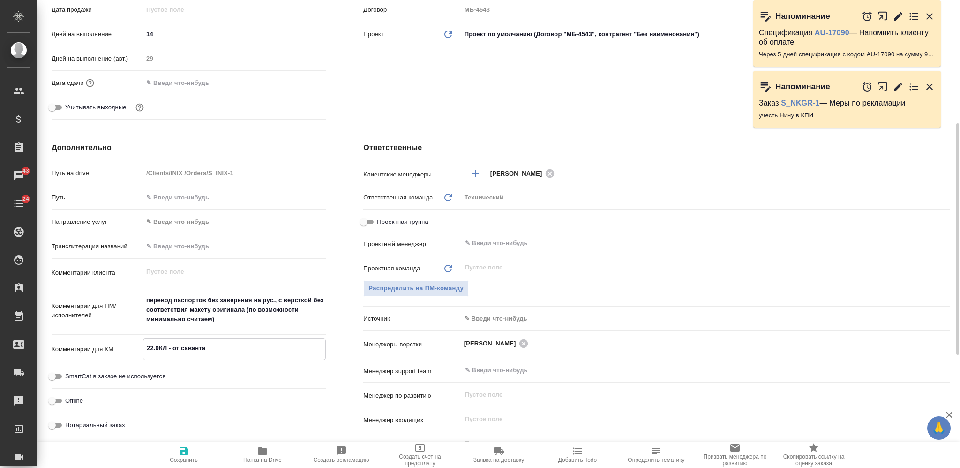
type textarea "x"
type textarea "22.09:КЛ - от саванта"
type textarea "x"
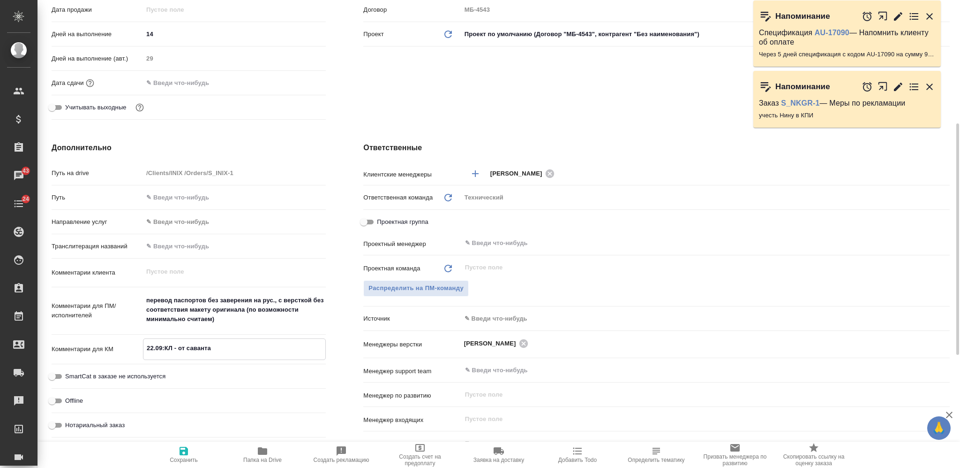
type textarea "22.09: КЛ - от саванта"
type textarea "x"
paste textarea "ормируют пакет документов. С Антоном мы на связи, ему ок по цене. Его сотрудник…"
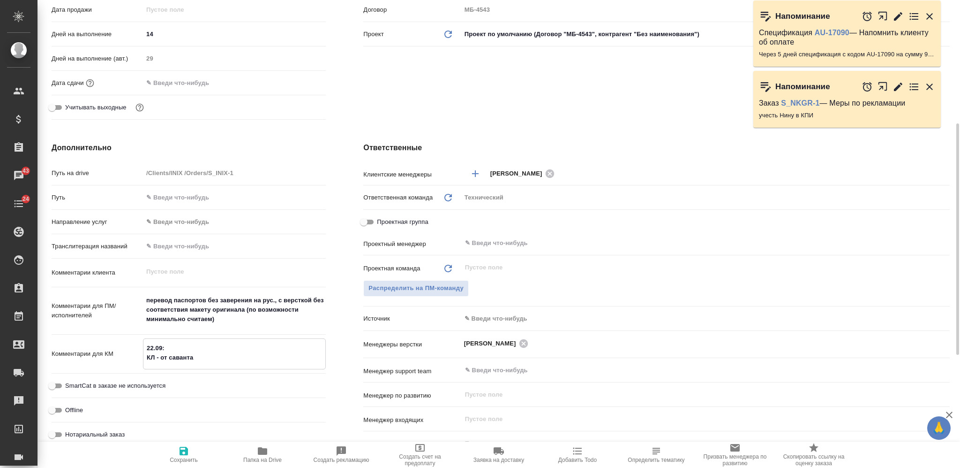
type textarea "x"
type textarea "22.09: Формируют пакет документов. С Антоном мы на связи, ему ок по цене. Его с…"
type textarea "x"
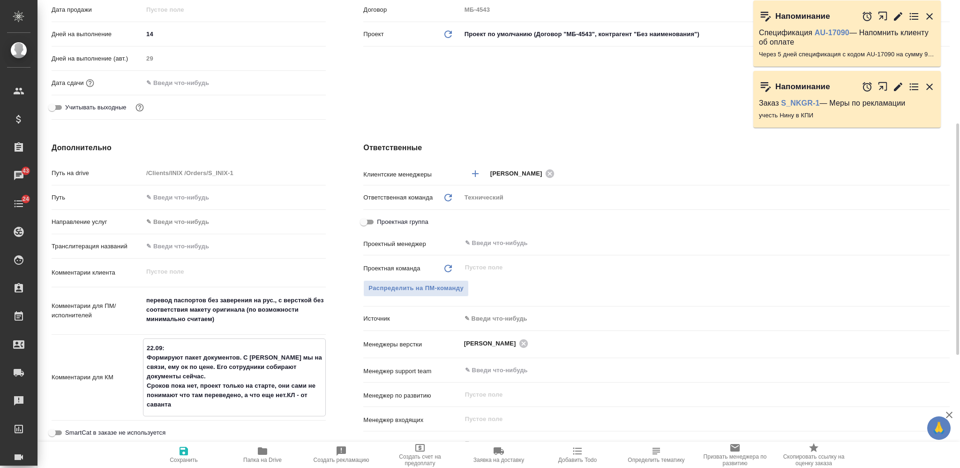
type textarea "x"
type textarea "22.09: Формируют пакет документов. С Антоном мы на связи, ему ок по цене. Его с…"
type textarea "x"
type textarea "22.09: Формируют пакет документов. С Антоном мы на связи, ему ок по цене. Его с…"
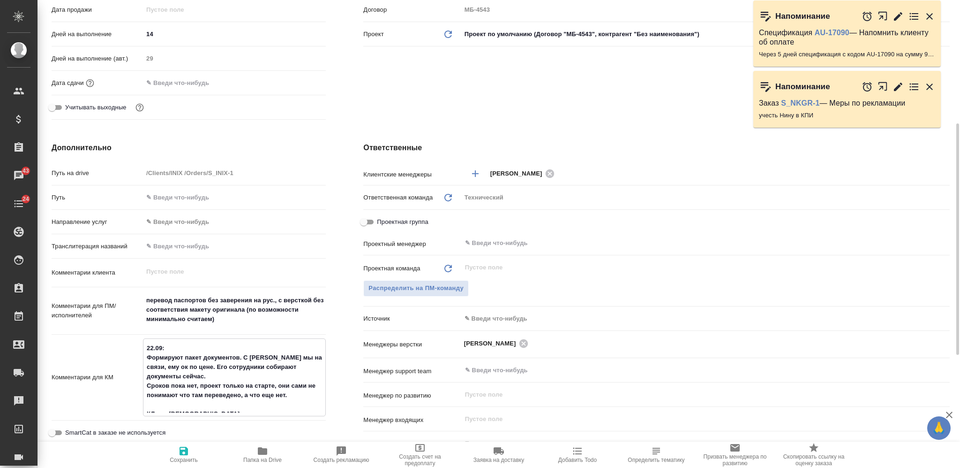
type textarea "x"
type textarea "22.09: Формируют пакет документов. С Антоном мы на связи, ему ок по цене. Его с…"
click at [156, 403] on textarea "22.09: Формируют пакет документов. С Антоном мы на связи, ему ок по цене. Его с…" at bounding box center [234, 381] width 183 height 82
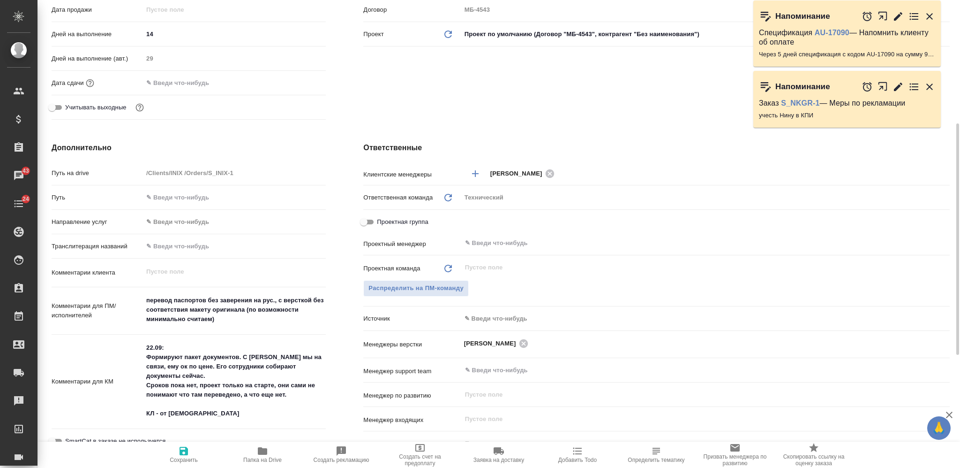
type textarea "x"
type textarea "22.09: Формируют пакет документов. С Антоном мы на связи, ему ок по цене. Его с…"
type textarea "x"
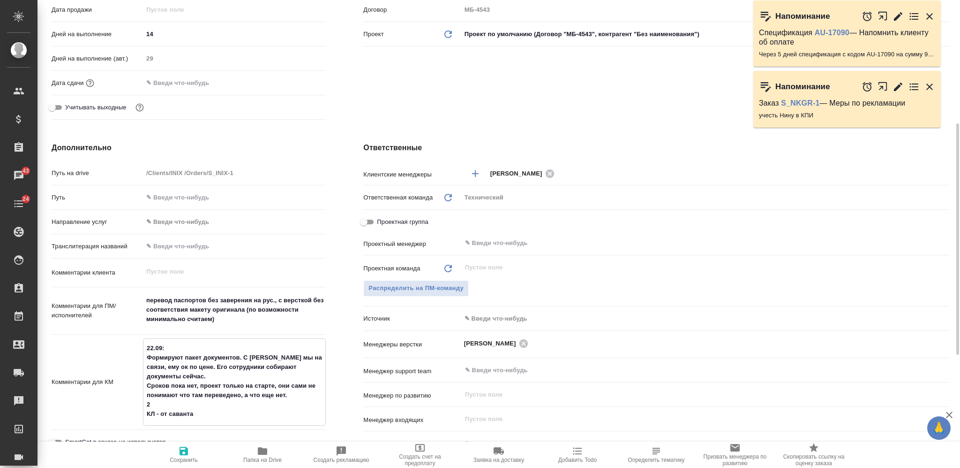
type textarea "x"
type textarea "22.09: Формируют пакет документов. С Антоном мы на связи, ему ок по цене. Его с…"
type textarea "x"
type textarea "22.09: Формируют пакет документов. С Антоном мы на связи, ему ок по цене. Его с…"
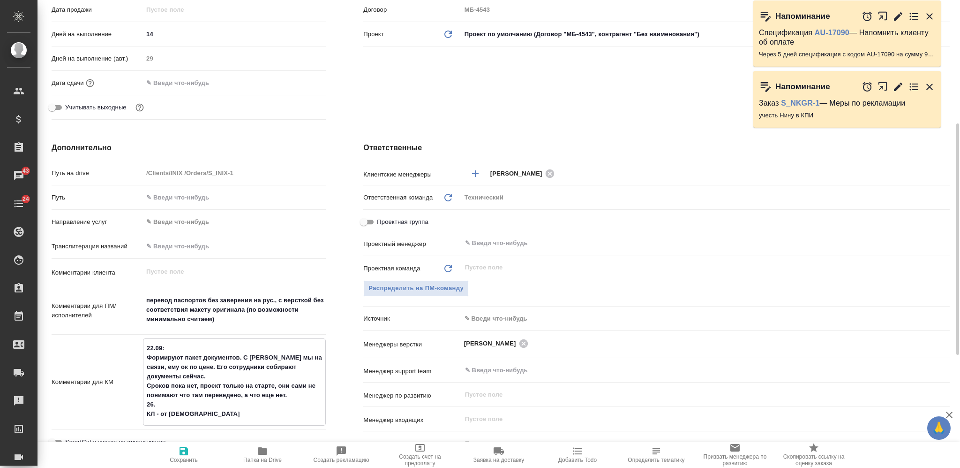
type textarea "x"
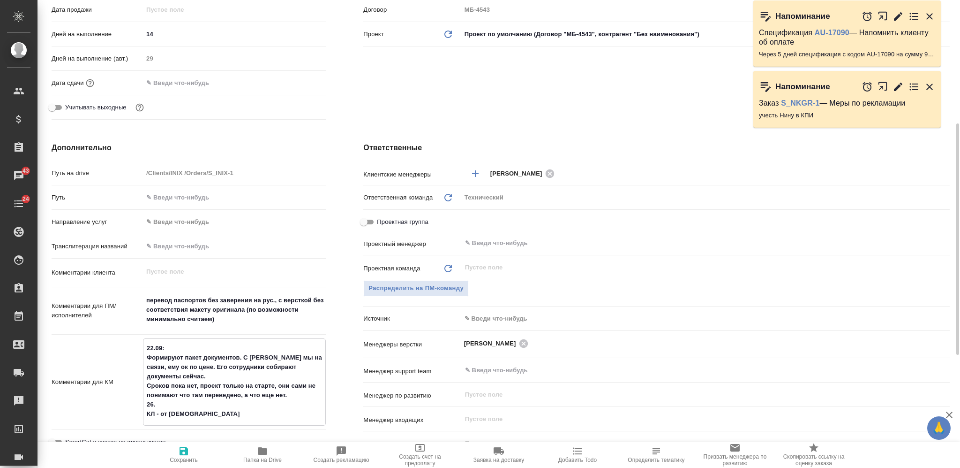
type textarea "22.09: Формируют пакет документов. С Антоном мы на связи, ему ок по цене. Его с…"
type textarea "x"
type textarea "22.09: Формируют пакет документов. С Антоном мы на связи, ему ок по цене. Его с…"
type textarea "x"
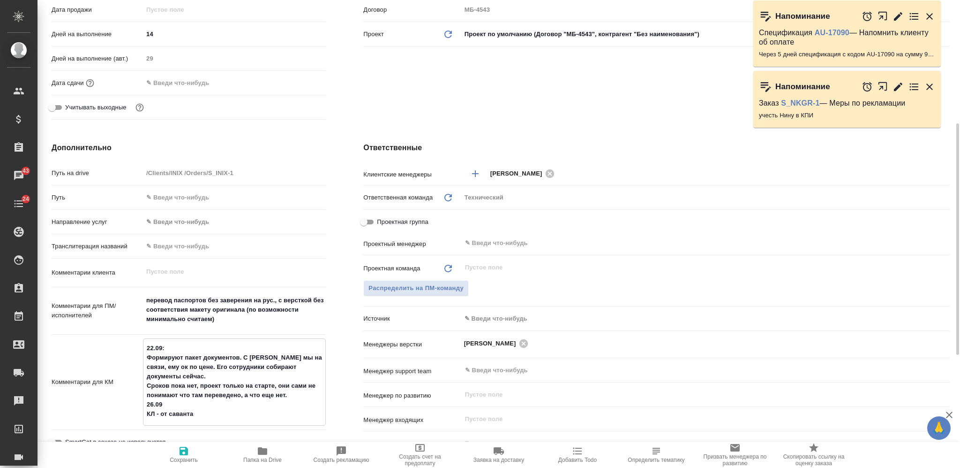
type textarea "x"
type textarea "22.09: Формируют пакет документов. С Антоном мы на связи, ему ок по цене. Его с…"
type textarea "x"
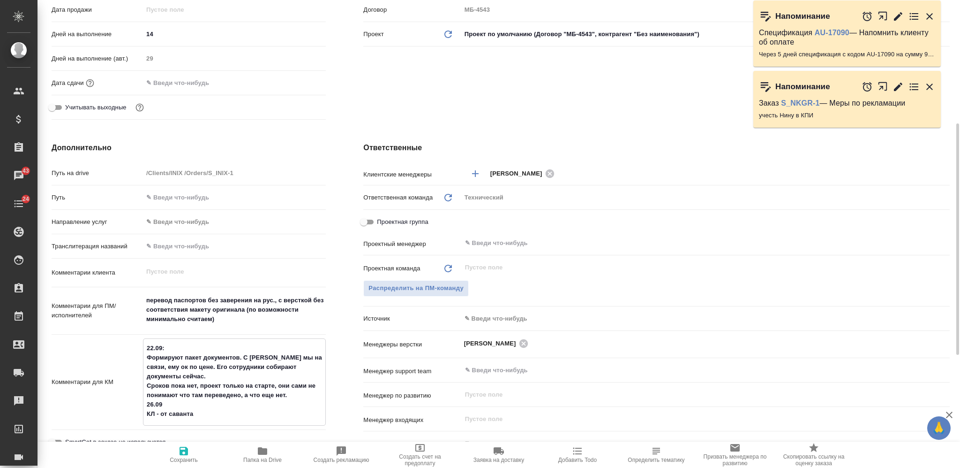
type textarea "22.09: Формируют пакет документов. С Антоном мы на связи, ему ок по цене. Его с…"
type textarea "x"
type textarea "22.09: Формируют пакет документов. С Антоном мы на связи, ему ок по цене. Его с…"
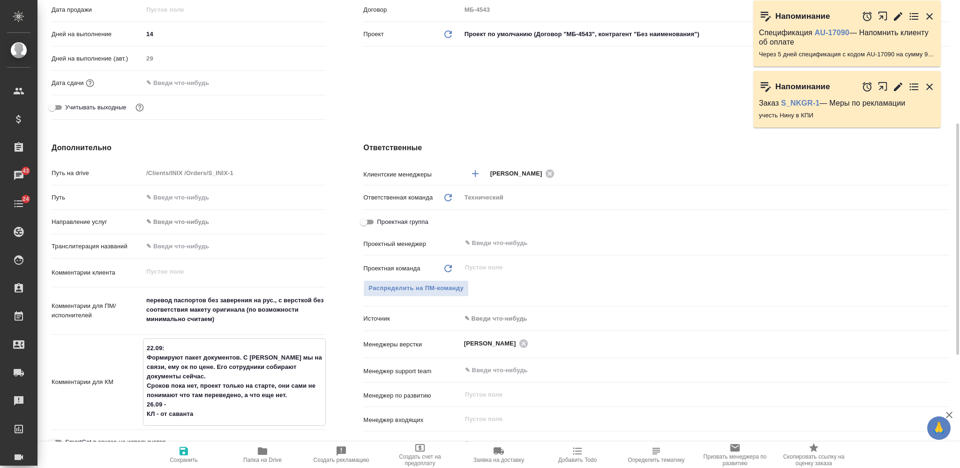
type textarea "x"
type textarea "22.09: Формируют пакет документов. С Антоном мы на связи, ему ок по цене. Его с…"
type textarea "x"
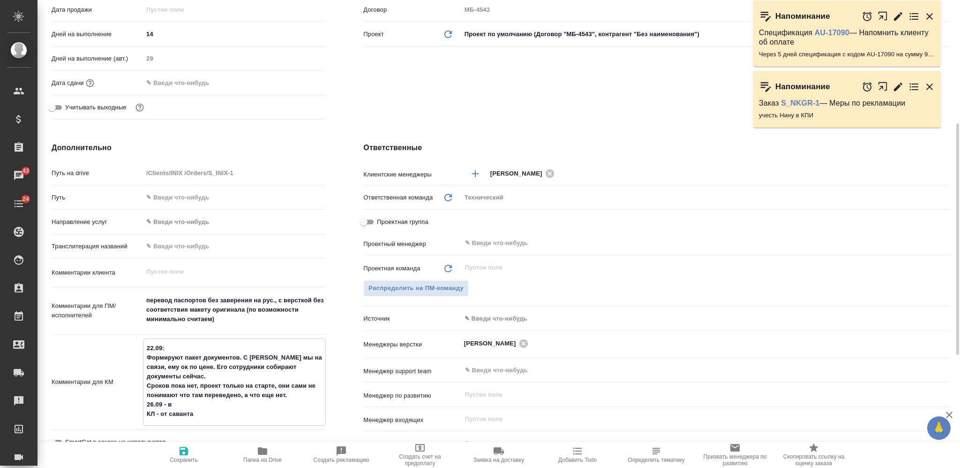
type textarea "x"
type textarea "22.09: Формируют пакет документов. С Антоном мы на связи, ему ок по цене. Его с…"
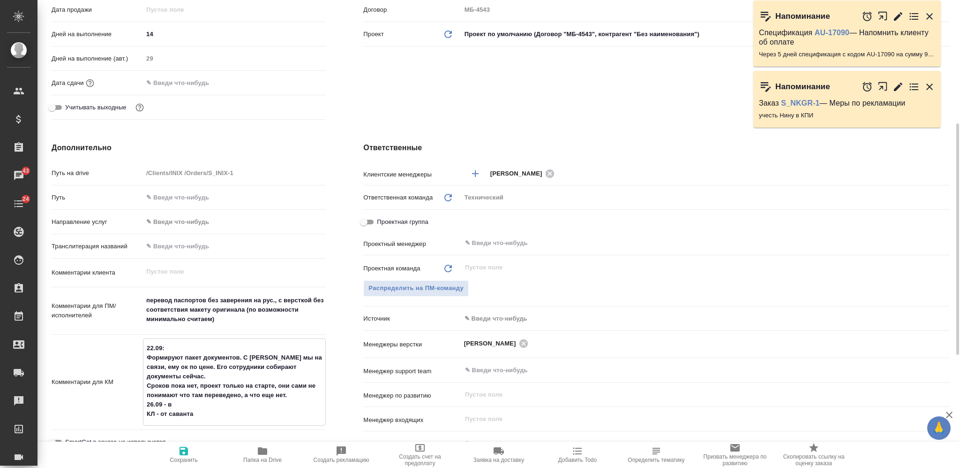
type textarea "x"
type textarea "22.09: Формируют пакет документов. С Антоном мы на связи, ему ок по цене. Его с…"
type textarea "x"
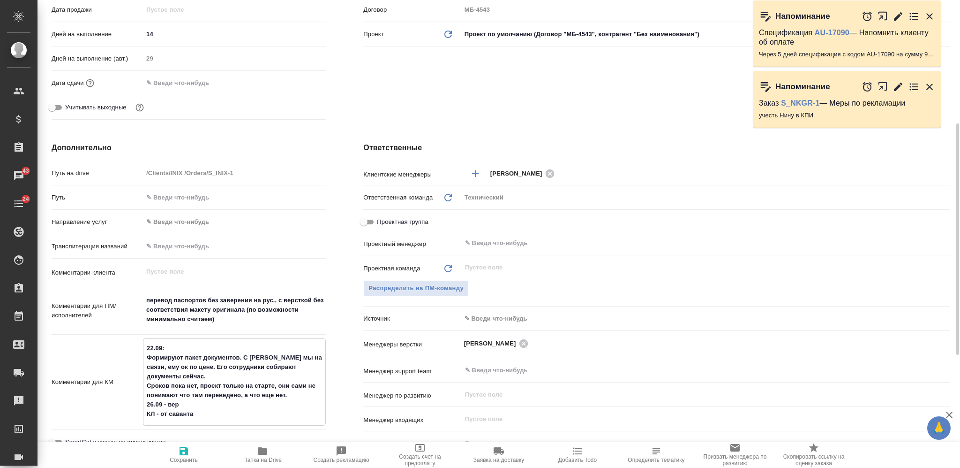
type textarea "22.09: Формируют пакет документов. С Антоном мы на связи, ему ок по цене. Его с…"
type textarea "x"
type textarea "22.09: Формируют пакет документов. С Антоном мы на связи, ему ок по цене. Его с…"
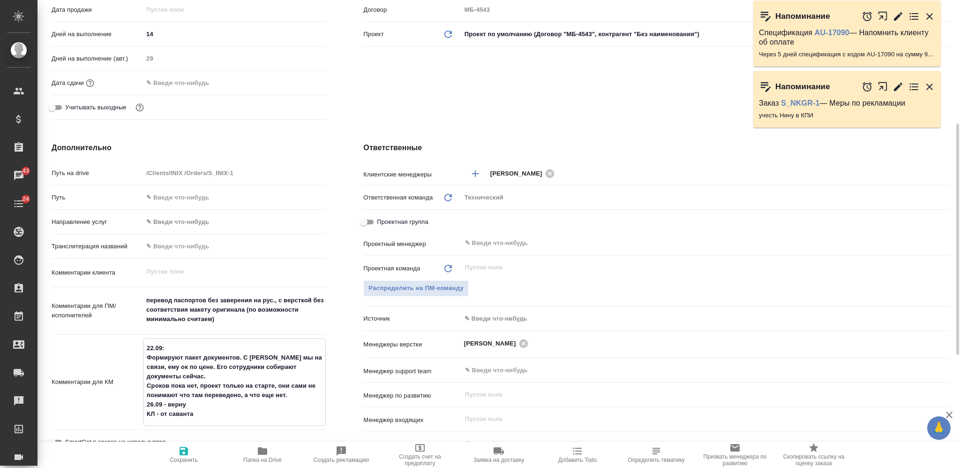
type textarea "x"
type textarea "22.09: Формируют пакет документов. С Антоном мы на связи, ему ок по цене. Его с…"
type textarea "x"
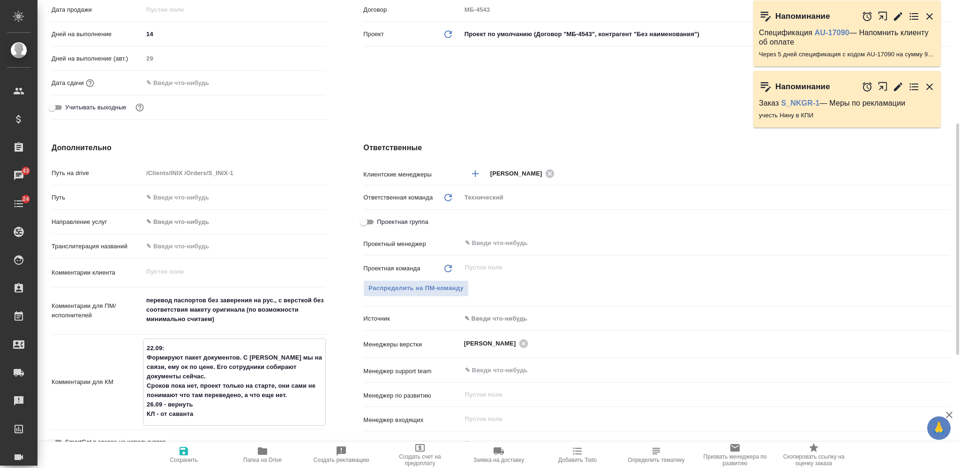
type textarea "x"
type textarea "22.09: Формируют пакет документов. С Антоном мы на связи, ему ок по цене. Его с…"
type textarea "x"
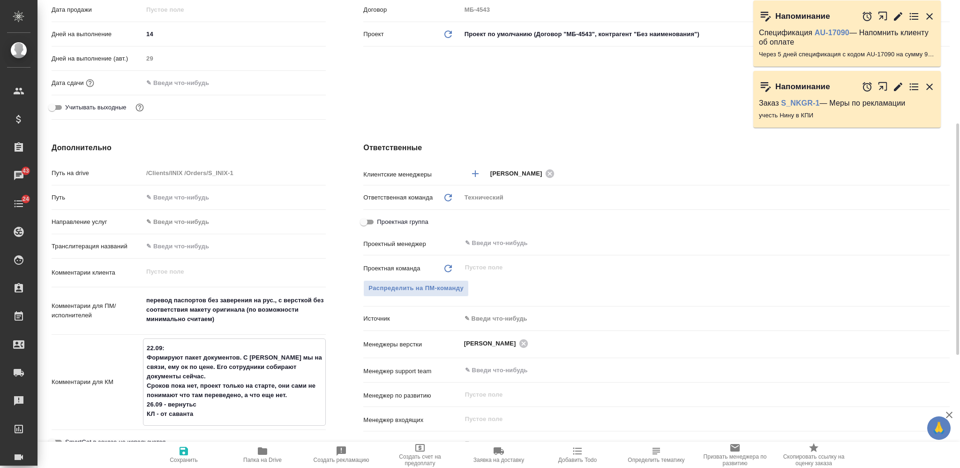
type textarea "x"
type textarea "22.09: Формируют пакет документов. С Антоном мы на связи, ему ок по цене. Его с…"
type textarea "x"
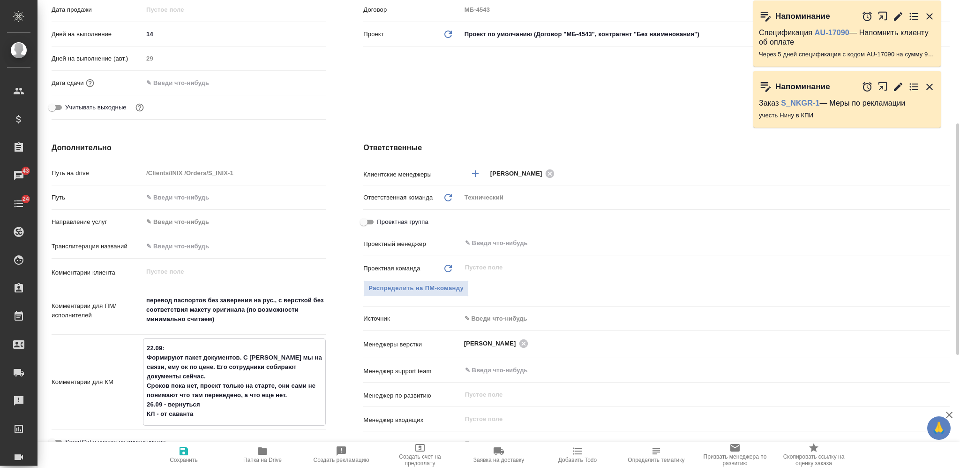
type textarea "22.09: Формируют пакет документов. С Антоном мы на связи, ему ок по цене. Его с…"
type textarea "x"
type textarea "22.09: Формируют пакет документов. С Антоном мы на связи, ему ок по цене. Его с…"
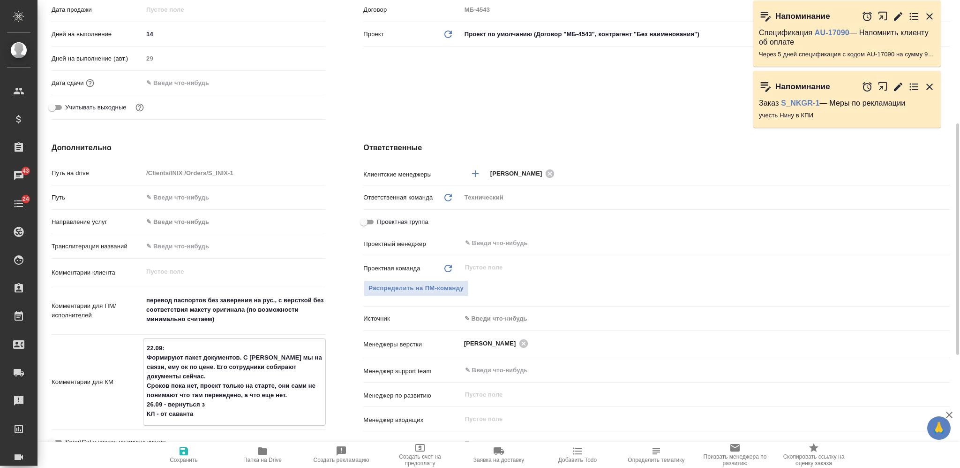
type textarea "x"
type textarea "22.09: Формируют пакет документов. С Антоном мы на связи, ему ок по цене. Его с…"
type textarea "x"
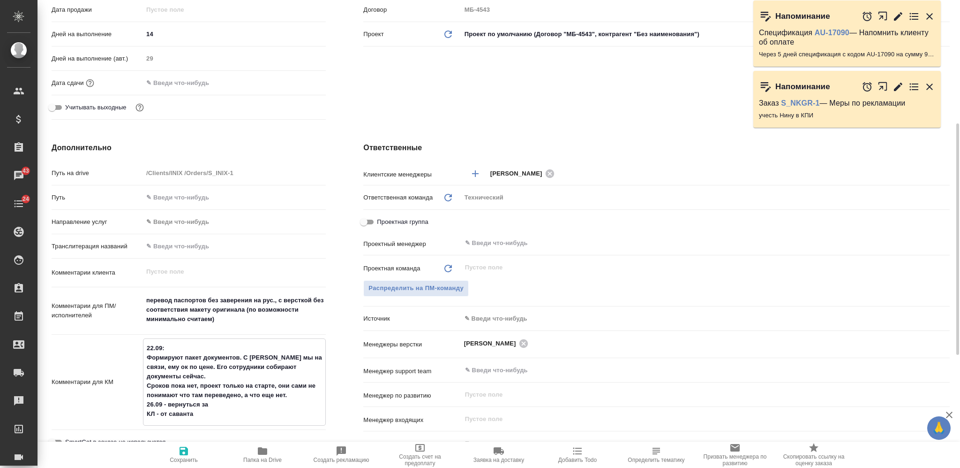
type textarea "x"
type textarea "22.09: Формируют пакет документов. С Антоном мы на связи, ему ок по цене. Его с…"
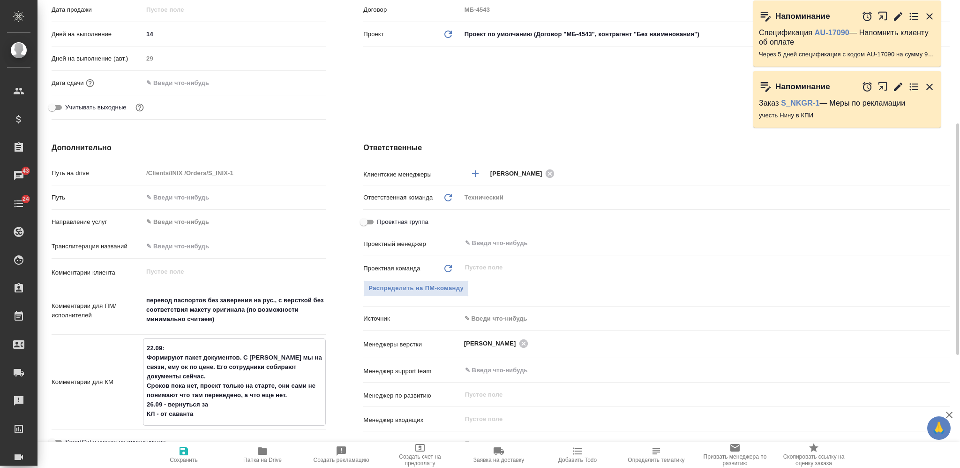
type textarea "x"
type textarea "22.09: Формируют пакет документов. С Антоном мы на связи, ему ок по цене. Его с…"
type textarea "x"
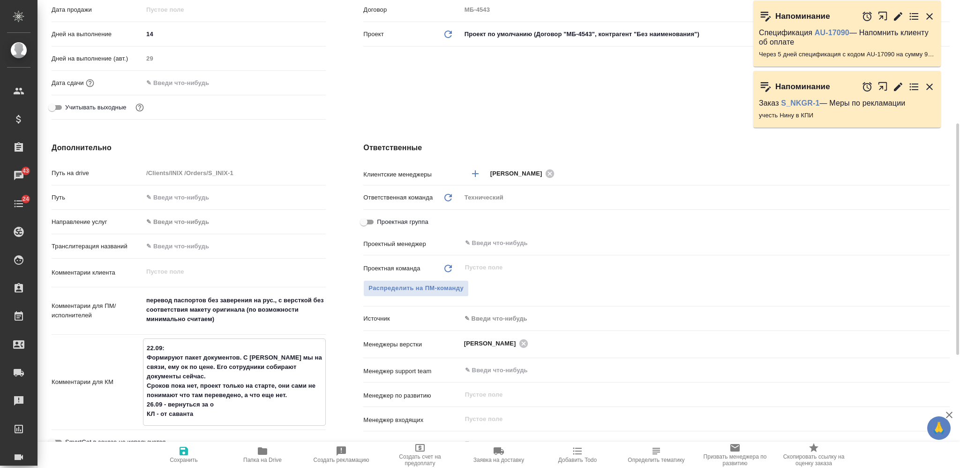
type textarea "22.09: Формируют пакет документов. С Антоном мы на связи, ему ок по цене. Его с…"
type textarea "x"
type textarea "22.09: Формируют пакет документов. С Антоном мы на связи, ему ок по цене. Его с…"
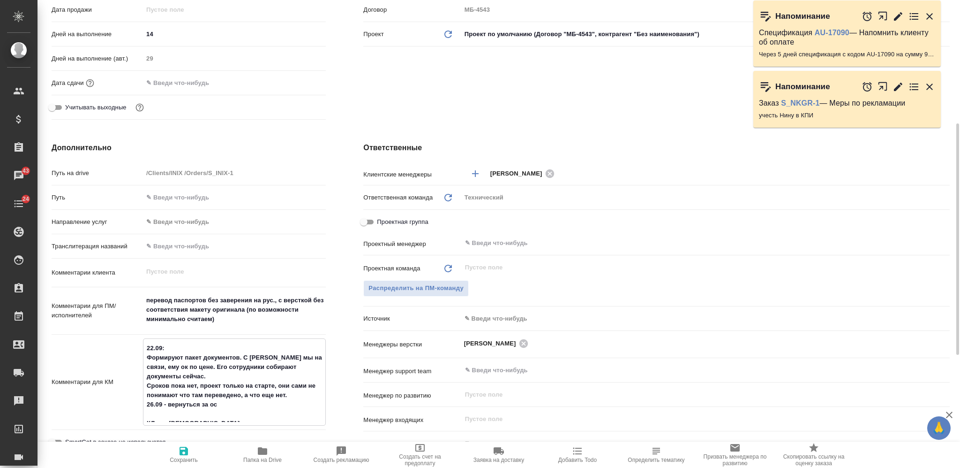
type textarea "x"
type textarea "22.09: Формируют пакет документов. С Антоном мы на связи, ему ок по цене. Его с…"
type textarea "x"
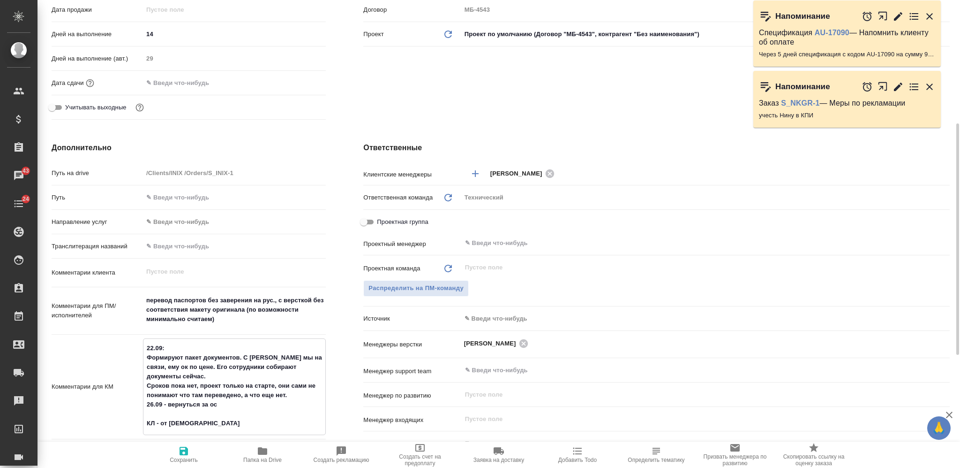
click at [182, 455] on icon "button" at bounding box center [183, 450] width 11 height 11
type textarea "x"
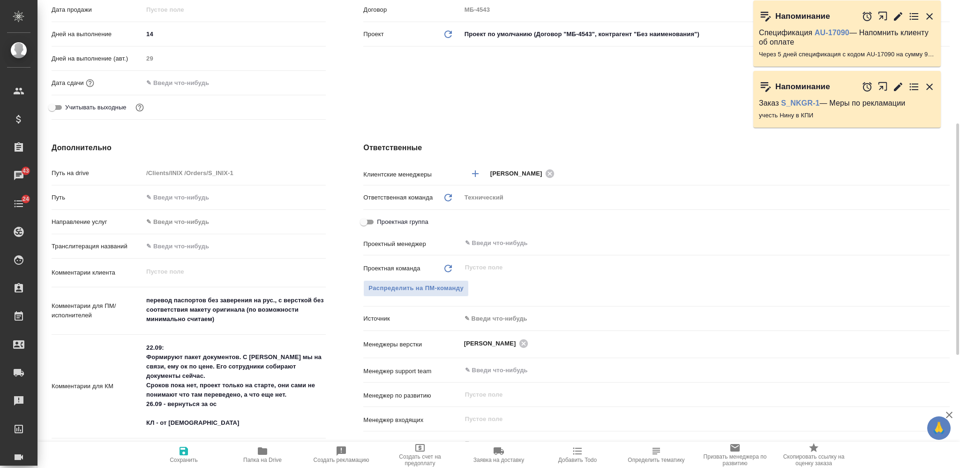
type textarea "x"
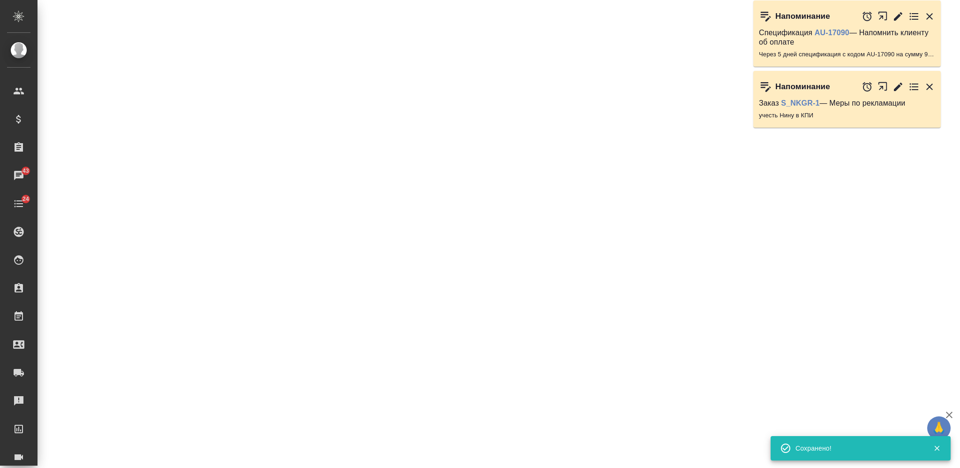
select select "RU"
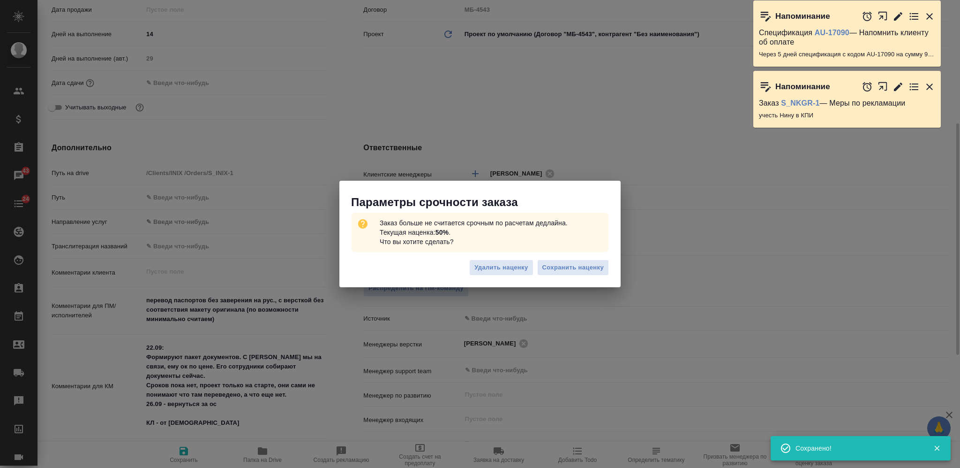
type textarea "x"
click at [598, 269] on span "Сохранить наценку" at bounding box center [573, 267] width 61 height 11
type textarea "x"
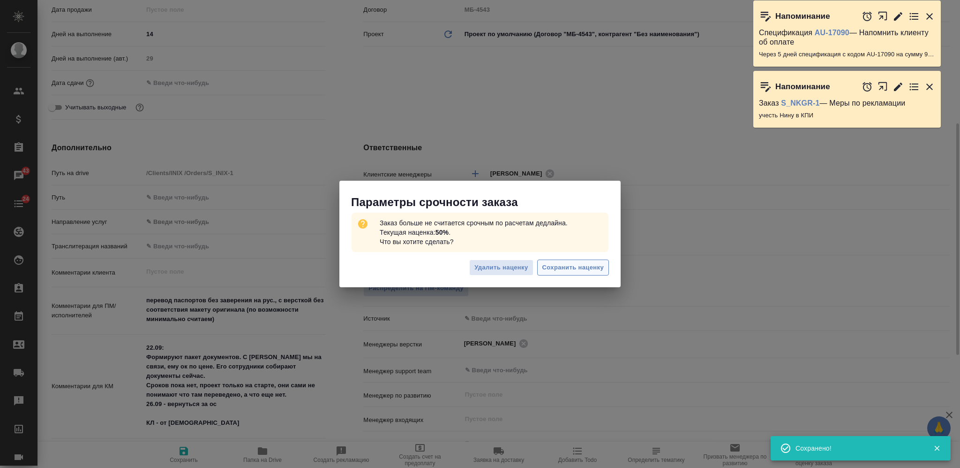
type textarea "x"
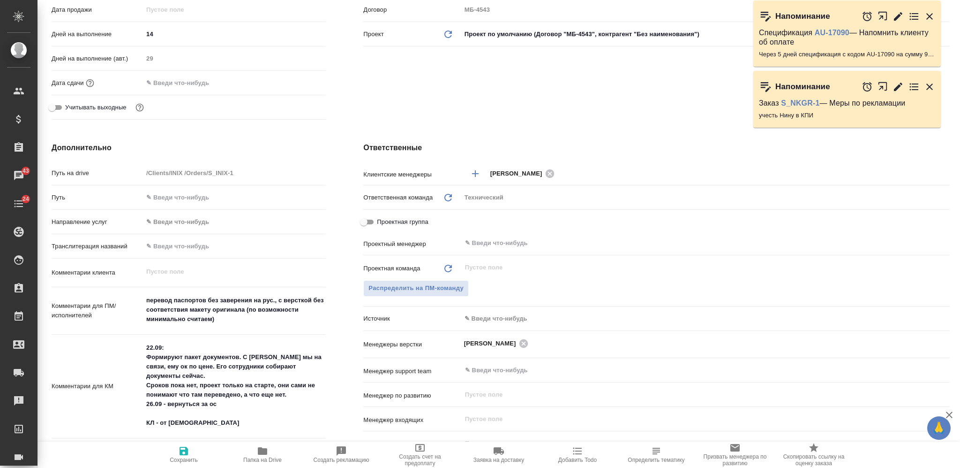
scroll to position [0, 0]
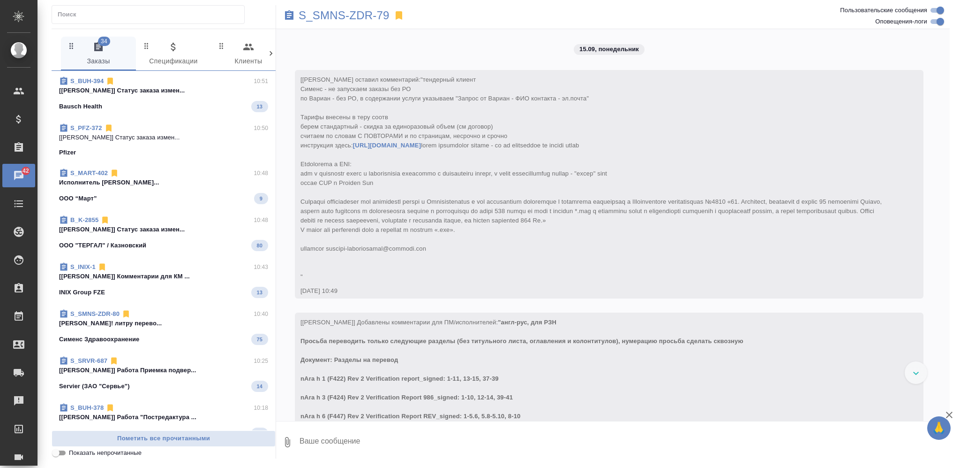
scroll to position [5292, 0]
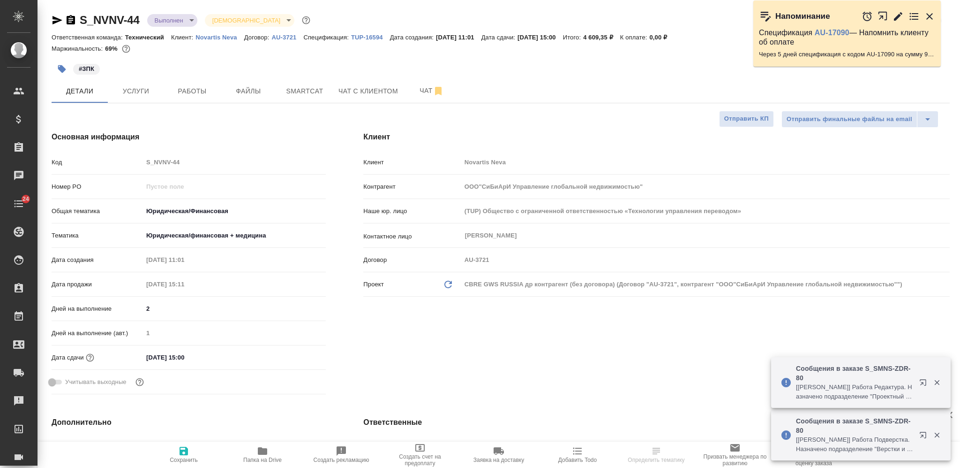
select select "RU"
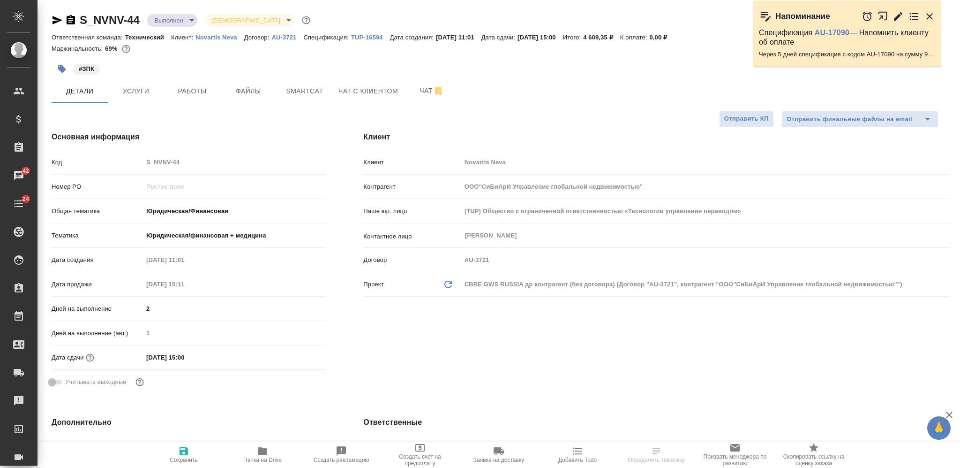
select select "RU"
type textarea "x"
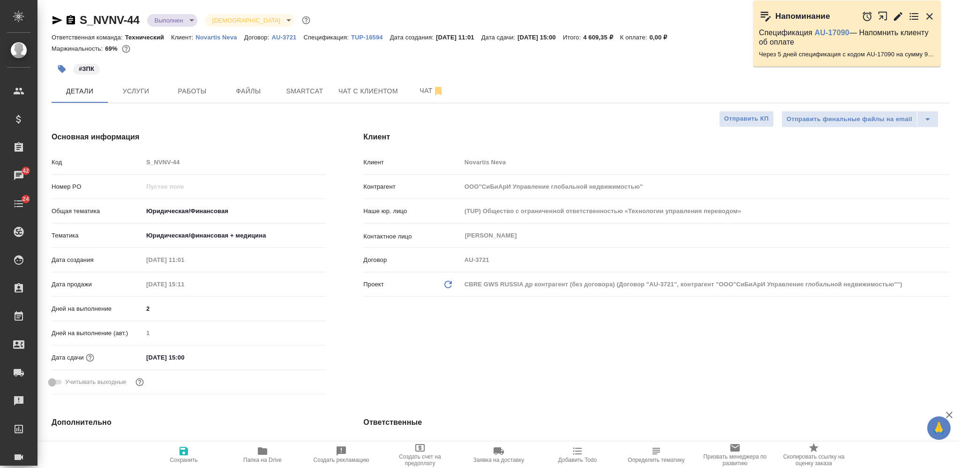
type textarea "x"
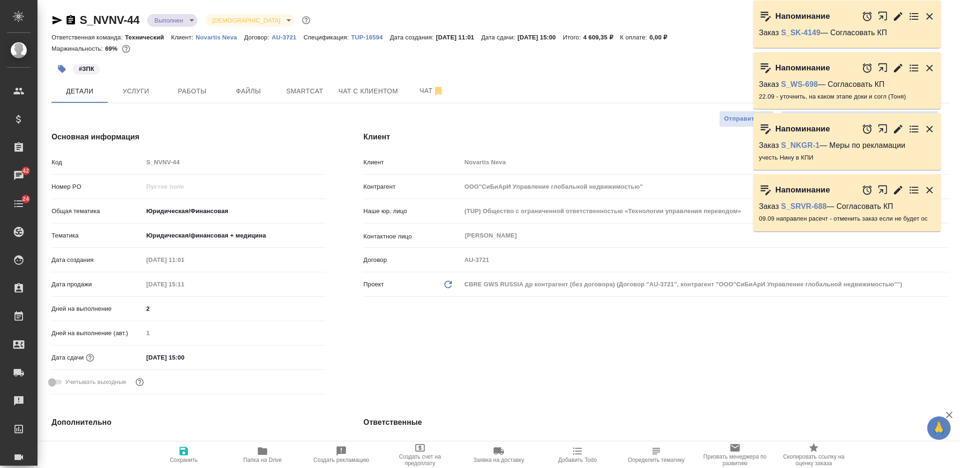
click at [259, 452] on icon "button" at bounding box center [262, 451] width 9 height 8
type textarea "x"
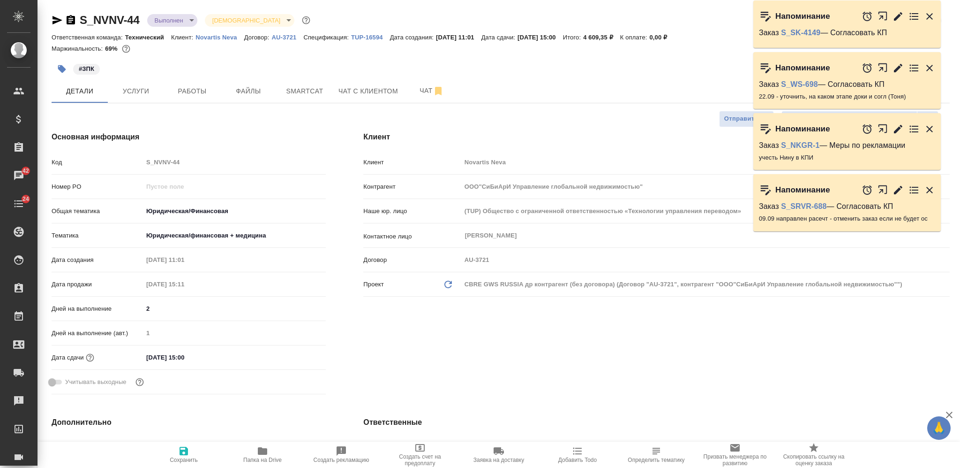
type textarea "x"
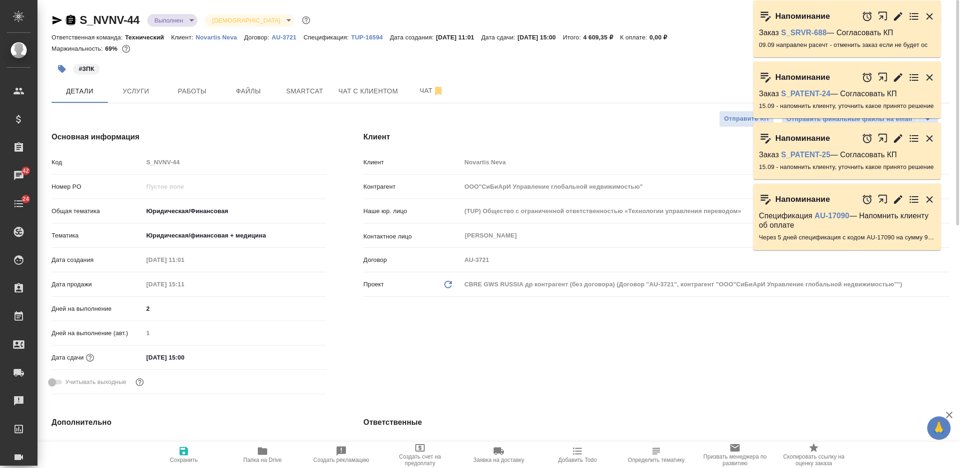
click at [71, 24] on icon "button" at bounding box center [71, 19] width 8 height 9
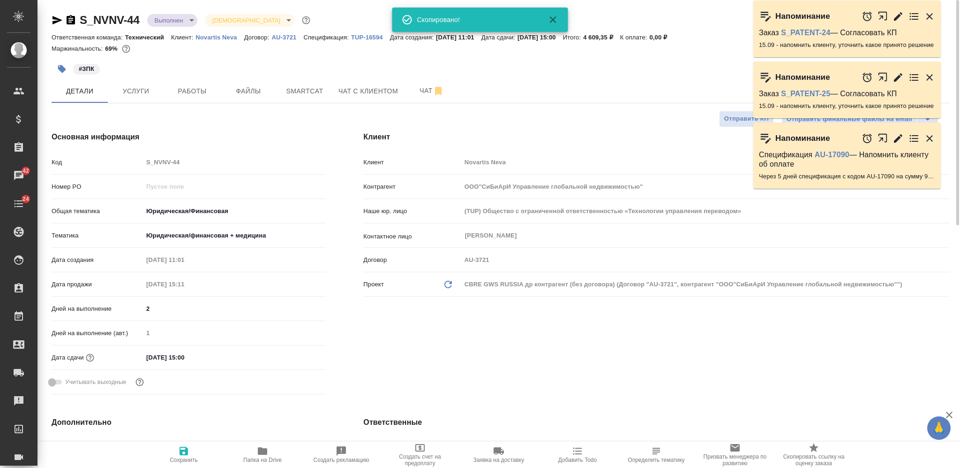
type textarea "x"
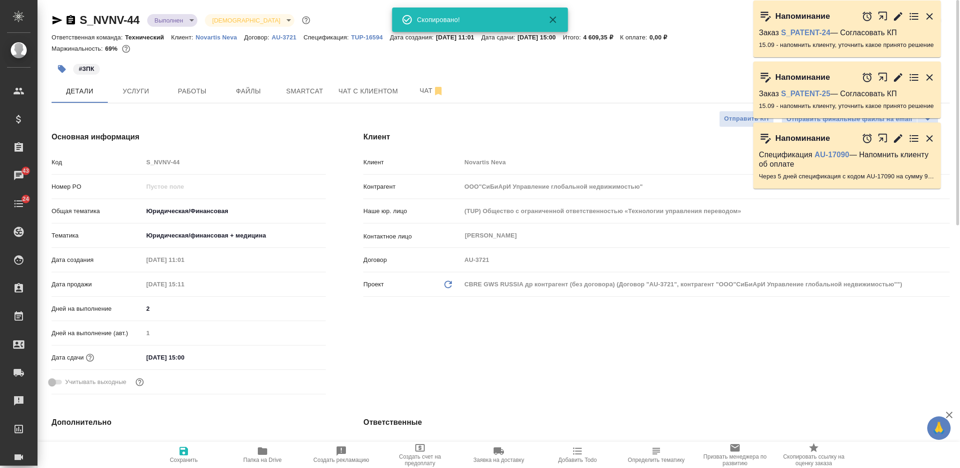
type textarea "x"
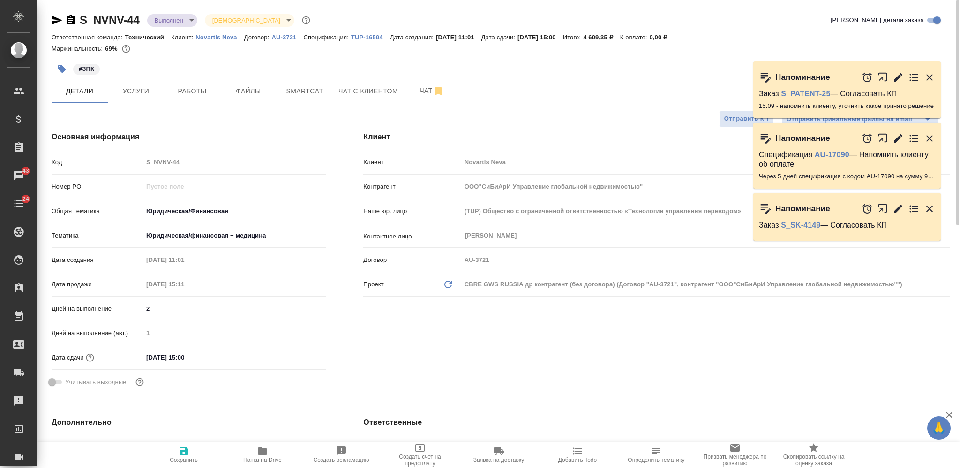
type textarea "x"
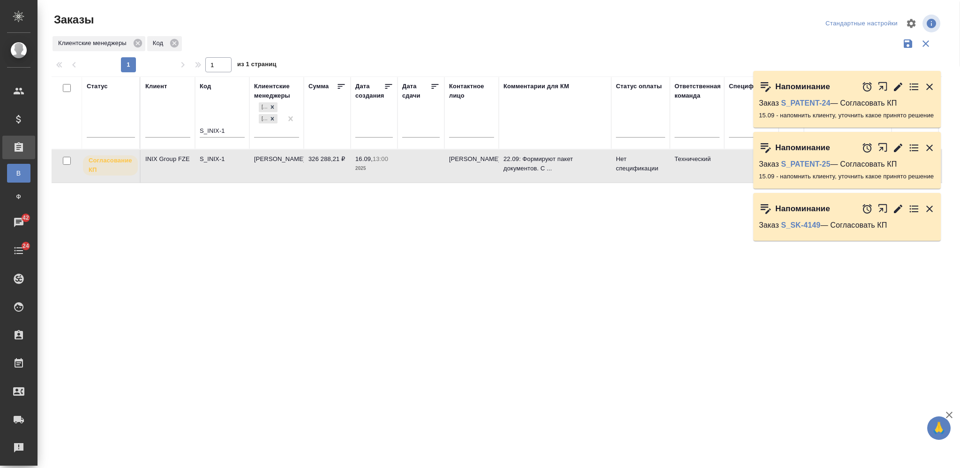
click at [218, 131] on input "S_INIX-1" at bounding box center [222, 132] width 45 height 12
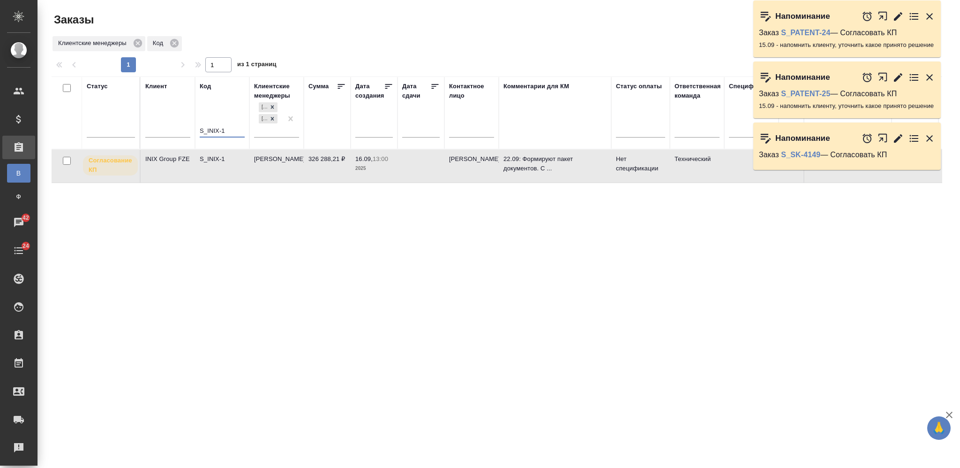
click at [218, 131] on input "S_INIX-1" at bounding box center [222, 132] width 45 height 12
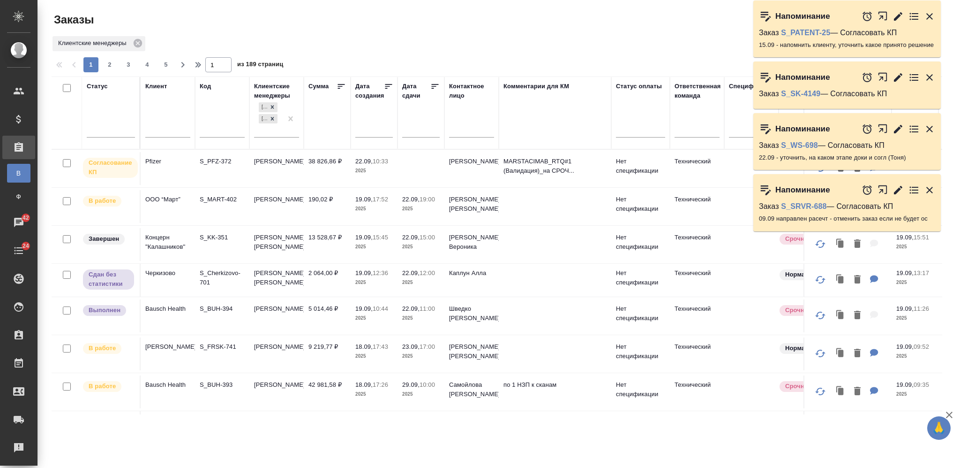
click at [234, 177] on td "S_PFZ-372" at bounding box center [222, 168] width 54 height 33
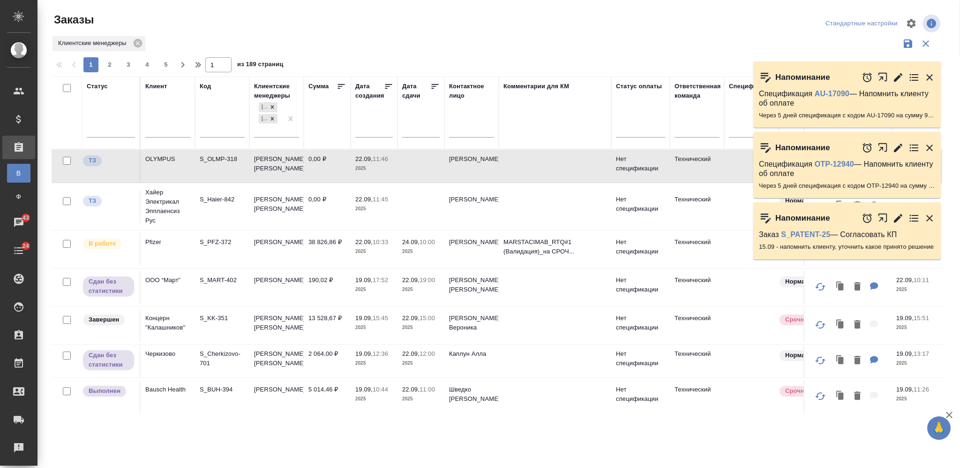
click at [355, 250] on p "2025" at bounding box center [374, 251] width 38 height 9
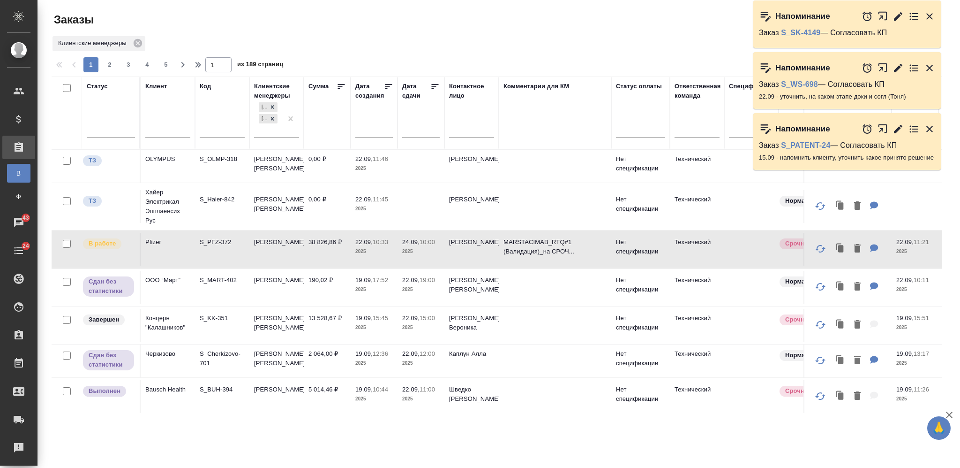
click at [169, 126] on input "text" at bounding box center [167, 132] width 45 height 12
click at [160, 130] on input "text" at bounding box center [167, 132] width 45 height 12
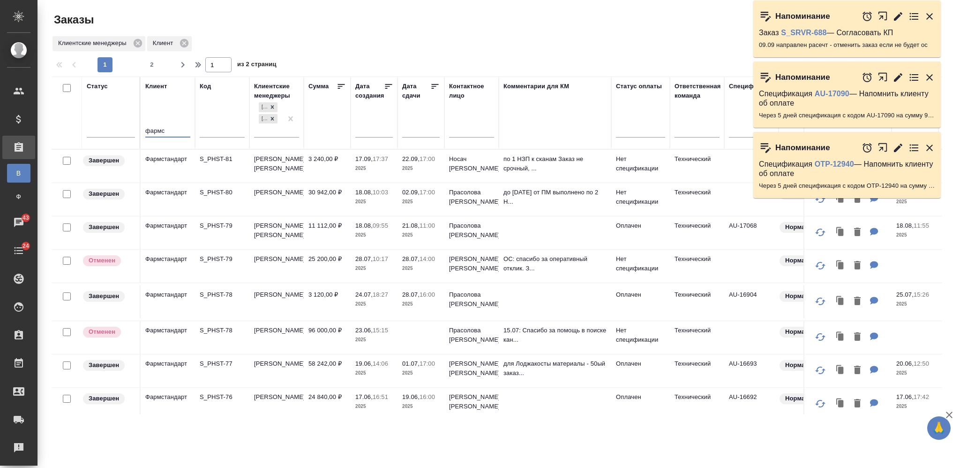
type input "фармс"
click at [272, 158] on td "Усманова Ольга" at bounding box center [276, 166] width 54 height 33
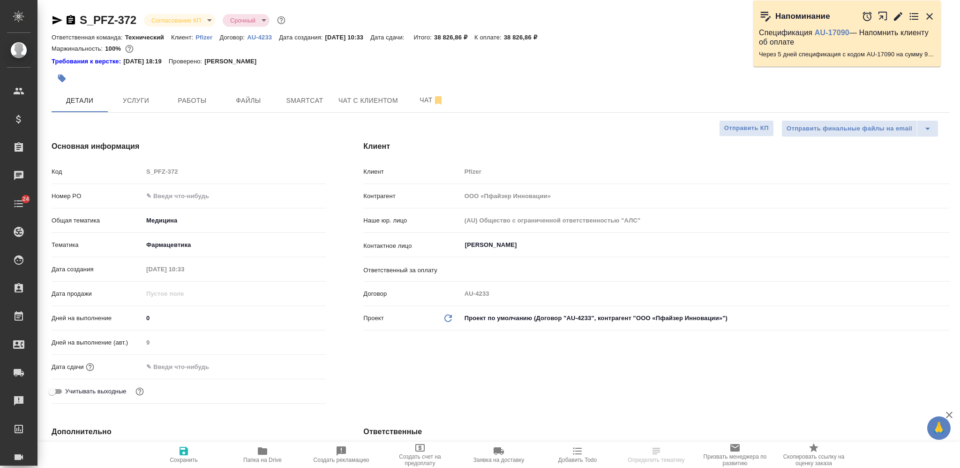
select select "RU"
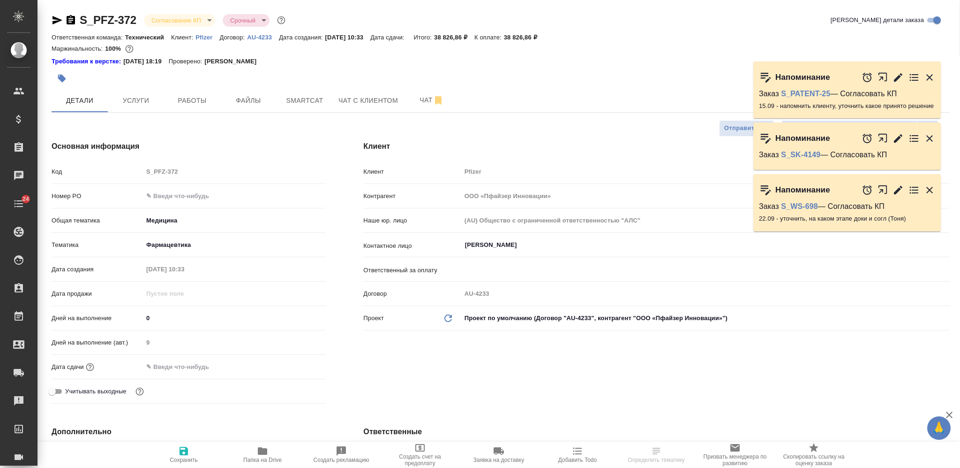
click at [183, 362] on input "text" at bounding box center [184, 367] width 82 height 14
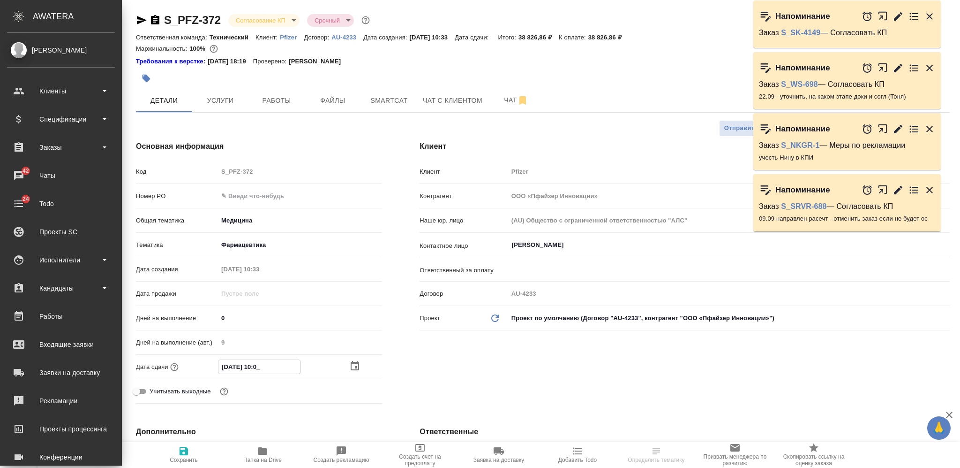
type input "[DATE] 10:00"
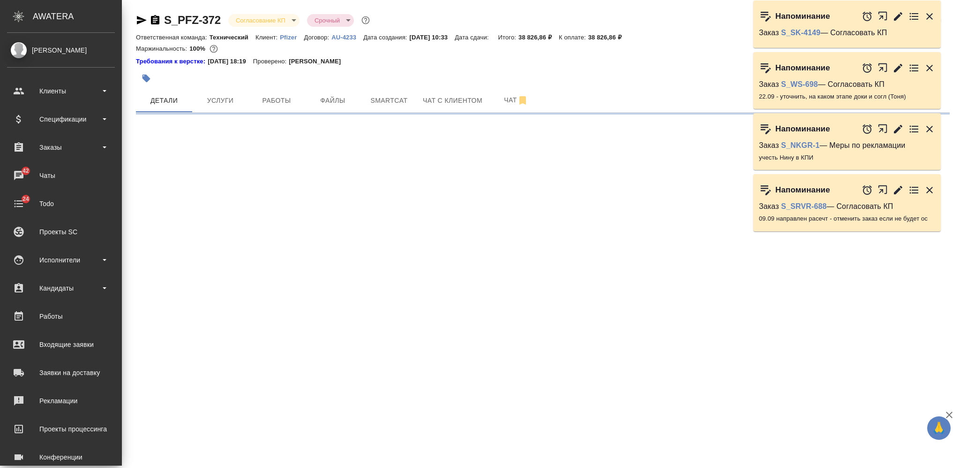
select select "RU"
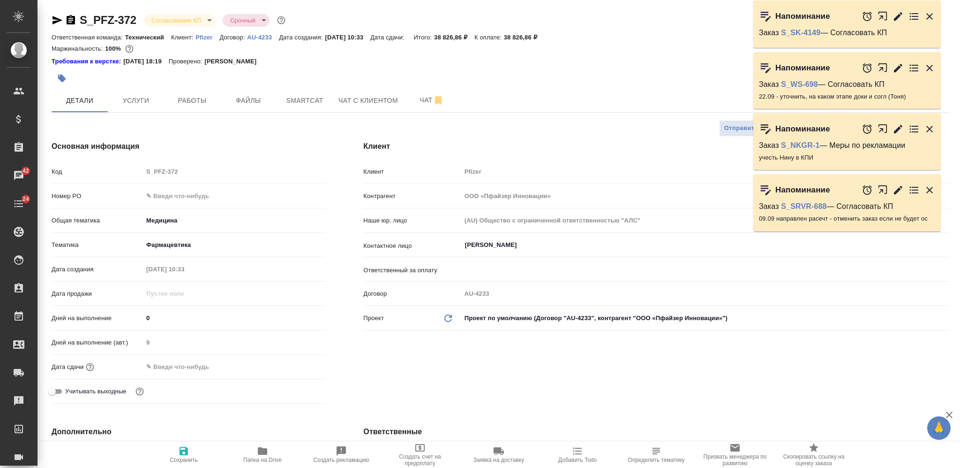
type textarea "x"
click at [200, 364] on input "text" at bounding box center [184, 367] width 82 height 14
type input "2_.__.____ __:__"
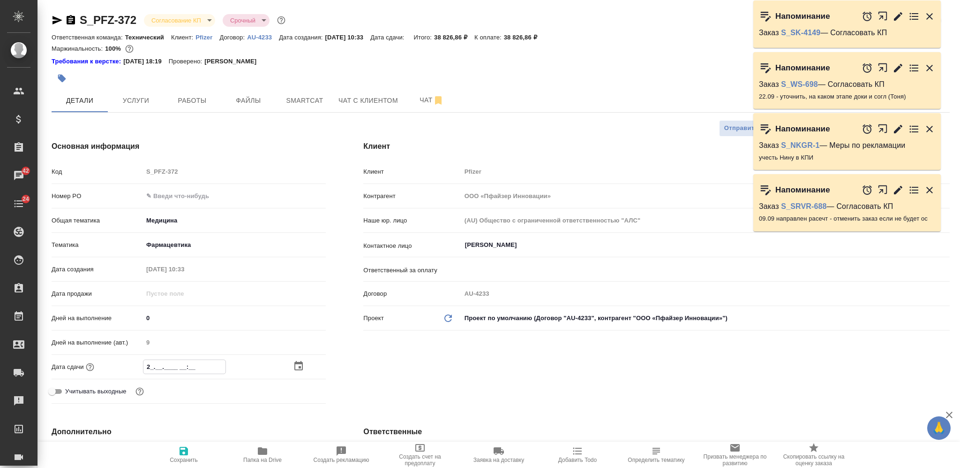
type textarea "x"
type input "24.__.____ __:__"
type textarea "x"
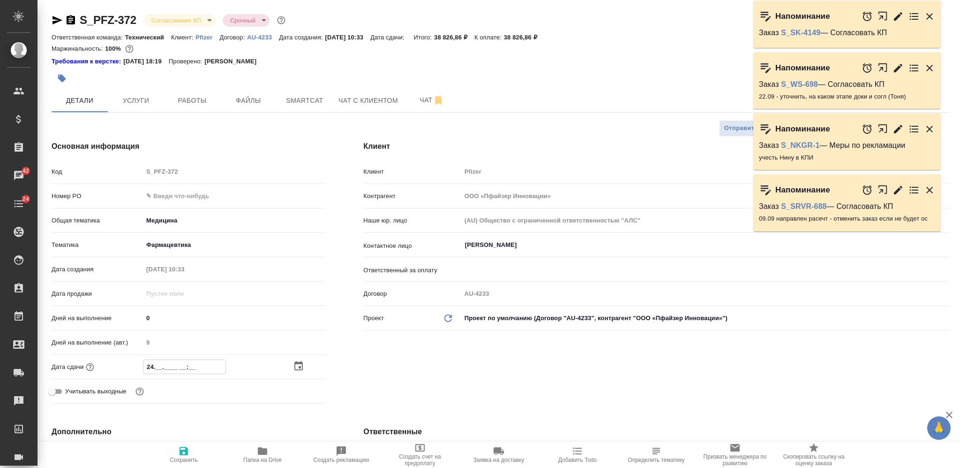
type textarea "x"
type input "24.0_.____ __:__"
type textarea "x"
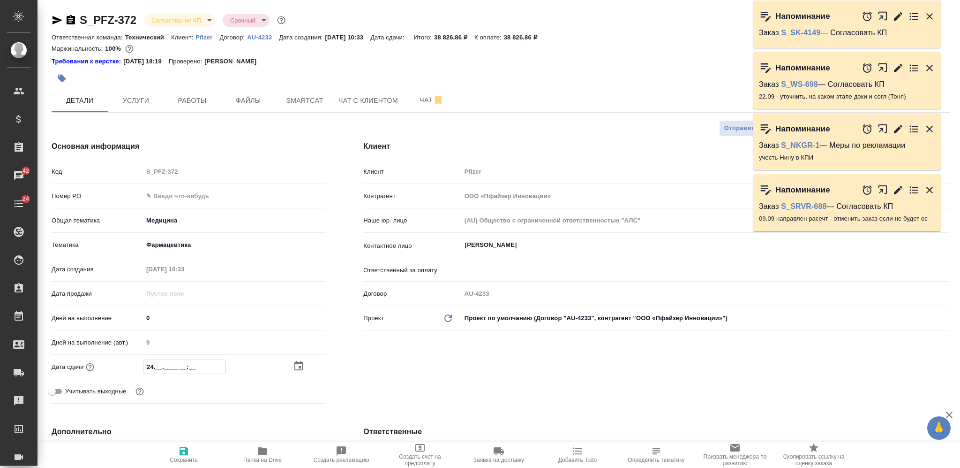
type textarea "x"
type input "24.09.____ __:__"
type textarea "x"
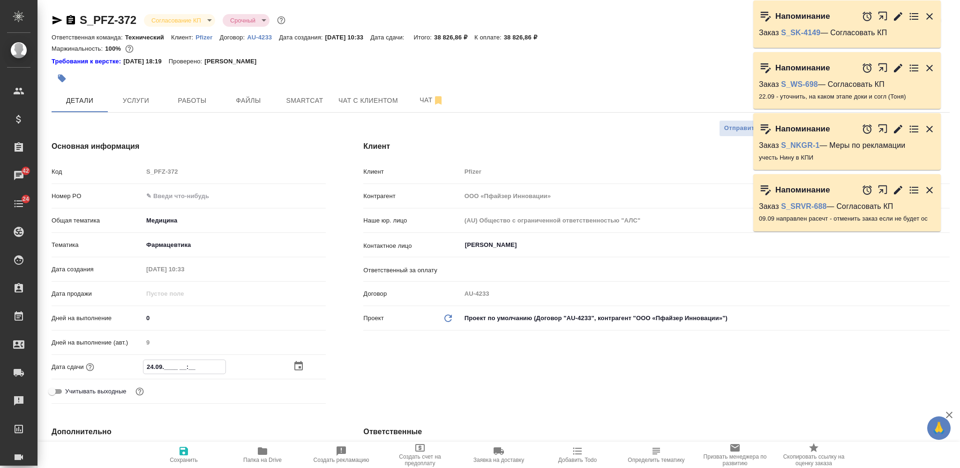
type input "24.09.2___ __:__"
type textarea "x"
type input "[DATE]__ __:__"
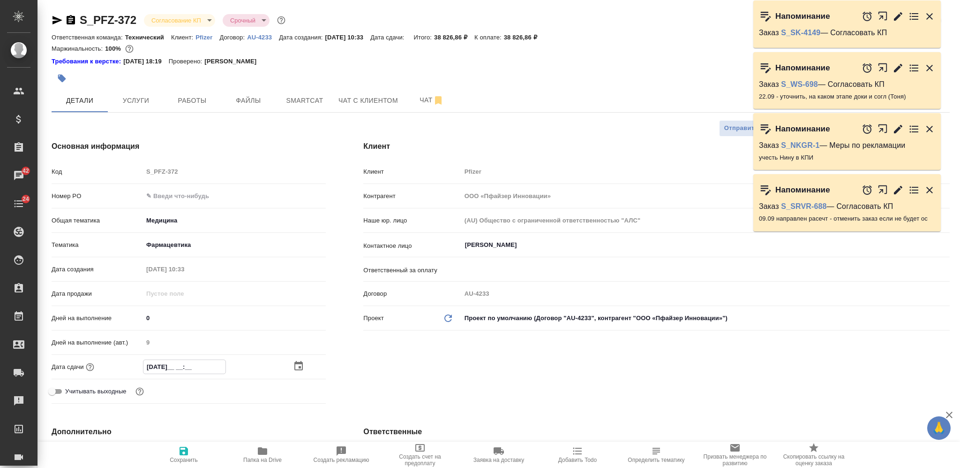
type textarea "x"
type input "[DATE]_ __:__"
type textarea "x"
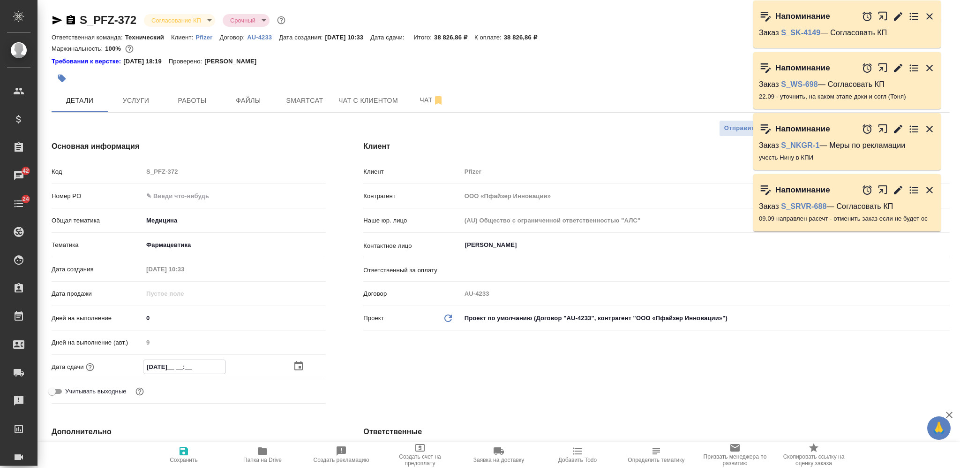
type textarea "x"
type input "[DATE] __:__"
type textarea "x"
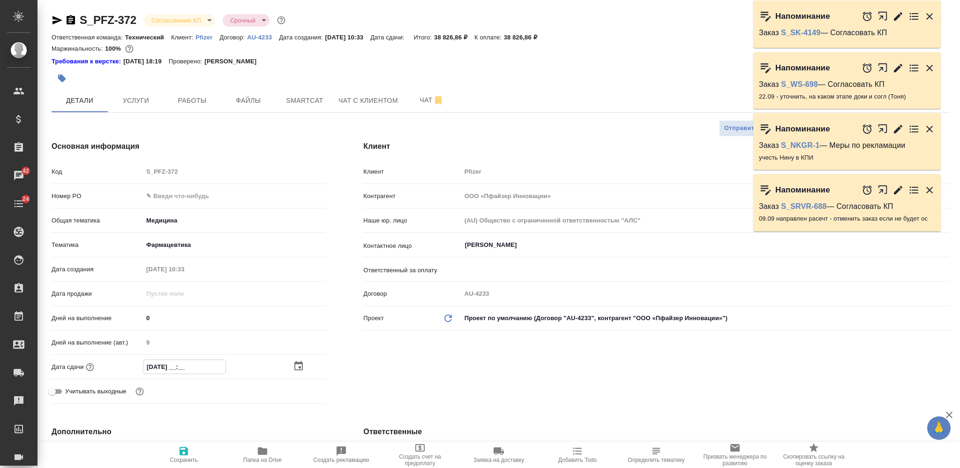
type textarea "x"
type input "[DATE] 10:__"
type textarea "x"
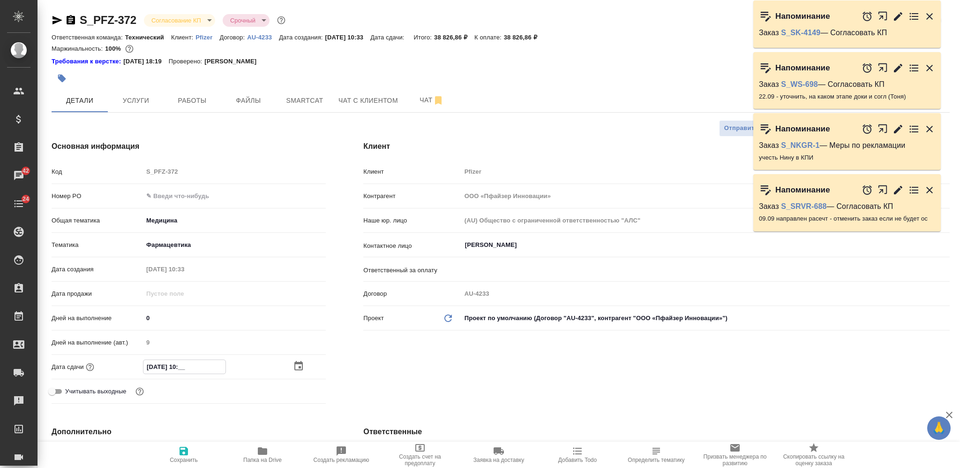
type input "[DATE] 10:0_"
type textarea "x"
type input "24.09.2025 10:00"
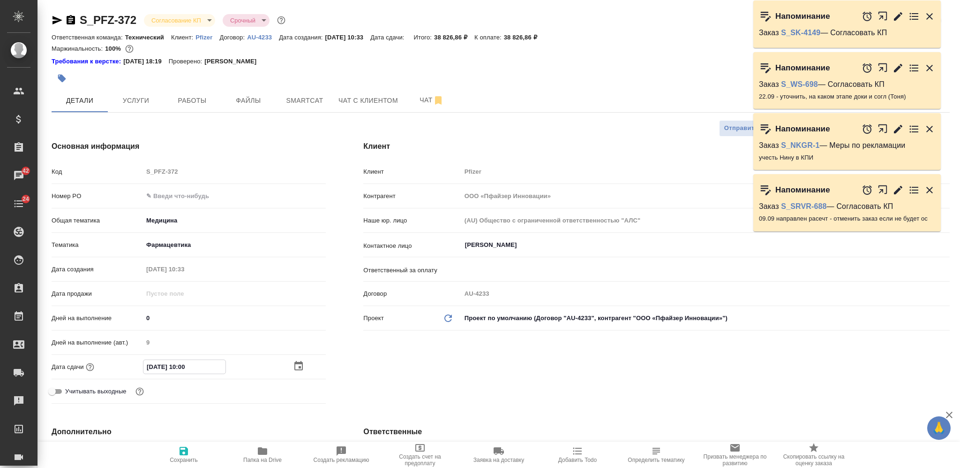
type textarea "x"
type input "24.09.2025 10:00"
click at [193, 451] on span "Сохранить" at bounding box center [184, 454] width 68 height 18
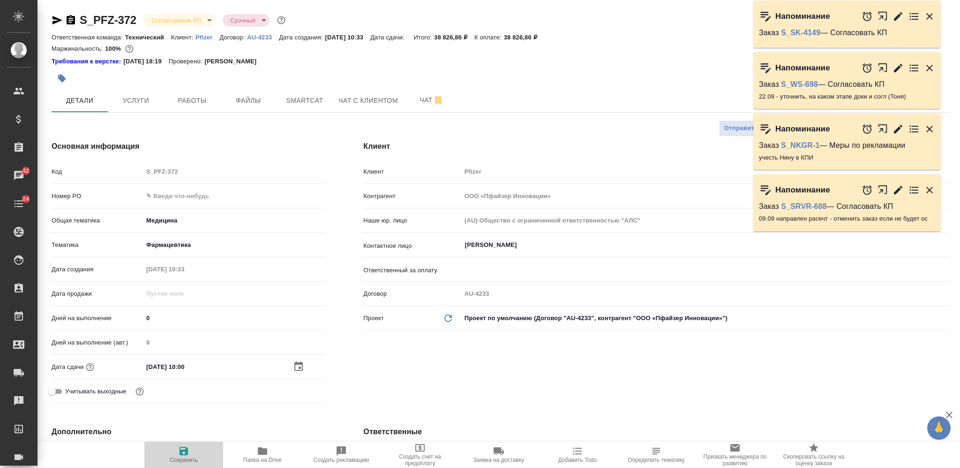
type textarea "x"
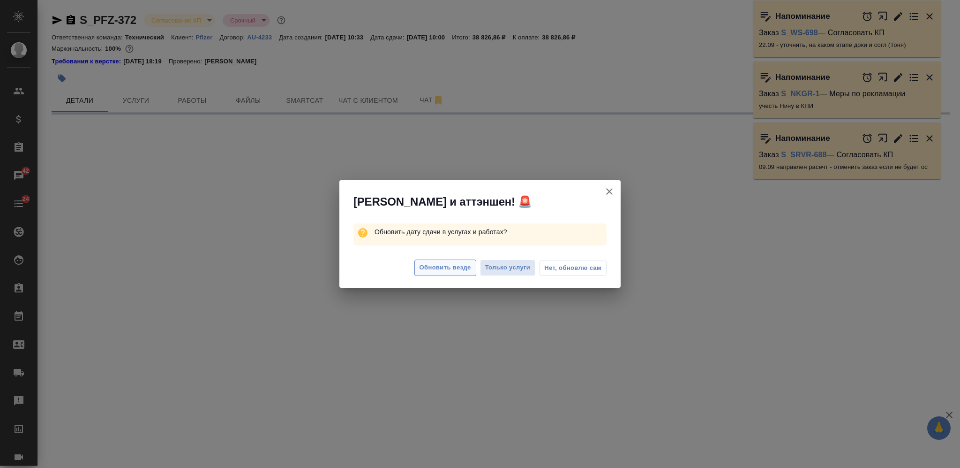
click at [434, 266] on span "Обновить везде" at bounding box center [446, 267] width 52 height 11
select select "RU"
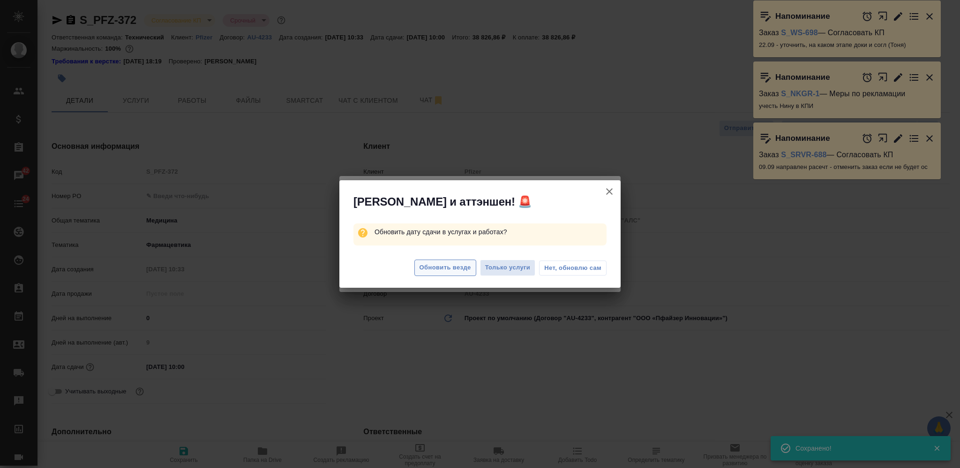
type textarea "x"
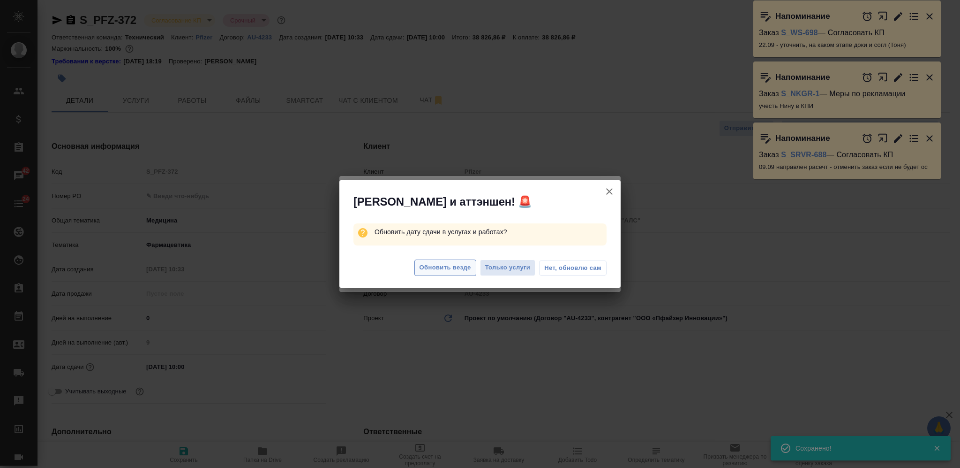
type textarea "x"
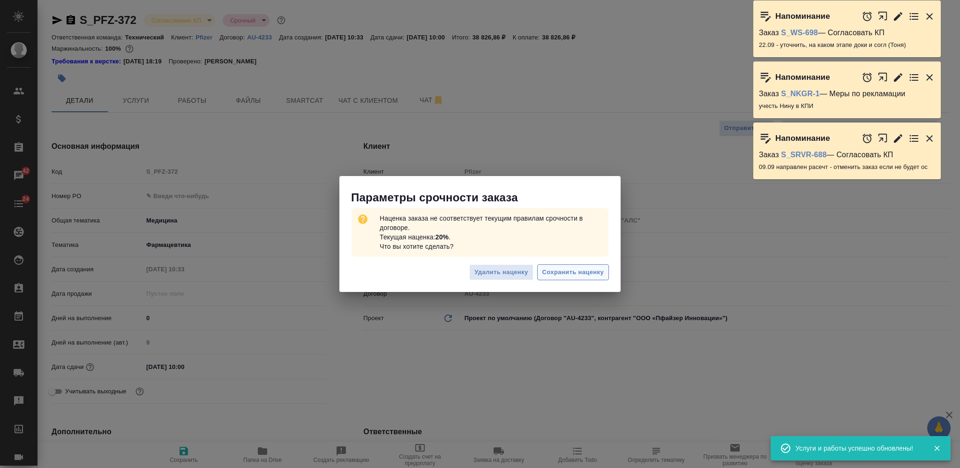
click at [567, 273] on span "Сохранить наценку" at bounding box center [573, 272] width 61 height 11
type textarea "x"
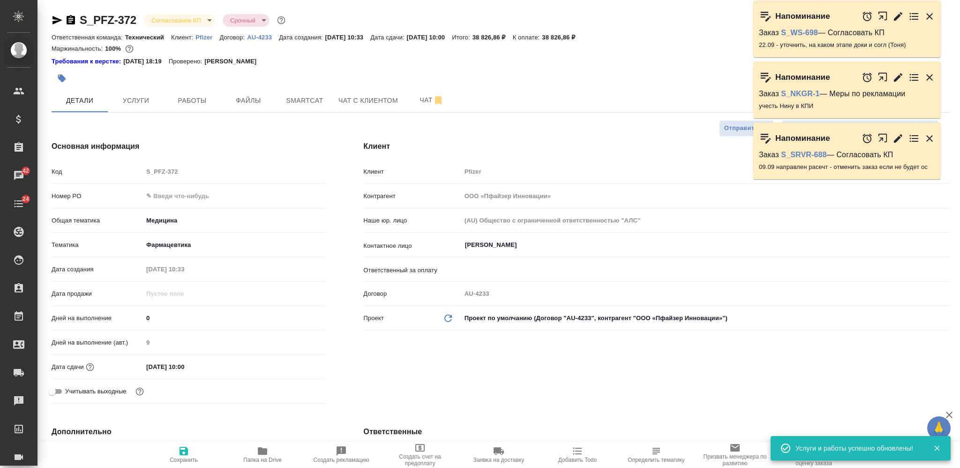
click at [164, 18] on body "🙏 .cls-1 fill:#fff; AWATERA Nikiforova Valeria Клиенты Спецификации Заказы 42 Ч…" at bounding box center [480, 234] width 960 height 468
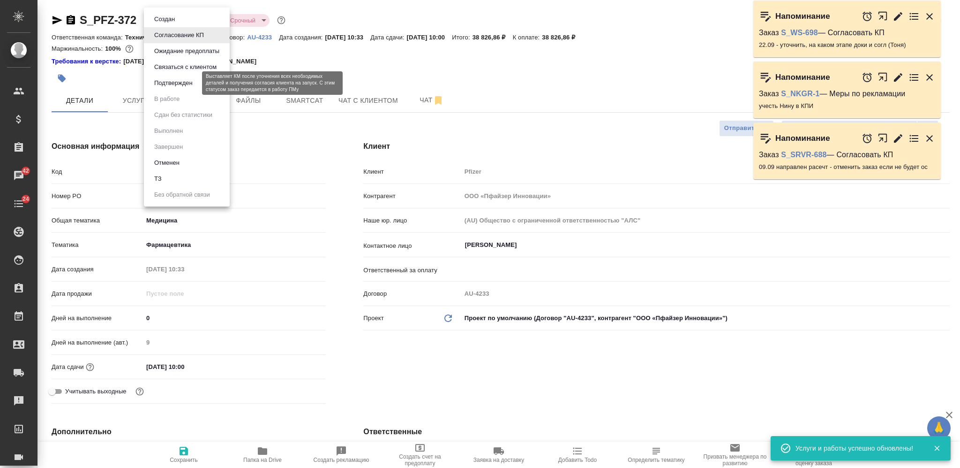
click at [177, 81] on button "Подтвержден" at bounding box center [173, 83] width 44 height 10
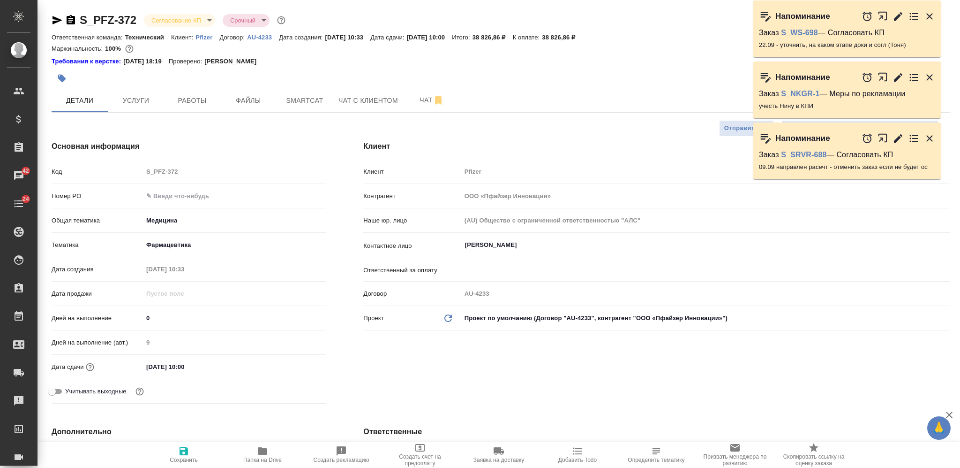
click at [72, 18] on icon "button" at bounding box center [70, 20] width 11 height 11
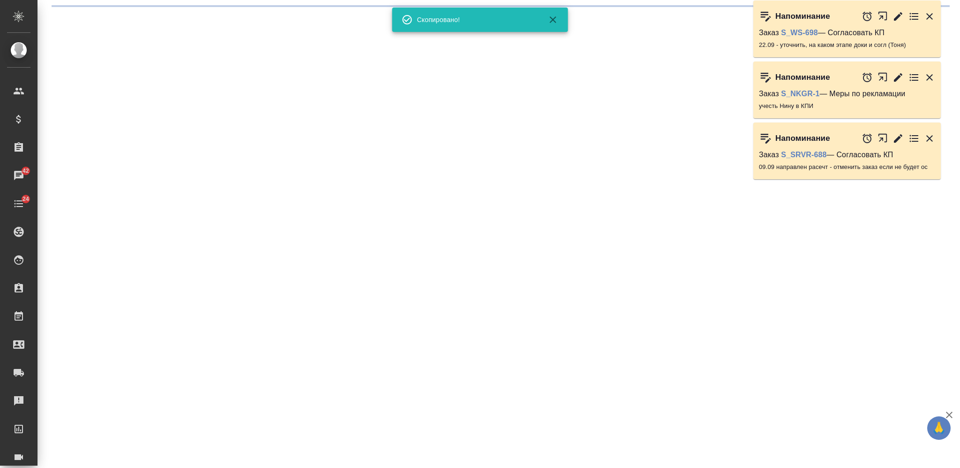
select select "RU"
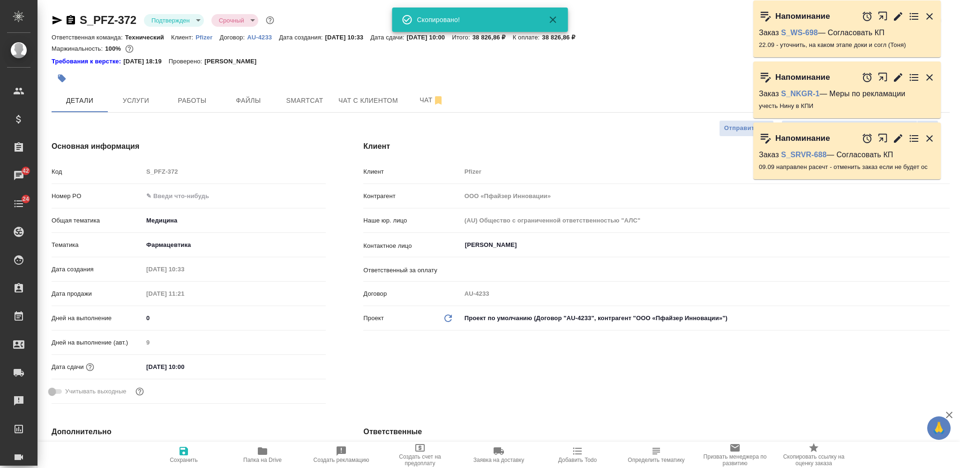
type textarea "x"
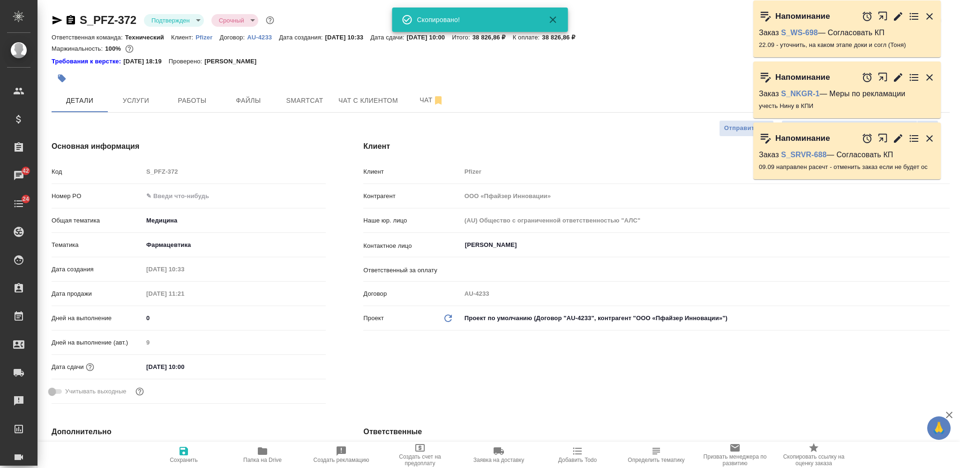
type textarea "x"
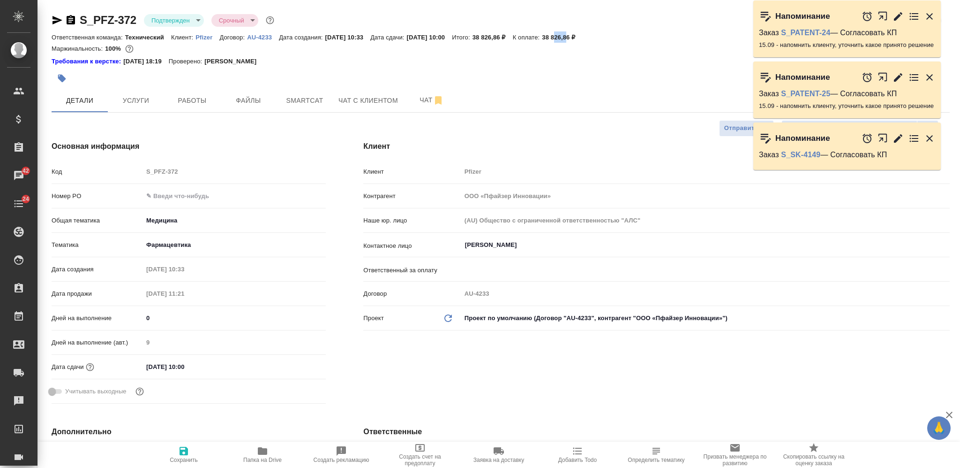
drag, startPoint x: 592, startPoint y: 35, endPoint x: 578, endPoint y: 34, distance: 14.1
click at [578, 34] on p "38 826,86 ₽" at bounding box center [562, 37] width 40 height 7
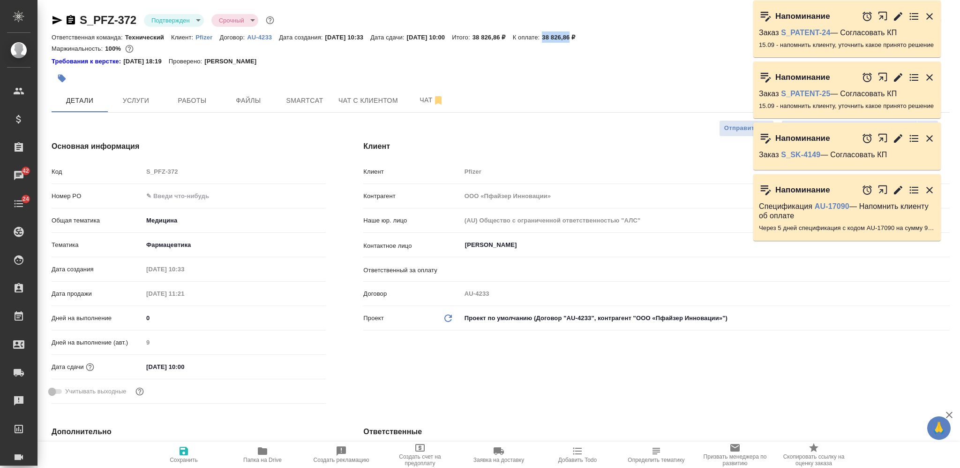
drag, startPoint x: 568, startPoint y: 36, endPoint x: 593, endPoint y: 40, distance: 25.2
click at [582, 40] on p "38 826,86 ₽" at bounding box center [562, 37] width 40 height 7
copy p "38 826,86"
type textarea "x"
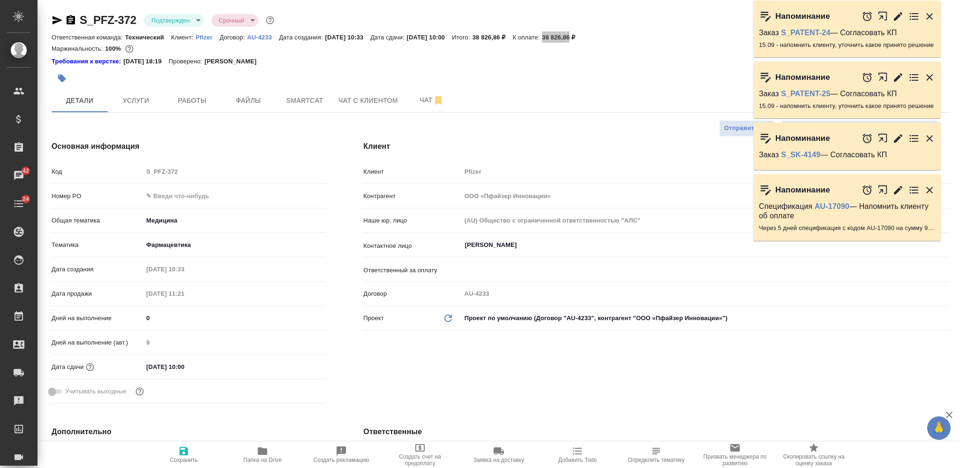
type textarea "x"
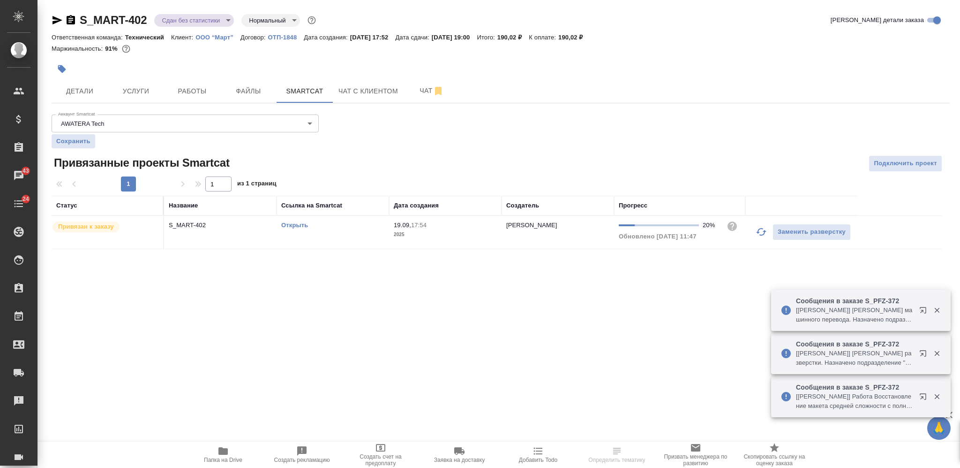
click at [69, 20] on icon "button" at bounding box center [70, 20] width 11 height 11
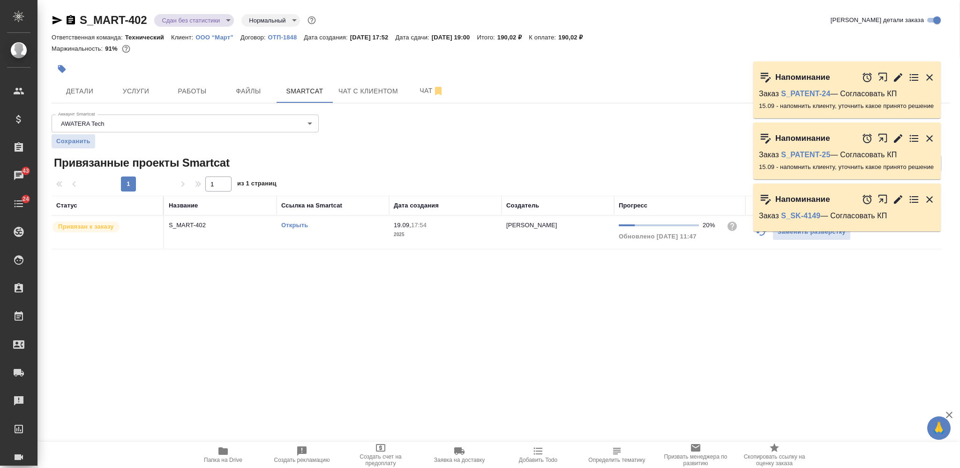
click at [61, 71] on icon "button" at bounding box center [62, 69] width 8 height 8
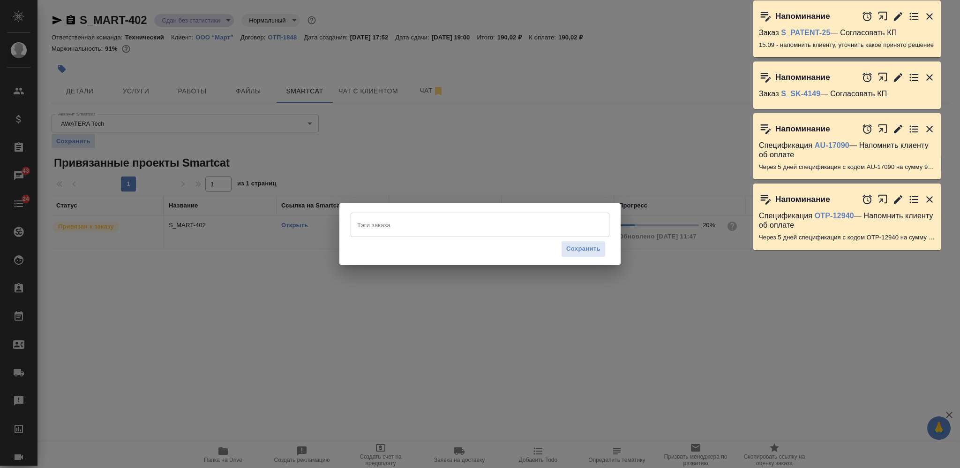
click at [404, 221] on input "Тэги заказа" at bounding box center [471, 225] width 233 height 16
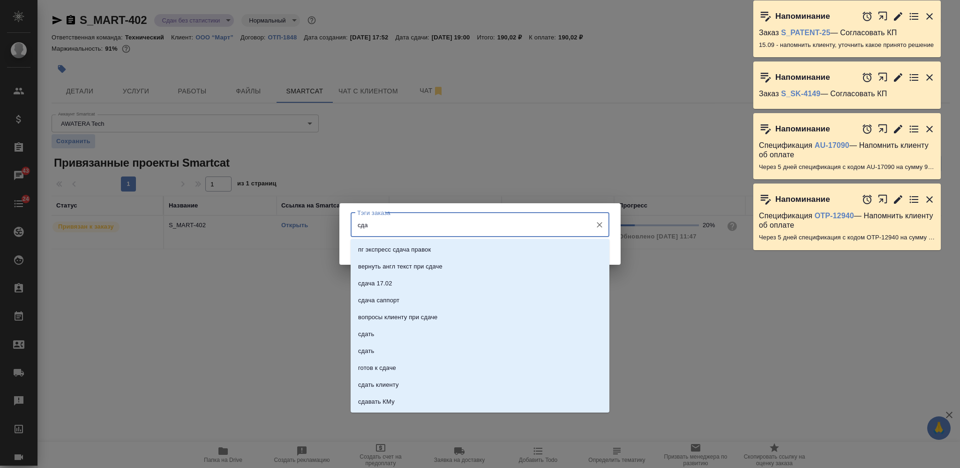
type input "сдан"
click at [442, 304] on li "сдан" at bounding box center [480, 300] width 259 height 17
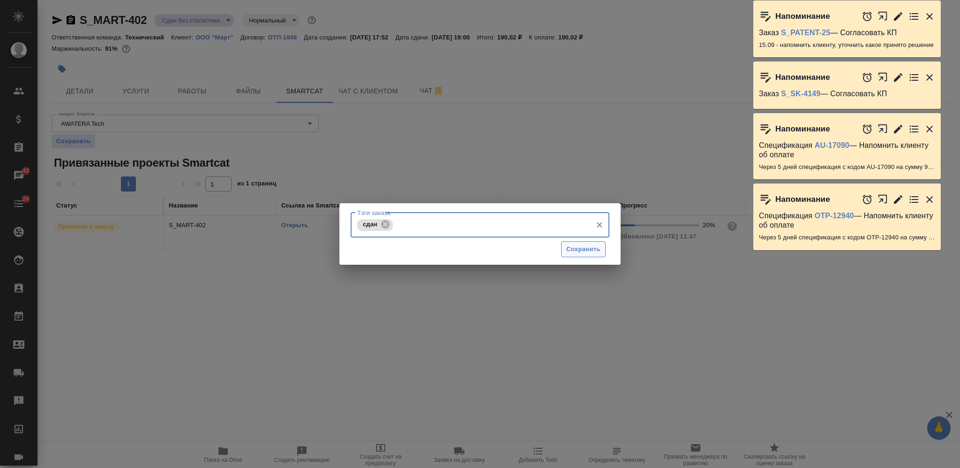
click at [591, 251] on span "Сохранить" at bounding box center [584, 249] width 34 height 11
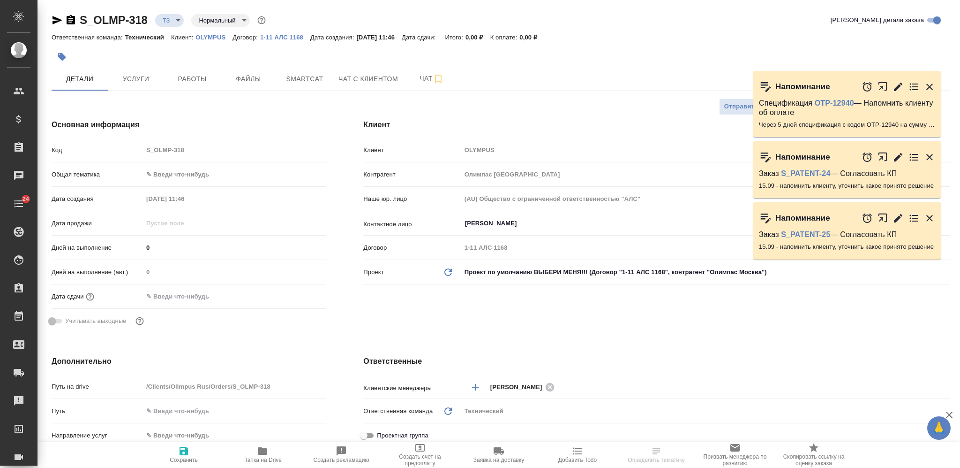
select select "RU"
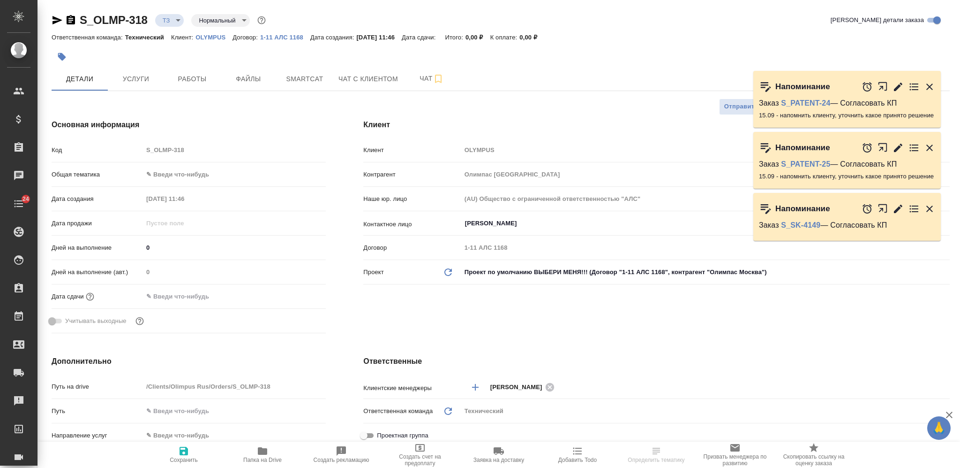
click at [203, 170] on body "🙏 .cls-1 fill:#fff; AWATERA [PERSON_NAME] Спецификации Заказы Чаты 24 Todo Прое…" at bounding box center [480, 234] width 960 height 468
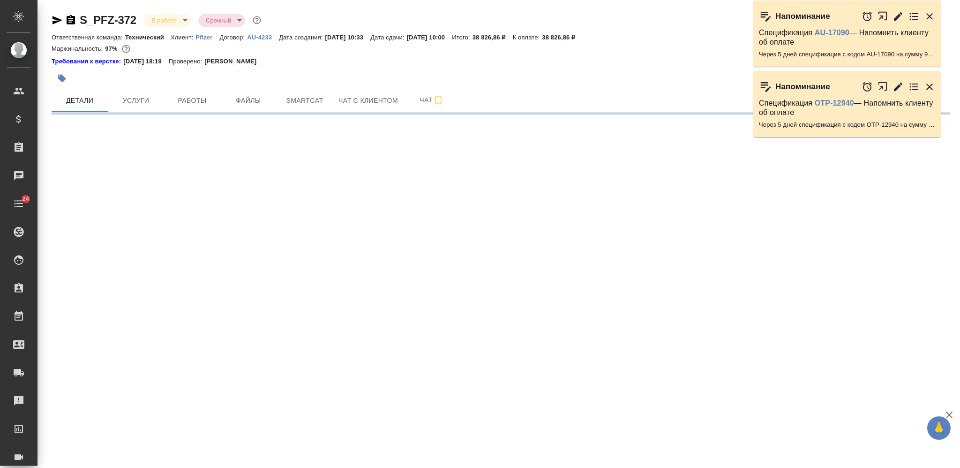
select select "RU"
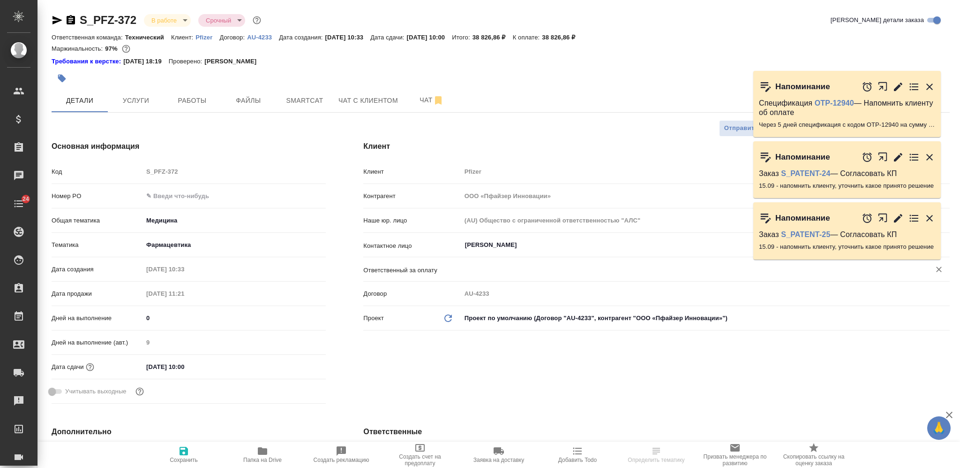
type textarea "x"
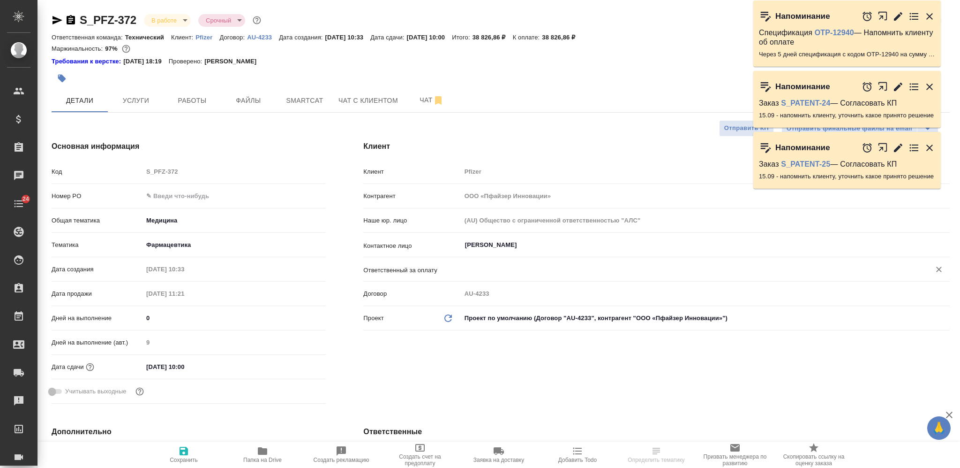
click at [501, 267] on input "text" at bounding box center [690, 269] width 452 height 11
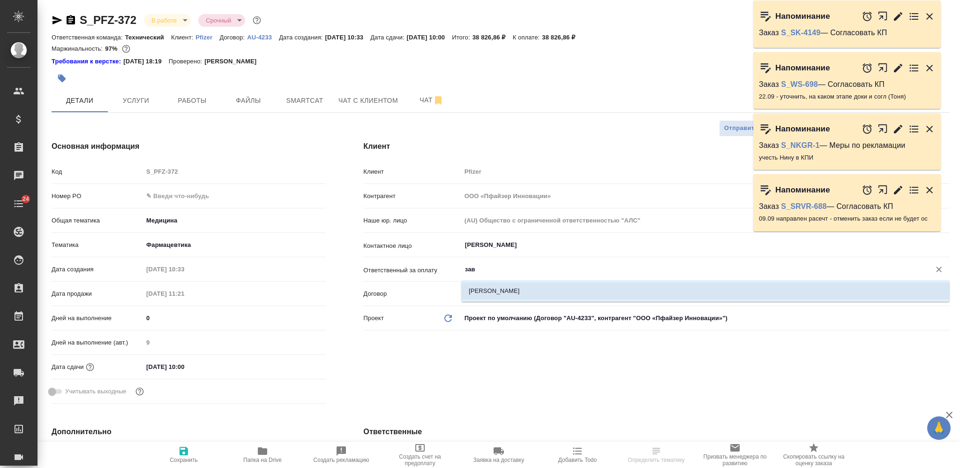
click at [512, 285] on li "Завроцкая Антонина" at bounding box center [705, 290] width 489 height 17
type input "Завроцкая Антонина"
type textarea "x"
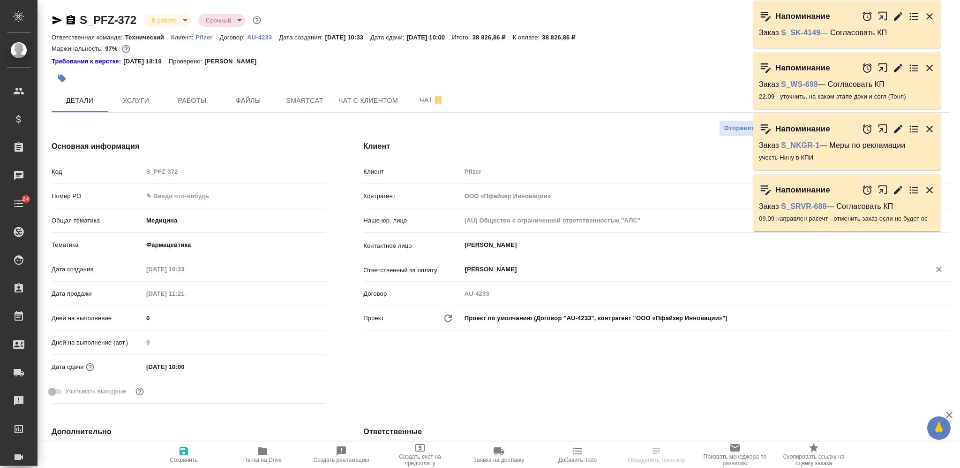
type input "Завроцкая Антонина"
click at [215, 191] on input "text" at bounding box center [235, 196] width 182 height 14
paste input "9501072059"
type input "9501072059"
type textarea "x"
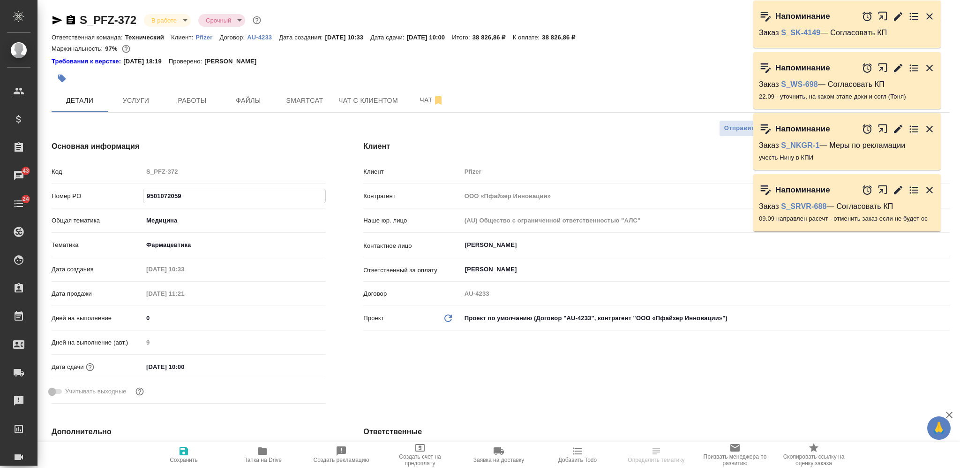
type textarea "x"
type input "9501072059"
click at [189, 452] on icon "button" at bounding box center [183, 450] width 11 height 11
type textarea "x"
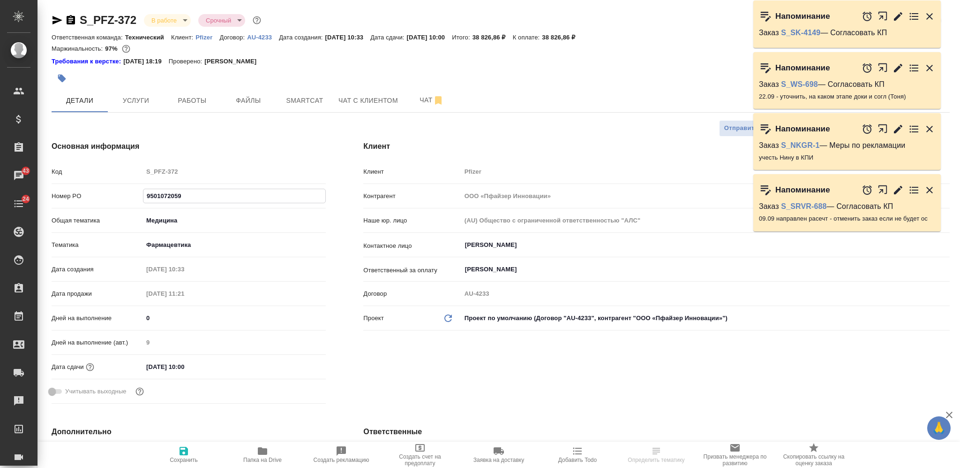
type textarea "x"
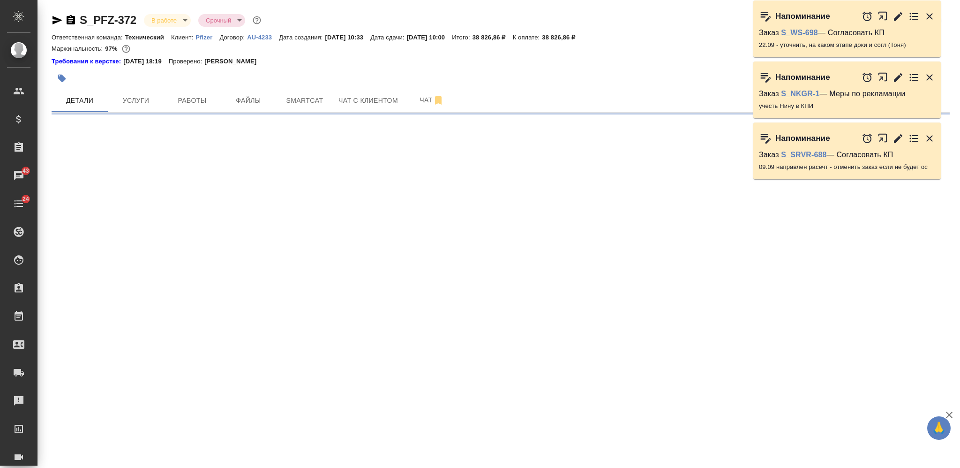
select select "RU"
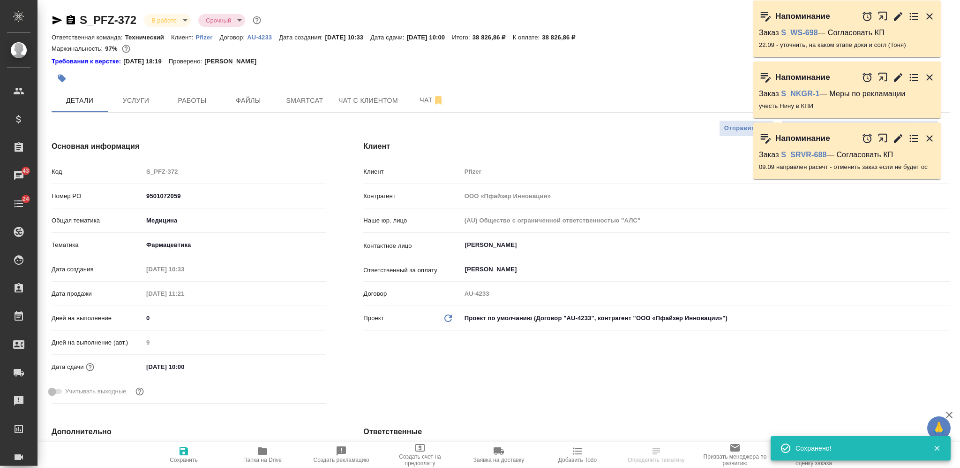
type textarea "x"
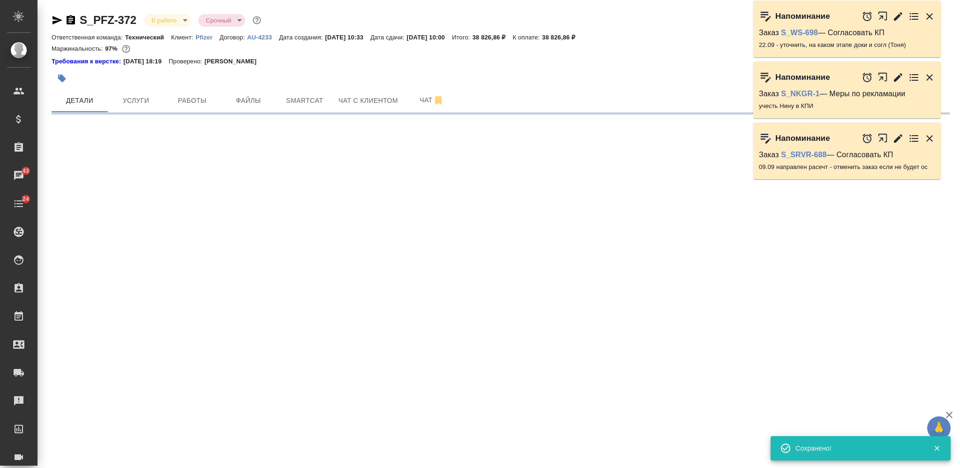
select select "RU"
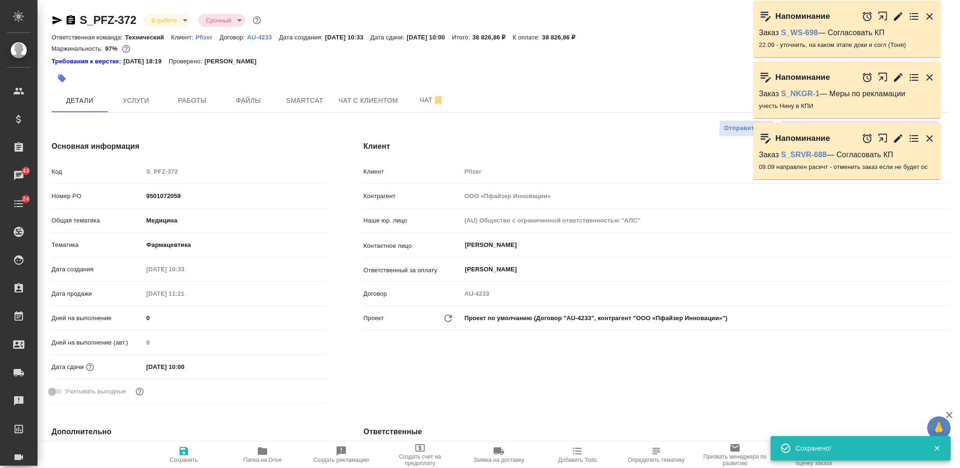
type textarea "x"
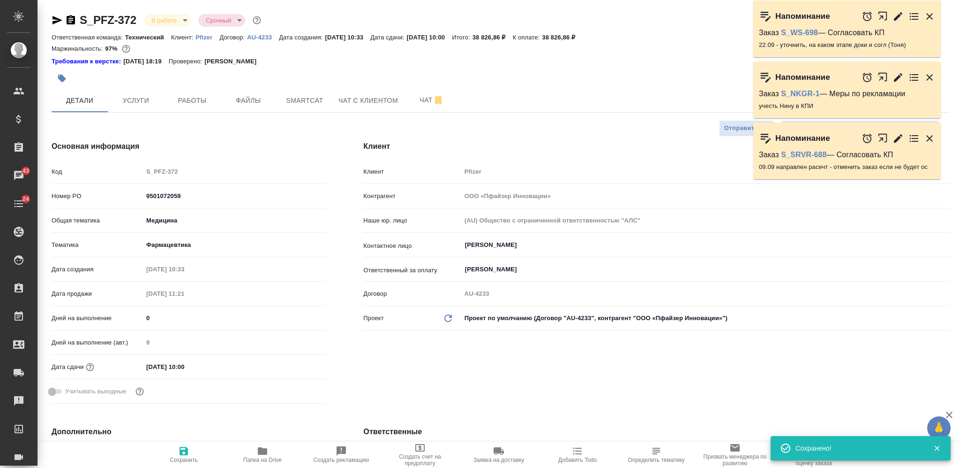
type textarea "x"
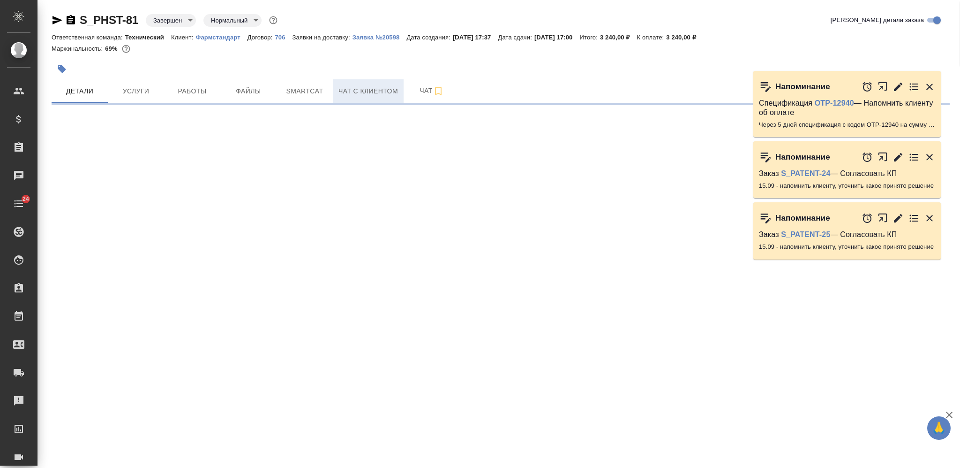
select select "RU"
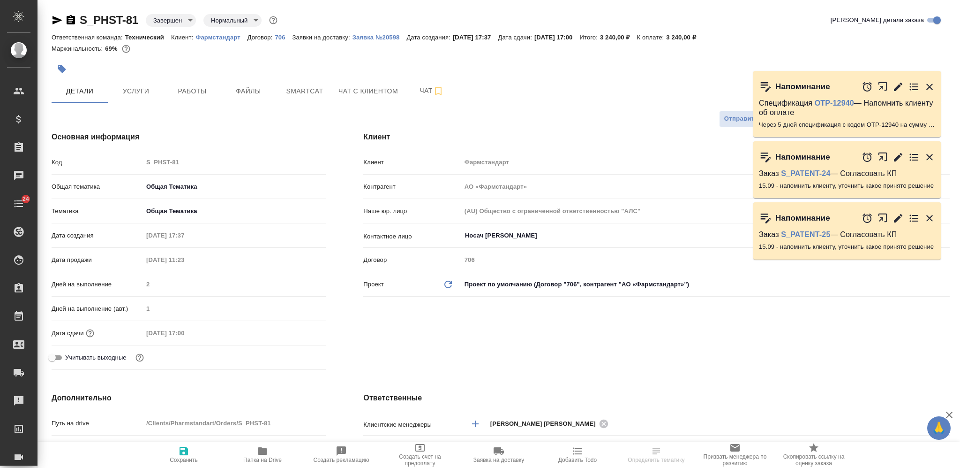
type textarea "x"
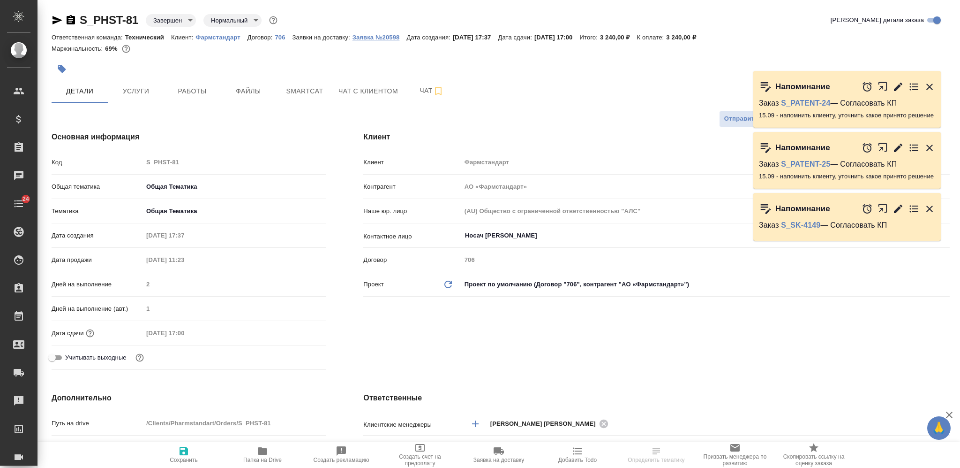
click at [370, 35] on p "Заявка №20598" at bounding box center [380, 37] width 54 height 7
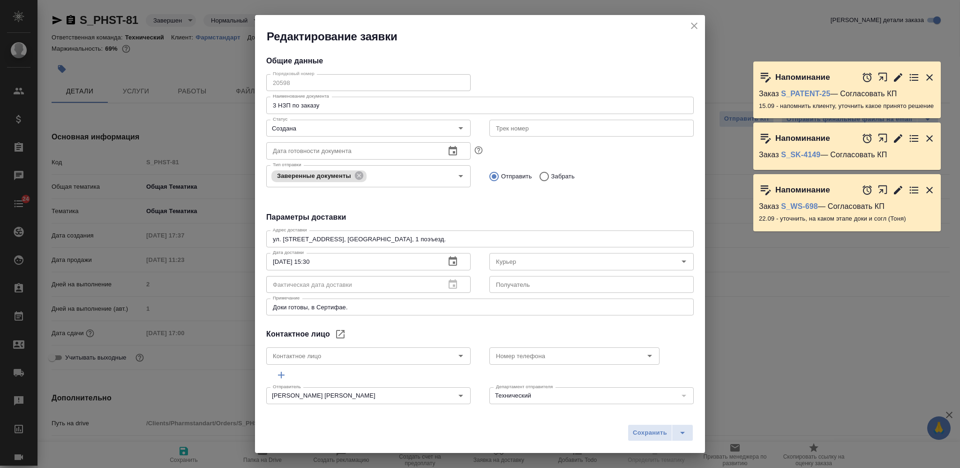
type input "Носач [PERSON_NAME]"
type input "[PHONE_NUMBER]"
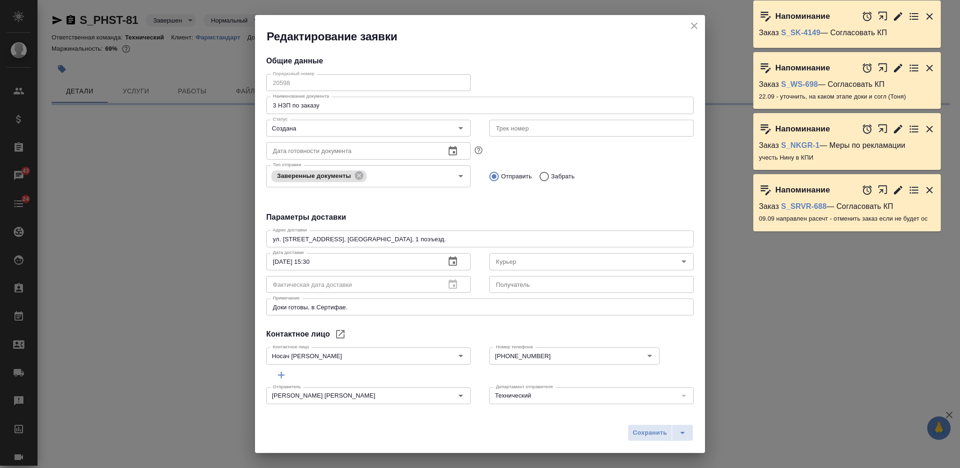
select select "RU"
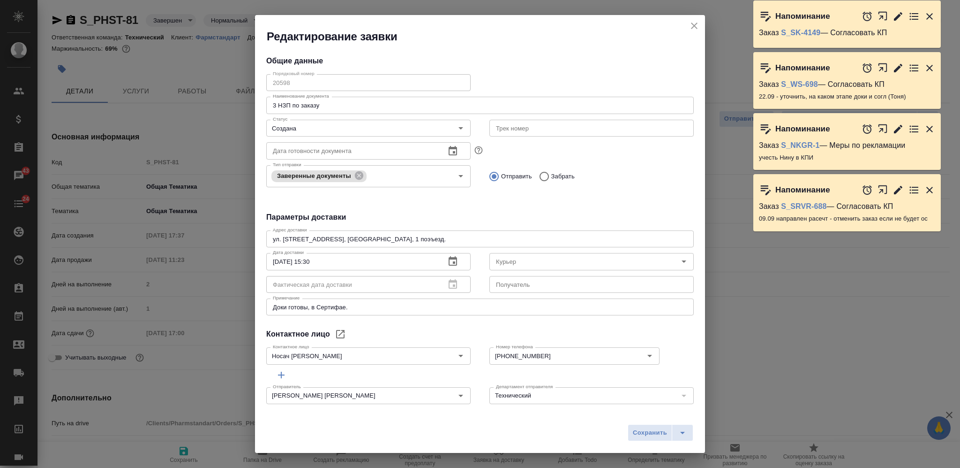
type textarea "x"
click at [691, 21] on icon "close" at bounding box center [694, 25] width 11 height 11
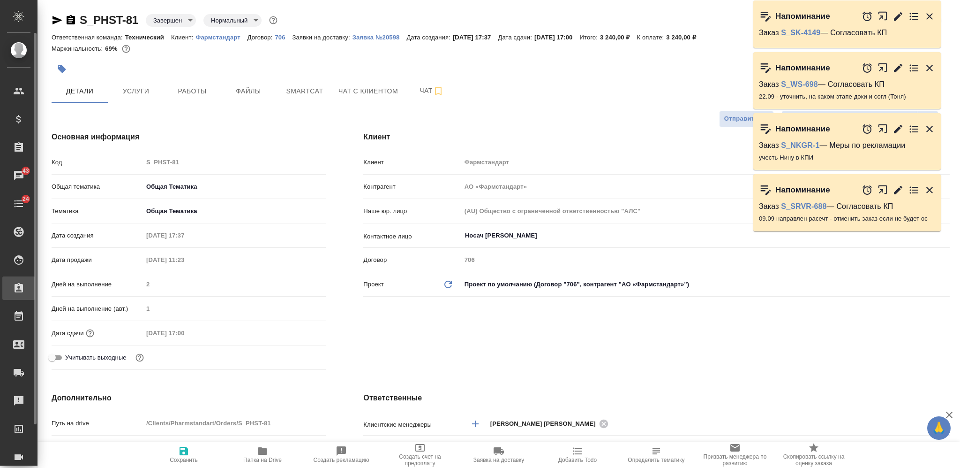
type textarea "x"
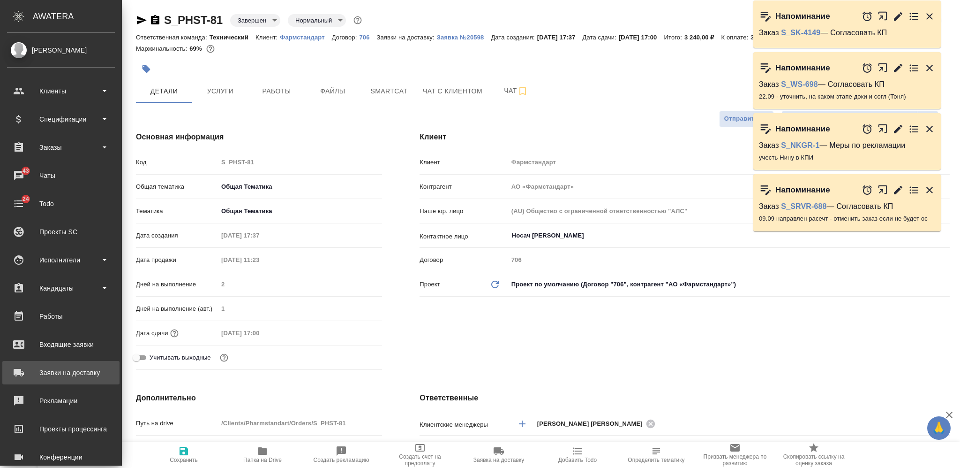
click at [72, 369] on div "Заявки на доставку" at bounding box center [61, 372] width 108 height 14
type textarea "x"
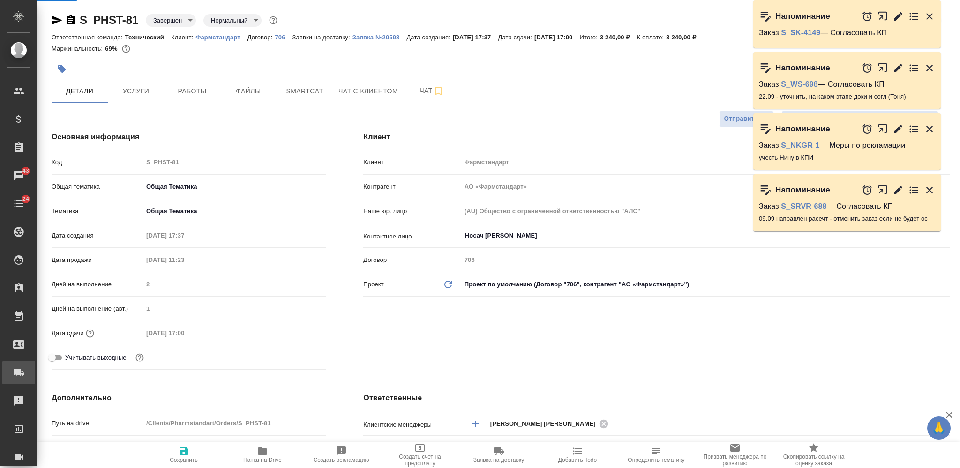
type textarea "x"
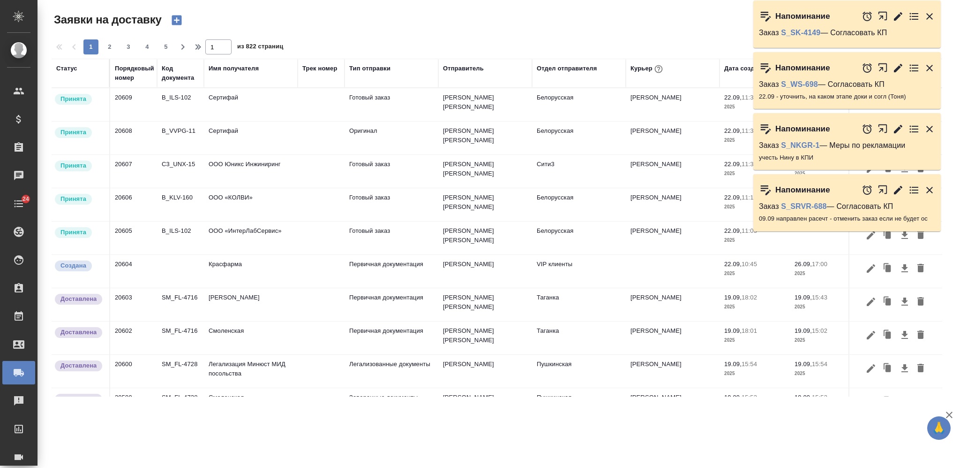
click at [132, 74] on div "Порядковый номер" at bounding box center [134, 73] width 39 height 19
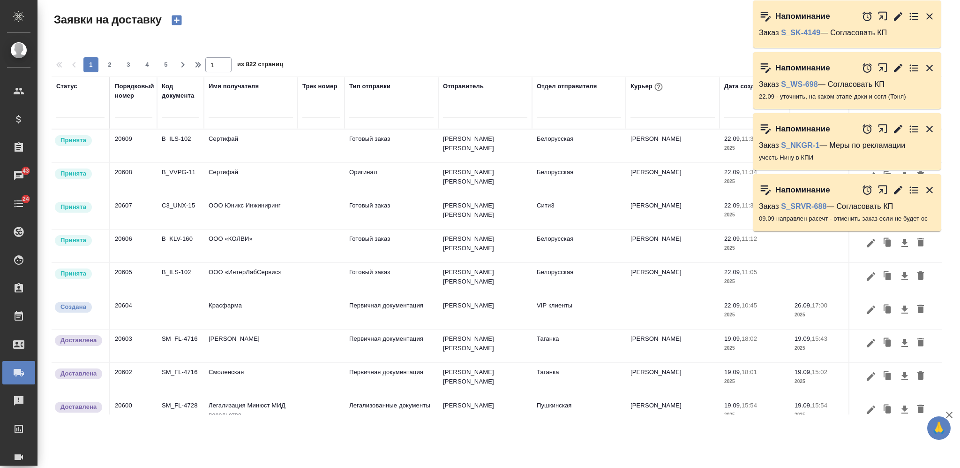
click at [137, 109] on input "text" at bounding box center [134, 110] width 38 height 13
paste input "20598"
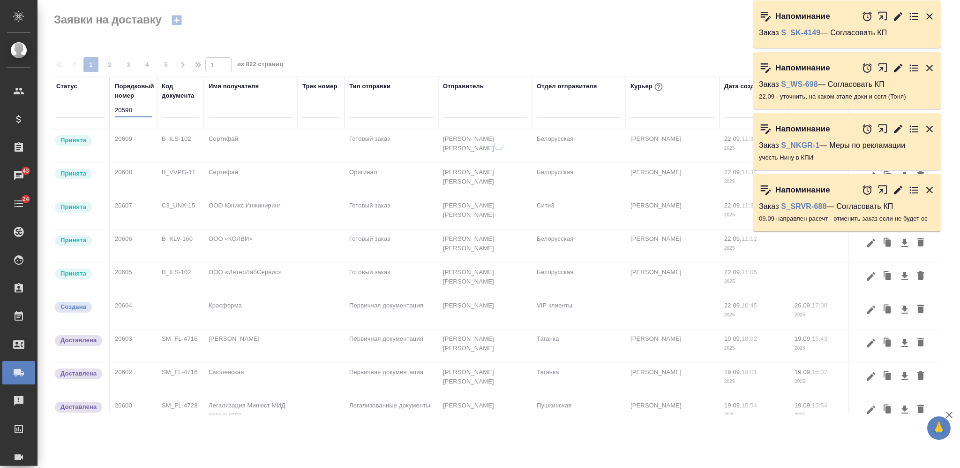
type input "20598"
click at [931, 191] on icon "button" at bounding box center [930, 190] width 7 height 7
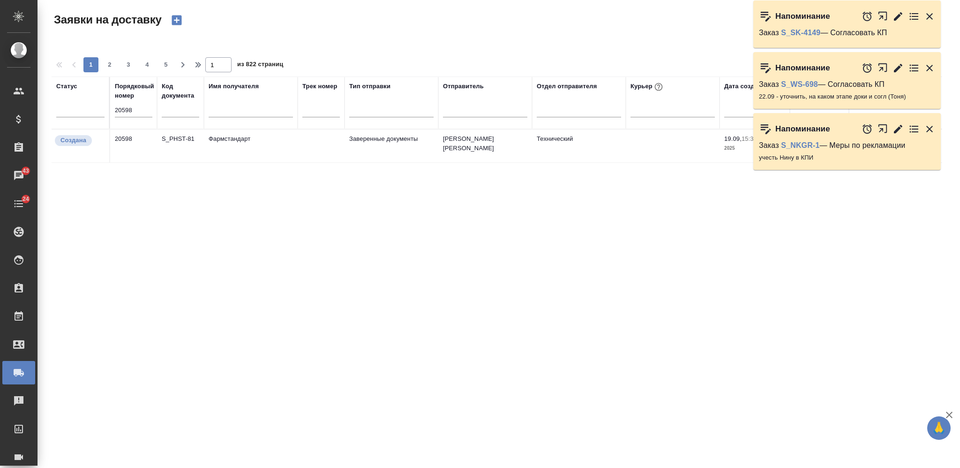
click at [933, 127] on icon "button" at bounding box center [929, 128] width 11 height 11
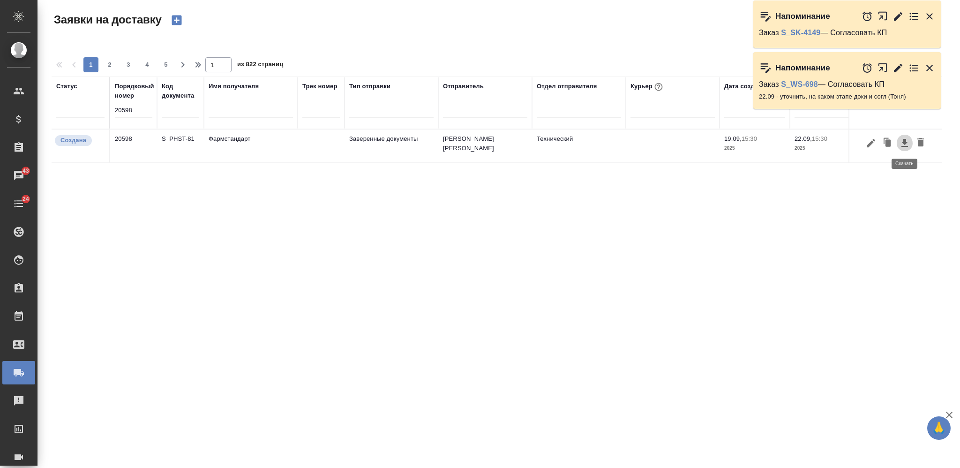
click at [902, 143] on icon "button" at bounding box center [904, 142] width 11 height 11
